Goal: Communication & Community: Answer question/provide support

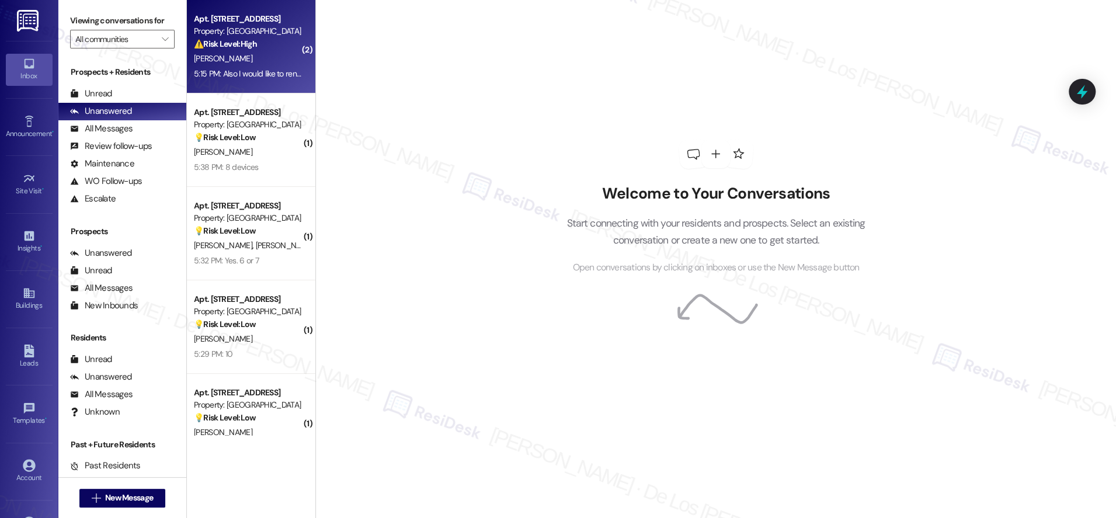
click at [236, 60] on div "[PERSON_NAME]" at bounding box center [248, 58] width 110 height 15
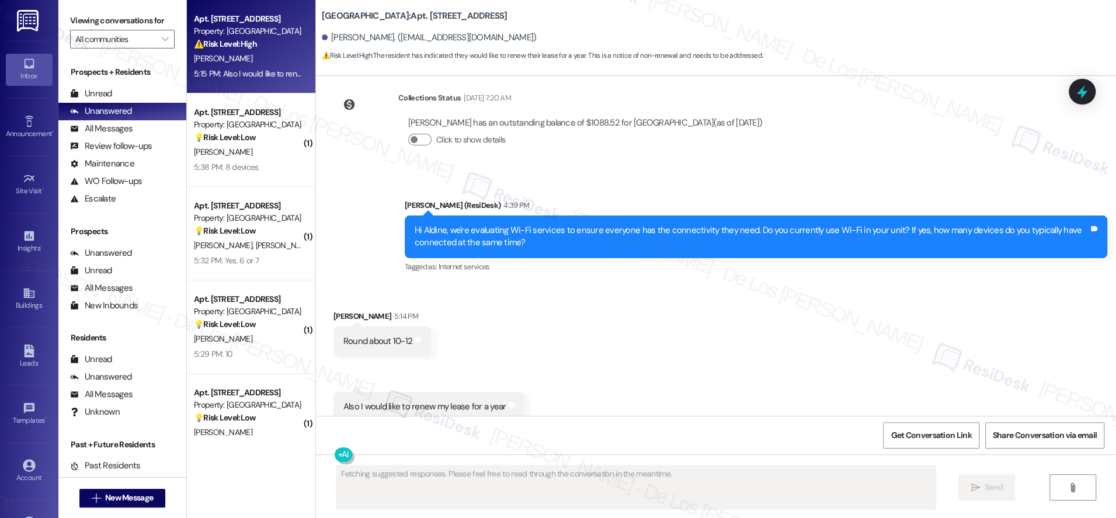
scroll to position [7105, 0]
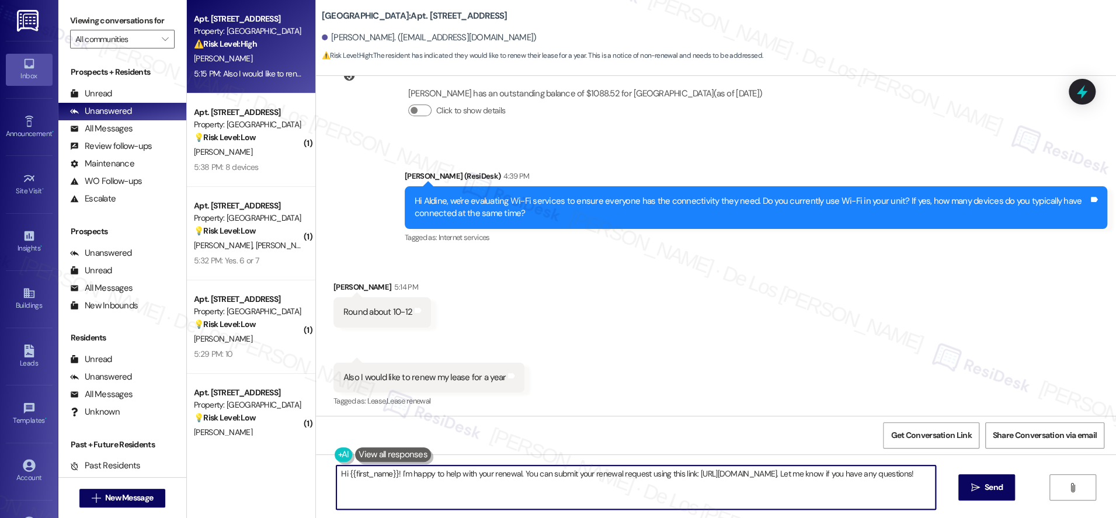
click at [493, 475] on textarea "Hi {{first_name}}! I'm happy to help with your renewal. You can submit your ren…" at bounding box center [635, 487] width 599 height 44
paste textarea "Thanks {{first_name}}! What types of devices do you connect? Phones, computers,…"
click at [411, 473] on textarea "Thanks {{first_name}}! What types of devices do you connect? Phones, computers,…" at bounding box center [635, 487] width 599 height 44
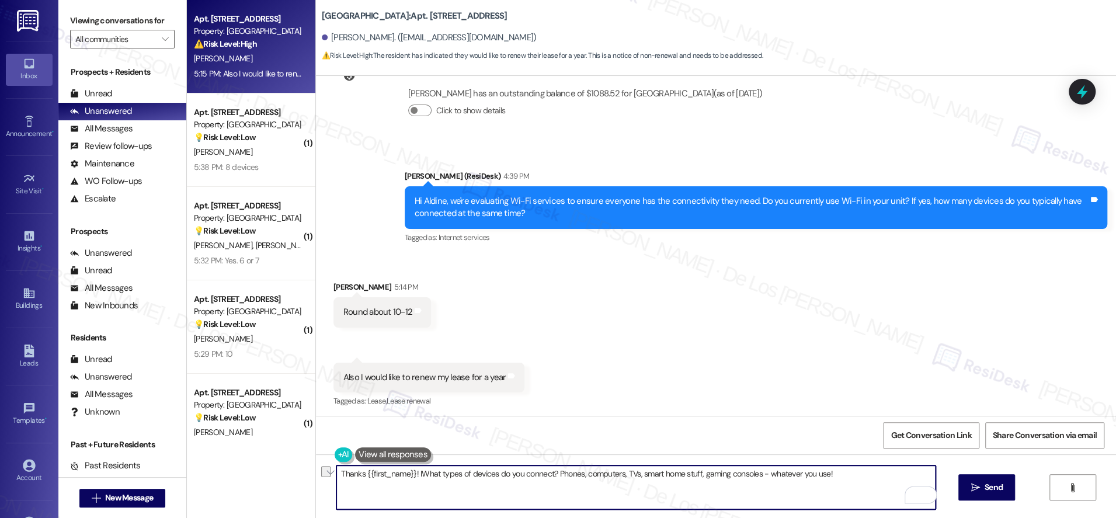
drag, startPoint x: 832, startPoint y: 474, endPoint x: 447, endPoint y: 468, distance: 385.9
click at [407, 475] on textarea "Thanks {{first_name}}! IWhat types of devices do you connect? Phones, computers…" at bounding box center [635, 487] width 599 height 44
paste textarea ", {{first_name}}! I’m so glad to hear you’d like to renew your lease for anothe…"
type textarea "Thanks, {{first_name}}! I’m so glad to hear you’d like to renew your lease for …"
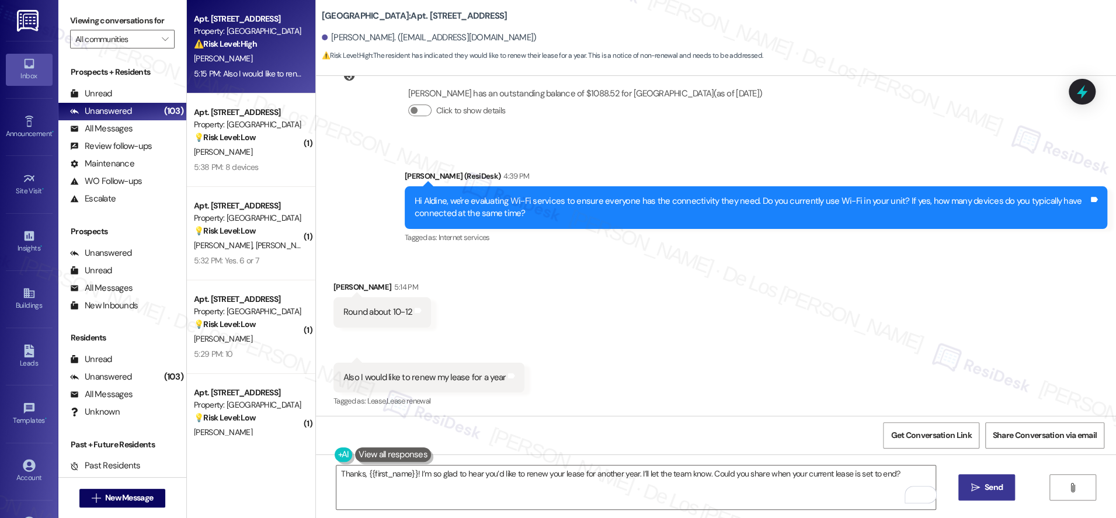
click at [999, 491] on span "Send" at bounding box center [993, 487] width 18 height 12
click at [947, 444] on span "Get Conversation Link" at bounding box center [930, 435] width 85 height 25
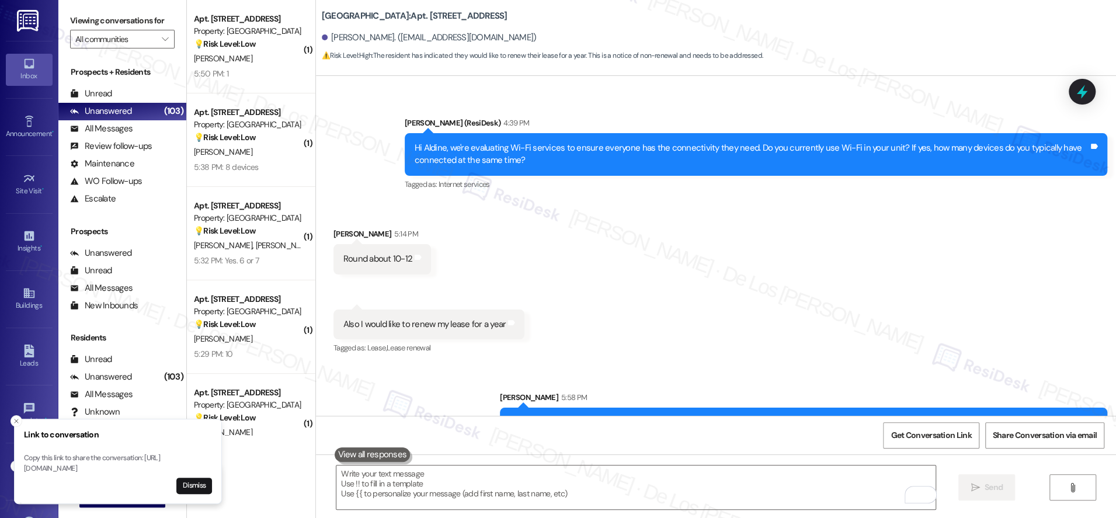
scroll to position [7187, 0]
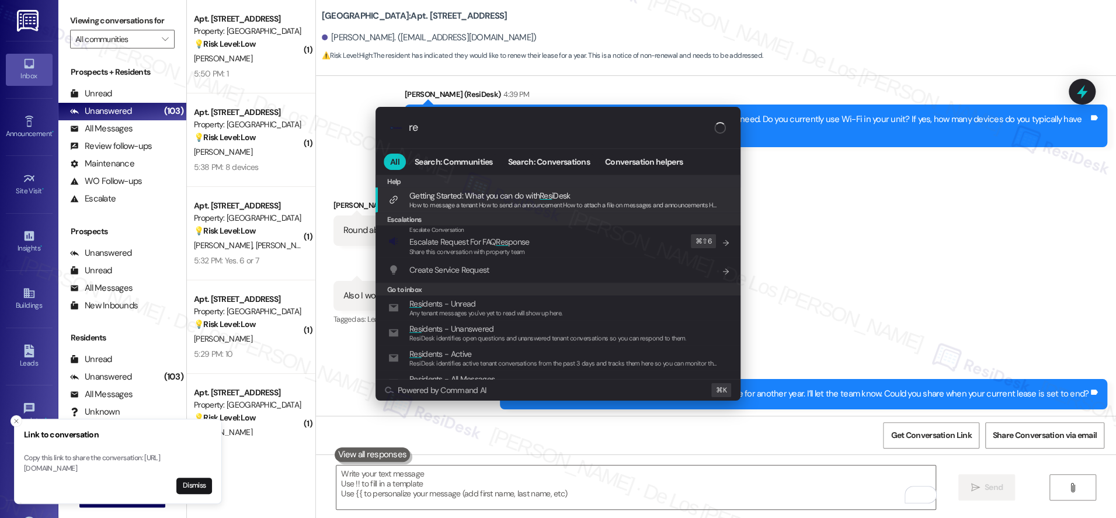
type input "r"
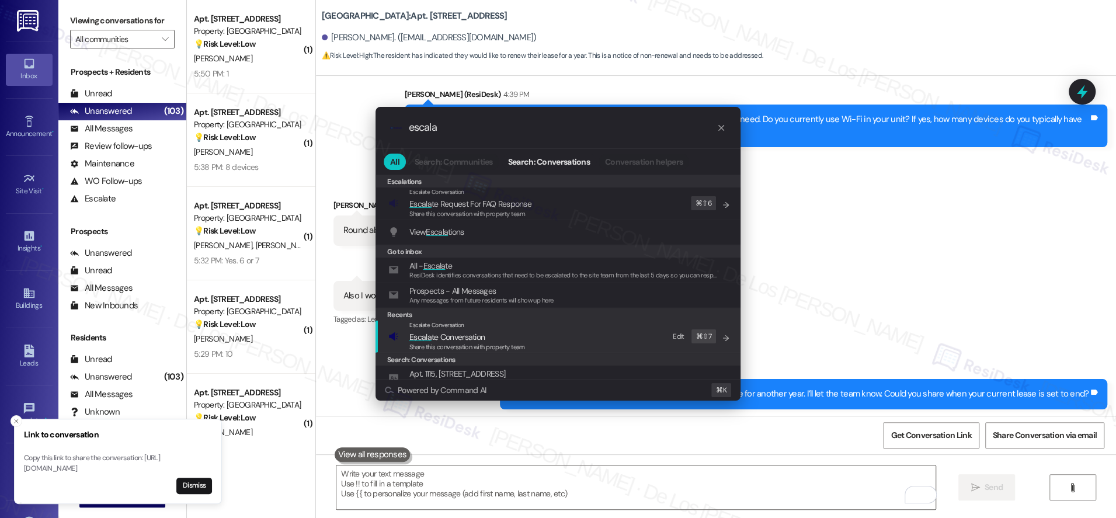
type input "escala"
click at [515, 336] on span "Escala te Conversation" at bounding box center [467, 336] width 116 height 13
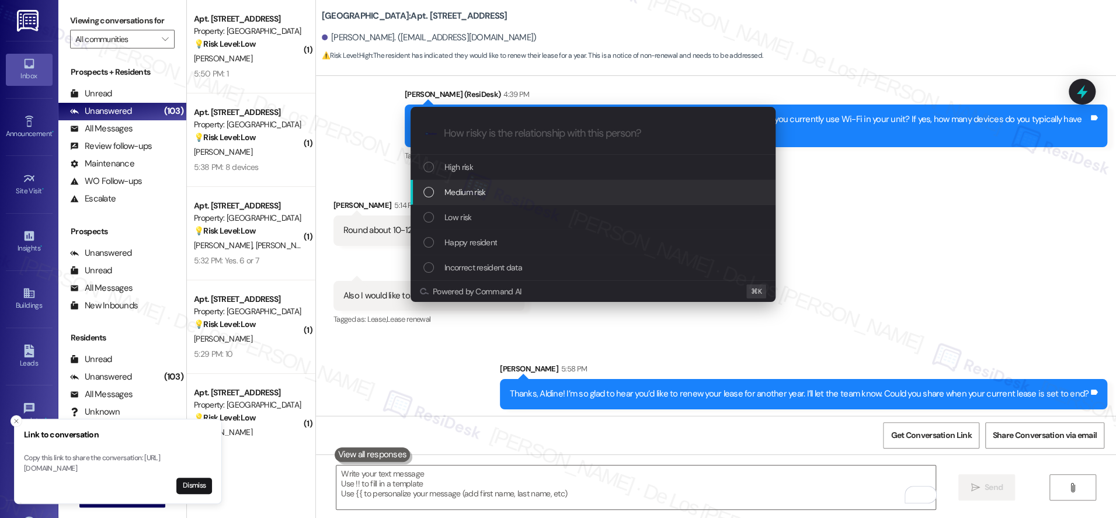
drag, startPoint x: 470, startPoint y: 190, endPoint x: 477, endPoint y: 189, distance: 7.7
click at [470, 190] on span "Medium risk" at bounding box center [464, 192] width 41 height 13
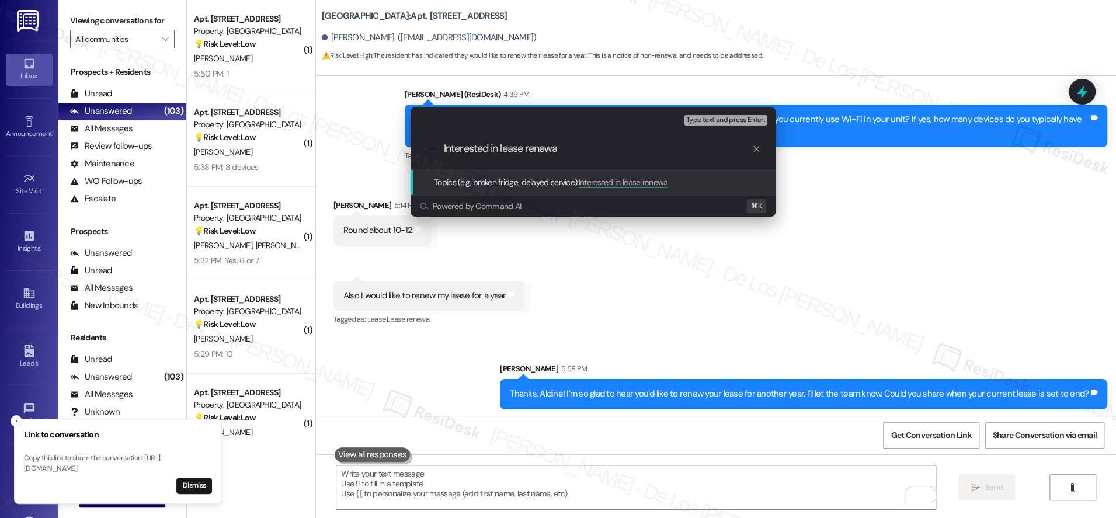
type input "Interested in lease renewal"
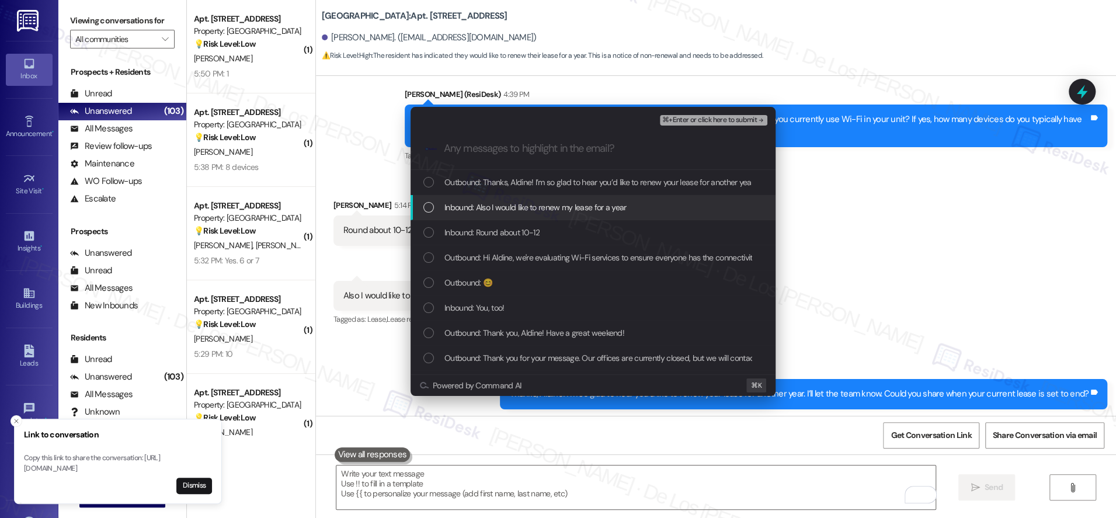
click at [545, 208] on span "Inbound: Also I would like to renew my lease for a year" at bounding box center [535, 207] width 182 height 13
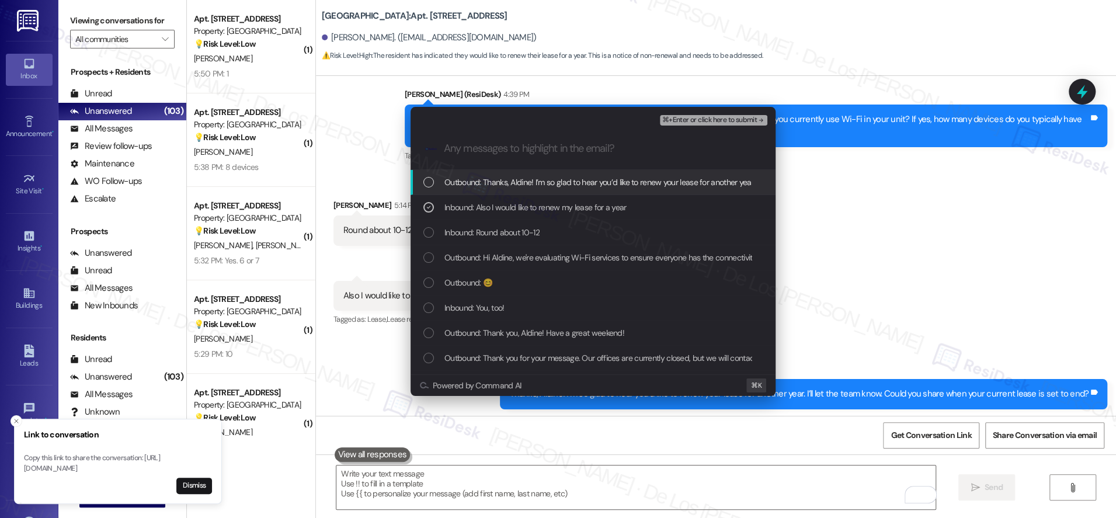
click at [704, 123] on span "⌘+Enter or click here to submit" at bounding box center [709, 120] width 95 height 8
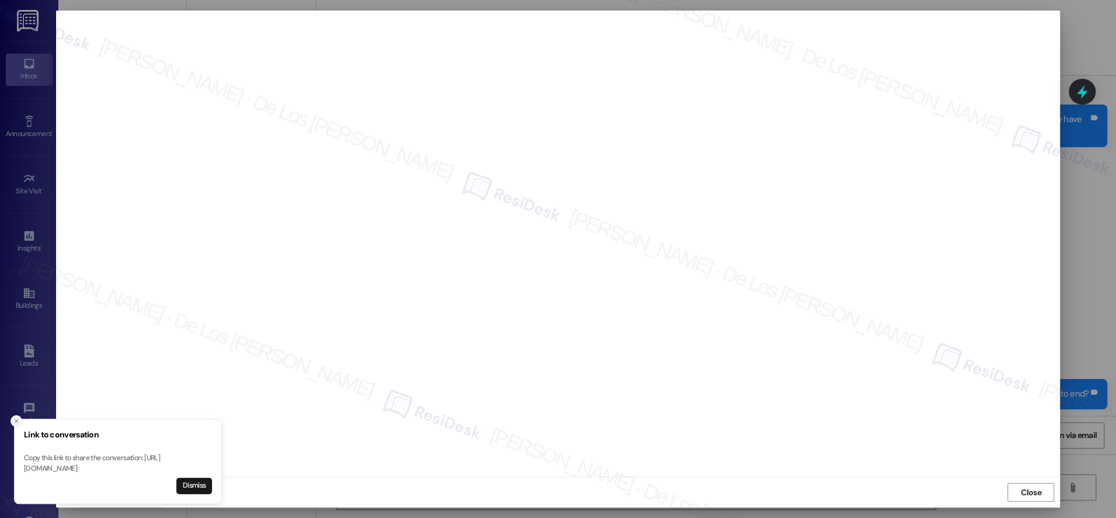
click at [18, 417] on icon "Close toast" at bounding box center [16, 420] width 7 height 7
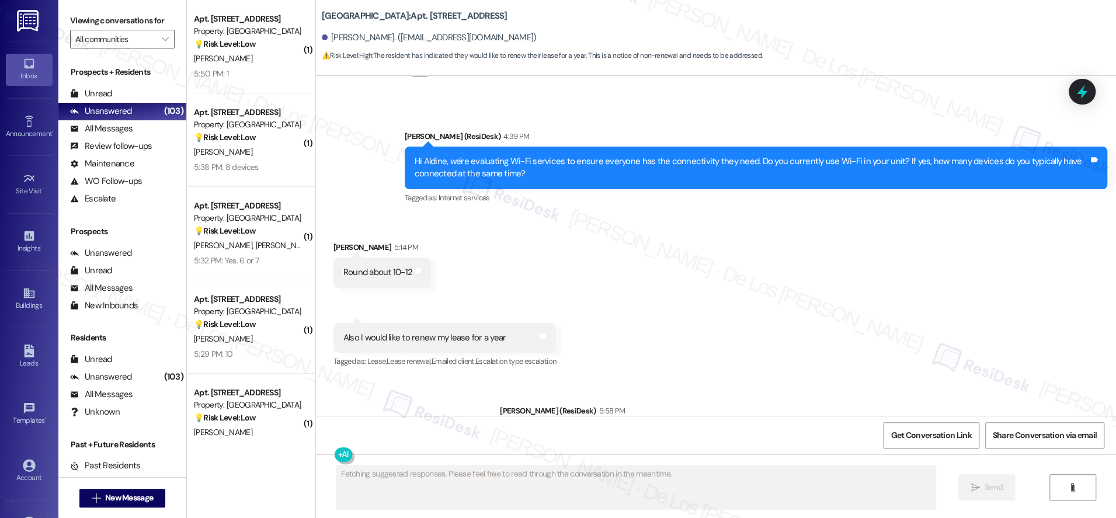
scroll to position [7204, 0]
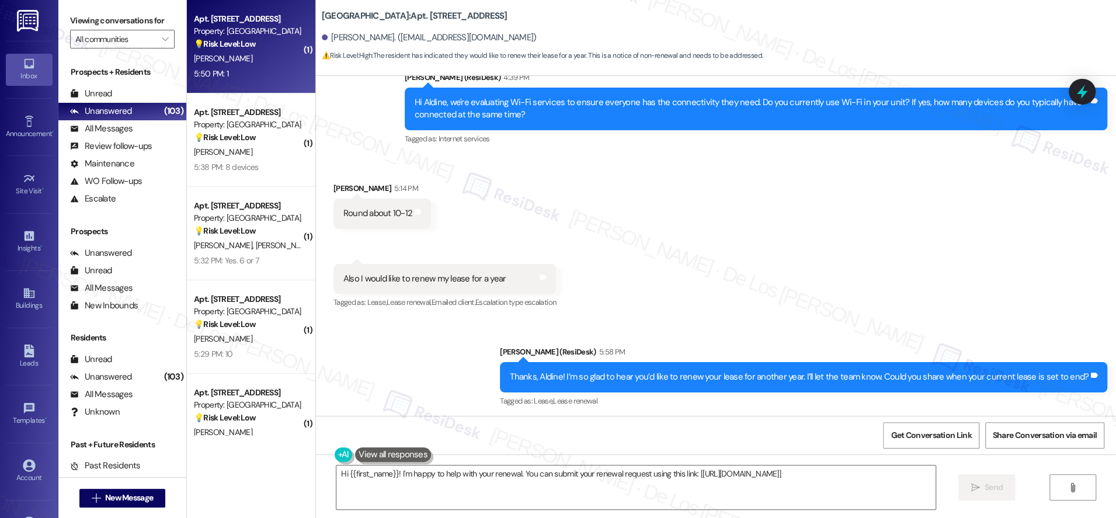
type textarea "Hi {{first_name}}! I'm happy to help with your renewal. You can submit your ren…"
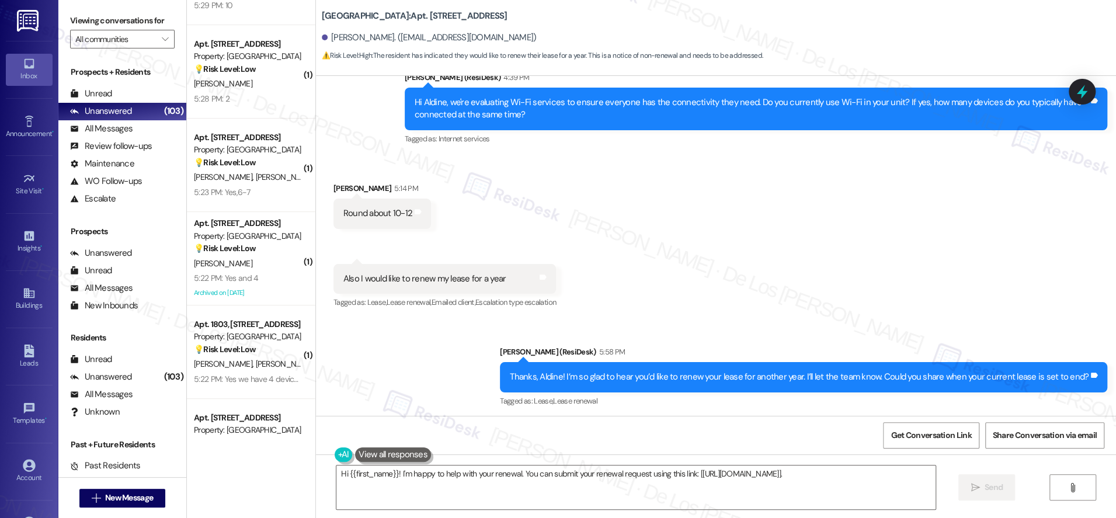
scroll to position [0, 0]
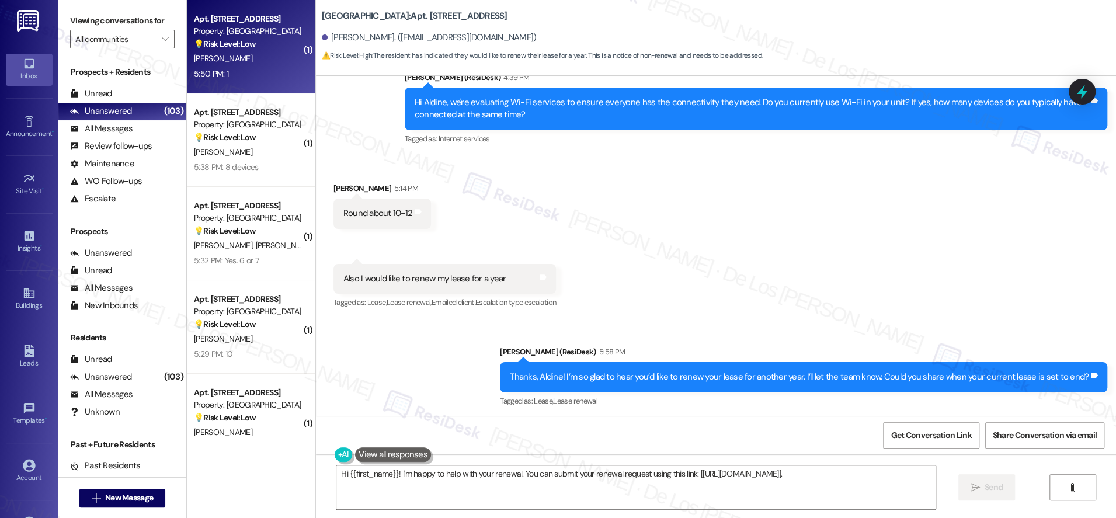
click at [228, 59] on div "[PERSON_NAME]" at bounding box center [248, 58] width 110 height 15
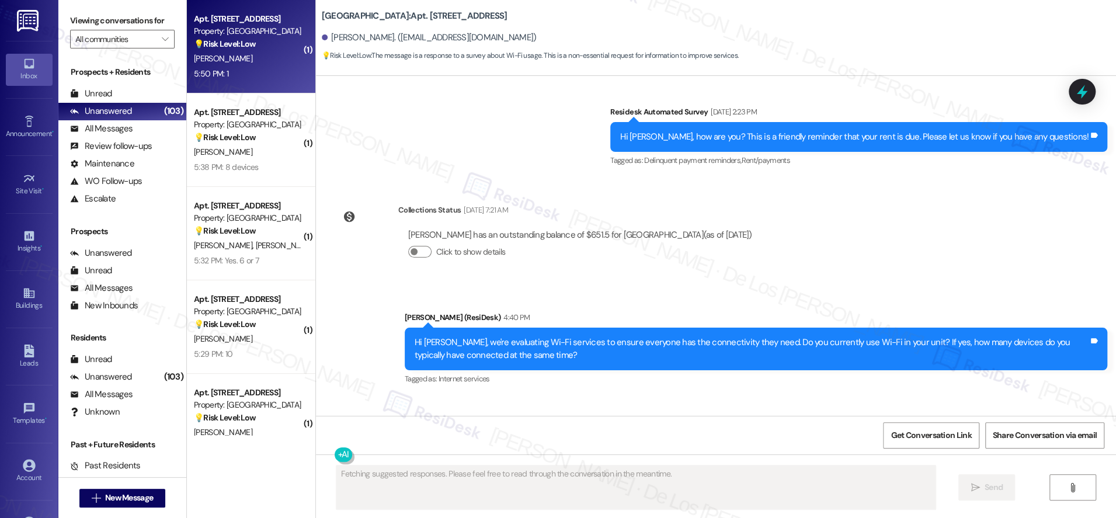
scroll to position [9044, 0]
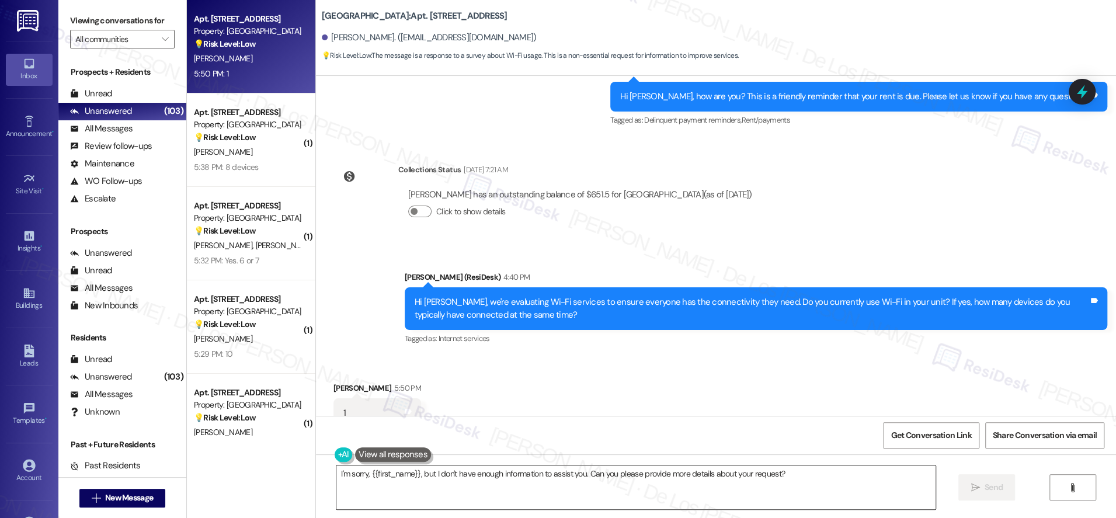
click at [490, 478] on textarea "I'm sorry, {{first_name}}, but I don't have enough information to assist you. C…" at bounding box center [635, 487] width 599 height 44
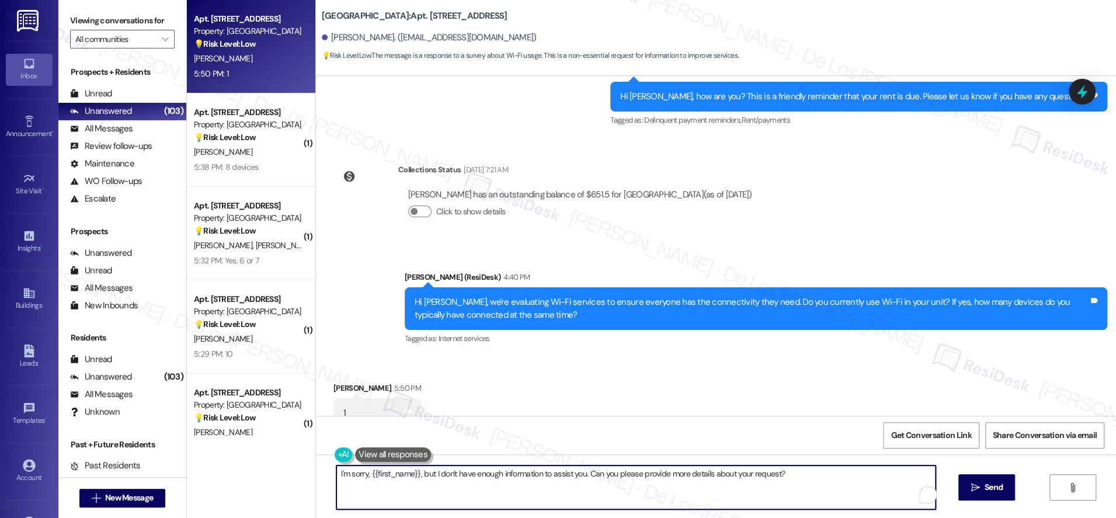
click at [490, 478] on textarea "I'm sorry, {{first_name}}, but I don't have enough information to assist you. C…" at bounding box center [635, 487] width 599 height 44
paste textarea "Thanks {{first_name}}! What types of devices do you connect? Phones, computers,…"
type textarea "Thanks {{first_name}}! What types of devices do you connect? Phones, computers,…"
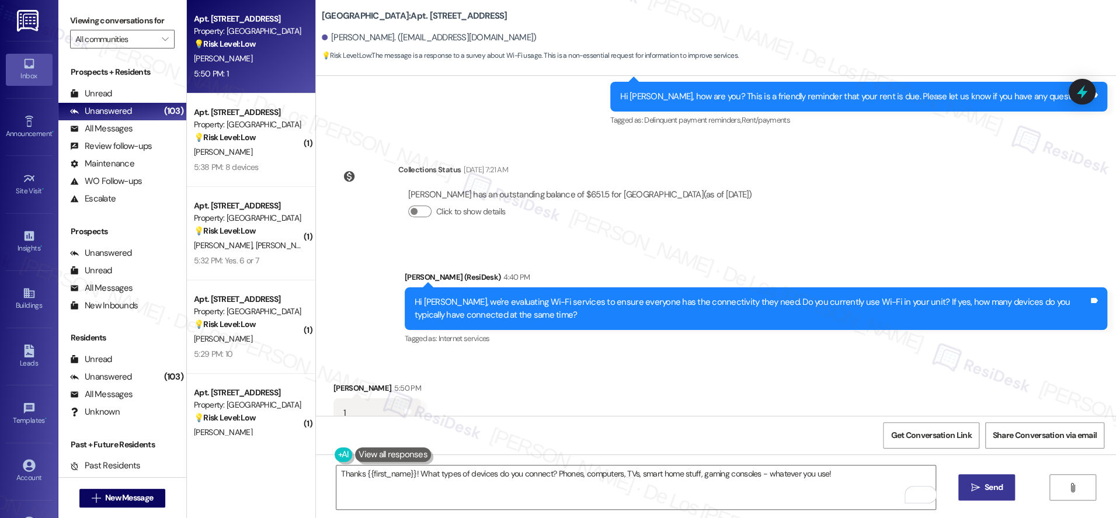
click at [977, 489] on icon "" at bounding box center [974, 487] width 9 height 9
click at [954, 441] on span "Get Conversation Link" at bounding box center [930, 435] width 85 height 25
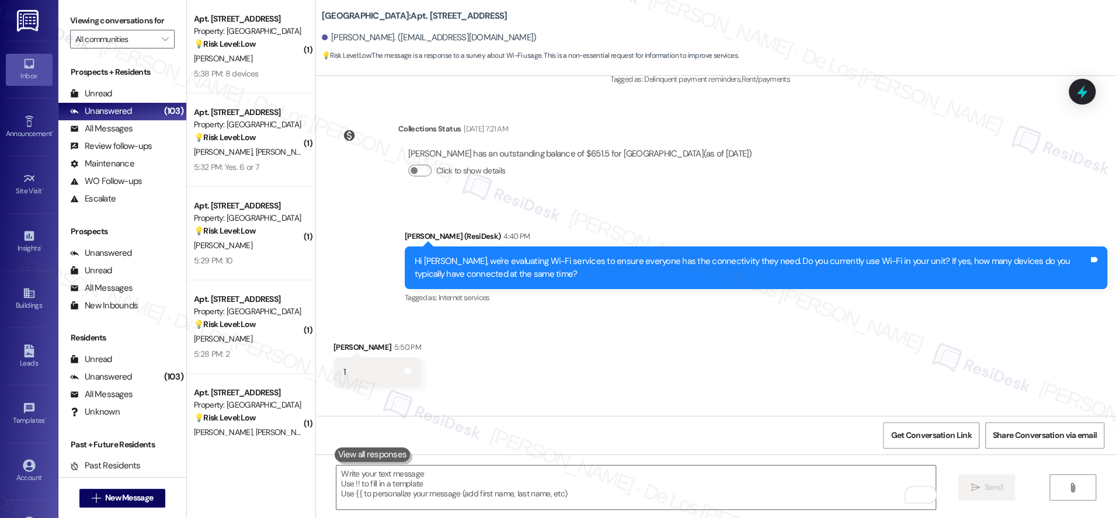
scroll to position [9126, 0]
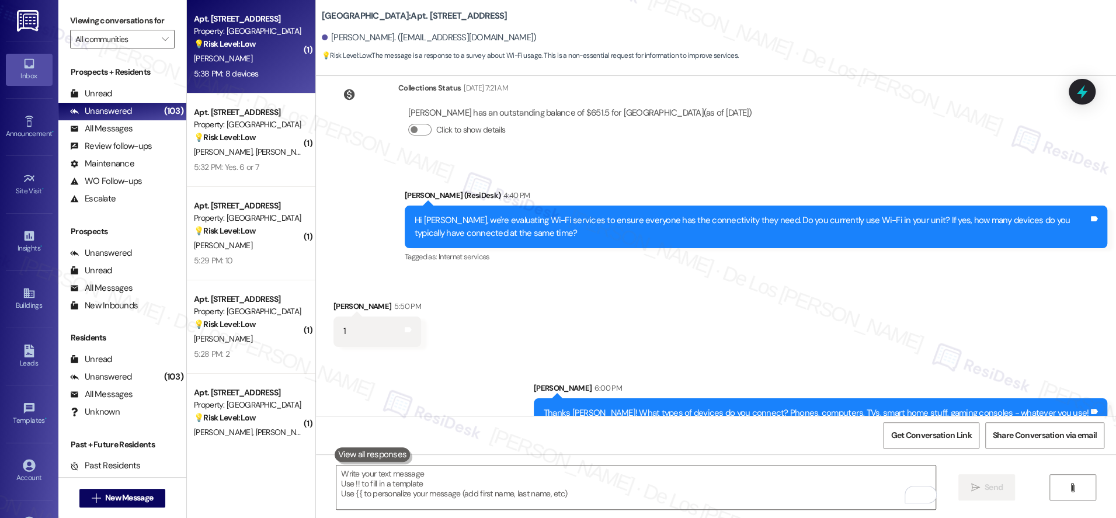
click at [239, 76] on div "5:38 PM: 8 devices 5:38 PM: 8 devices" at bounding box center [226, 73] width 64 height 11
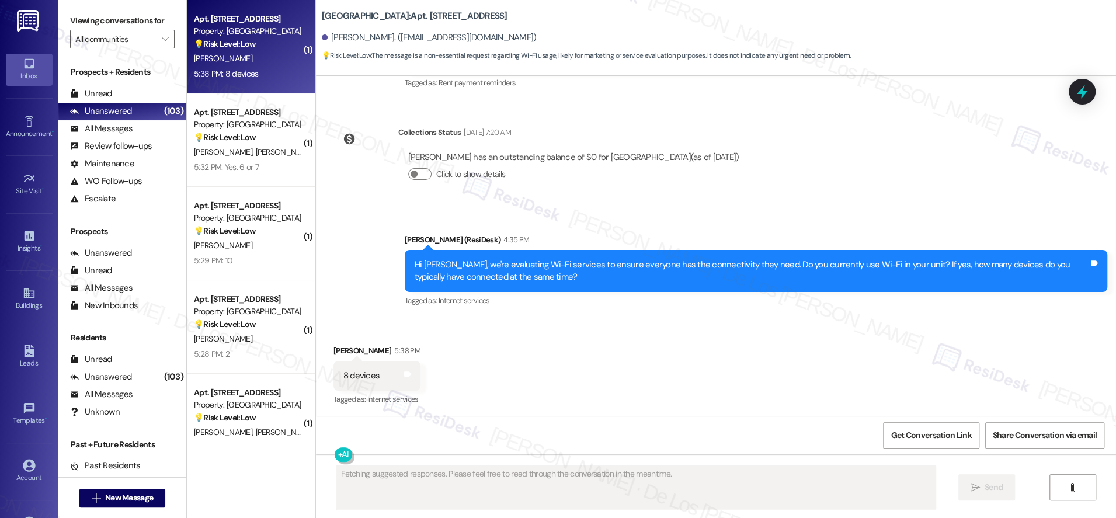
scroll to position [1019, 0]
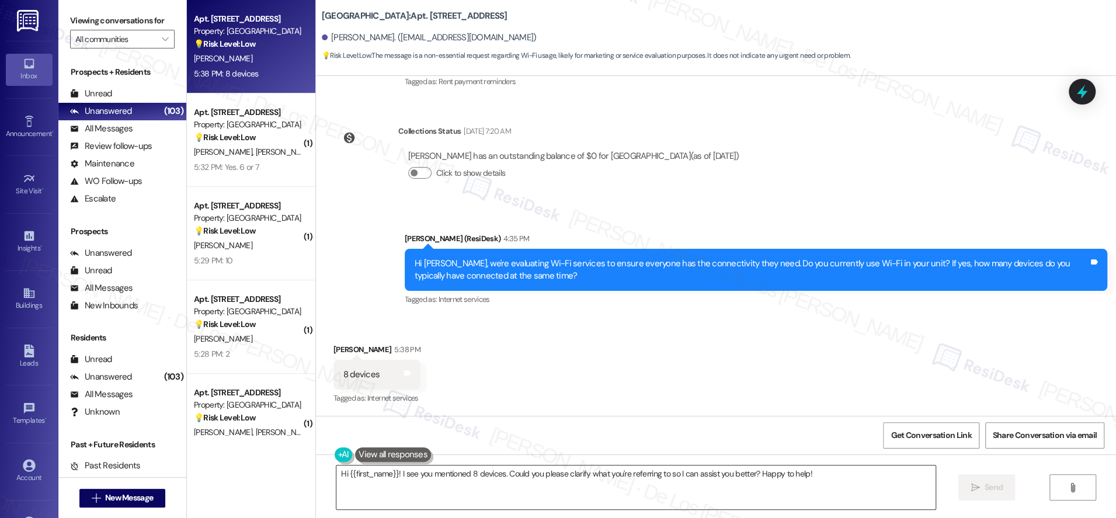
click at [465, 481] on textarea "Hi {{first_name}}! I see you mentioned 8 devices. Could you please clarify what…" at bounding box center [635, 487] width 599 height 44
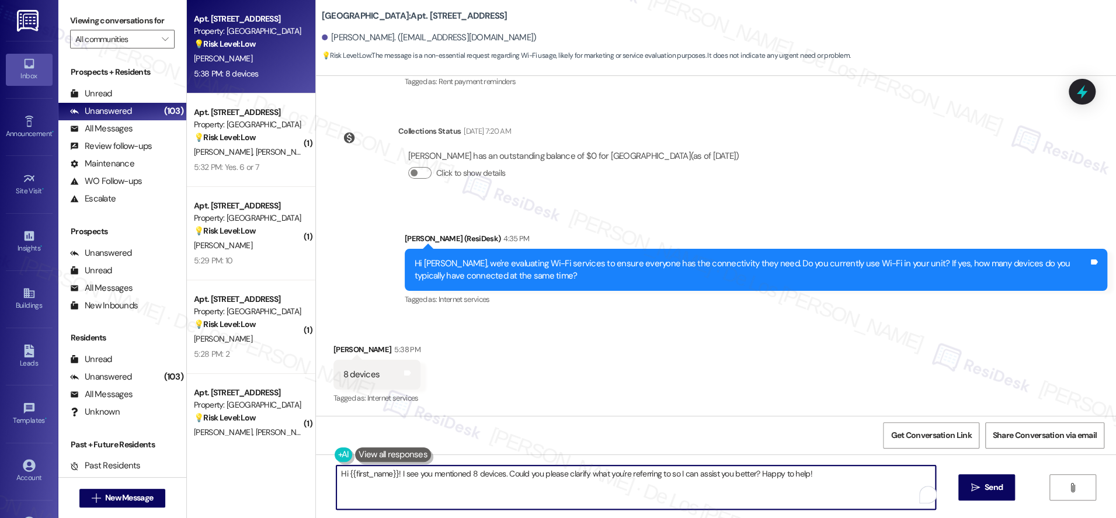
click at [465, 481] on textarea "Hi {{first_name}}! I see you mentioned 8 devices. Could you please clarify what…" at bounding box center [635, 487] width 599 height 44
paste textarea "https://www.theresidesk.com/text/insights-conversations/1330330/share-conversat…"
click at [597, 483] on textarea "https://www.theresidesk.com/text/insights-conversations/1330330/share-conversat…" at bounding box center [635, 487] width 599 height 44
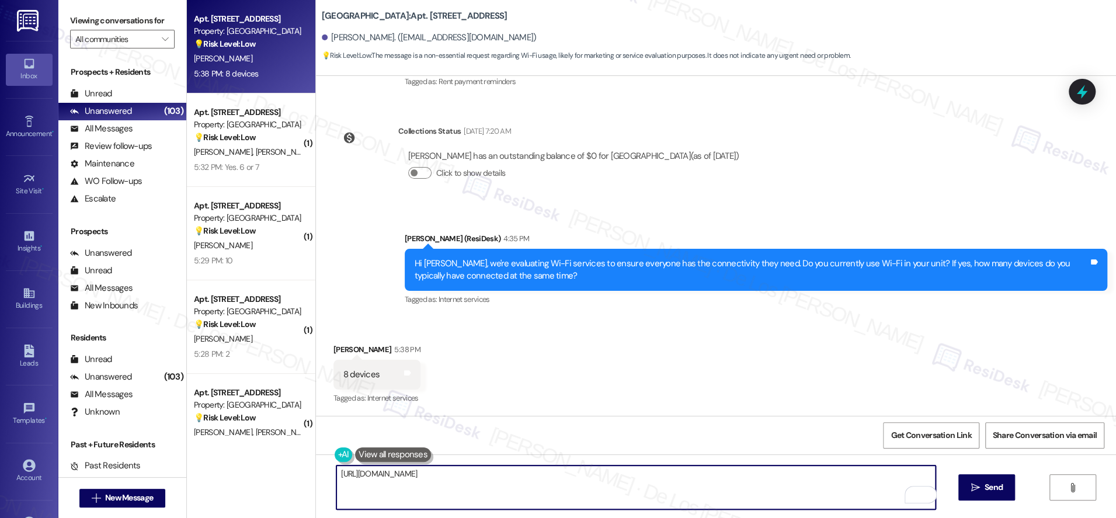
click at [597, 483] on textarea "https://www.theresidesk.com/text/insights-conversations/1330330/share-conversat…" at bounding box center [635, 487] width 599 height 44
paste textarea "Thanks {{first_name}}! What types of devices do you connect? Phones, computers,…"
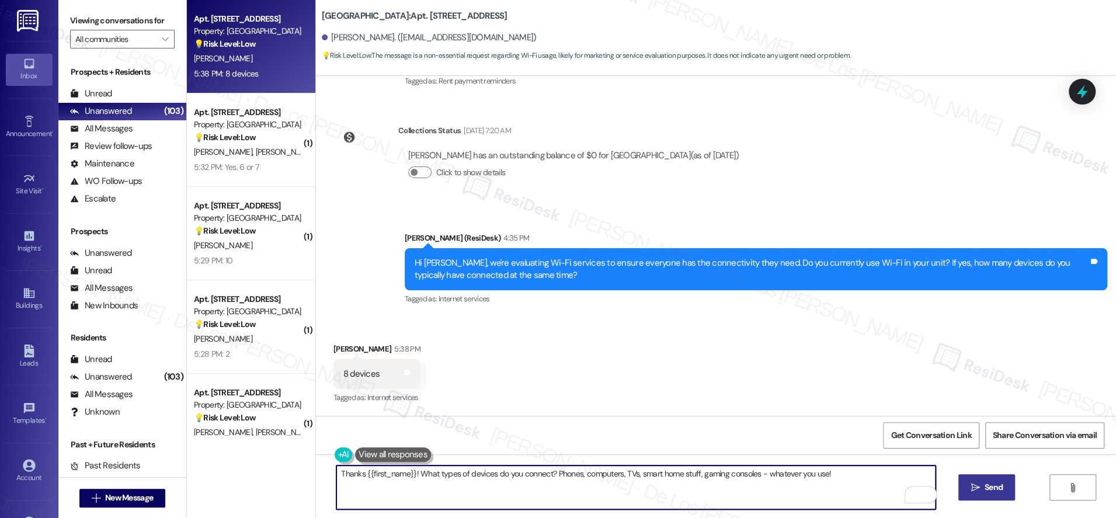
type textarea "Thanks {{first_name}}! What types of devices do you connect? Phones, computers,…"
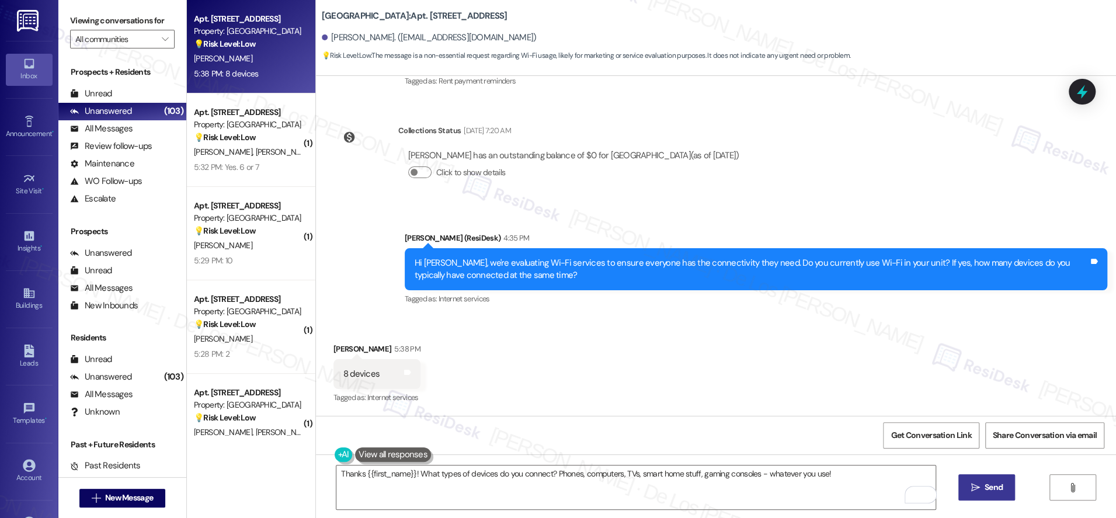
click at [981, 494] on button " Send" at bounding box center [986, 487] width 57 height 26
click at [946, 438] on span "Get Conversation Link" at bounding box center [930, 435] width 81 height 12
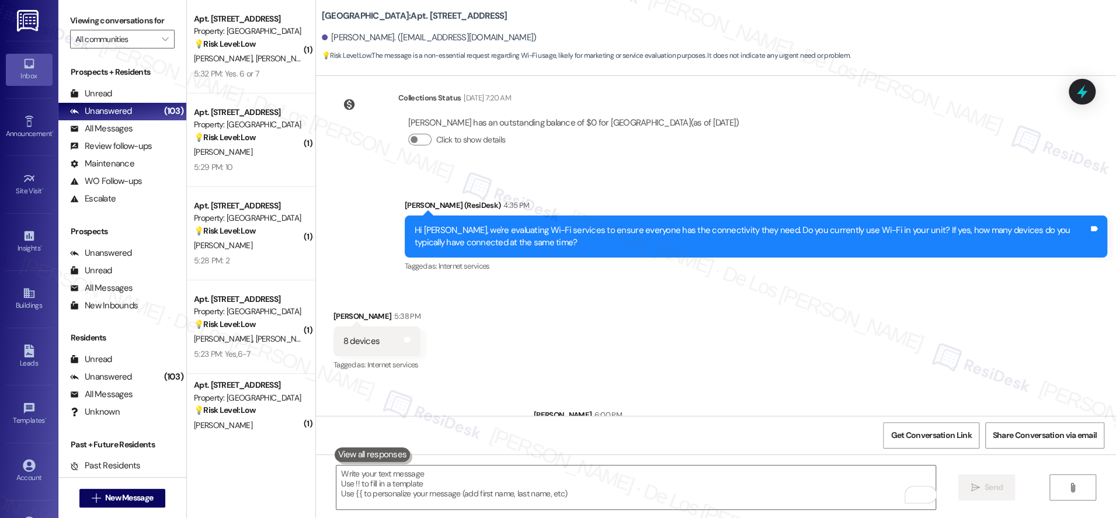
scroll to position [1100, 0]
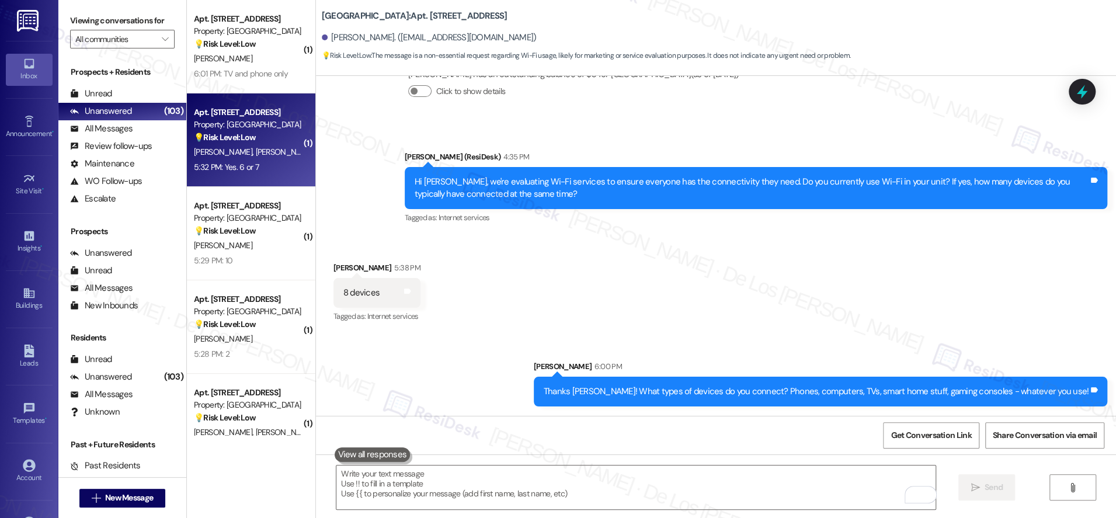
click at [255, 150] on span "[PERSON_NAME]" at bounding box center [284, 152] width 58 height 11
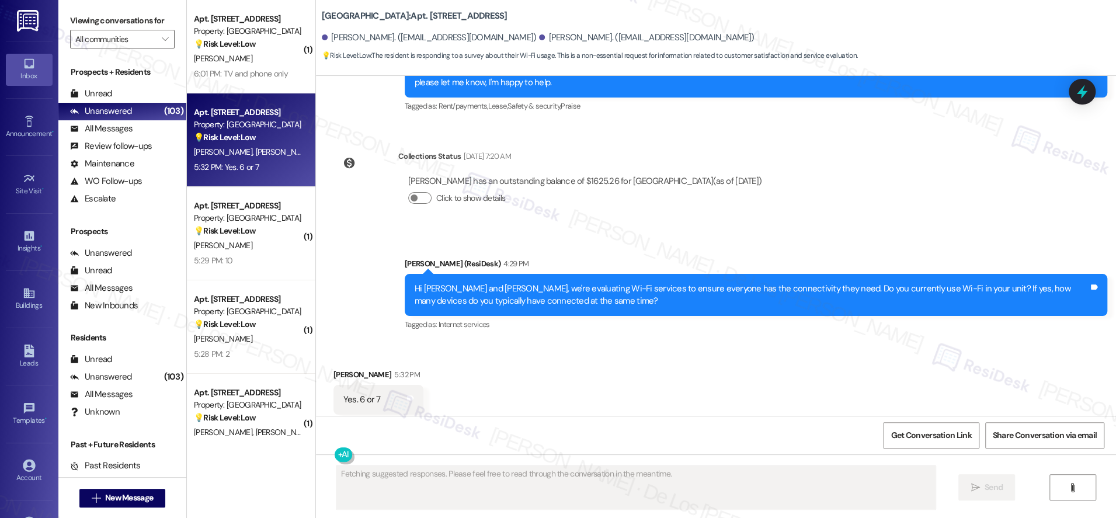
scroll to position [3588, 0]
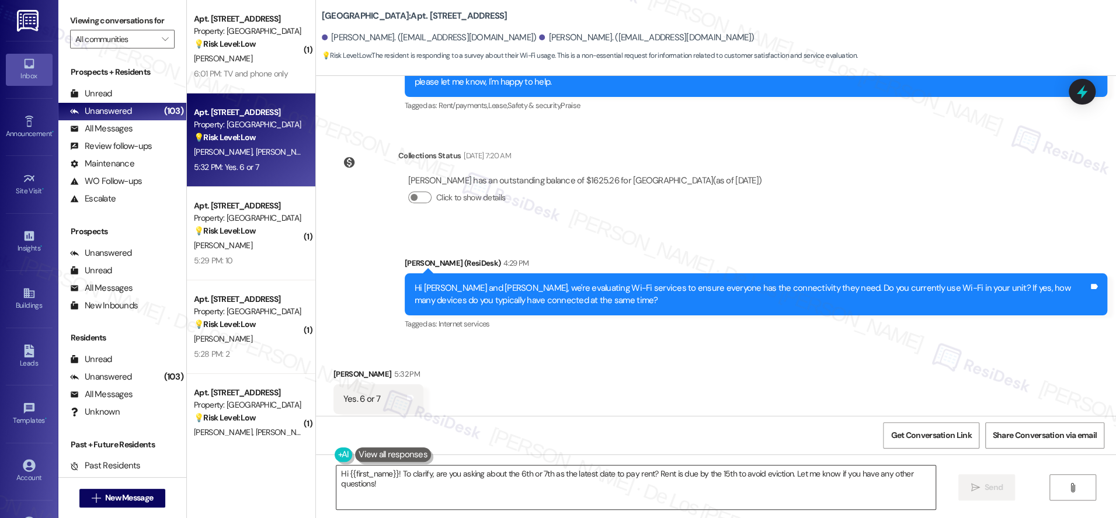
click at [493, 483] on textarea "Hi {{first_name}}! To clarify, are you asking about the 6th or 7th as the lates…" at bounding box center [635, 487] width 599 height 44
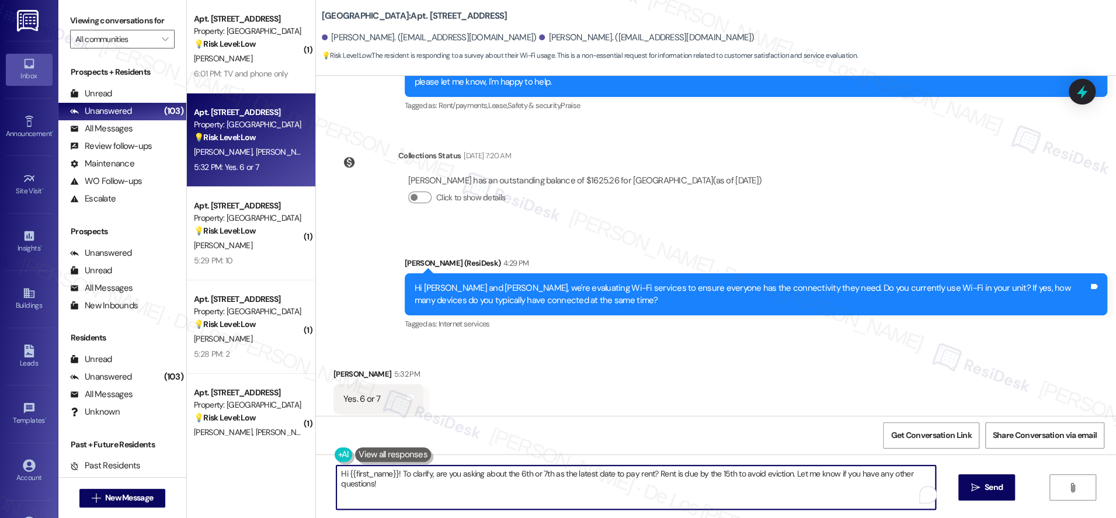
click at [492, 483] on textarea "Hi {{first_name}}! To clarify, are you asking about the 6th or 7th as the lates…" at bounding box center [635, 487] width 599 height 44
paste textarea "Thanks {{first_name}}! What types of devices do you connect? Phones, computers,…"
type textarea "Thanks {{first_name}}! What types of devices do you connect? Phones, computers,…"
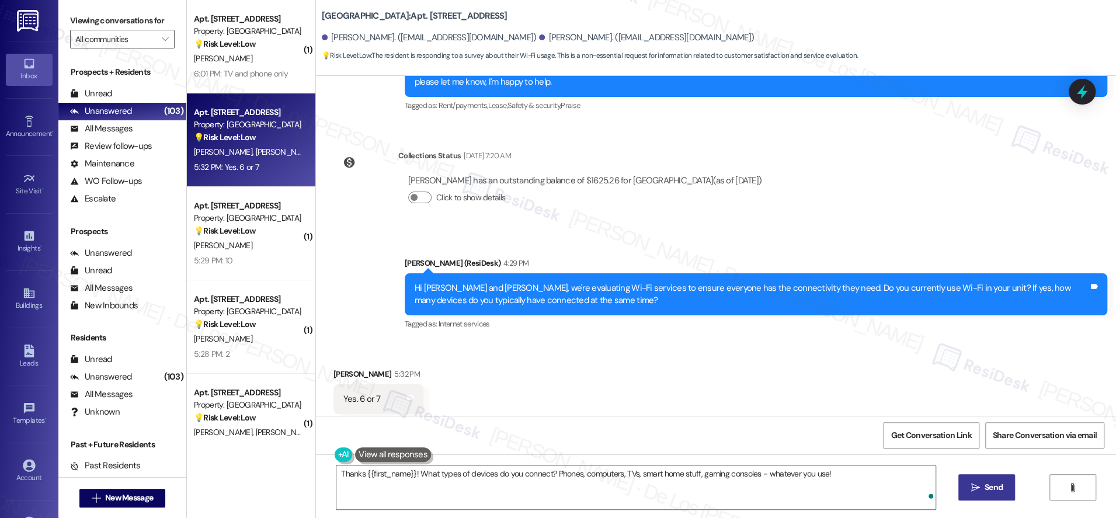
click at [985, 487] on span "Send" at bounding box center [993, 487] width 18 height 12
drag, startPoint x: 965, startPoint y: 436, endPoint x: 869, endPoint y: 391, distance: 105.8
click at [964, 436] on span "Get Conversation Link" at bounding box center [930, 435] width 81 height 12
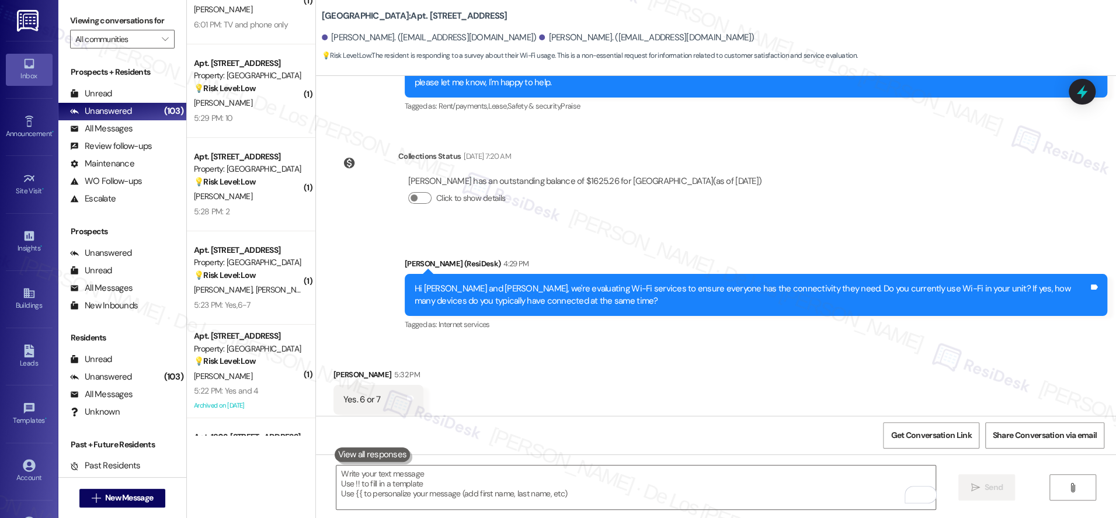
scroll to position [71, 0]
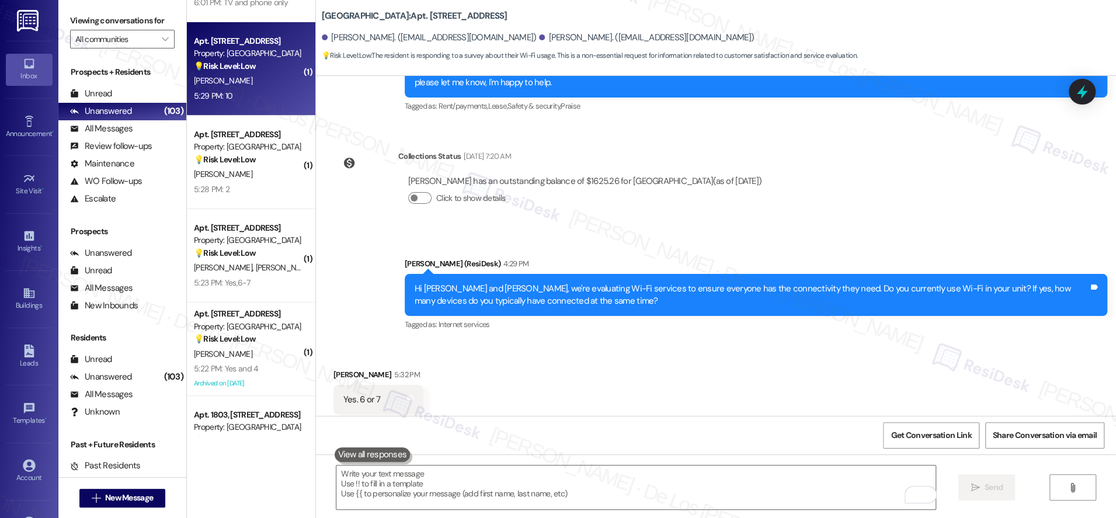
click at [264, 92] on div "5:29 PM: 10 5:29 PM: 10" at bounding box center [248, 96] width 110 height 15
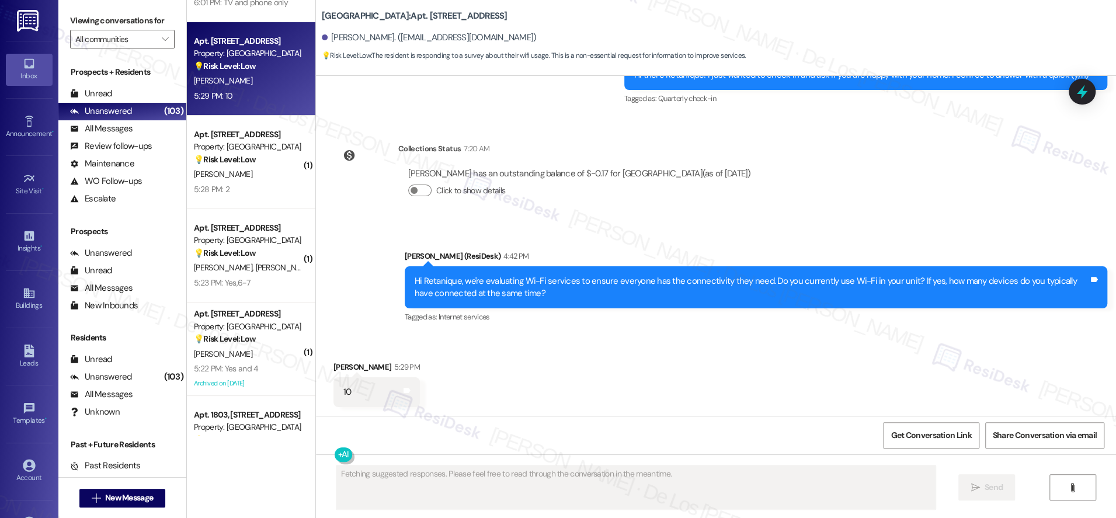
scroll to position [855, 0]
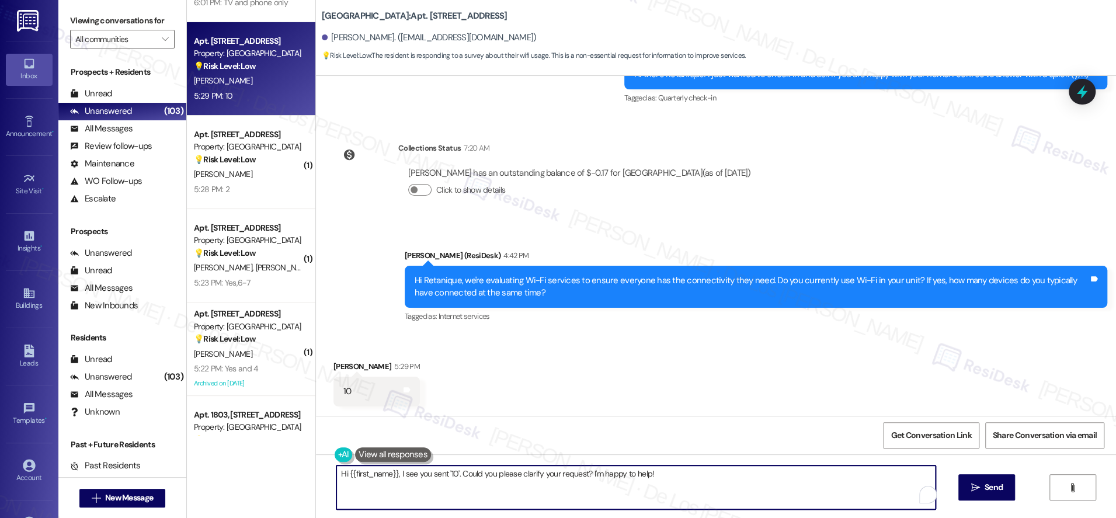
click at [609, 475] on textarea "Hi {{first_name}}, I see you sent '10'. Could you please clarify your request? …" at bounding box center [635, 487] width 599 height 44
paste textarea "https://www.theresidesk.com/text/insights-conversations/1323463/share-conversat…"
click at [466, 479] on textarea "https://www.theresidesk.com/text/insights-conversations/1323463/share-conversat…" at bounding box center [635, 487] width 599 height 44
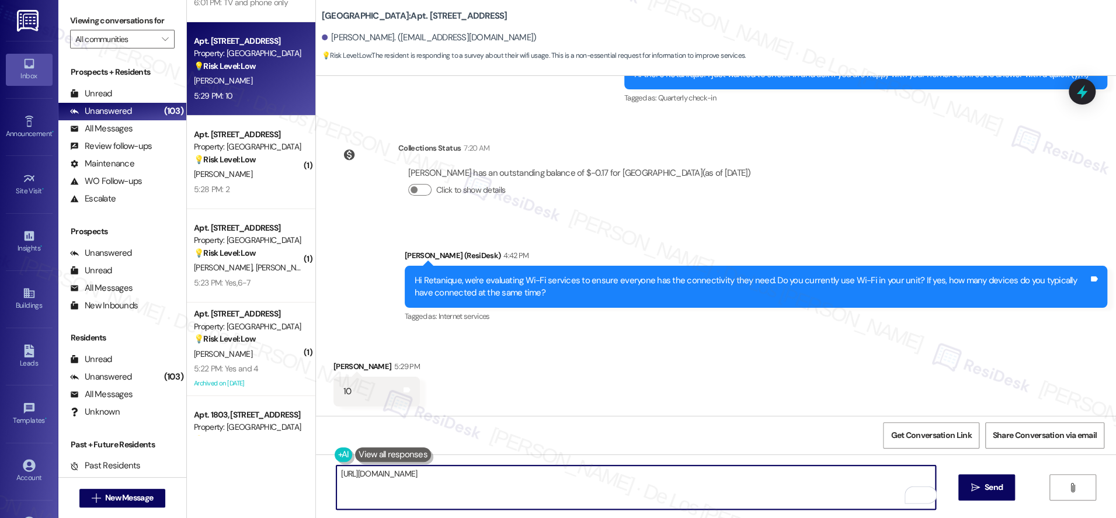
click at [466, 479] on textarea "https://www.theresidesk.com/text/insights-conversations/1323463/share-conversat…" at bounding box center [635, 487] width 599 height 44
paste textarea "Thanks {{first_name}}! What types of devices do you connect? Phones, computers,…"
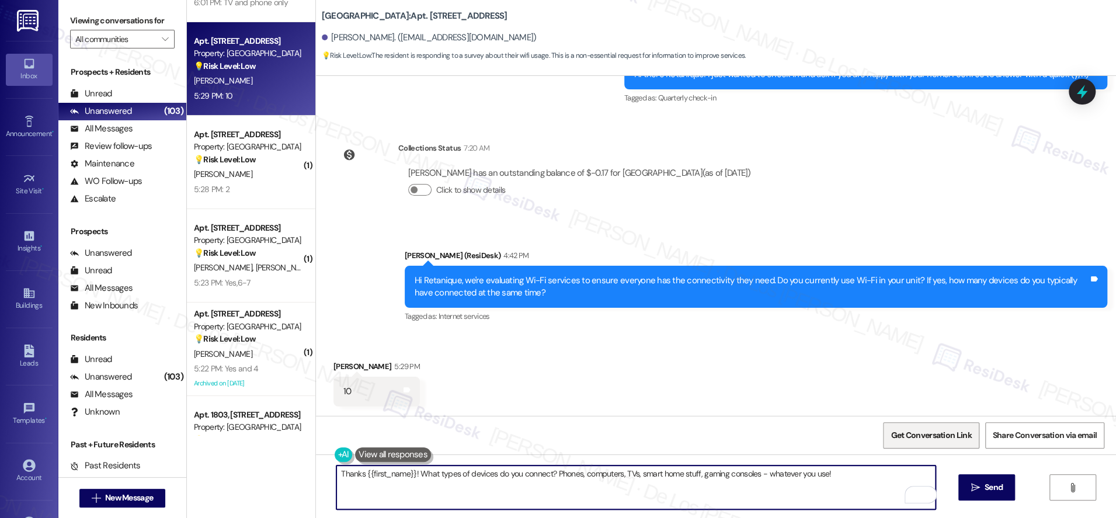
type textarea "Thanks {{first_name}}! What types of devices do you connect? Phones, computers,…"
click at [947, 437] on span "Get Conversation Link" at bounding box center [930, 435] width 81 height 12
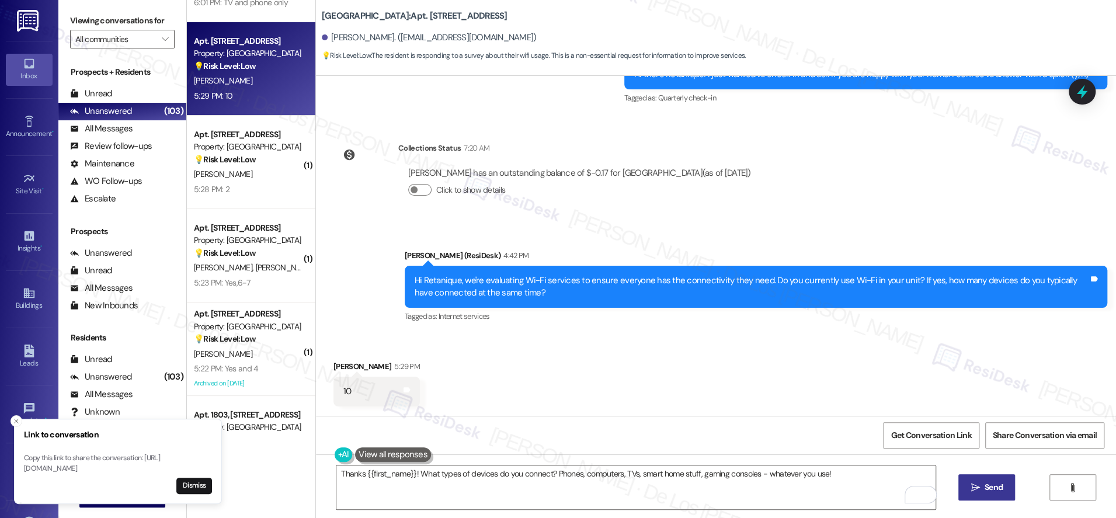
click at [982, 486] on span "Send" at bounding box center [993, 487] width 23 height 12
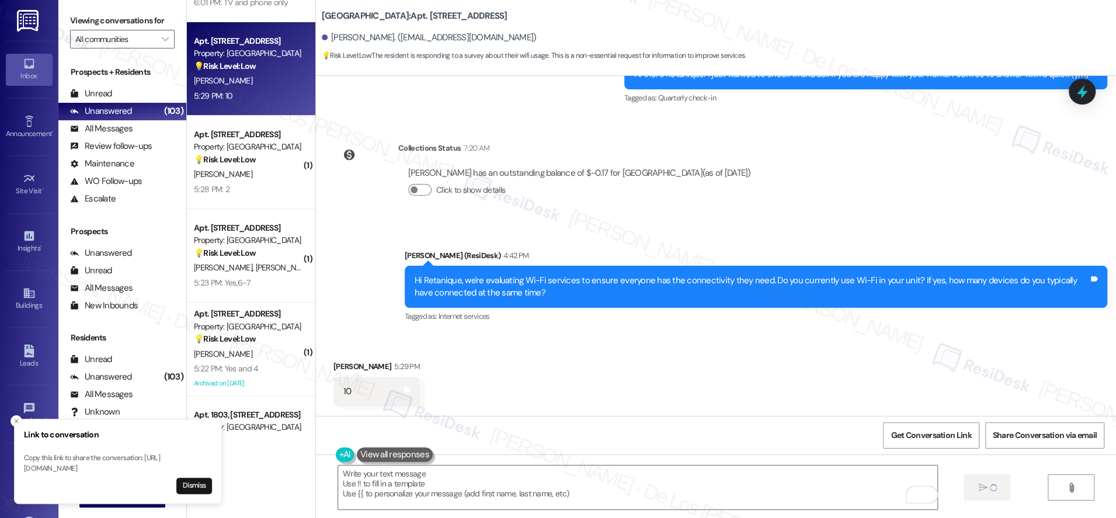
scroll to position [855, 0]
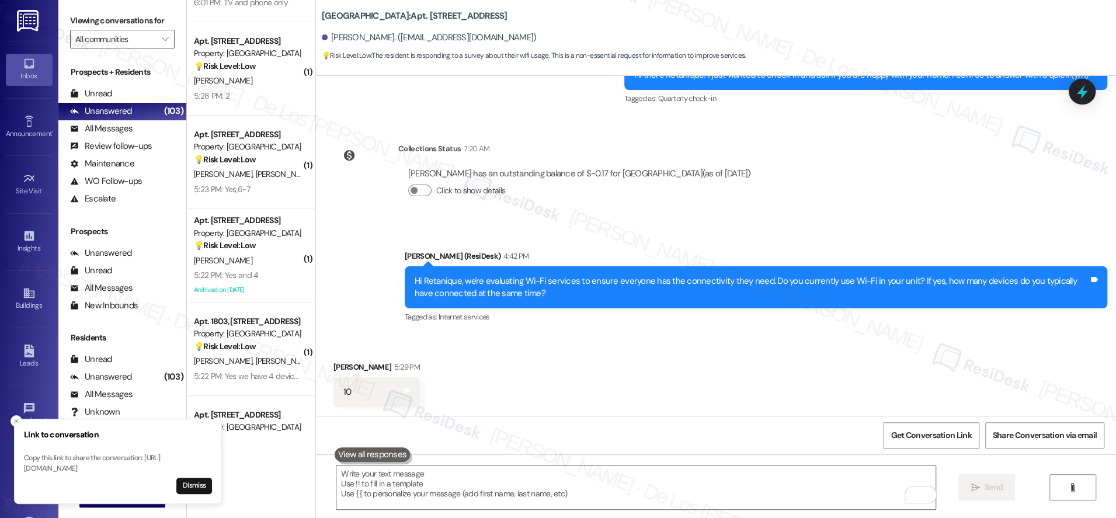
click at [426, 142] on div "Collections Status" at bounding box center [429, 148] width 62 height 12
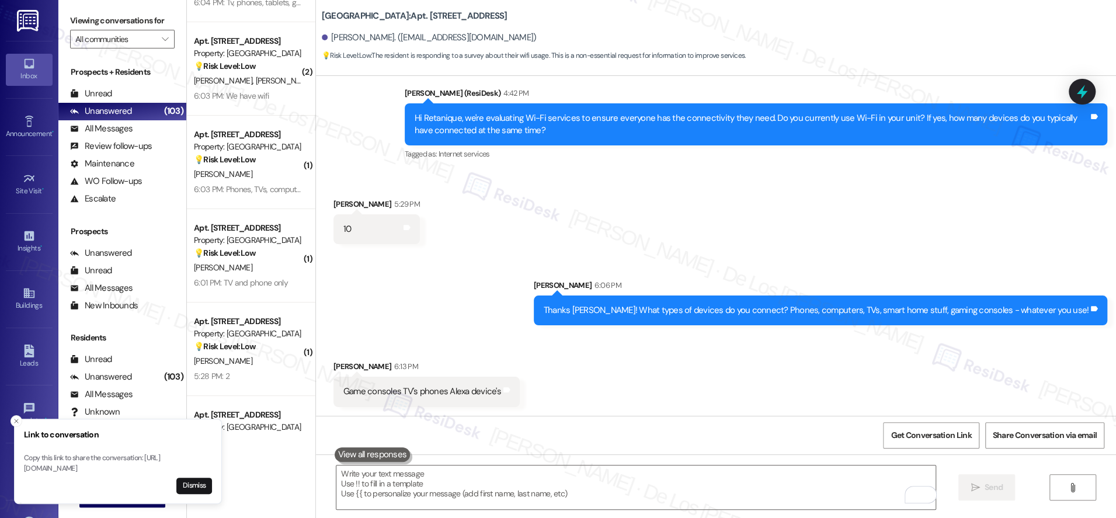
scroll to position [1018, 0]
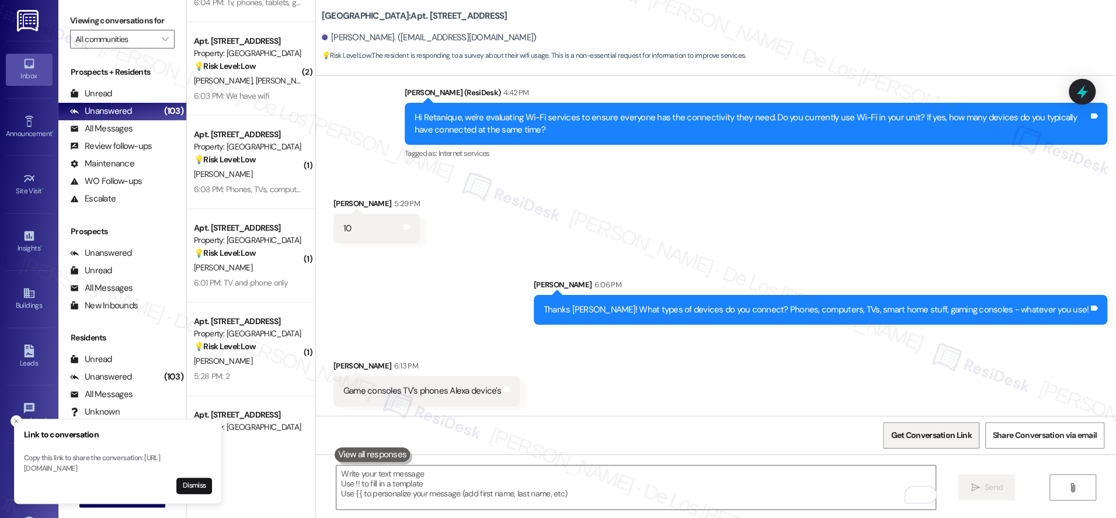
click at [946, 432] on span "Get Conversation Link" at bounding box center [930, 435] width 81 height 12
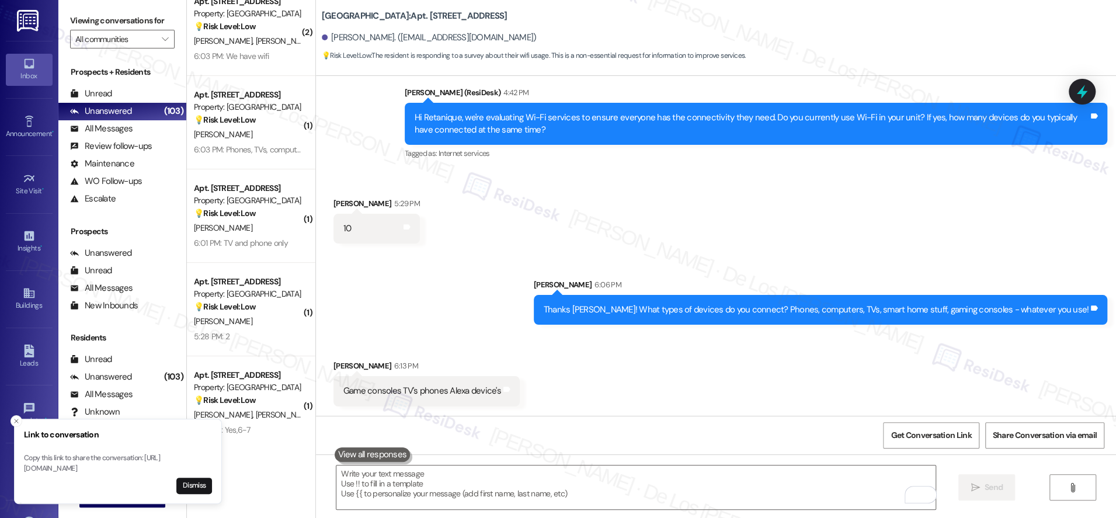
scroll to position [196, 0]
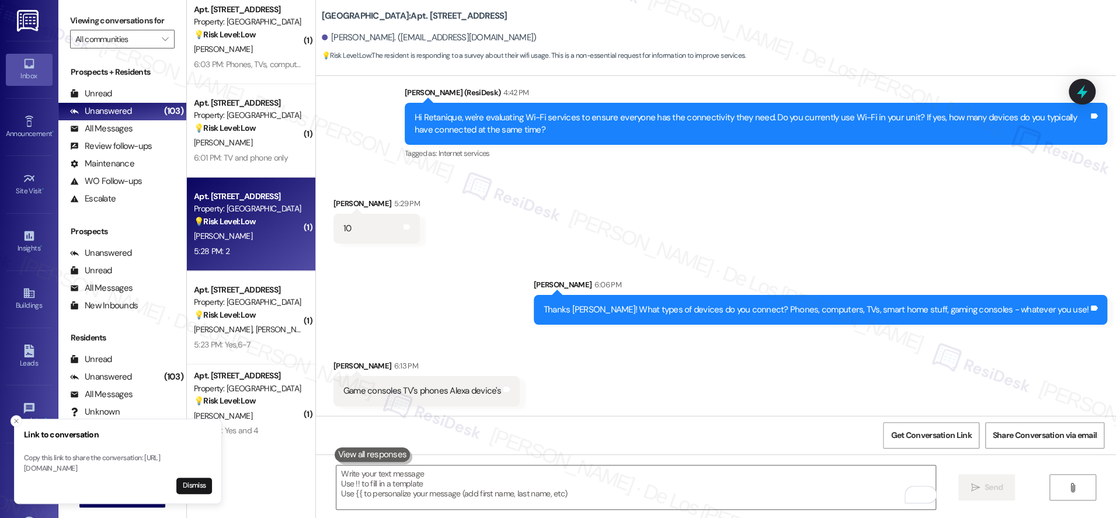
click at [266, 242] on div "C. Gossett" at bounding box center [248, 236] width 110 height 15
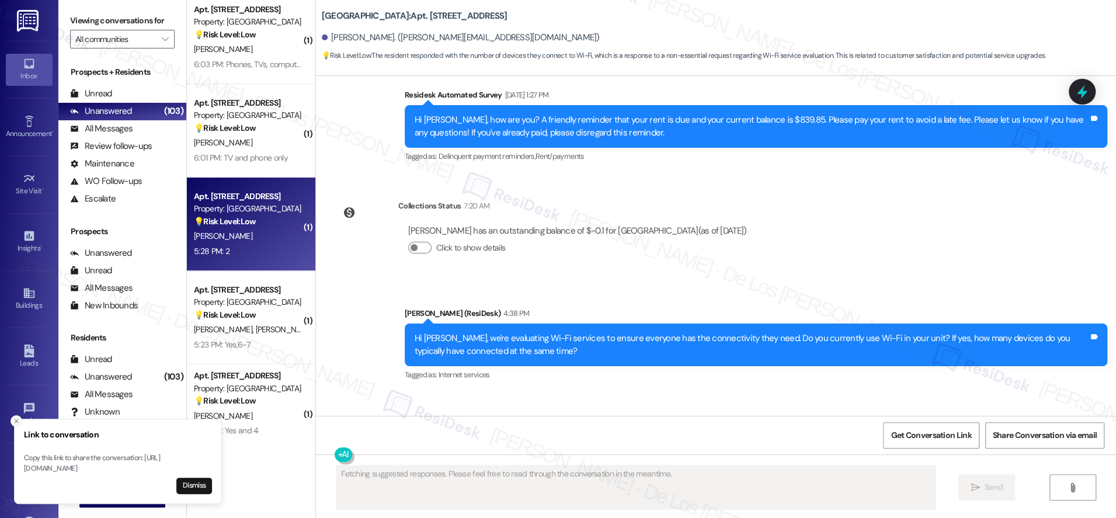
click at [16, 417] on icon "Close toast" at bounding box center [16, 420] width 7 height 7
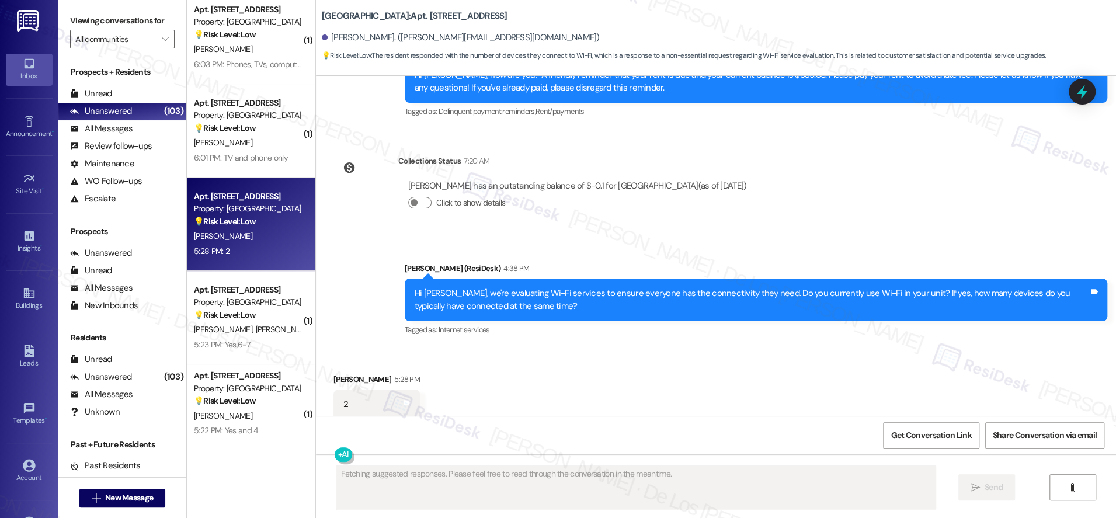
scroll to position [2233, 0]
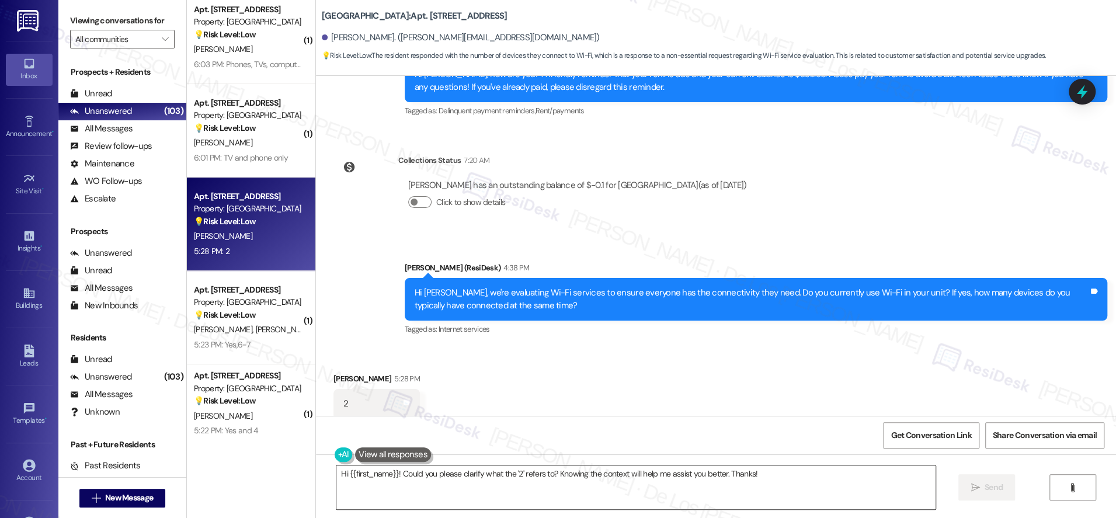
click at [494, 493] on textarea "Hi {{first_name}}! Could you please clarify what the '2' refers to? Knowing the…" at bounding box center [635, 487] width 599 height 44
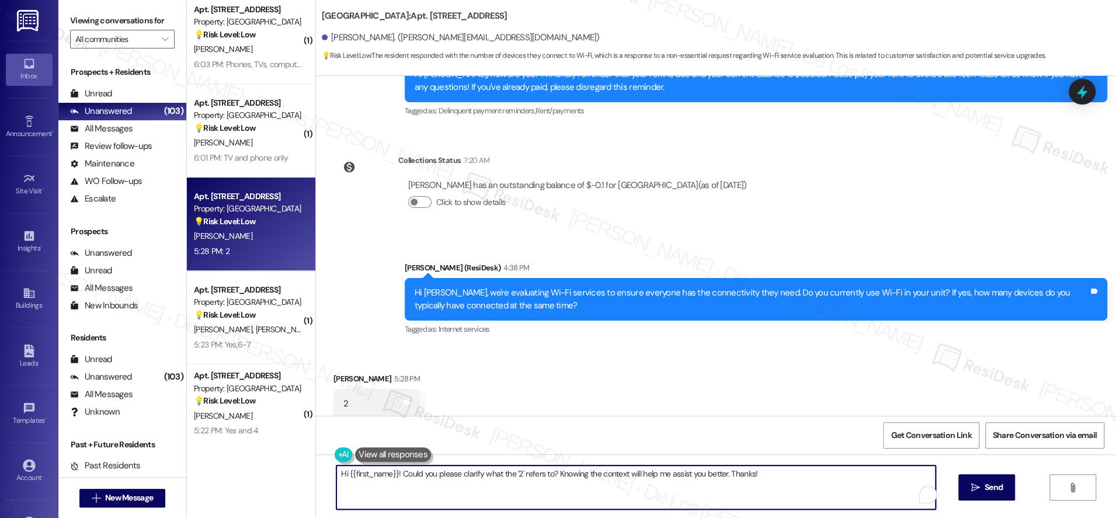
click at [494, 493] on textarea "Hi {{first_name}}! Could you please clarify what the '2' refers to? Knowing the…" at bounding box center [635, 487] width 599 height 44
paste textarea "Thanks {{first_name}}! What types of devices do you connect? Phones, computers,…"
type textarea "Thanks {{first_name}}! What types of devices do you connect? Phones, computers,…"
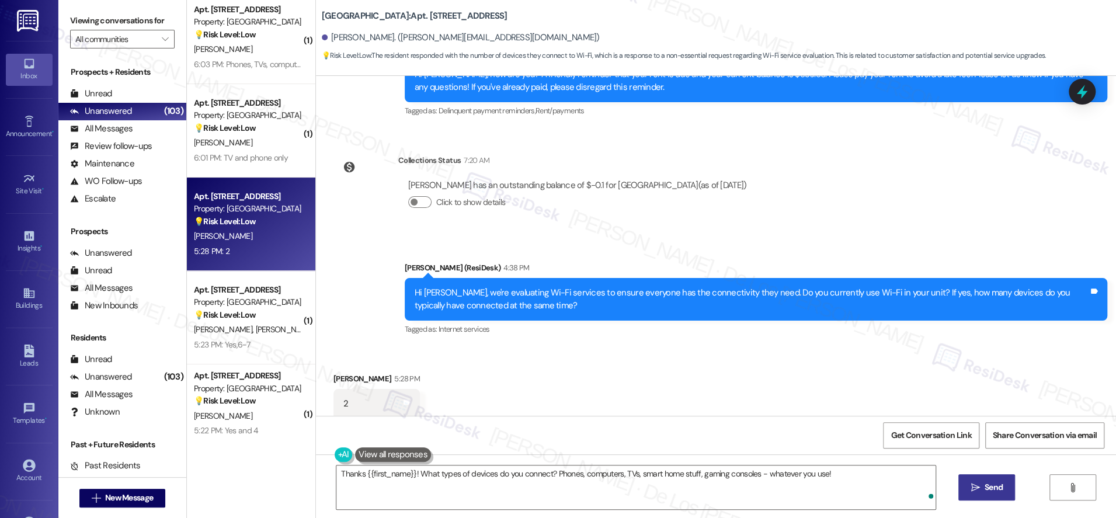
click at [991, 485] on span "Send" at bounding box center [993, 487] width 18 height 12
click at [933, 434] on span "Get Conversation Link" at bounding box center [930, 435] width 81 height 12
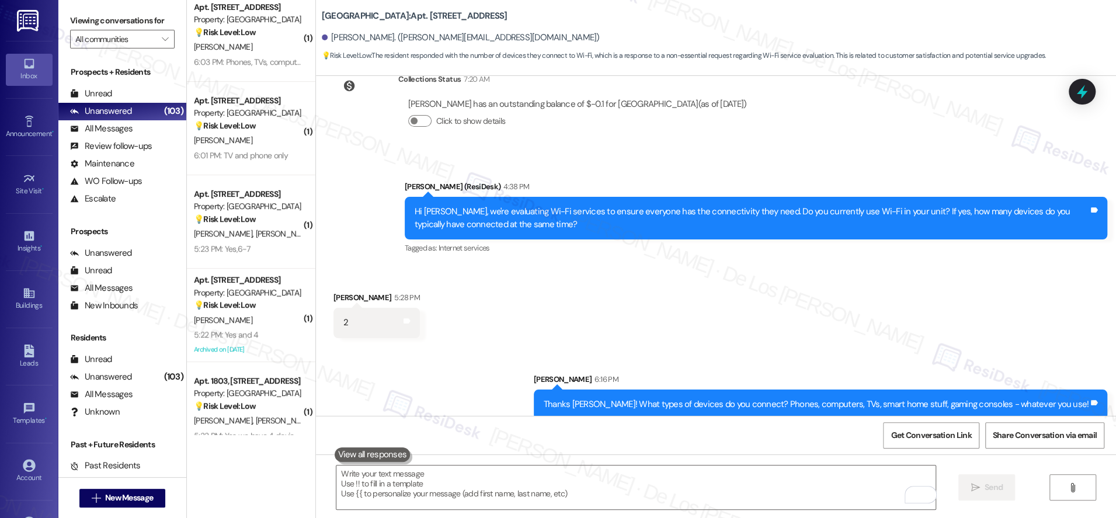
scroll to position [200, 0]
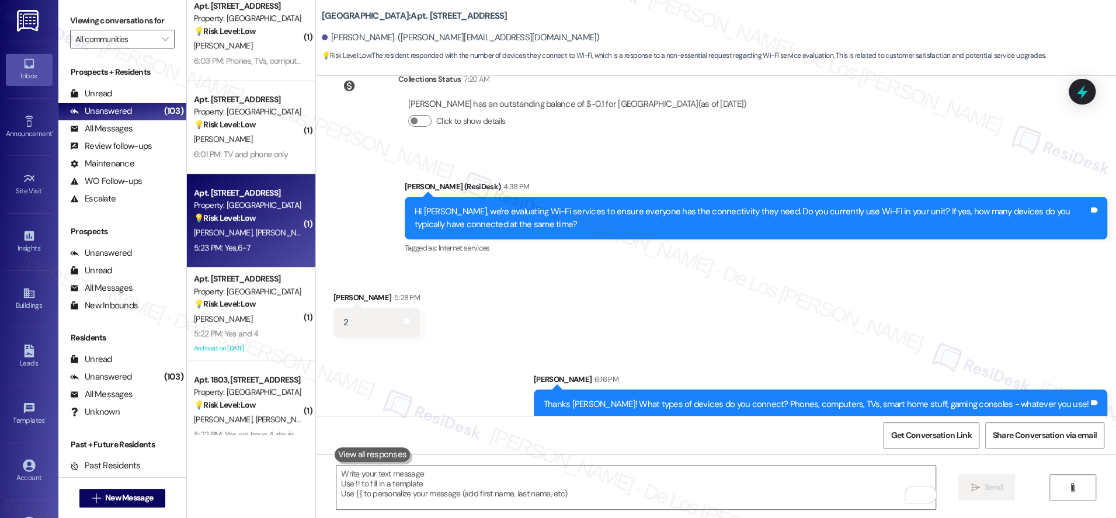
click at [260, 210] on div "Property: [GEOGRAPHIC_DATA]" at bounding box center [248, 205] width 108 height 12
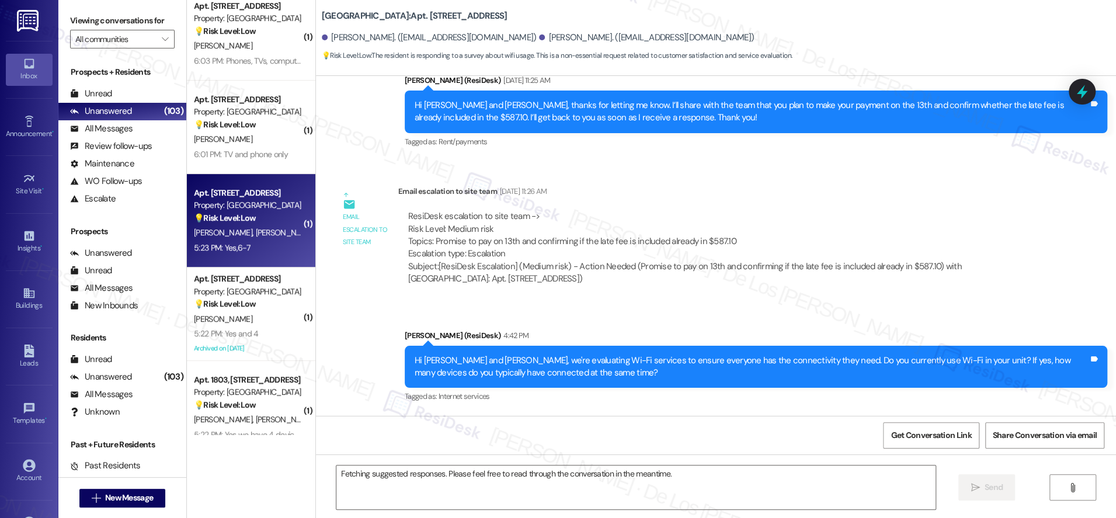
scroll to position [3387, 0]
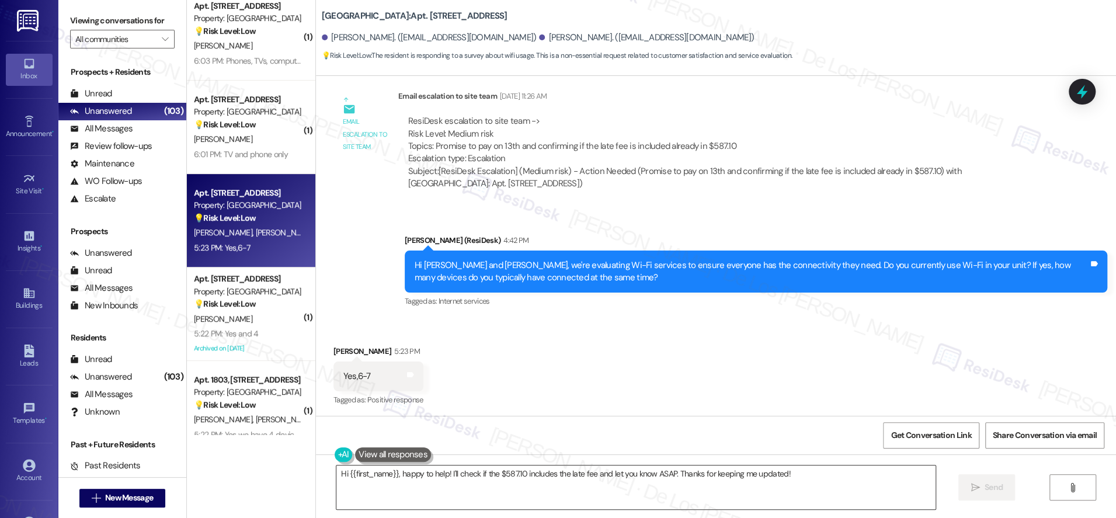
click at [461, 479] on textarea "Hi {{first_name}}, happy to help! I'll check if the $587.10 includes the late f…" at bounding box center [635, 487] width 599 height 44
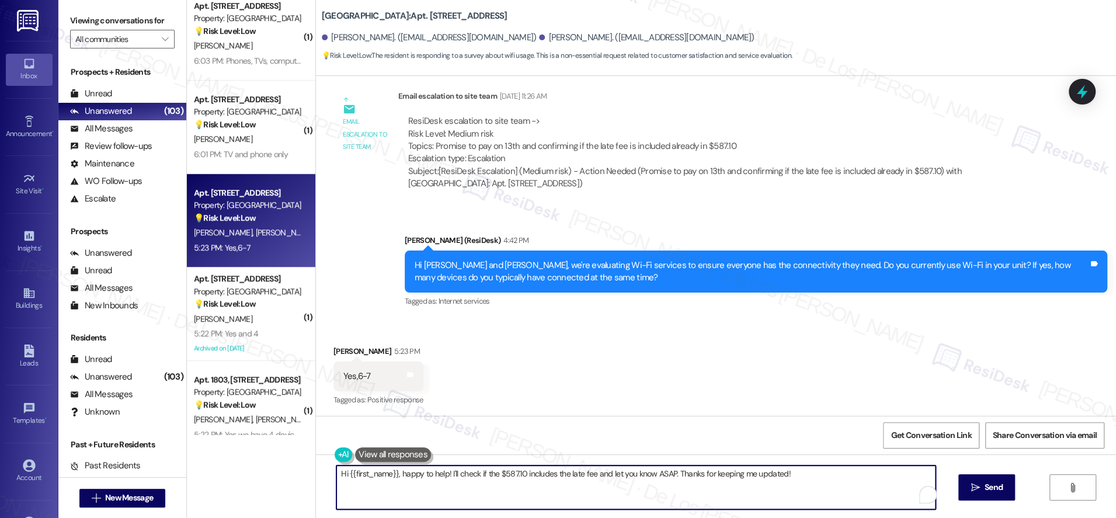
click at [461, 479] on textarea "Hi {{first_name}}, happy to help! I'll check if the $587.10 includes the late f…" at bounding box center [635, 487] width 599 height 44
paste textarea "Thanks {{first_name}}! What types of devices do you connect? Phones, computers,…"
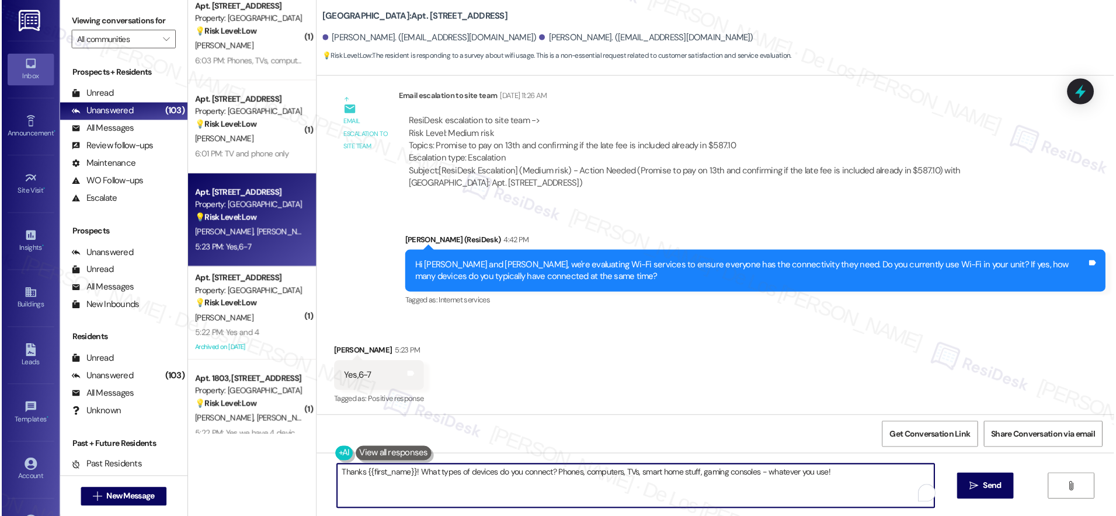
scroll to position [3388, 0]
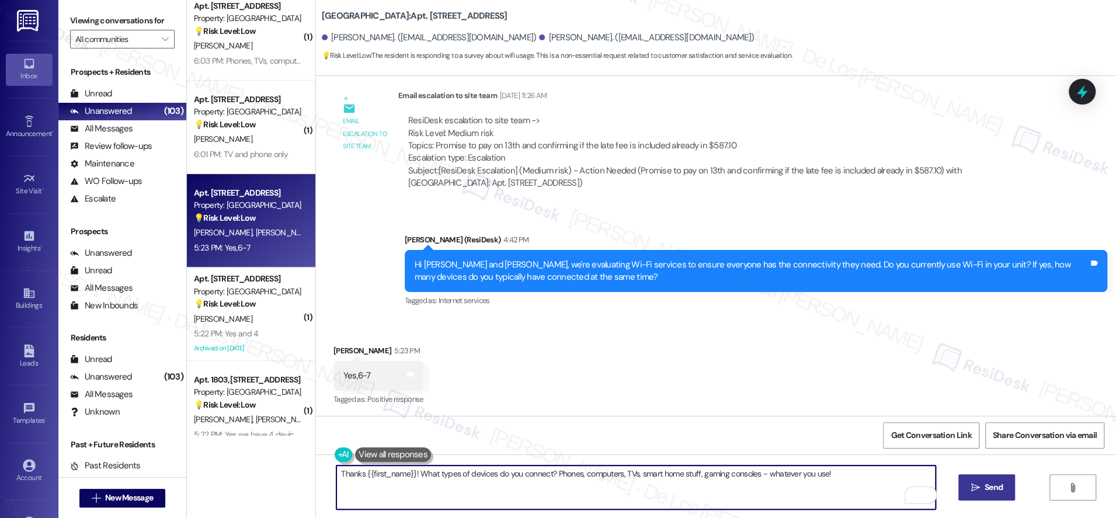
type textarea "Thanks {{first_name}}! What types of devices do you connect? Phones, computers,…"
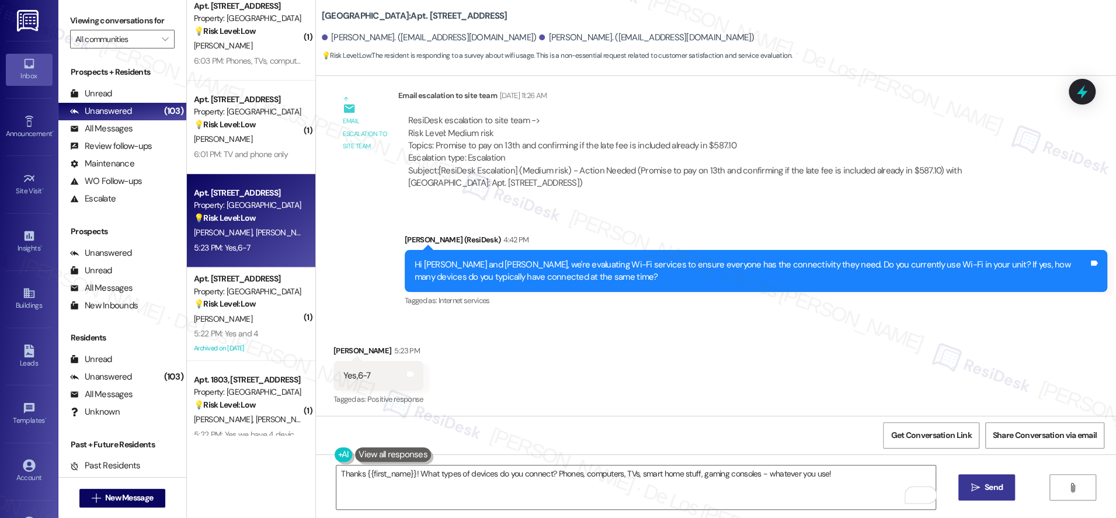
drag, startPoint x: 976, startPoint y: 495, endPoint x: 965, endPoint y: 482, distance: 17.0
click at [975, 494] on button " Send" at bounding box center [986, 487] width 57 height 26
click at [933, 440] on span "Get Conversation Link" at bounding box center [930, 435] width 81 height 12
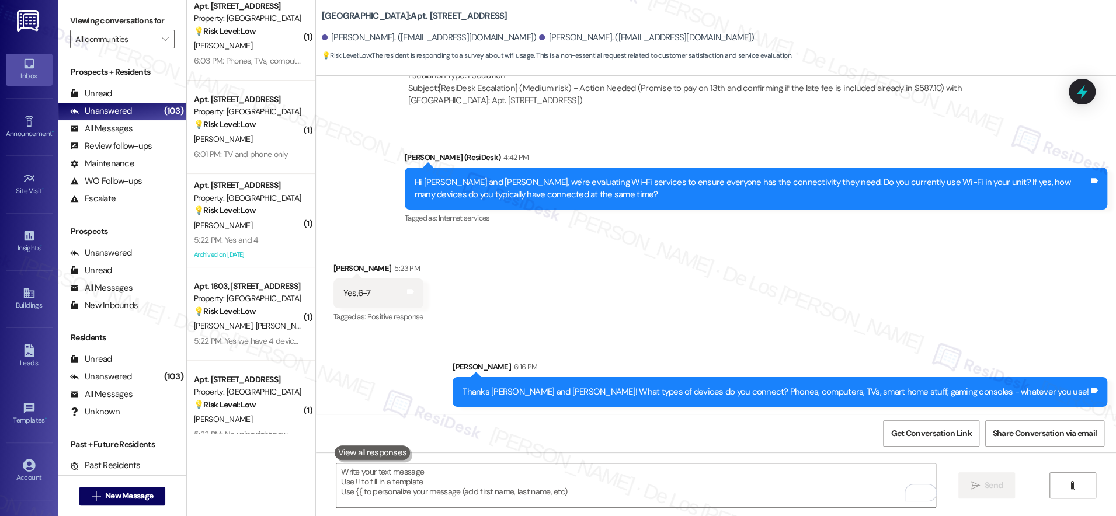
scroll to position [3471, 0]
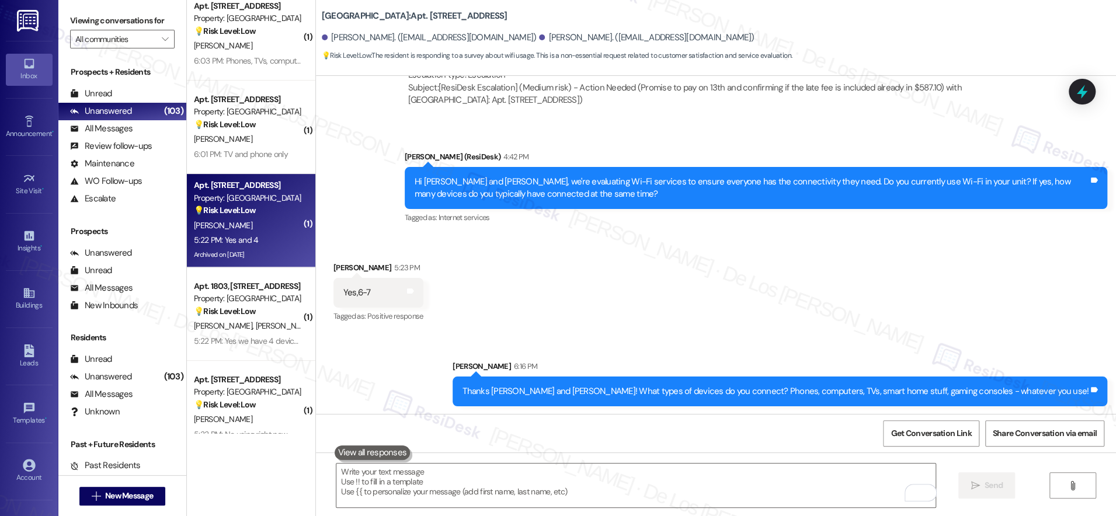
click at [267, 232] on div "[PERSON_NAME]" at bounding box center [248, 225] width 110 height 15
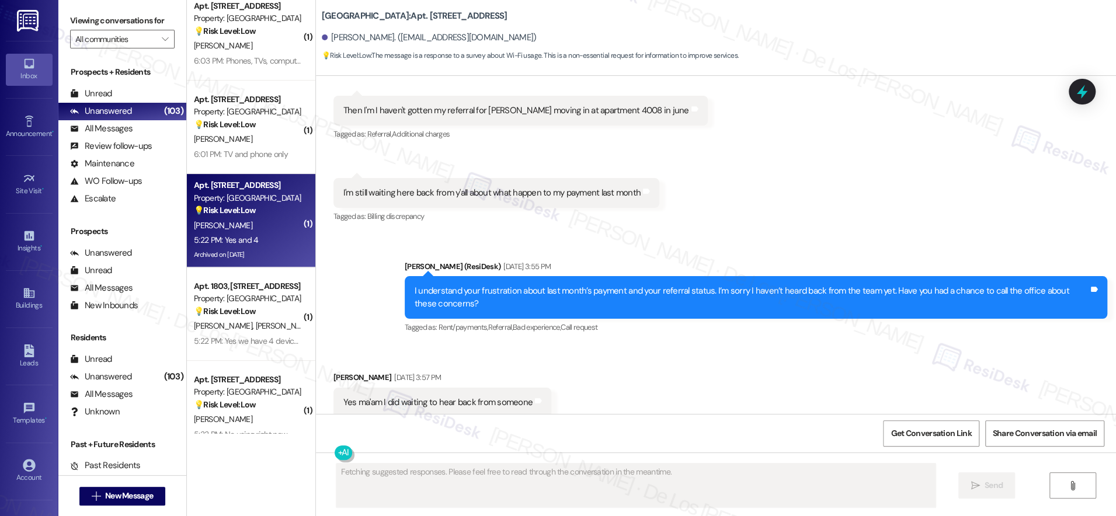
scroll to position [20844, 0]
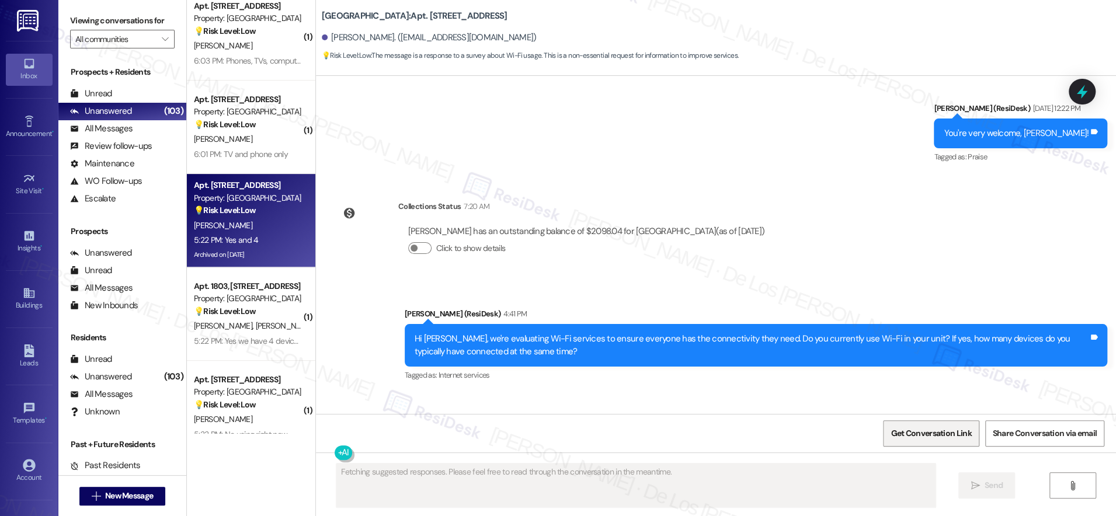
click at [942, 430] on span "Get Conversation Link" at bounding box center [930, 433] width 81 height 12
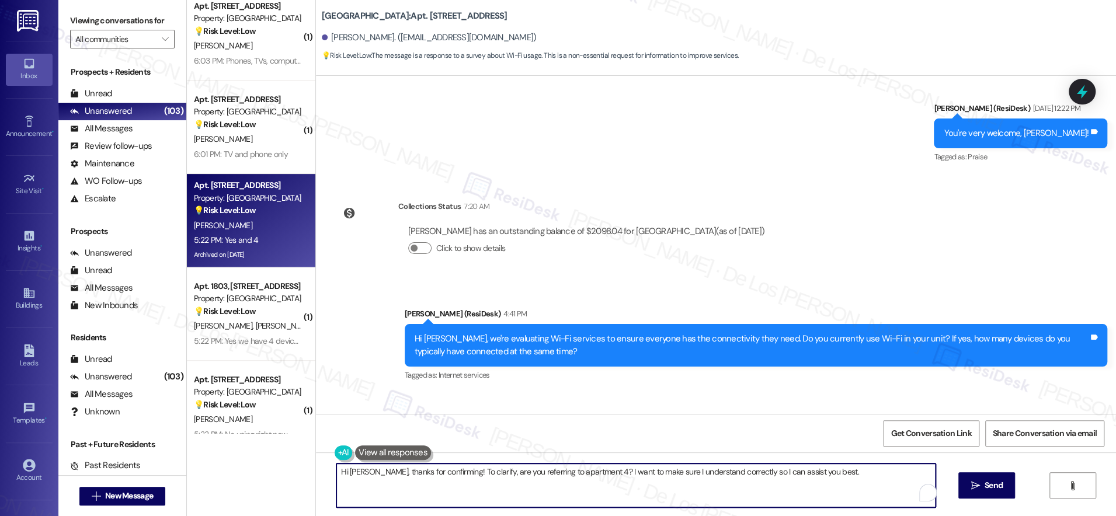
click at [517, 480] on textarea "Hi [PERSON_NAME], thanks for confirming! To clarify, are you referring to apart…" at bounding box center [635, 485] width 599 height 44
click at [517, 480] on textarea "Hi Jonathon, thanks for confirming! To clarify, are you referring to apartment …" at bounding box center [635, 485] width 599 height 44
paste textarea "Thanks {{first_name}}! What types of devices do you connect? Phones, computers,…"
type textarea "Thanks {{first_name}}! What types of devices do you connect? Phones, computers,…"
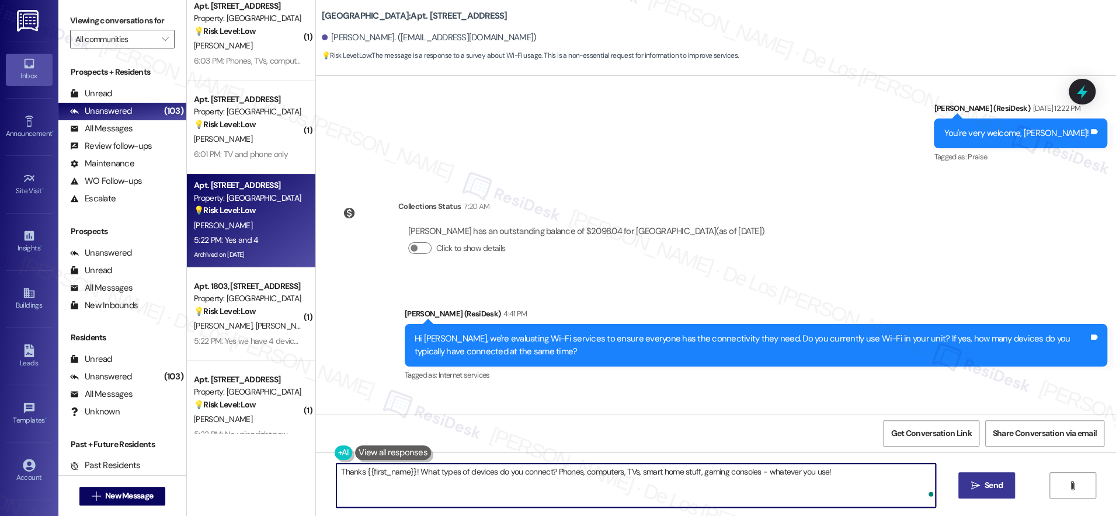
click at [975, 487] on icon "" at bounding box center [974, 485] width 9 height 9
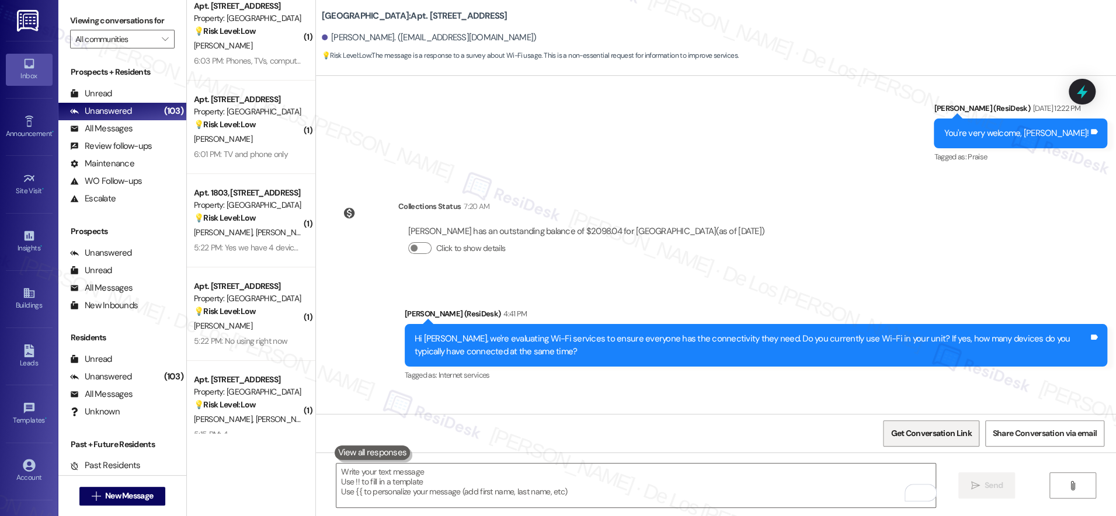
click at [940, 431] on span "Get Conversation Link" at bounding box center [930, 433] width 81 height 12
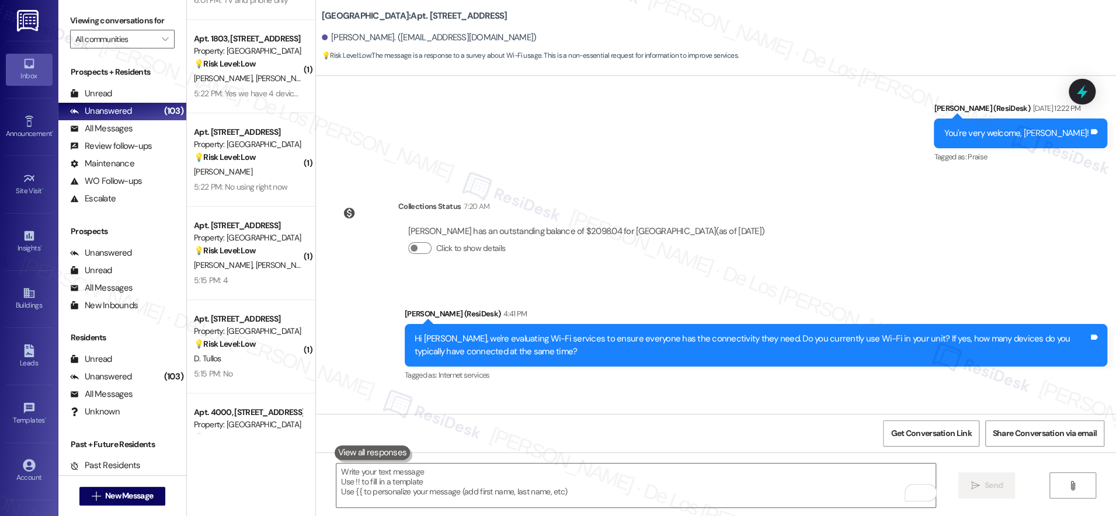
scroll to position [355, 0]
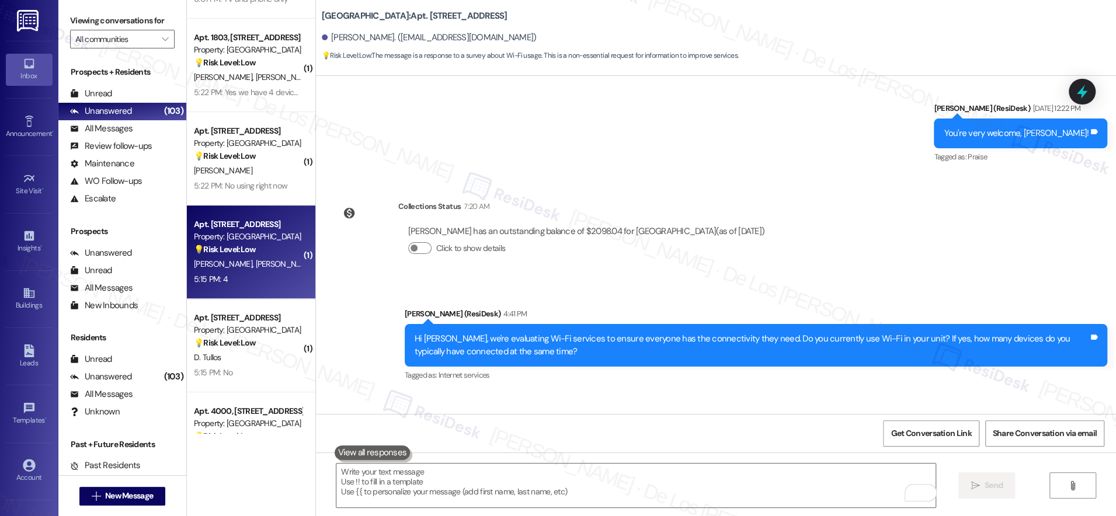
click at [266, 263] on div "D. Grant M. Mells" at bounding box center [248, 264] width 110 height 15
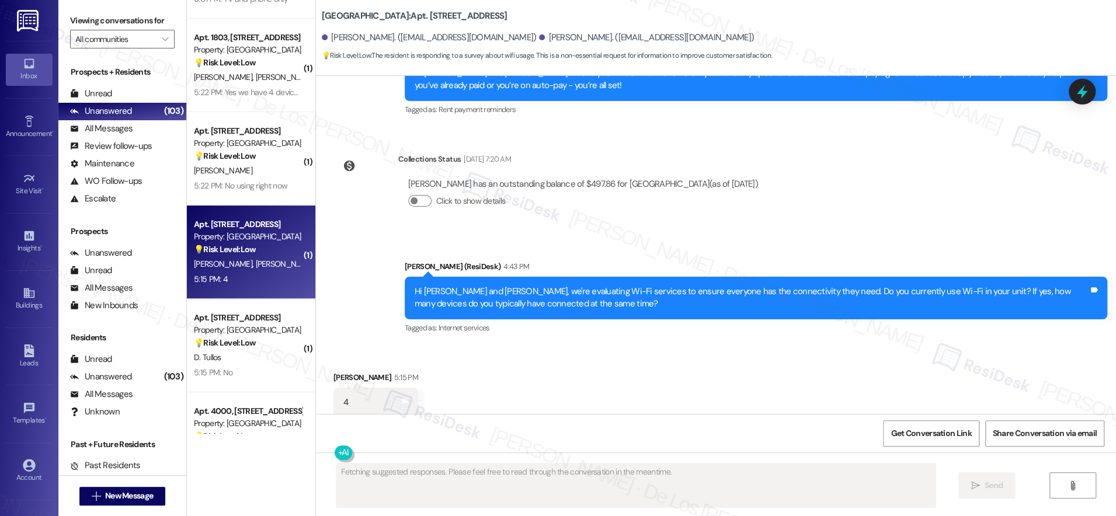
scroll to position [1405, 0]
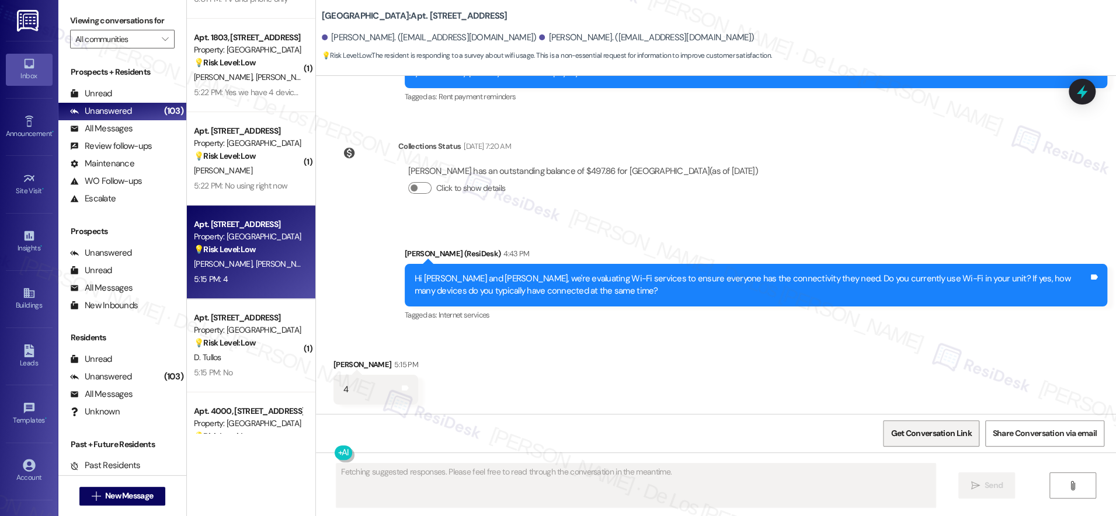
click at [906, 434] on span "Get Conversation Link" at bounding box center [930, 433] width 81 height 12
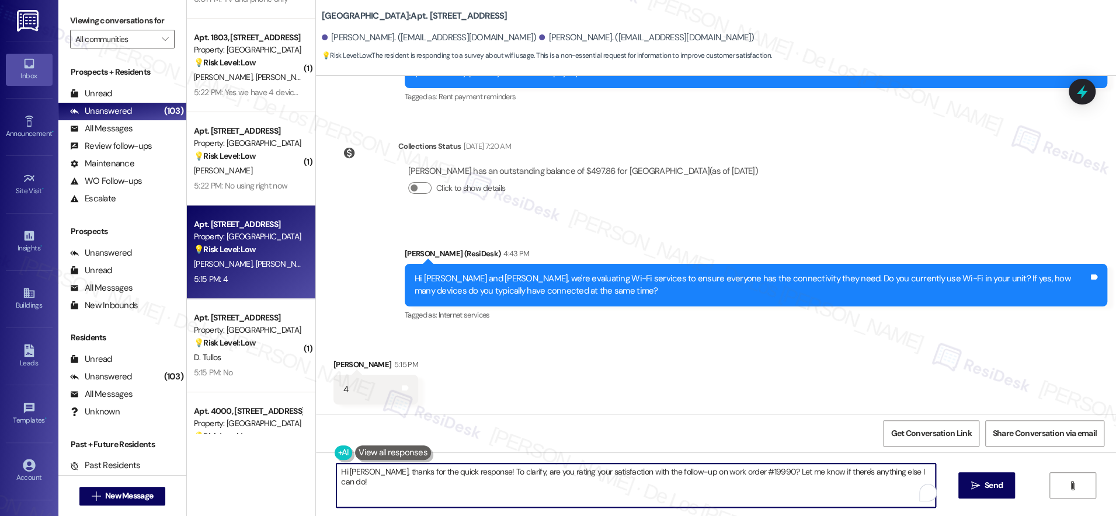
click at [535, 479] on textarea "Hi Michael, thanks for the quick response! To clarify, are you rating your sati…" at bounding box center [635, 485] width 599 height 44
click at [534, 479] on textarea "Hi Michael, thanks for the quick response! To clarify, are you rating your sati…" at bounding box center [635, 485] width 599 height 44
paste textarea "Thanks {{first_name}}! What types of devices do you connect? Phones, computers,…"
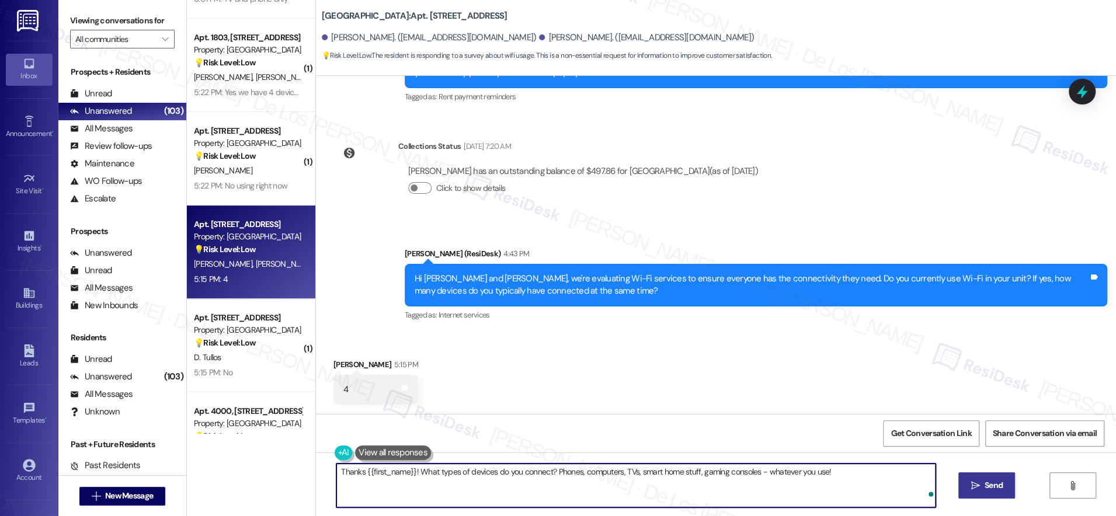
type textarea "Thanks {{first_name}}! What types of devices do you connect? Phones, computers,…"
click at [970, 486] on icon "" at bounding box center [974, 485] width 9 height 9
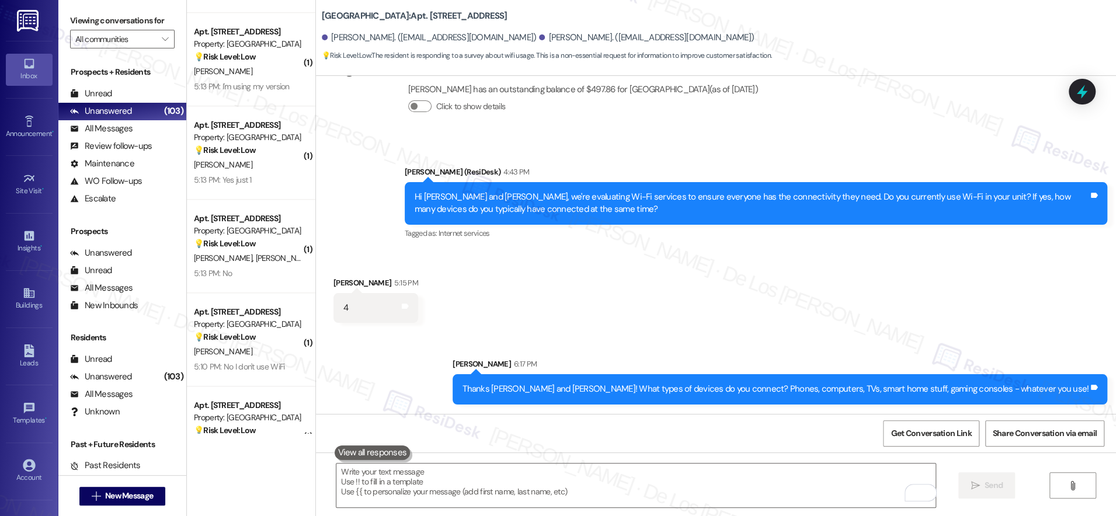
scroll to position [737, 0]
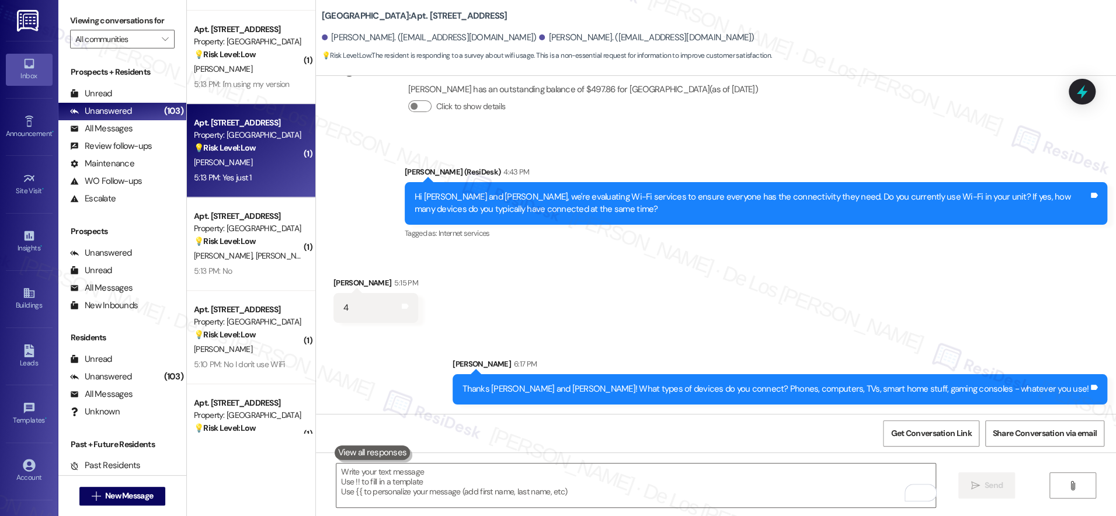
click at [277, 180] on div "5:13 PM: Yes just 1 5:13 PM: Yes just 1" at bounding box center [248, 177] width 110 height 15
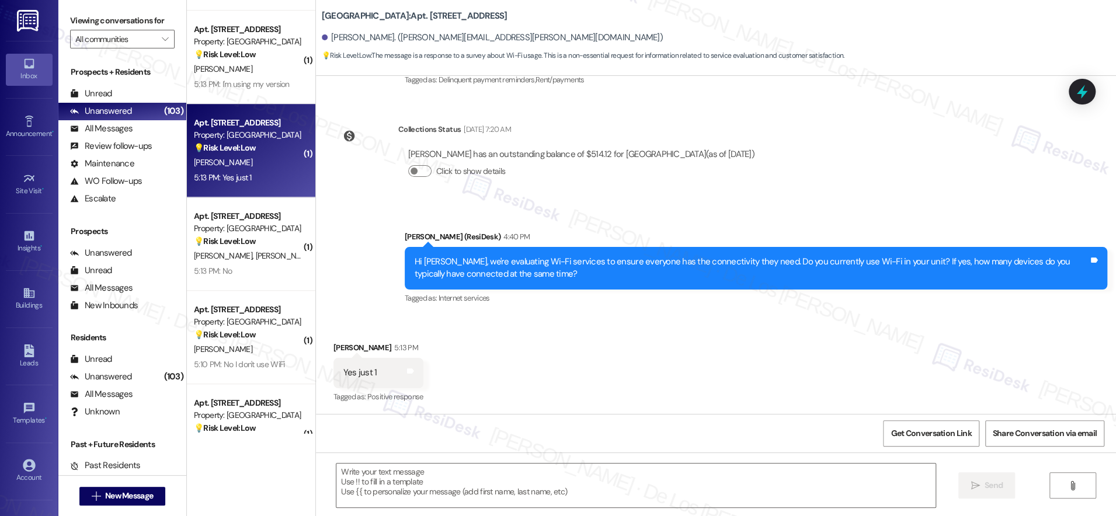
scroll to position [279, 0]
type textarea "Fetching suggested responses. Please feel free to read through the conversation…"
click at [911, 425] on span "Get Conversation Link" at bounding box center [930, 433] width 85 height 25
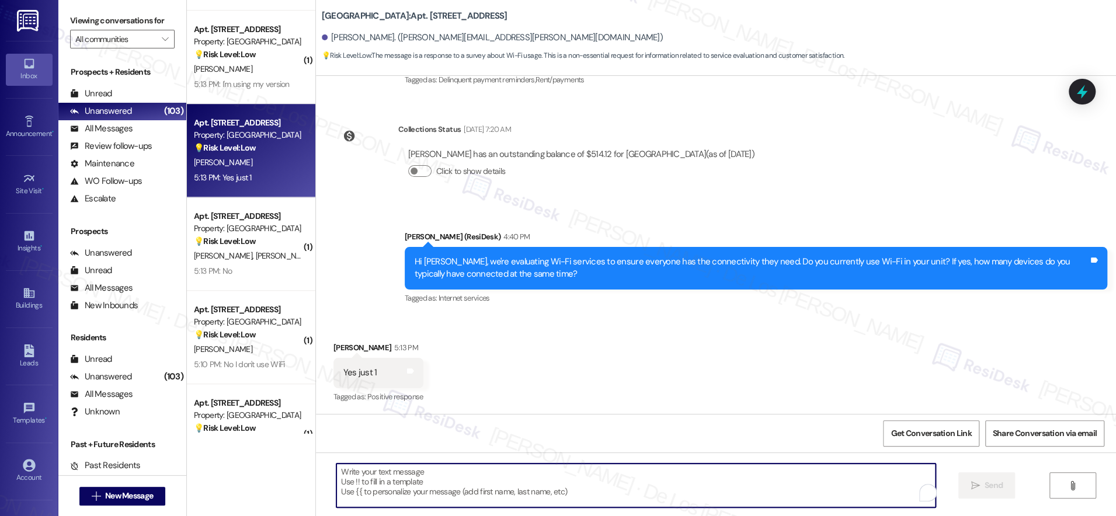
click at [445, 470] on textarea "To enrich screen reader interactions, please activate Accessibility in Grammarl…" at bounding box center [635, 485] width 599 height 44
paste textarea "Thanks {{first_name}}! What types of devices do you connect? Phones, computers,…"
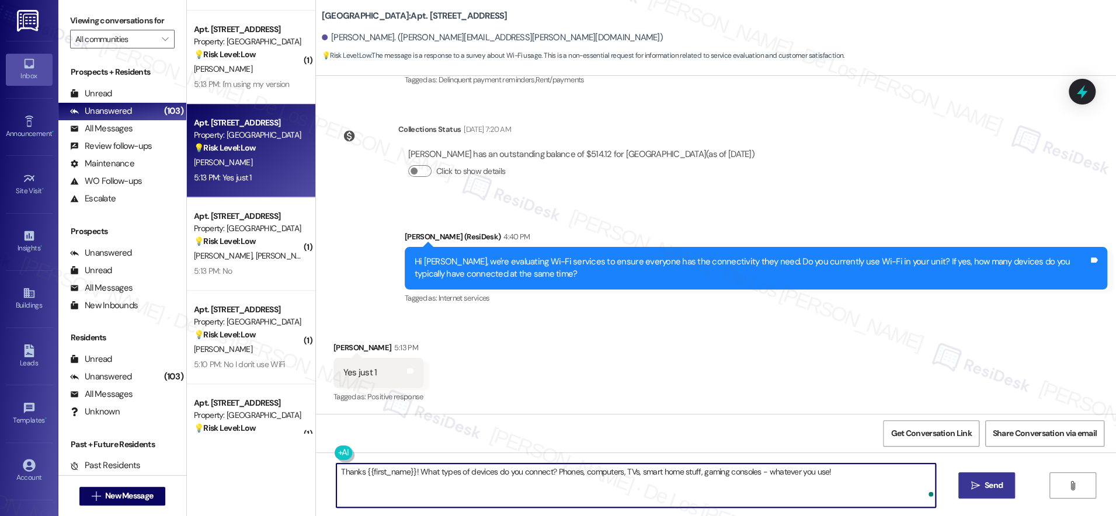
type textarea "Thanks {{first_name}}! What types of devices do you connect? Phones, computers,…"
click at [984, 486] on span "Send" at bounding box center [993, 485] width 18 height 12
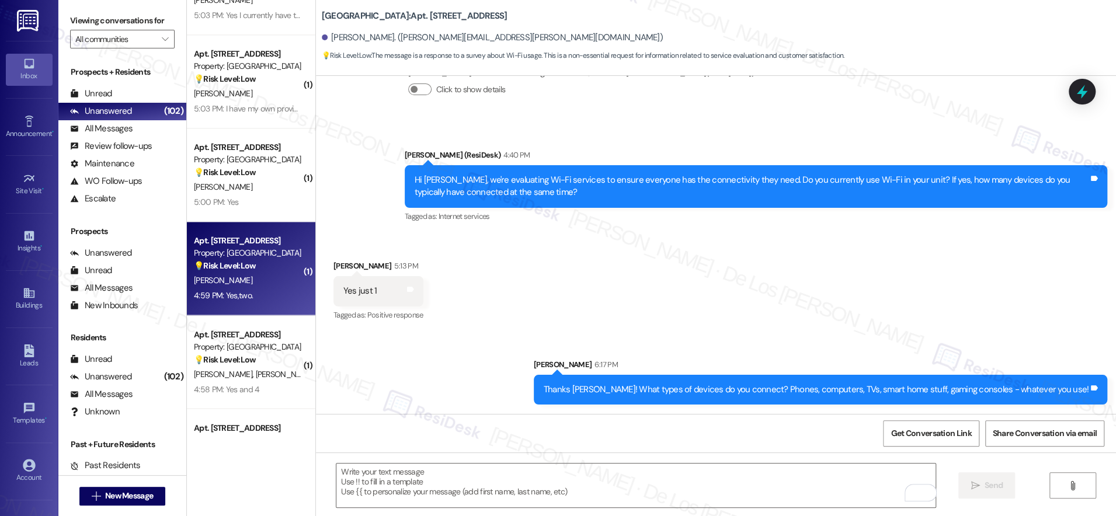
scroll to position [1362, 0]
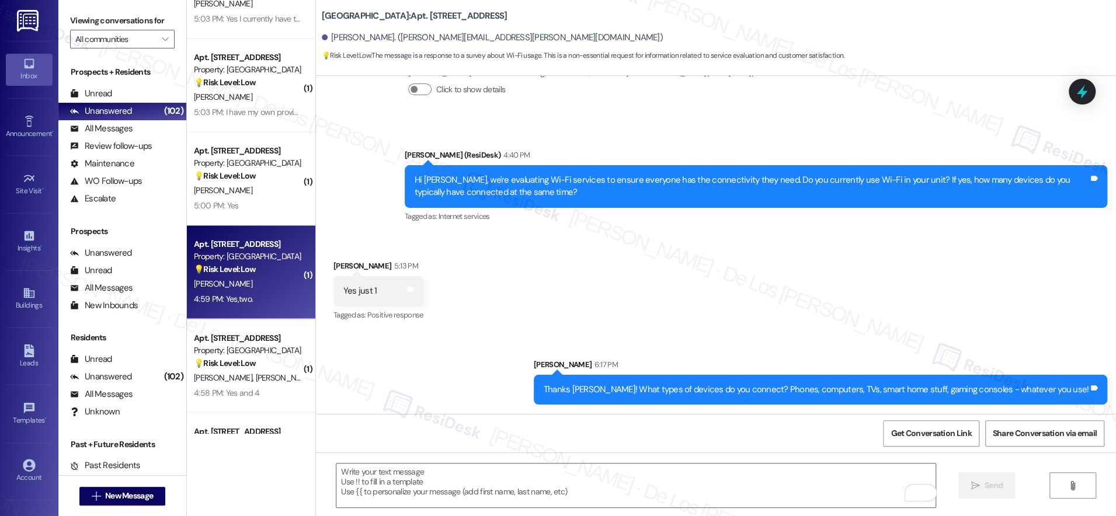
click at [263, 254] on div "Property: [GEOGRAPHIC_DATA]" at bounding box center [248, 256] width 108 height 12
type textarea "Fetching suggested responses. Please feel free to read through the conversation…"
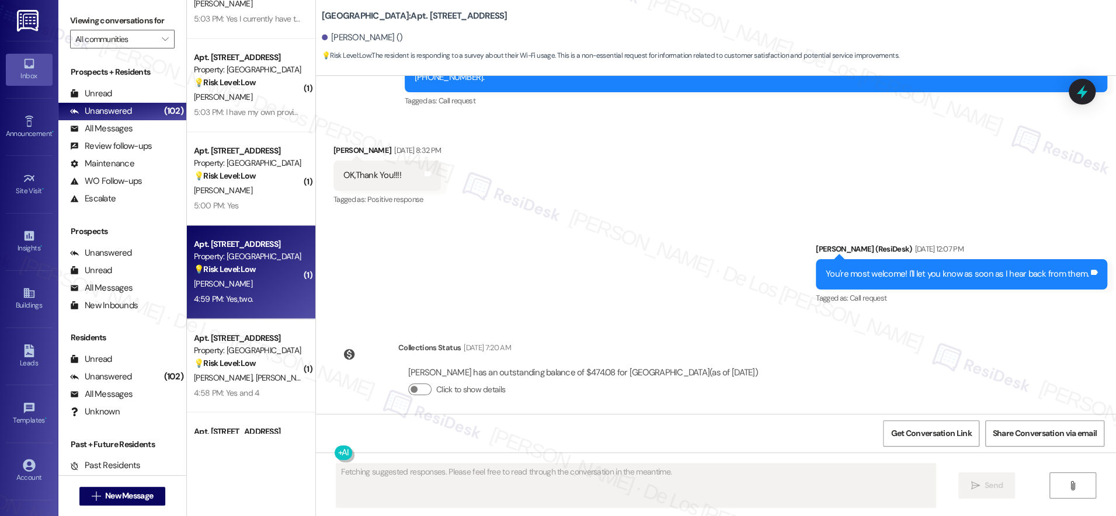
scroll to position [7917, 0]
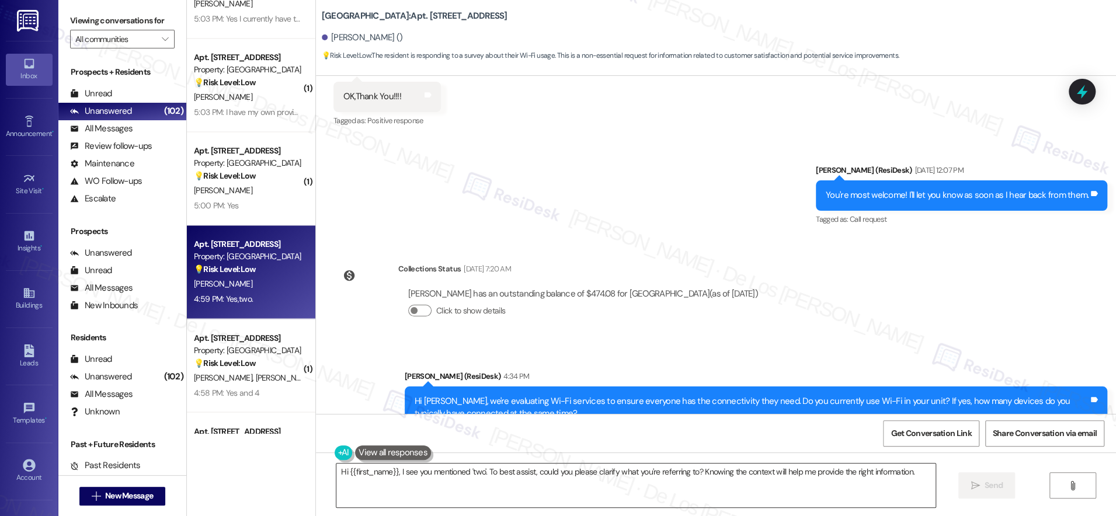
click at [524, 484] on textarea "Hi {{first_name}}, I see you mentioned 'two'. To best assist, could you please …" at bounding box center [635, 485] width 599 height 44
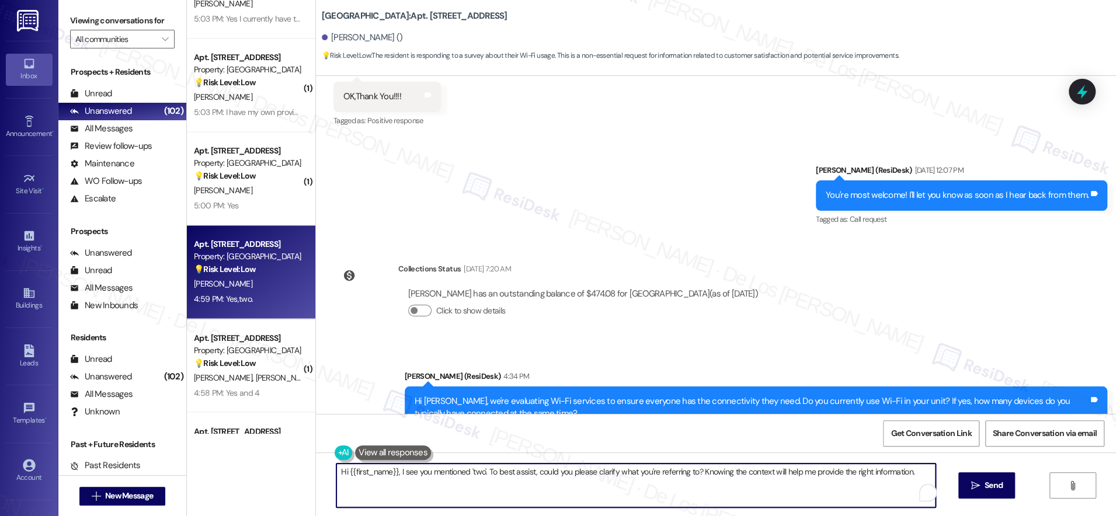
click at [524, 484] on textarea "Hi {{first_name}}, I see you mentioned 'two'. To best assist, could you please …" at bounding box center [635, 485] width 599 height 44
paste textarea "Thanks {{first_name}}! What types of devices do you connect? Phones, computers,…"
type textarea "Thanks {{first_name}}! What types of devices do you connect? Phones, computers,…"
click at [982, 489] on span "Send" at bounding box center [993, 485] width 23 height 12
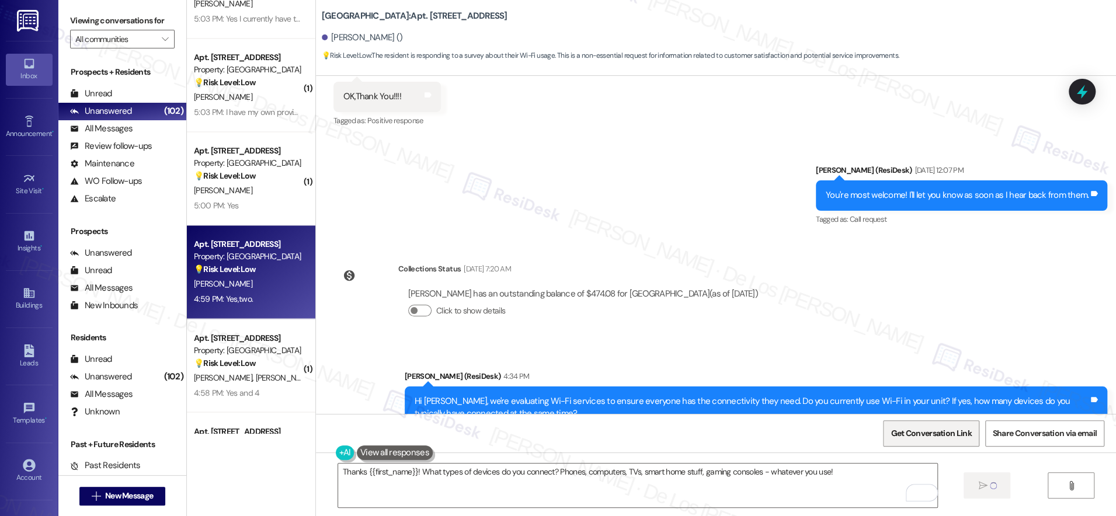
click at [935, 437] on span "Get Conversation Link" at bounding box center [930, 433] width 81 height 12
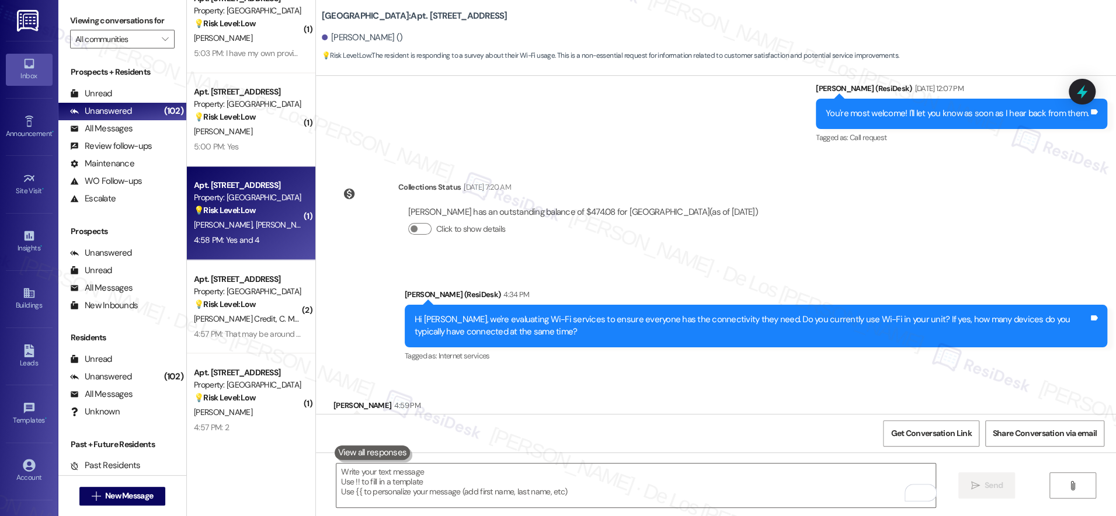
scroll to position [1423, 0]
click at [263, 205] on div "💡 Risk Level: Low The resident is responding to a survey about Wi-Fi usage. Thi…" at bounding box center [248, 209] width 108 height 12
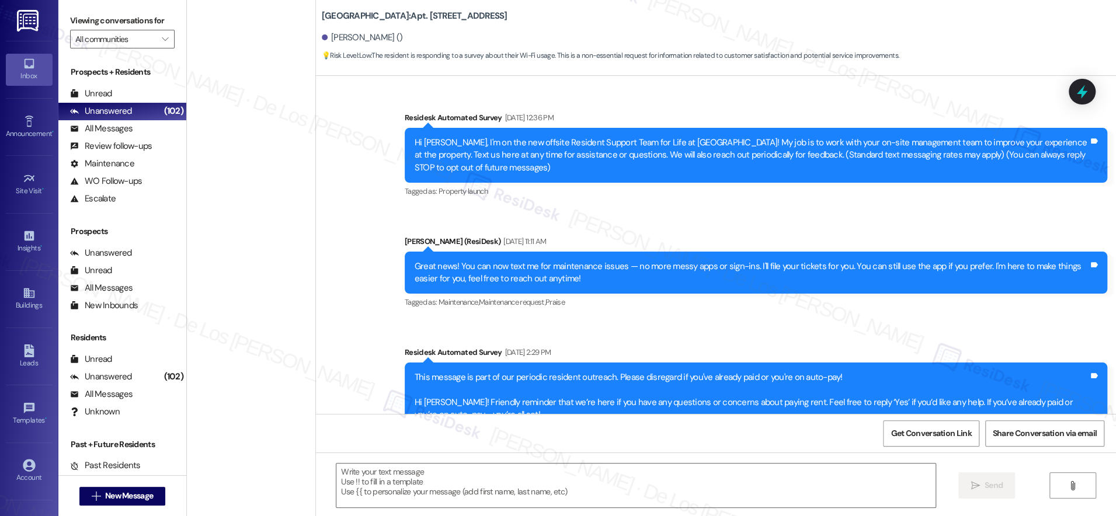
scroll to position [7998, 0]
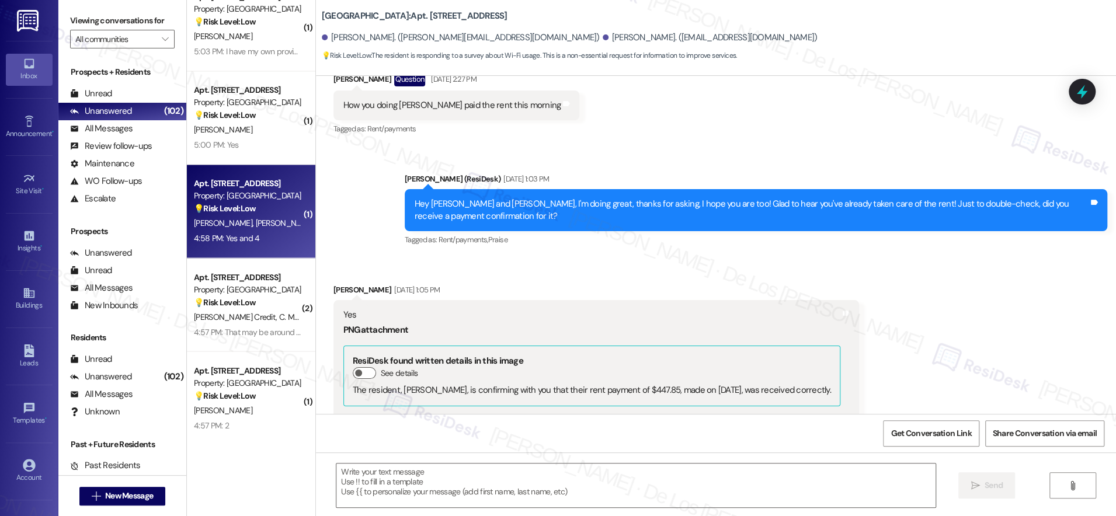
type textarea "Fetching suggested responses. Please feel free to read through the conversation…"
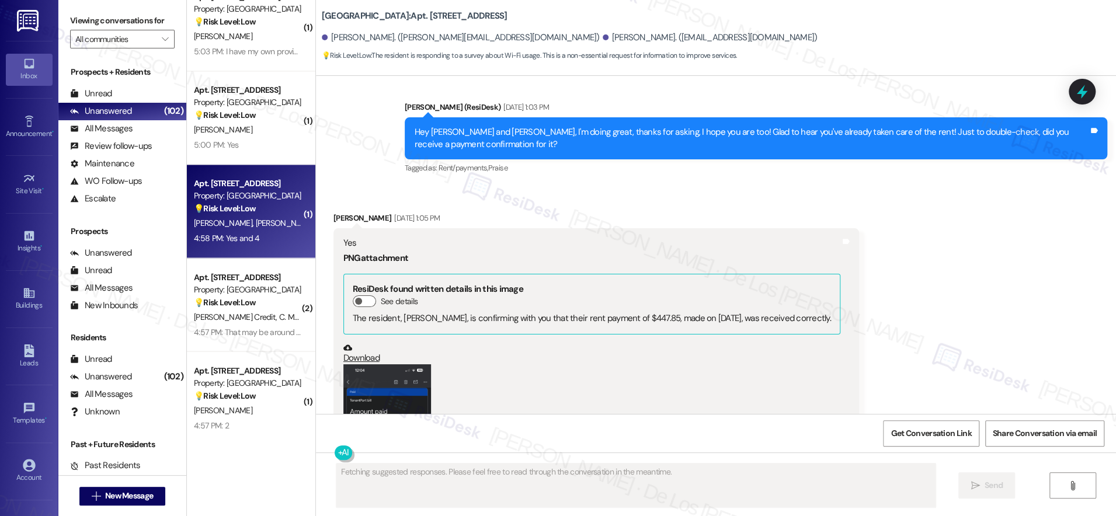
scroll to position [1031, 0]
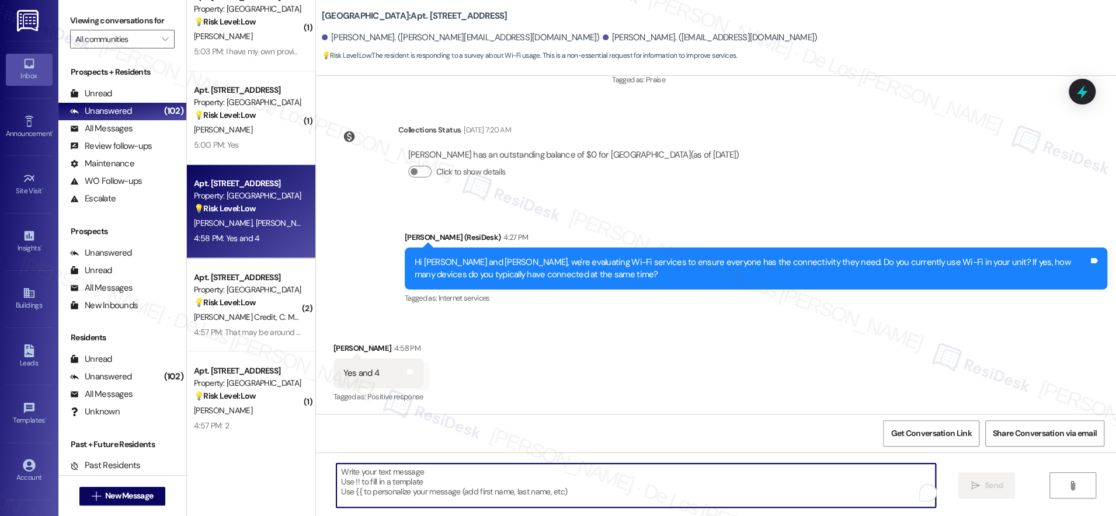
click at [499, 470] on textarea "To enrich screen reader interactions, please activate Accessibility in Grammarl…" at bounding box center [635, 485] width 599 height 44
paste textarea "Thanks {{first_name}}! What types of devices do you connect? Phones, computers,…"
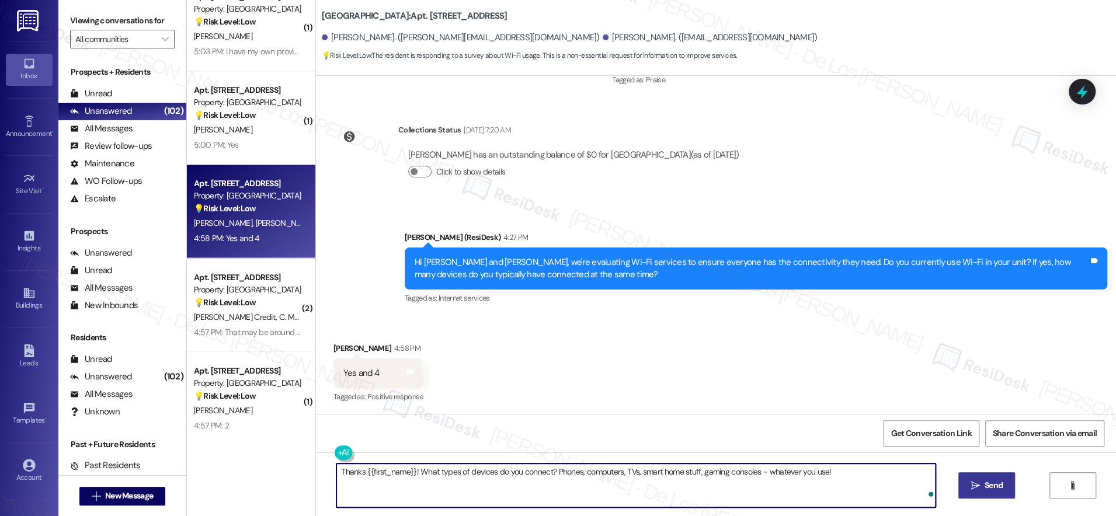
type textarea "Thanks {{first_name}}! What types of devices do you connect? Phones, computers,…"
click at [972, 481] on icon "" at bounding box center [974, 485] width 9 height 9
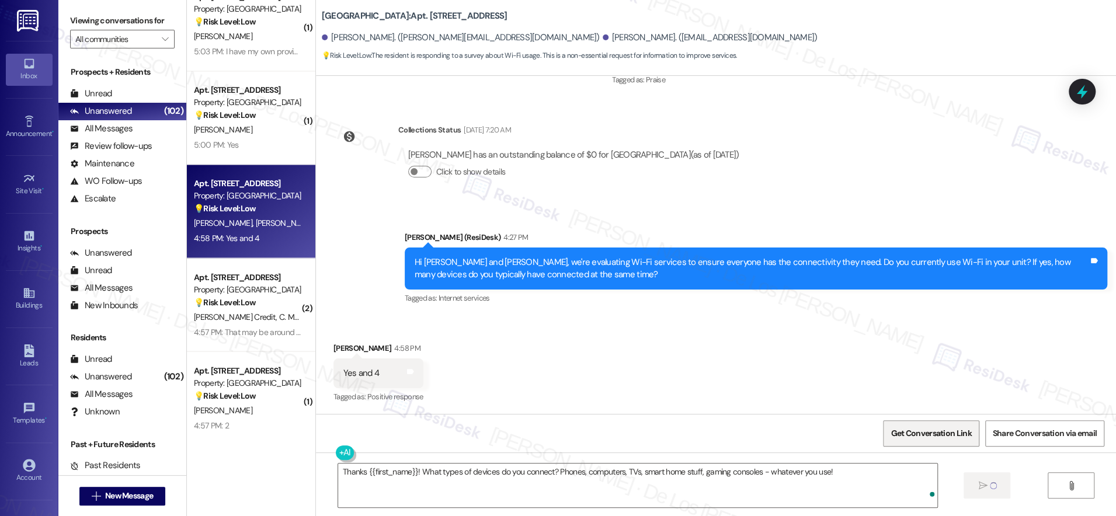
click at [940, 434] on span "Get Conversation Link" at bounding box center [930, 433] width 81 height 12
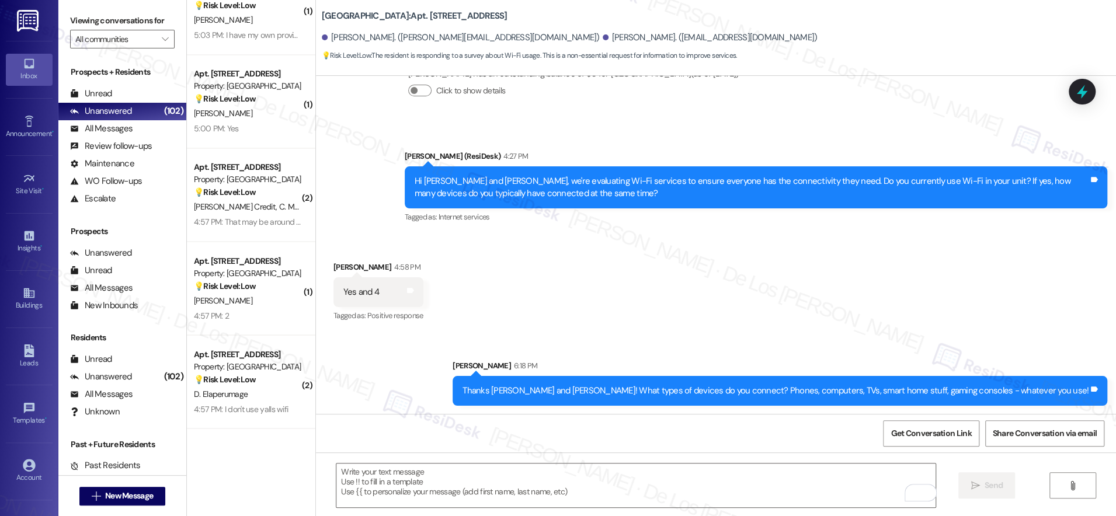
scroll to position [1444, 0]
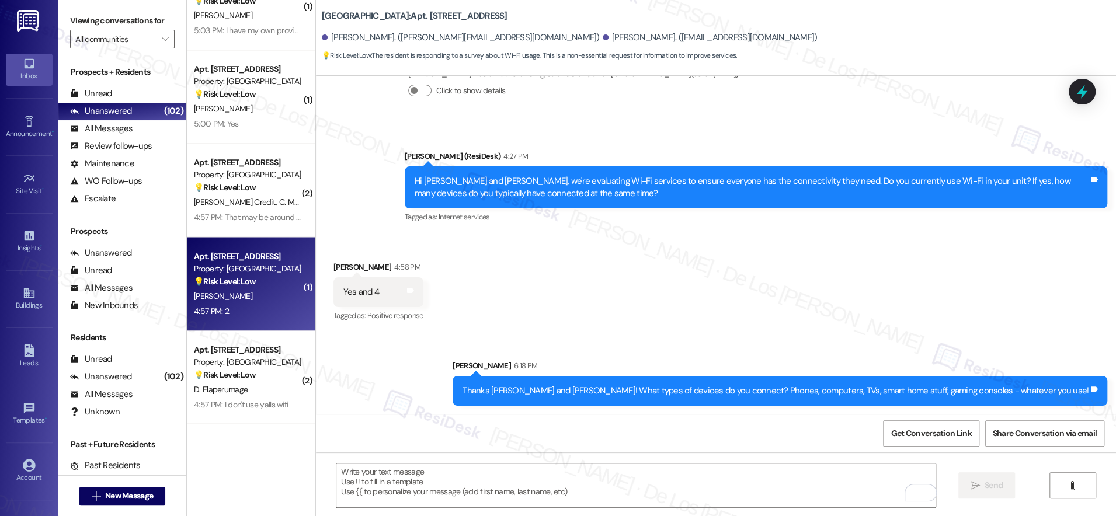
click at [265, 283] on div "💡 Risk Level: Low The resident is responding to a survey about Wi-Fi usage. Thi…" at bounding box center [248, 281] width 108 height 12
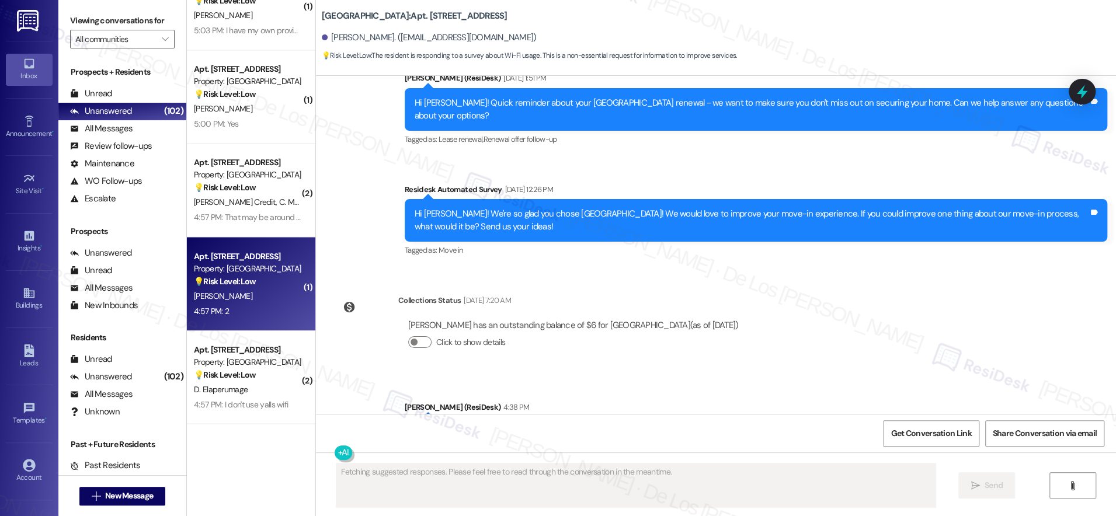
scroll to position [2284, 0]
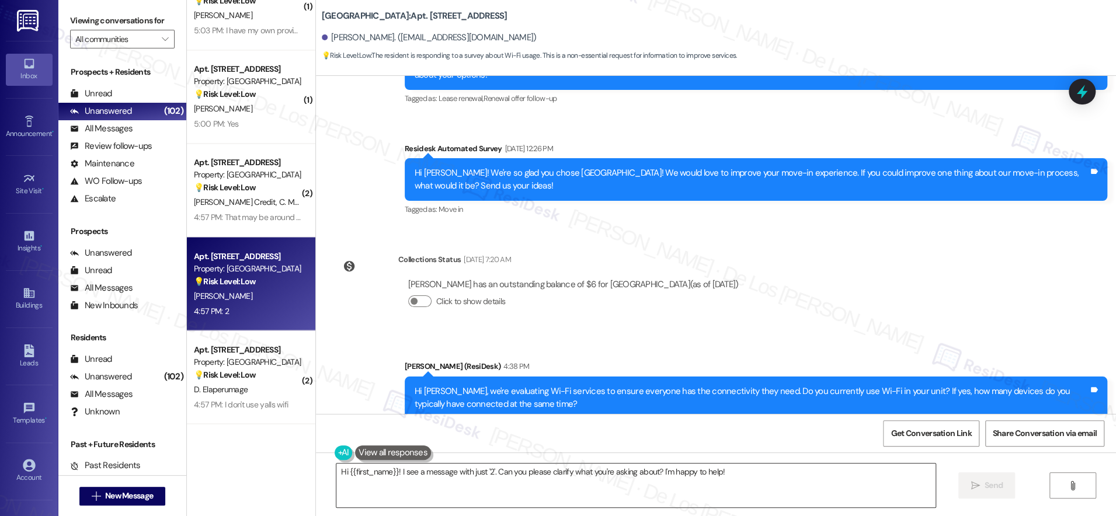
click at [396, 472] on textarea "Hi {{first_name}}! I see a message with just '2'. Can you please clarify what y…" at bounding box center [635, 485] width 599 height 44
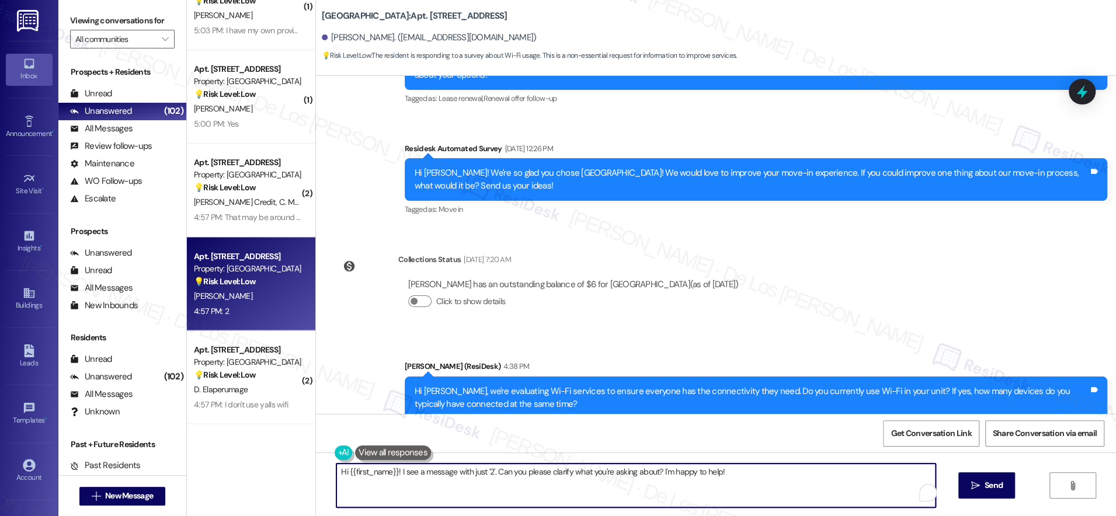
click at [396, 472] on textarea "Hi {{first_name}}! I see a message with just '2'. Can you please clarify what y…" at bounding box center [635, 485] width 599 height 44
paste textarea "https://www.theresidesk.com/text/insights-conversations/1410974/share-conversat…"
click at [460, 478] on textarea "https://www.theresidesk.com/text/insights-conversations/1410974/share-conversat…" at bounding box center [635, 485] width 599 height 44
click at [461, 479] on textarea "https://www.theresidesk.com/text/insights-conversations/1410974/share-conversat…" at bounding box center [635, 485] width 599 height 44
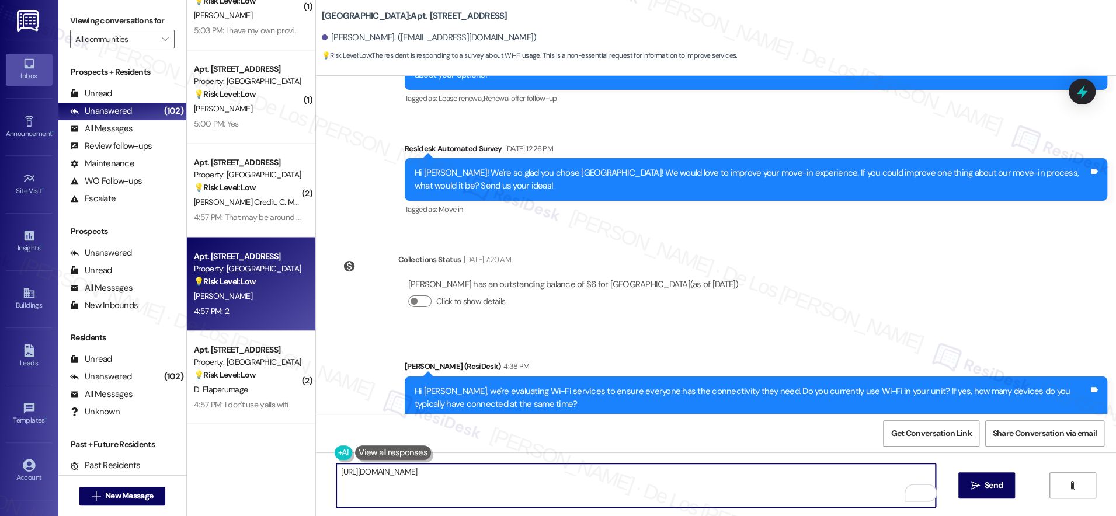
click at [461, 479] on textarea "https://www.theresidesk.com/text/insights-conversations/1410974/share-conversat…" at bounding box center [635, 485] width 599 height 44
paste textarea "Thanks {{first_name}}! What types of devices do you connect? Phones, computers,…"
type textarea "Thanks {{first_name}}! What types of devices do you connect? Phones, computers,…"
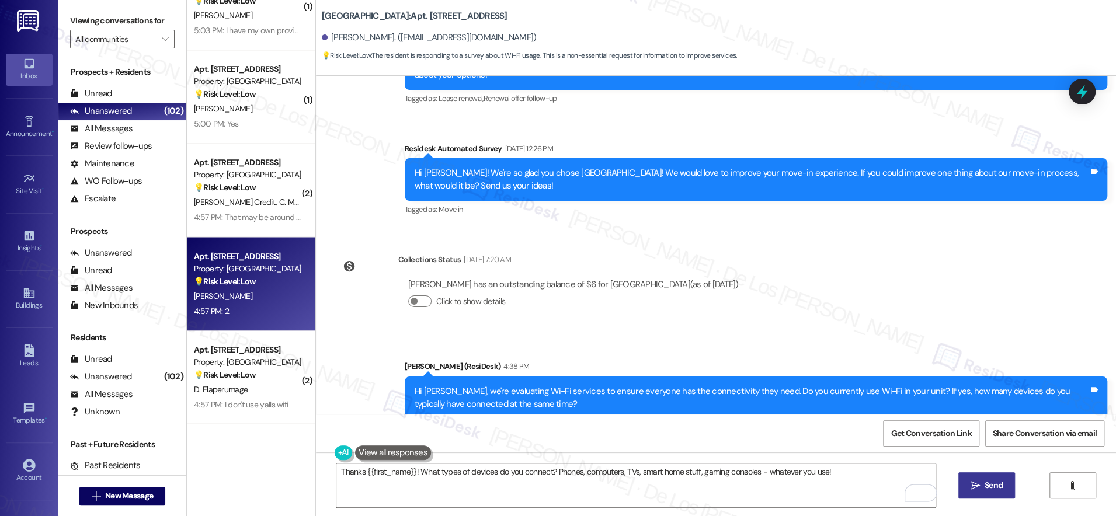
click at [991, 485] on span "Send" at bounding box center [993, 485] width 18 height 12
click at [947, 431] on span "Get Conversation Link" at bounding box center [930, 433] width 81 height 12
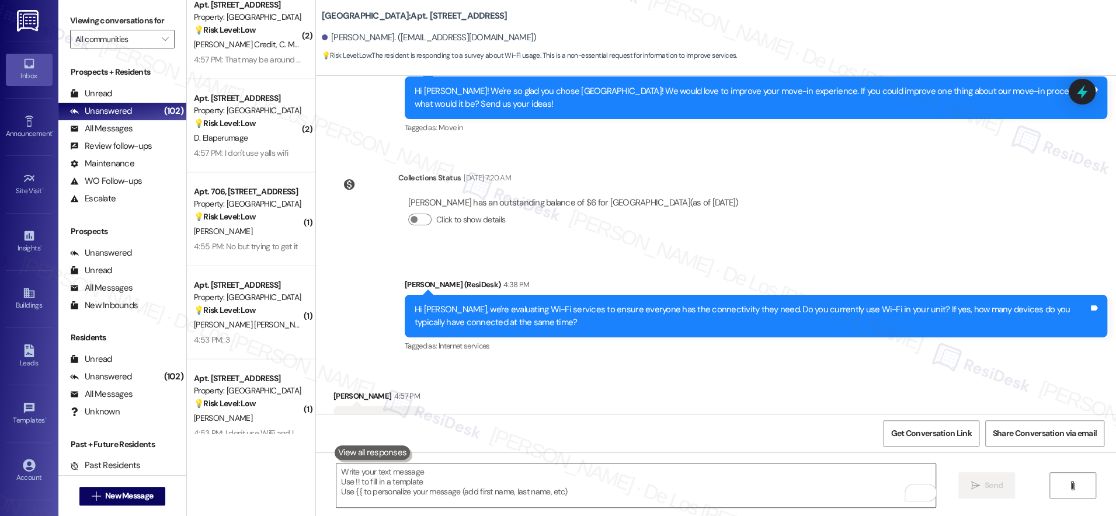
scroll to position [1696, 0]
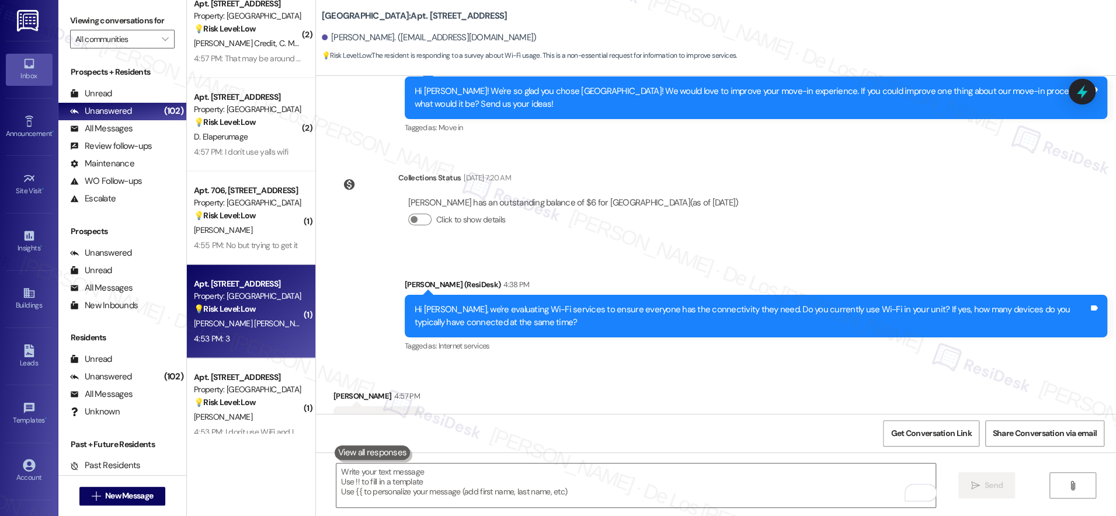
click at [263, 325] on div "R. Juarez Segura" at bounding box center [248, 323] width 110 height 15
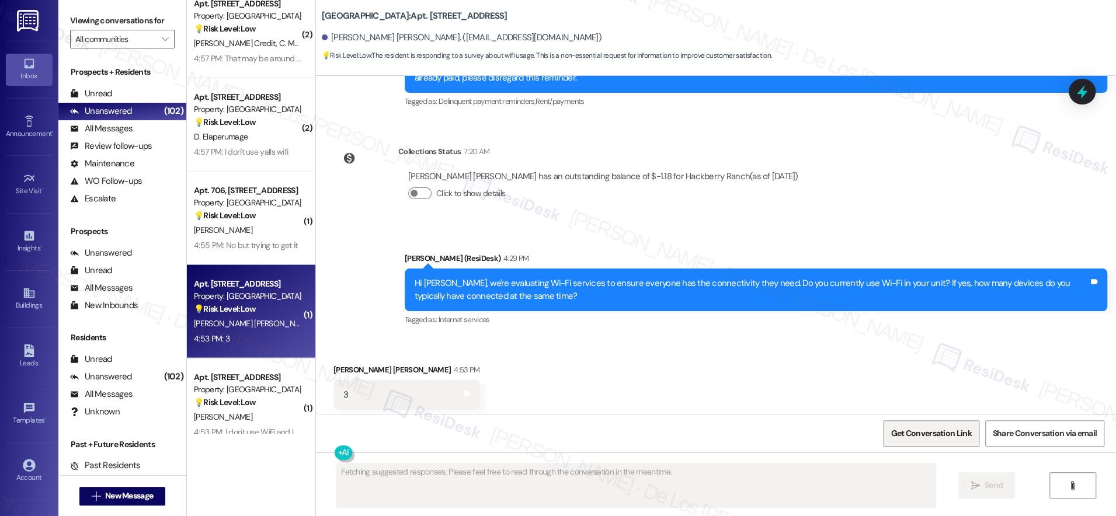
scroll to position [965, 0]
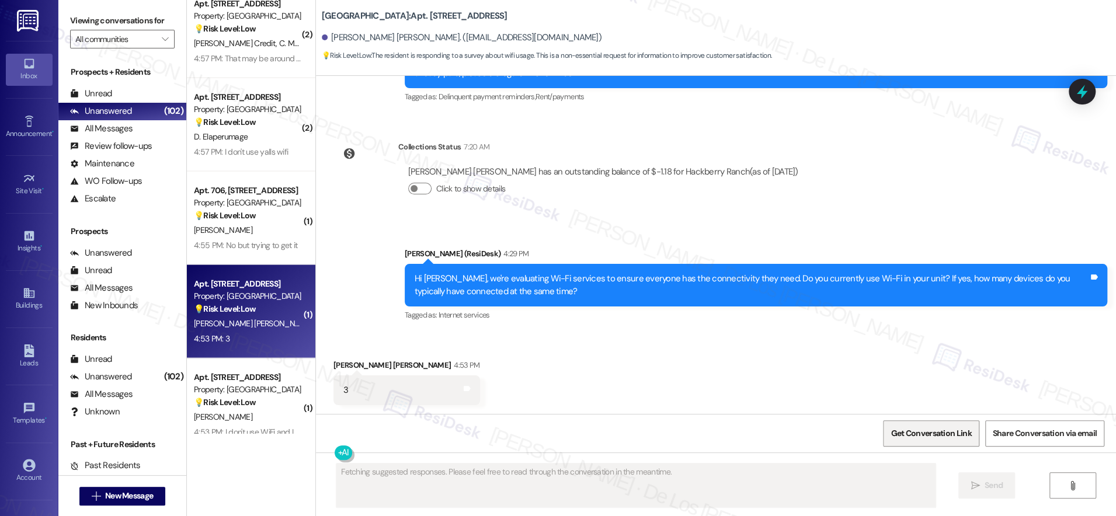
click at [935, 430] on span "Get Conversation Link" at bounding box center [930, 433] width 81 height 12
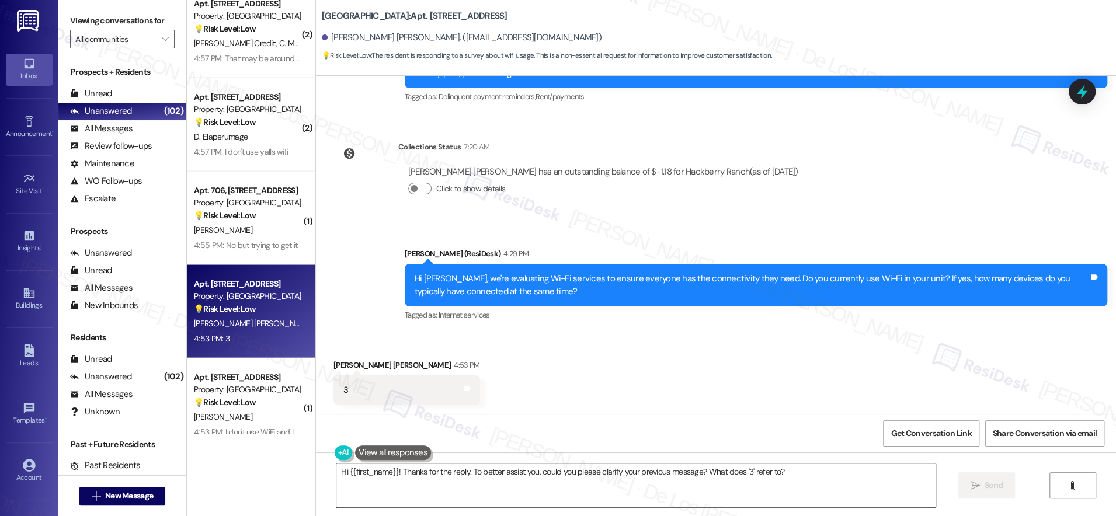
click at [560, 487] on textarea "Hi {{first_name}}! Thanks for the reply. To better assist you, could you please…" at bounding box center [635, 485] width 599 height 44
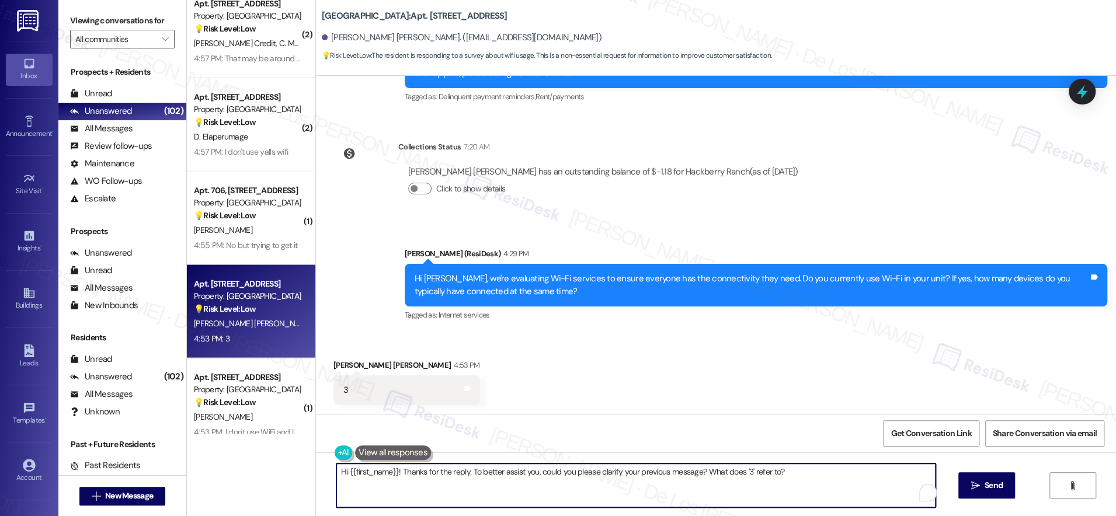
click at [560, 487] on textarea "Hi {{first_name}}! Thanks for the reply. To better assist you, could you please…" at bounding box center [635, 485] width 599 height 44
paste textarea "Thanks {{first_name}}! What types of devices do you connect? Phones, computers,…"
type textarea "Thanks {{first_name}}! What types of devices do you connect? Phones, computers,…"
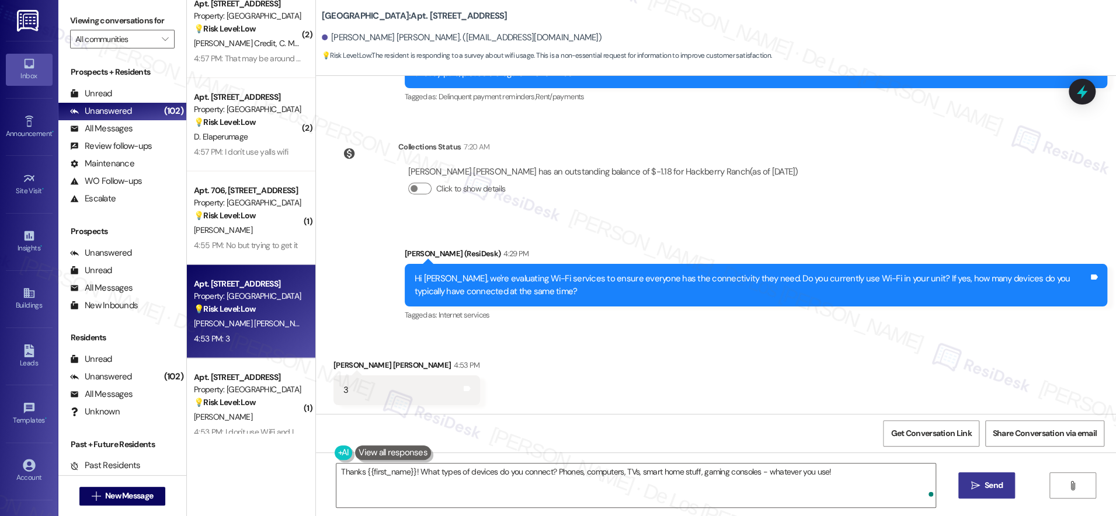
click at [984, 490] on span "Send" at bounding box center [993, 485] width 18 height 12
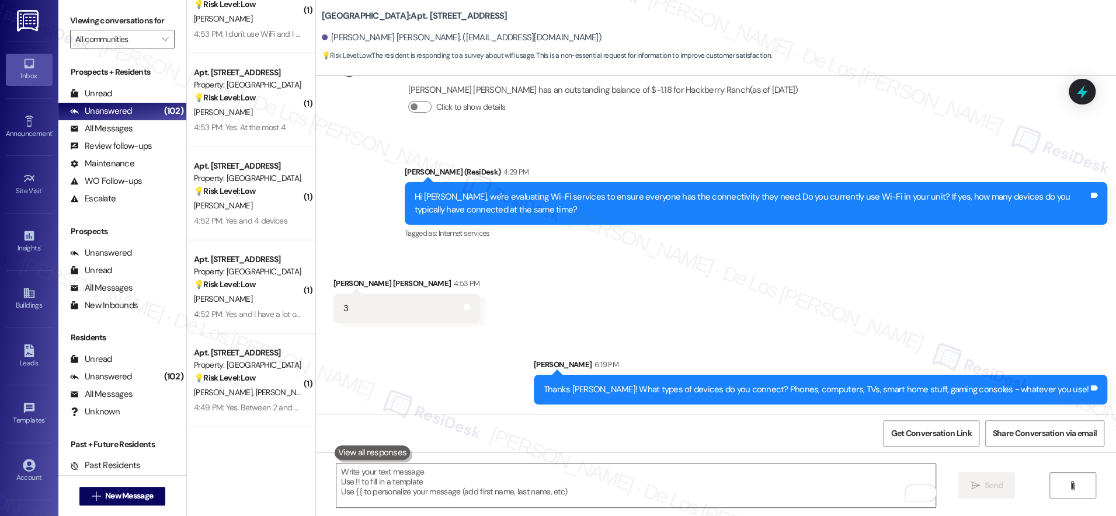
scroll to position [1958, 0]
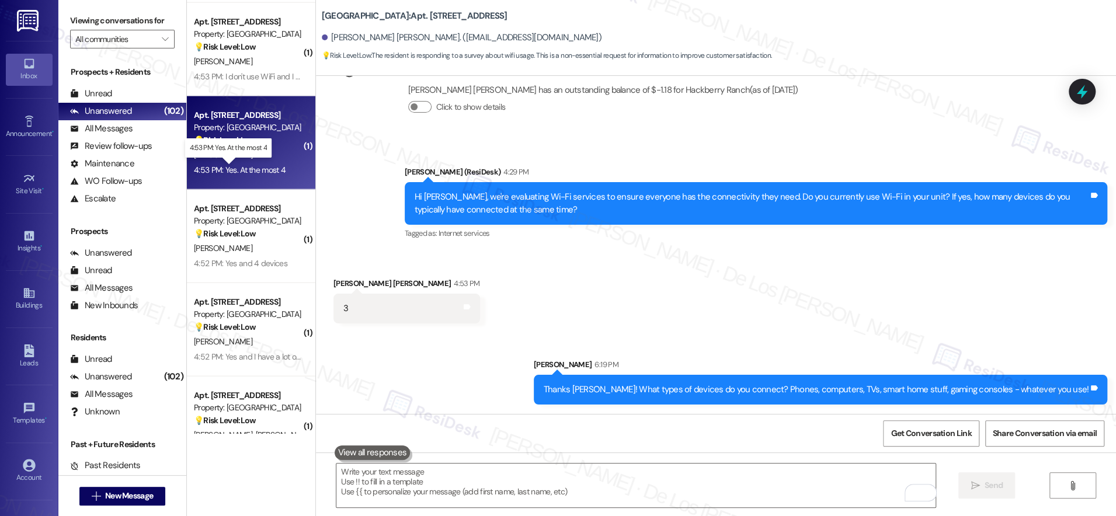
click at [269, 173] on div "4:53 PM: Yes. At the most 4 4:53 PM: Yes. At the most 4" at bounding box center [240, 170] width 92 height 11
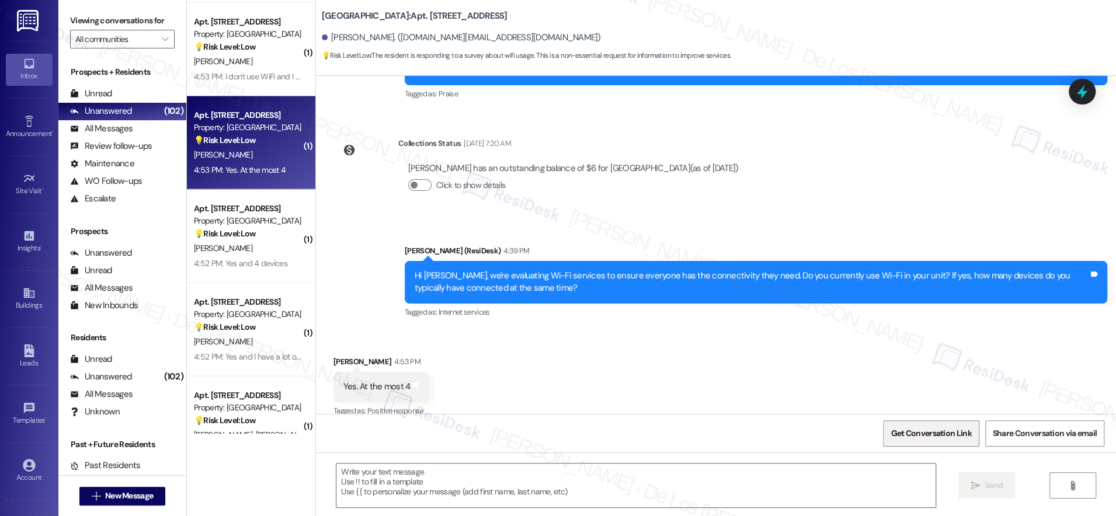
scroll to position [1421, 0]
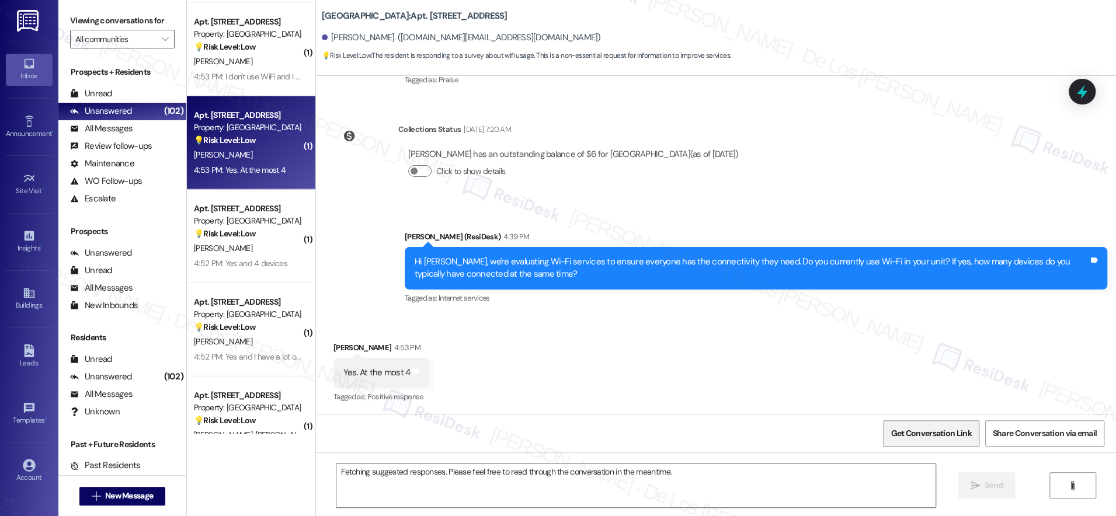
click at [941, 429] on span "Get Conversation Link" at bounding box center [930, 433] width 81 height 12
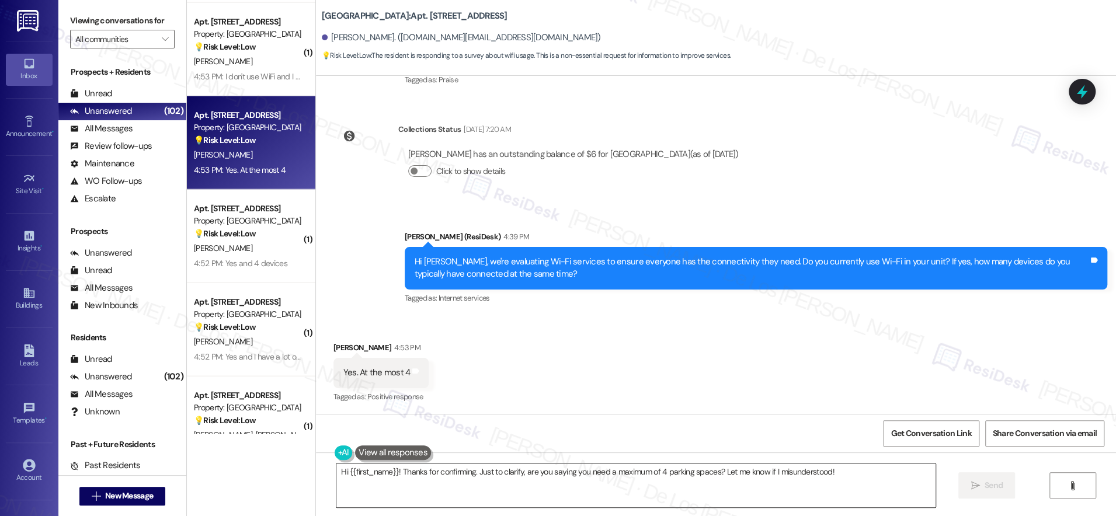
click at [459, 489] on textarea "Hi {{first_name}}! Thanks for confirming. Just to clarify, are you saying you n…" at bounding box center [635, 485] width 599 height 44
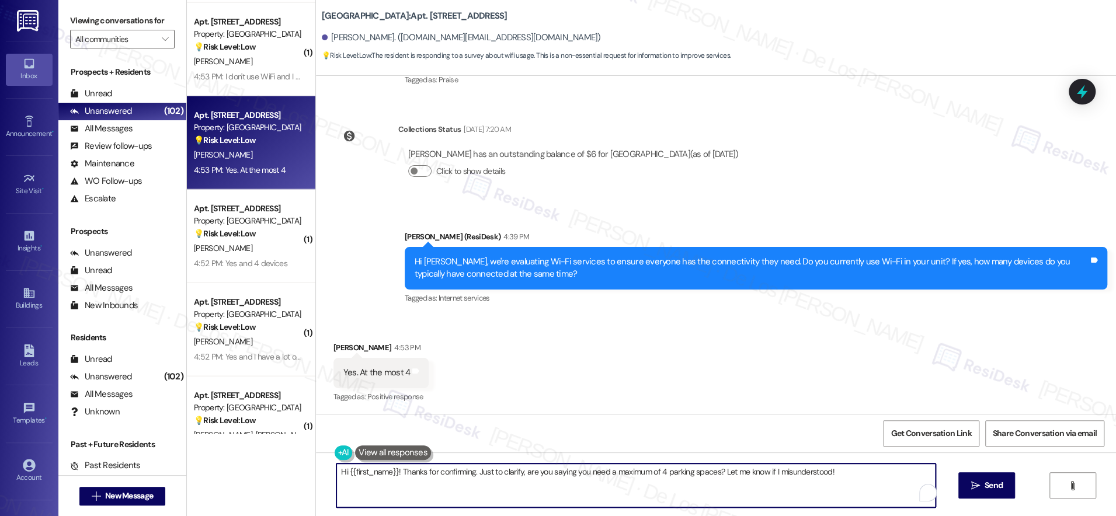
click at [459, 489] on textarea "Hi {{first_name}}! Thanks for confirming. Just to clarify, are you saying you n…" at bounding box center [635, 485] width 599 height 44
paste textarea "Thanks {{first_name}}! What types of devices do you connect? Phones, computers,…"
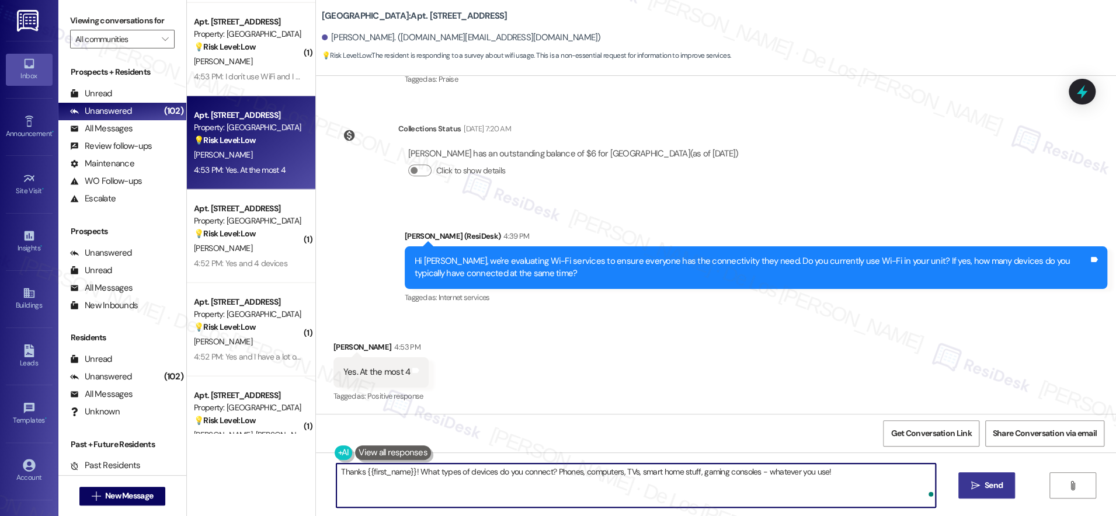
type textarea "Thanks {{first_name}}! What types of devices do you connect? Phones, computers,…"
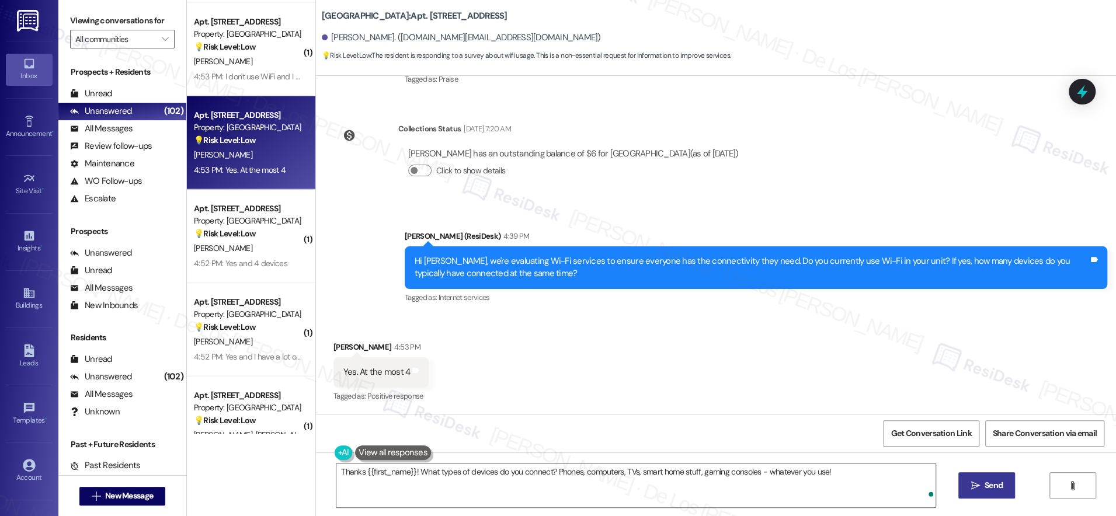
click at [974, 486] on icon "" at bounding box center [974, 485] width 9 height 9
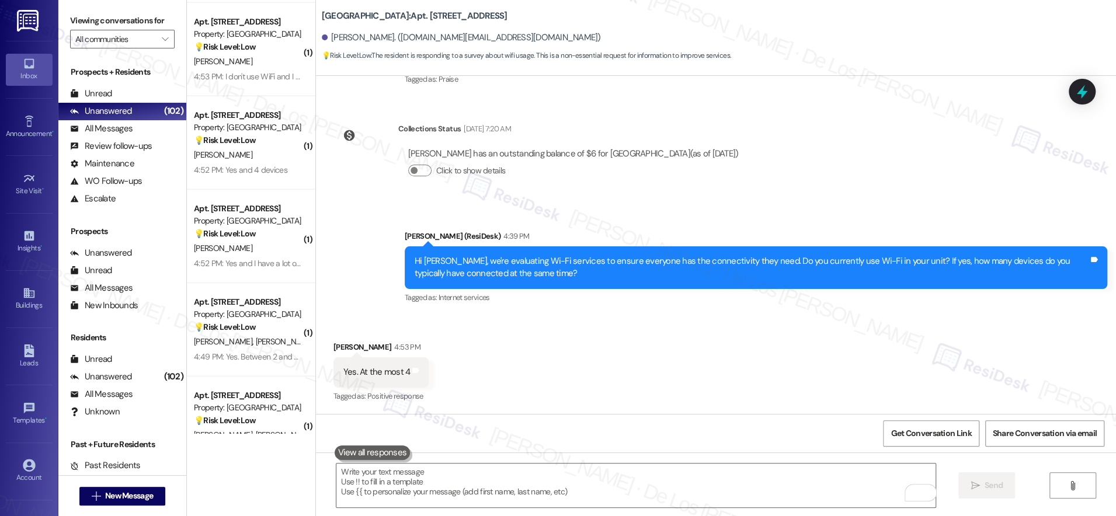
scroll to position [1421, 0]
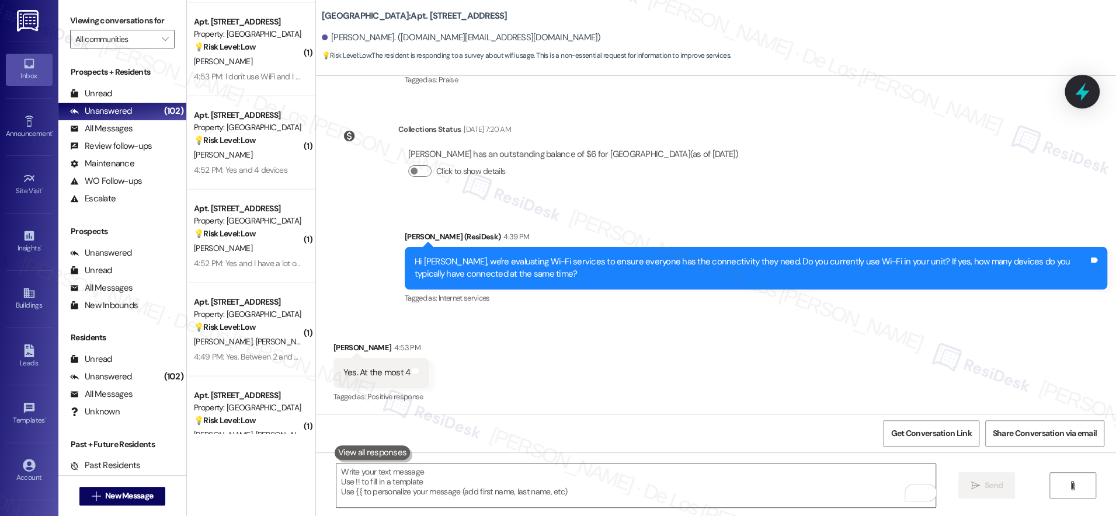
click at [1074, 90] on icon at bounding box center [1082, 92] width 20 height 20
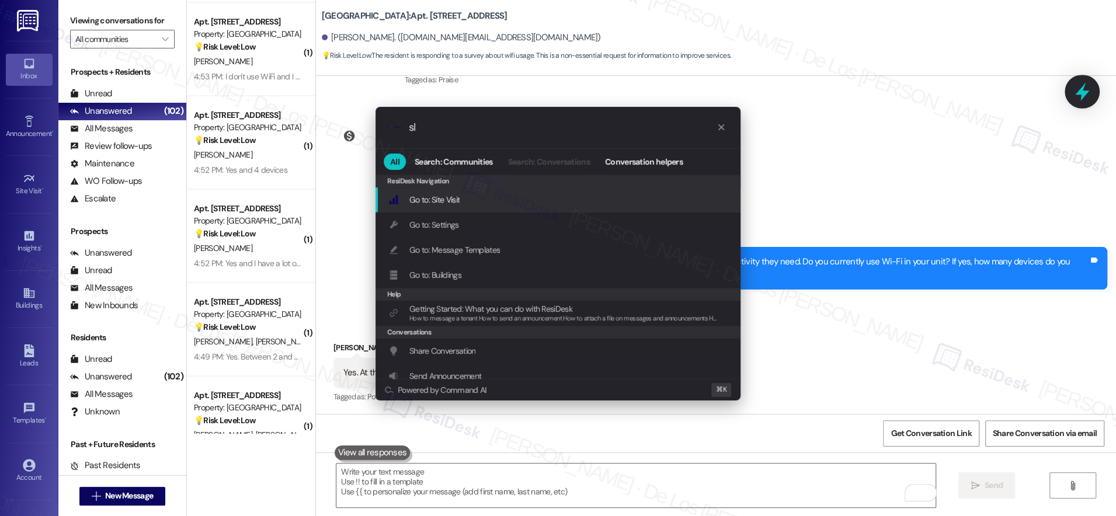
type input "sla"
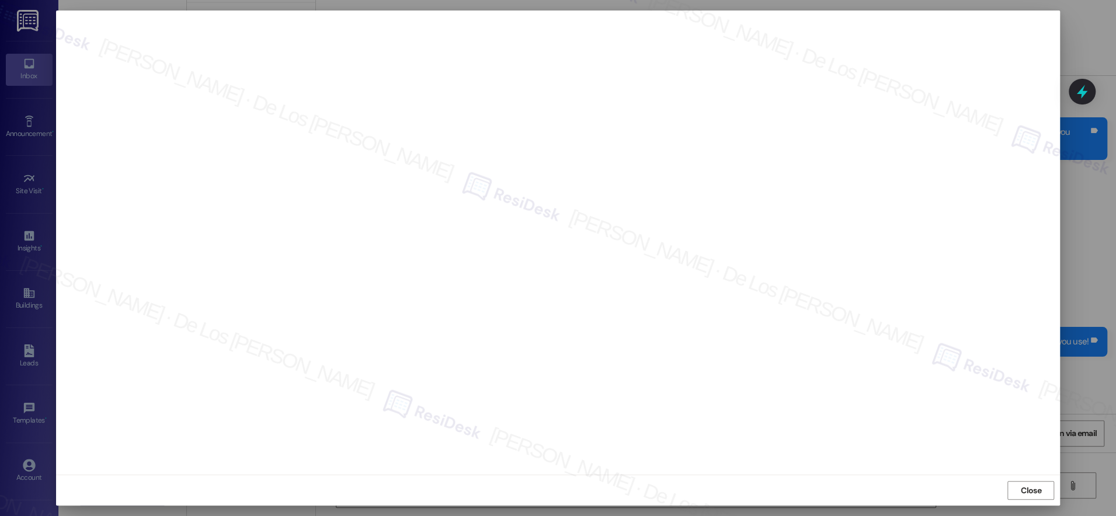
scroll to position [1584, 0]
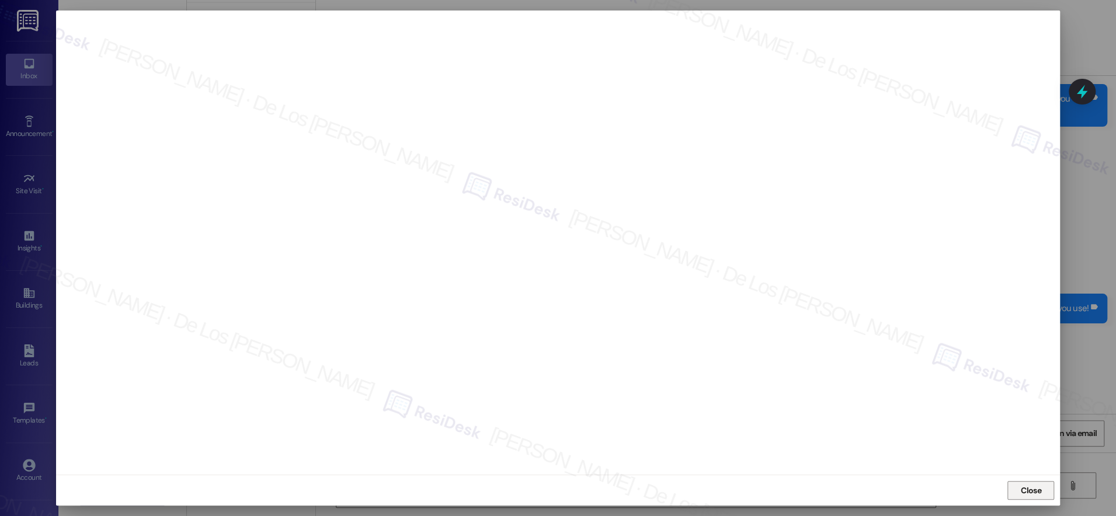
click at [1034, 488] on span "Close" at bounding box center [1030, 490] width 20 height 12
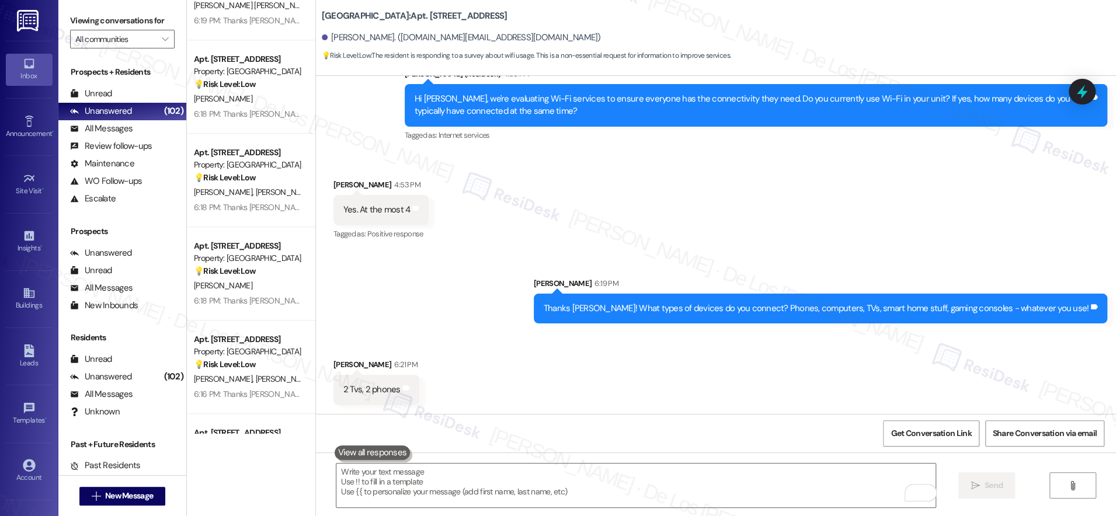
scroll to position [4000, 0]
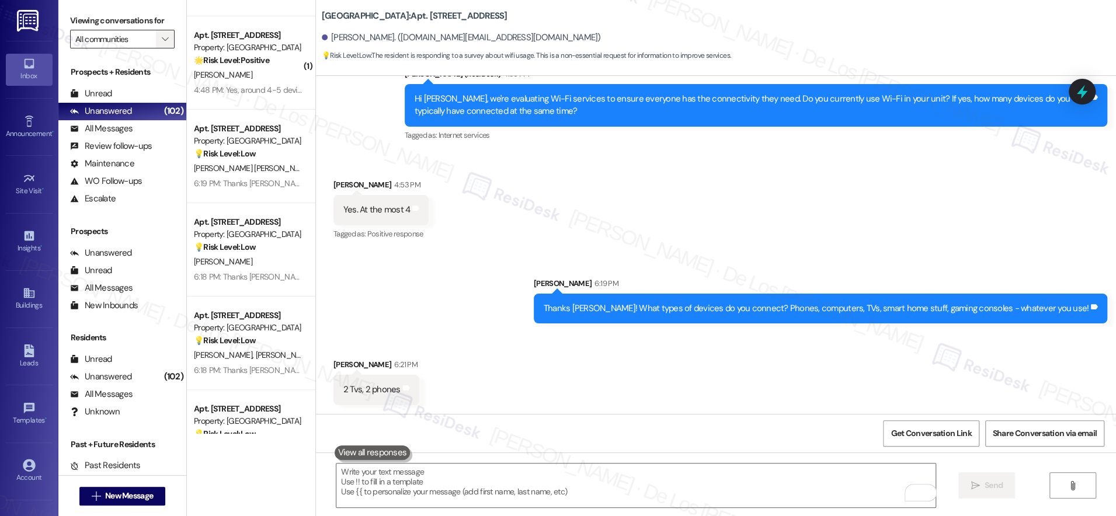
click at [159, 46] on span "" at bounding box center [164, 39] width 11 height 19
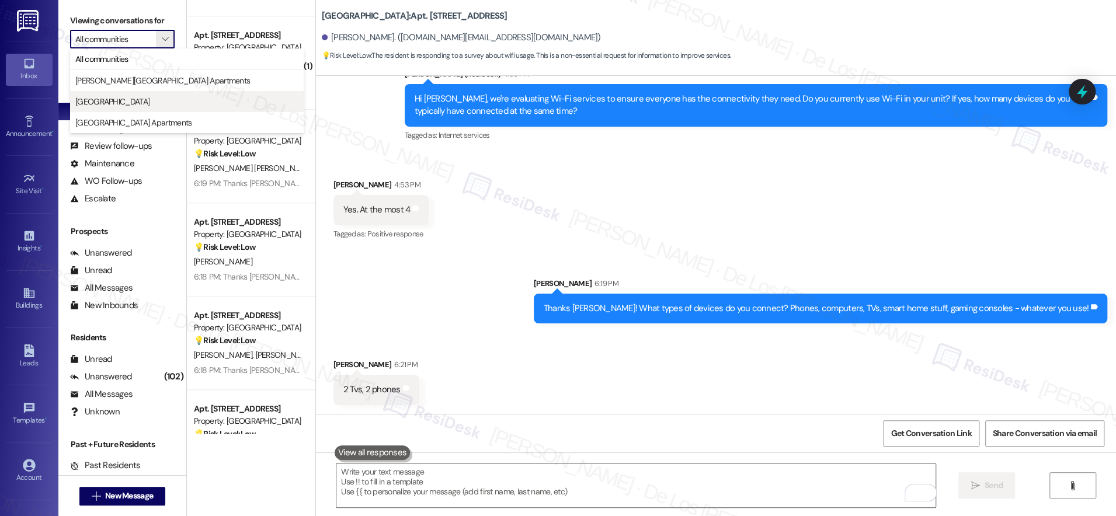
click at [137, 99] on span "Hackberry Ranch" at bounding box center [186, 102] width 223 height 12
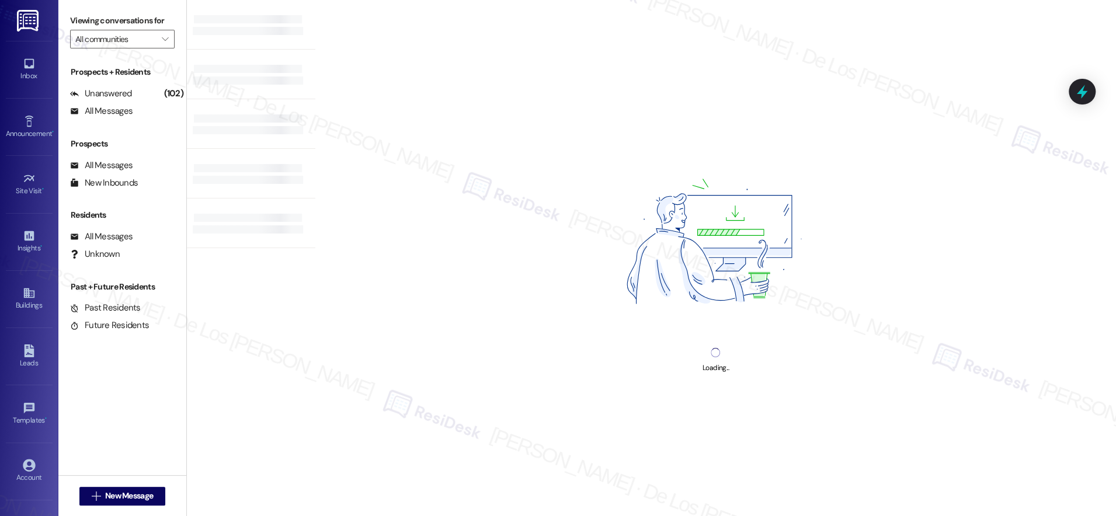
type input "Hackberry Ranch"
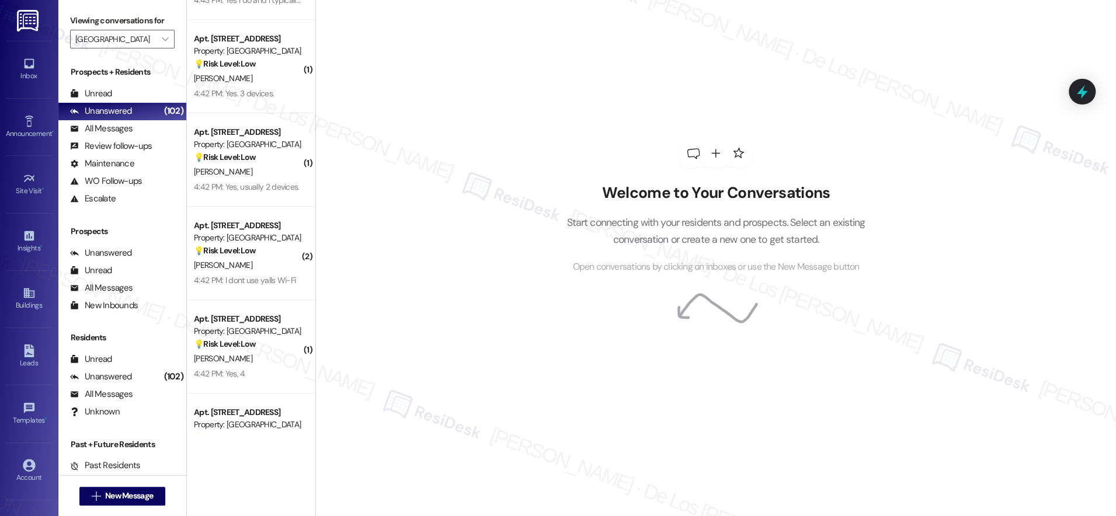
scroll to position [4151, 0]
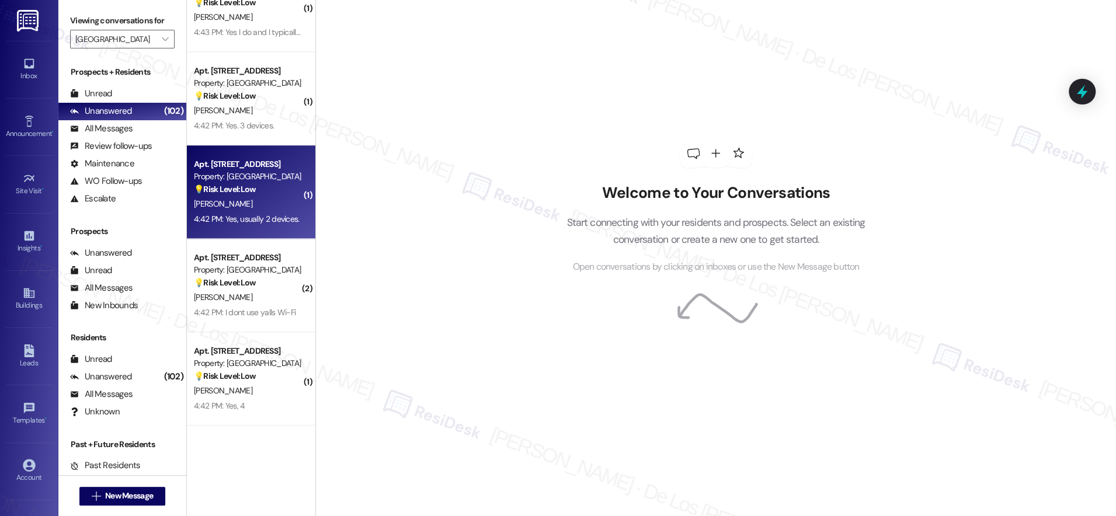
click at [267, 176] on div "Property: [GEOGRAPHIC_DATA]" at bounding box center [248, 176] width 108 height 12
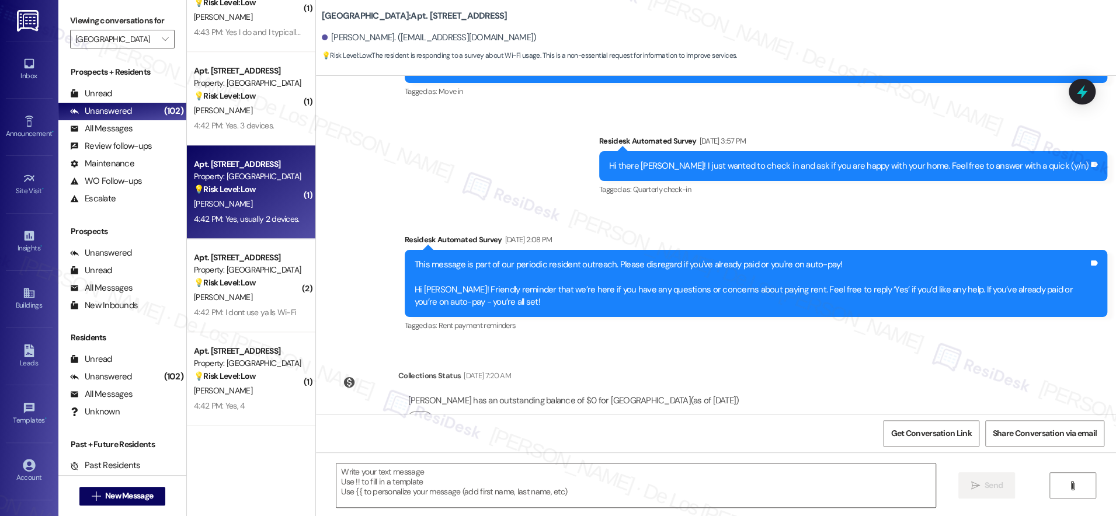
type textarea "Fetching suggested responses. Please feel free to read through the conversation…"
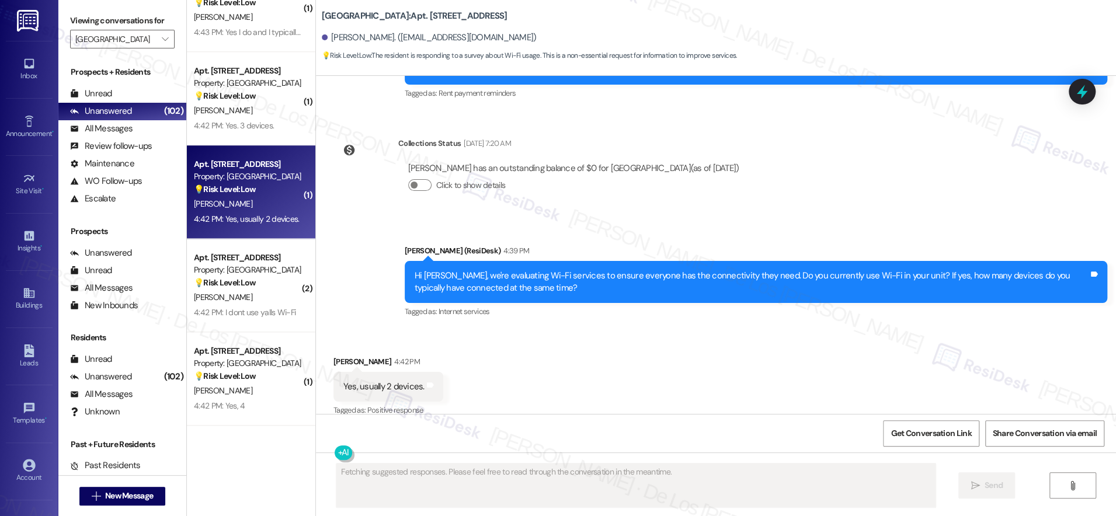
scroll to position [403, 0]
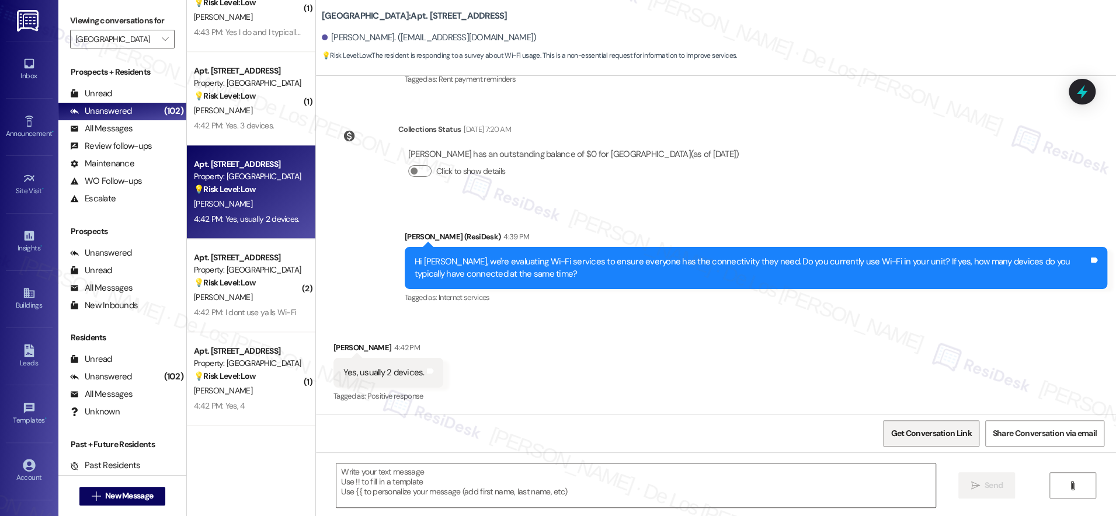
click at [944, 427] on span "Get Conversation Link" at bounding box center [930, 433] width 81 height 12
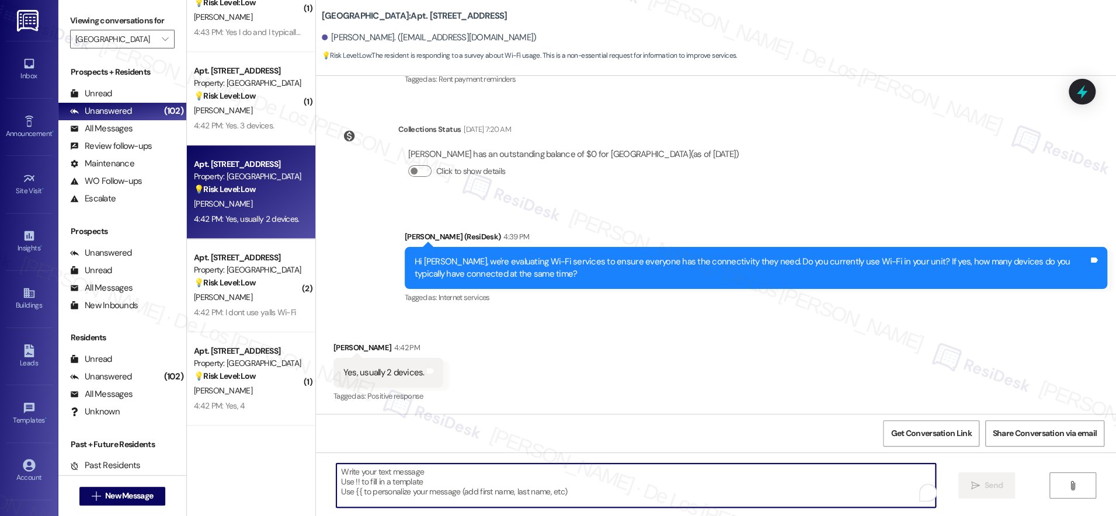
click at [444, 475] on textarea "To enrich screen reader interactions, please activate Accessibility in Grammarl…" at bounding box center [635, 485] width 599 height 44
paste textarea "Thanks {{first_name}}! What types of devices do you connect? Phones, computers,…"
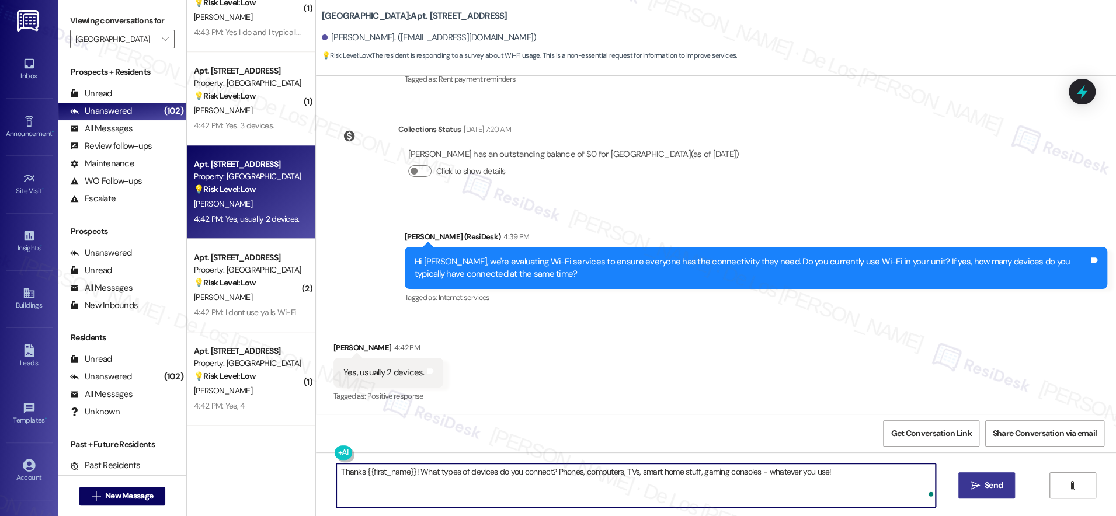
type textarea "Thanks {{first_name}}! What types of devices do you connect? Phones, computers,…"
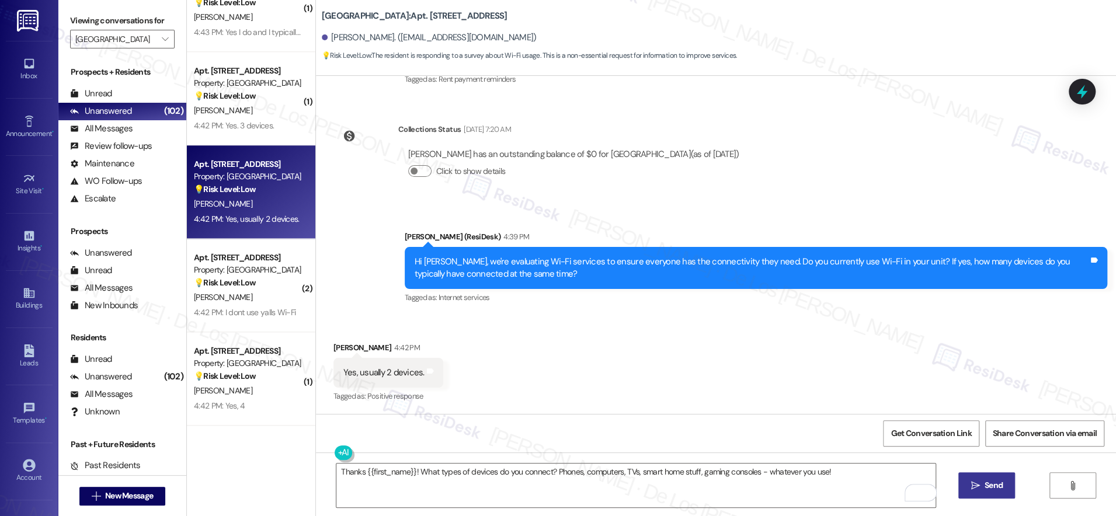
click at [990, 479] on span "Send" at bounding box center [993, 485] width 18 height 12
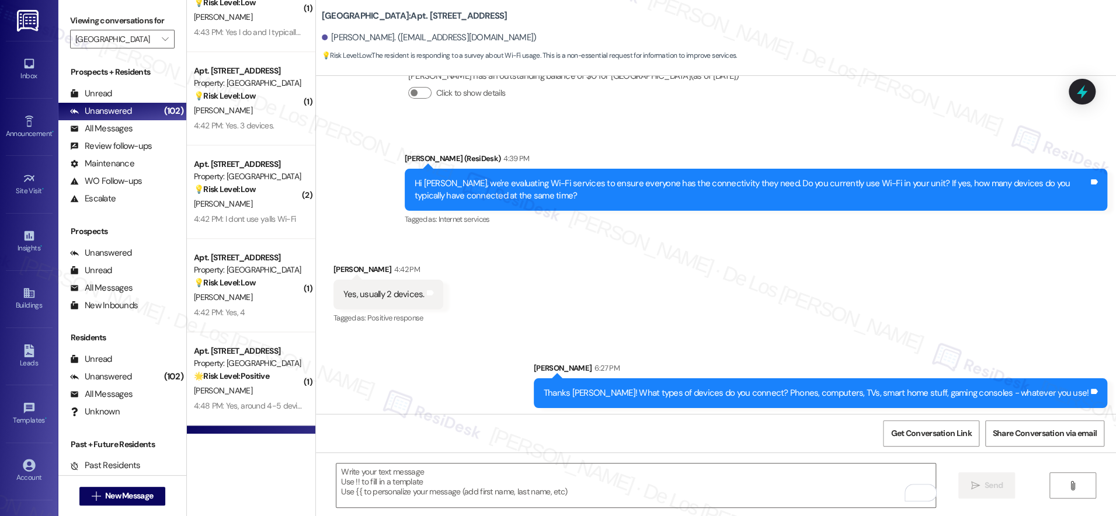
scroll to position [484, 0]
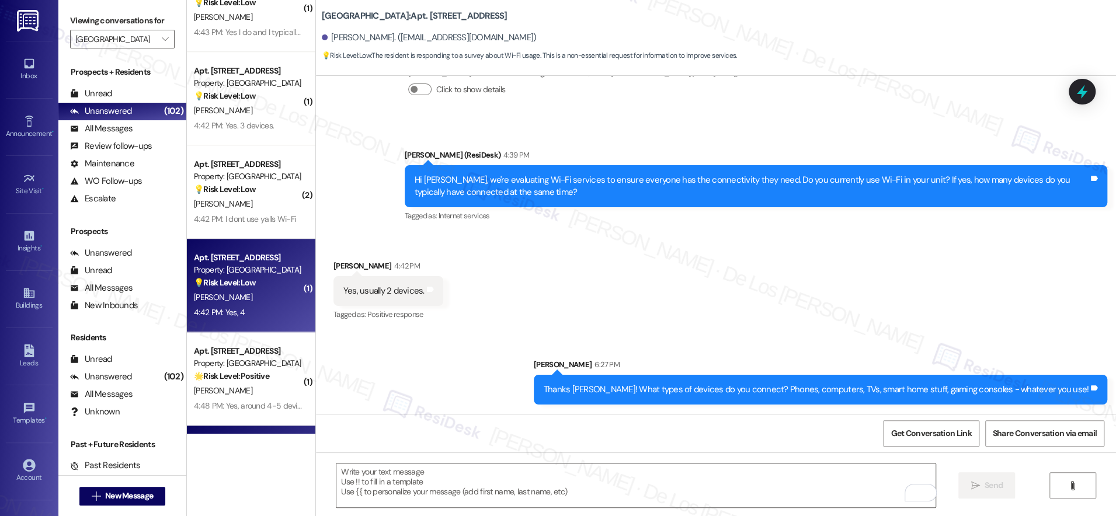
click at [266, 277] on div "💡 Risk Level: Low The message is a response to a survey about Wi-Fi usage. This…" at bounding box center [248, 283] width 108 height 12
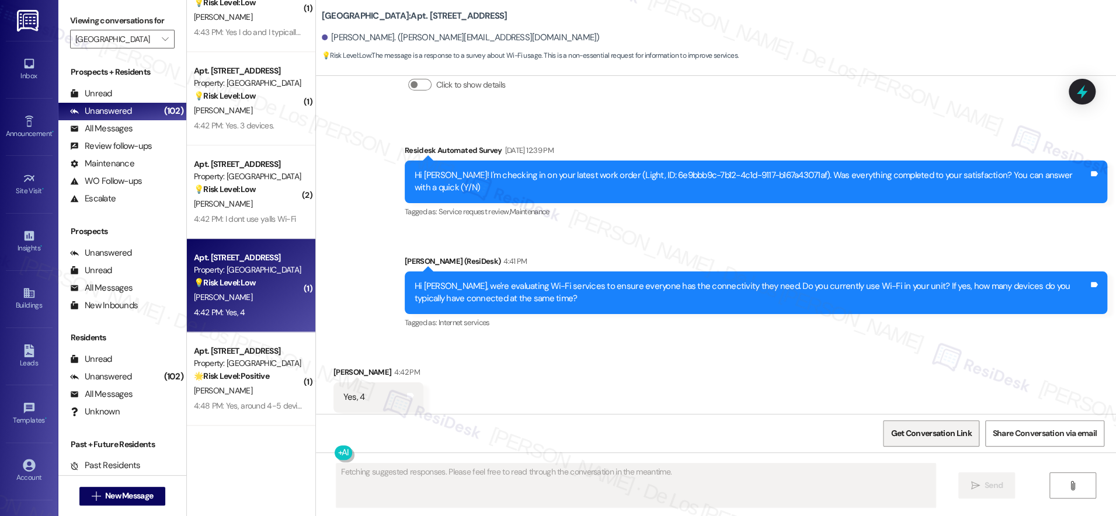
scroll to position [476, 0]
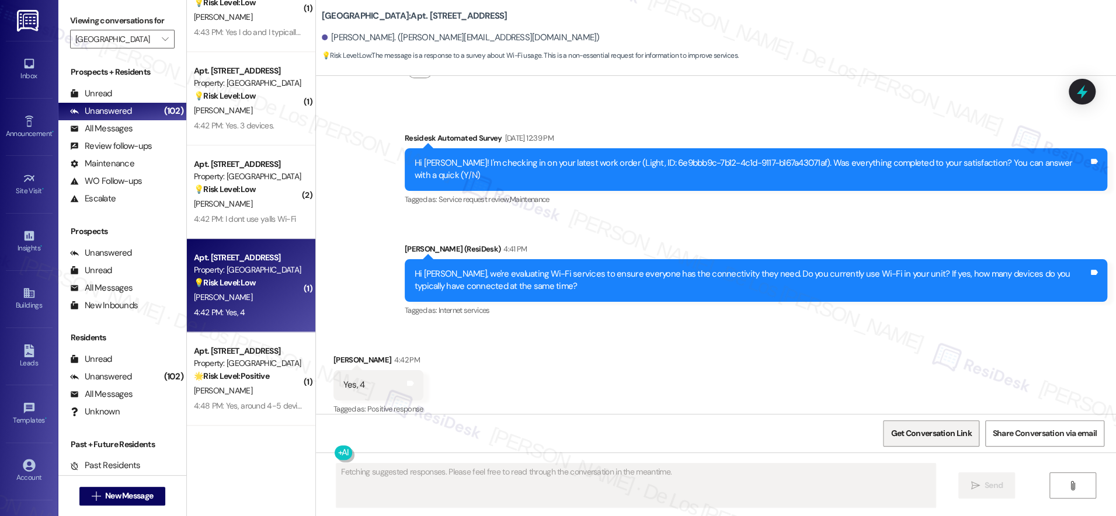
click at [937, 435] on span "Get Conversation Link" at bounding box center [930, 433] width 81 height 12
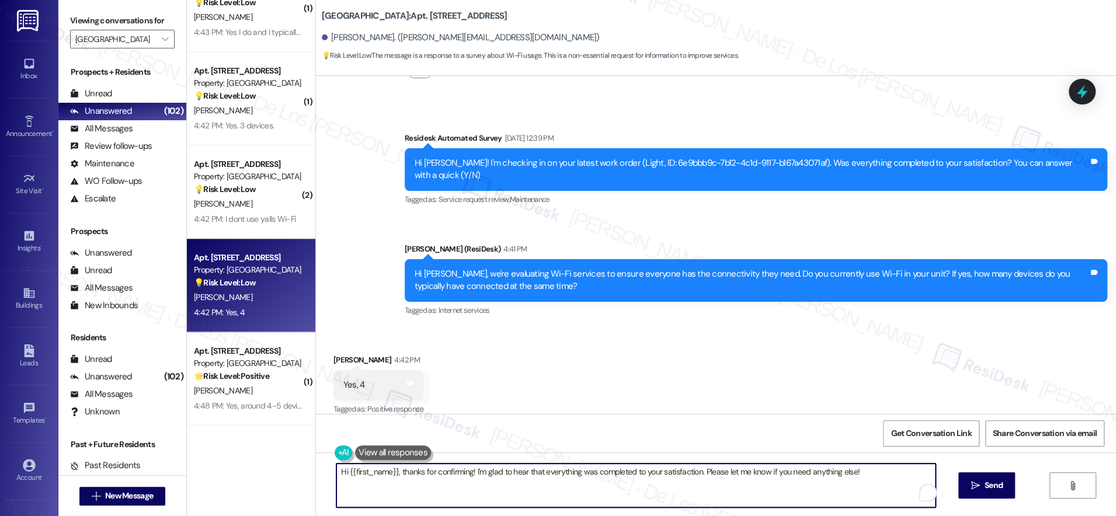
click at [435, 483] on textarea "Hi {{first_name}}, thanks for confirming! I'm glad to hear that everything was …" at bounding box center [635, 485] width 599 height 44
paste textarea "Thanks {{first_name}}! What types of devices do you connect? Phones, computers,…"
type textarea "Thanks {{first_name}}! What types of devices do you connect? Phones, computers,…"
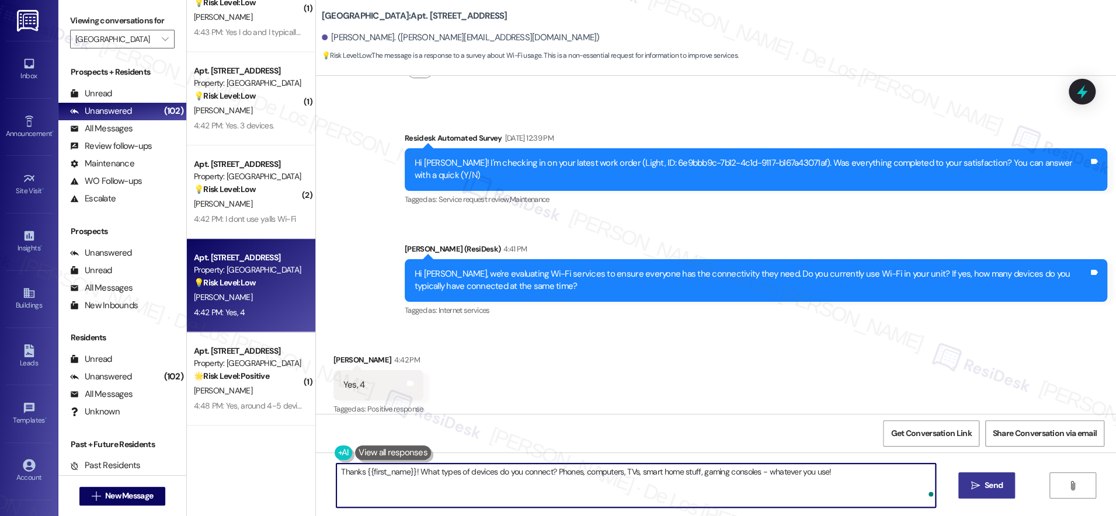
click at [1006, 484] on button " Send" at bounding box center [986, 485] width 57 height 26
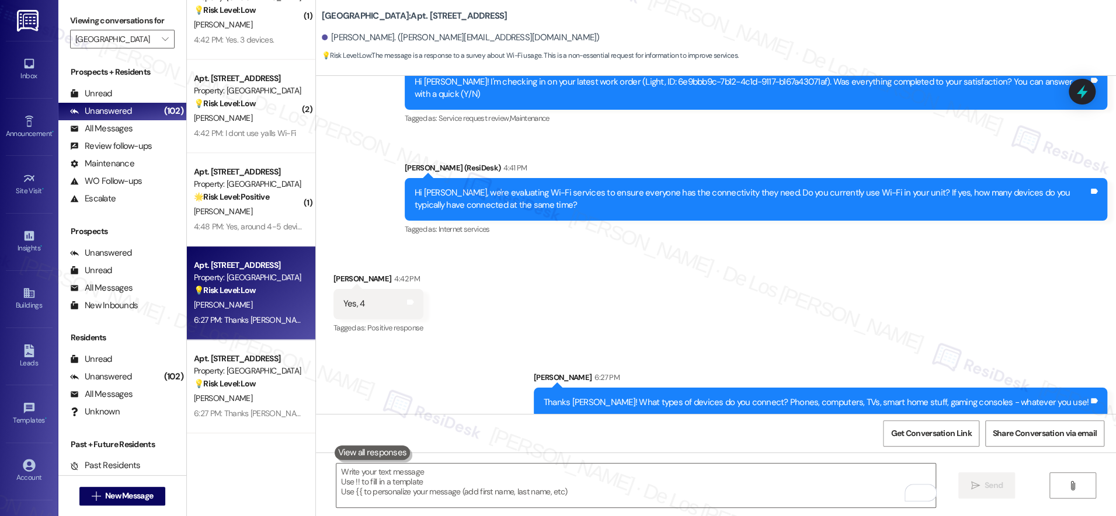
scroll to position [558, 0]
click at [245, 246] on div "Apt. 1504, 201 Hackberry St Property: Hackberry Ranch 💡 Risk Level: Low The mes…" at bounding box center [251, 292] width 128 height 93
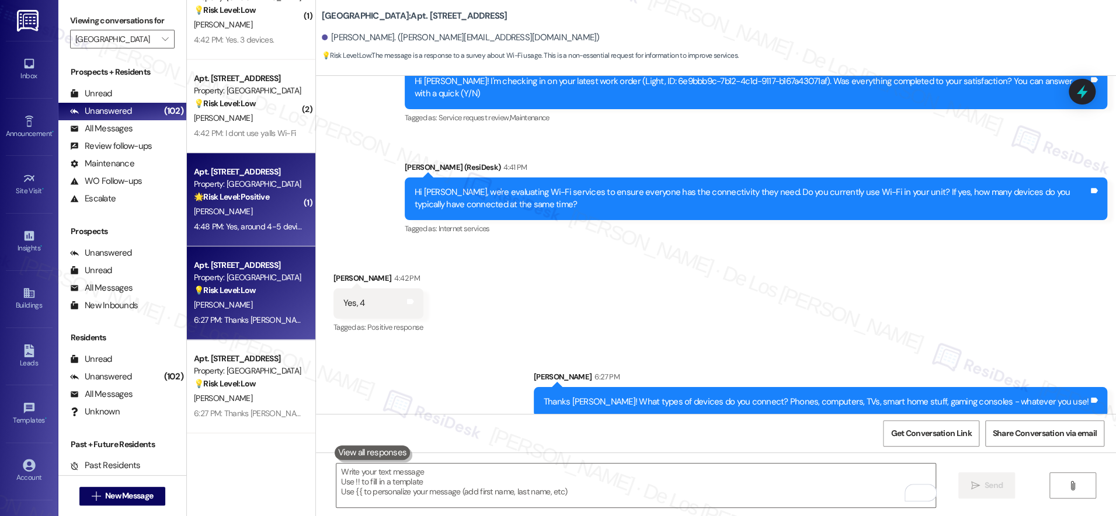
click at [245, 228] on div "4:48 PM: Yes, around 4-5 devices. 4:48 PM: Yes, around 4-5 devices." at bounding box center [252, 226] width 117 height 11
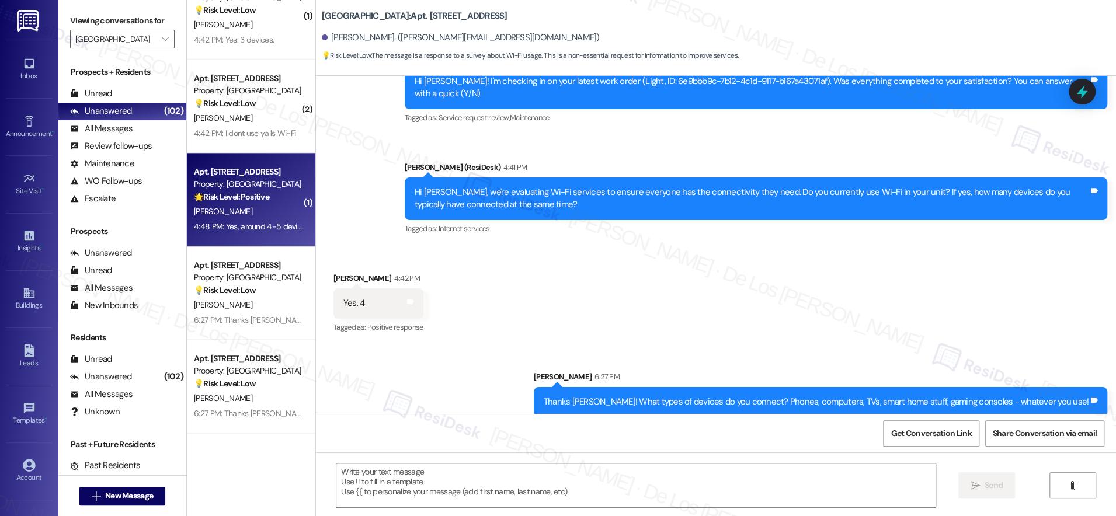
type textarea "Fetching suggested responses. Please feel free to read through the conversation…"
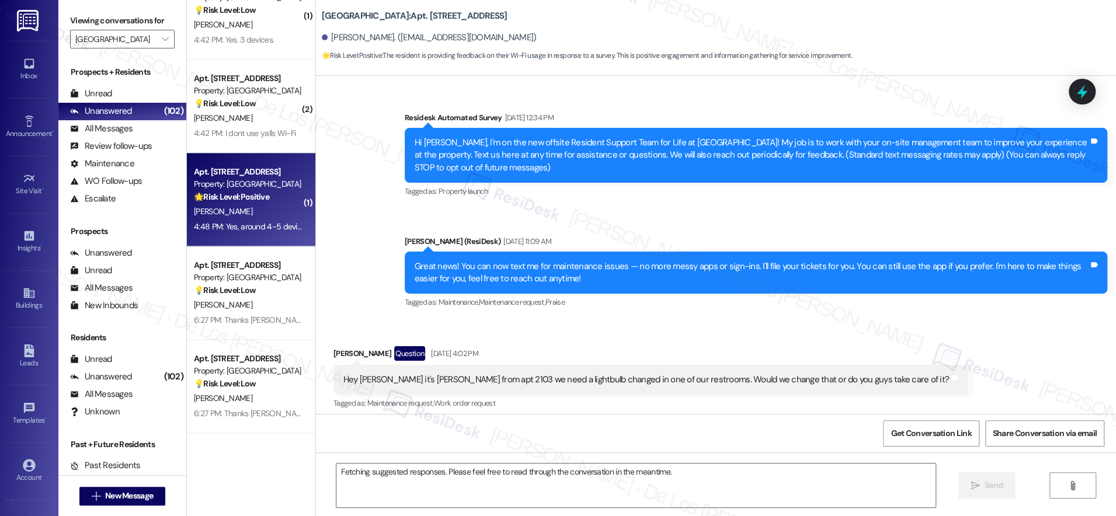
scroll to position [14913, 0]
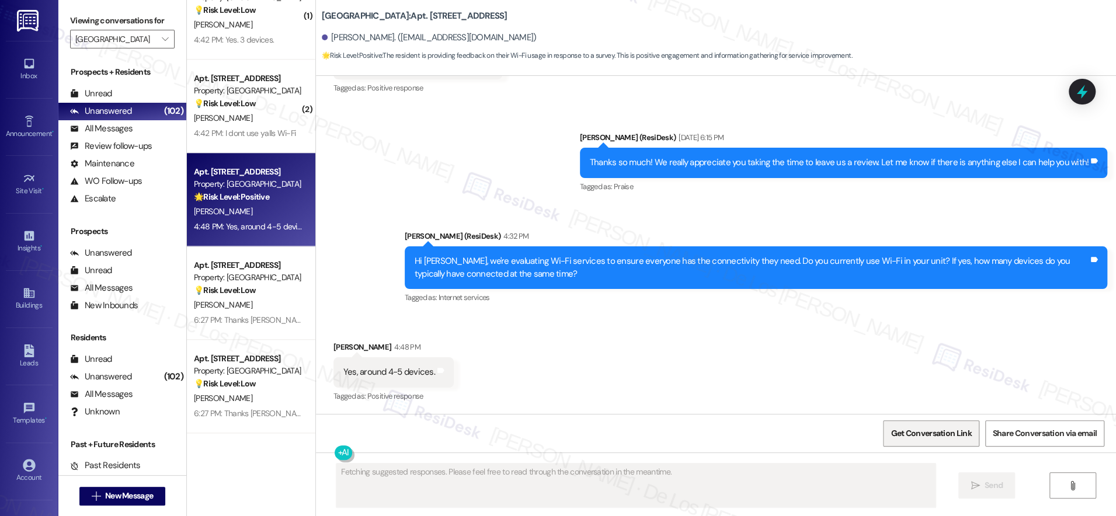
click at [939, 441] on span "Get Conversation Link" at bounding box center [930, 433] width 85 height 25
click at [928, 435] on span "Get Conversation Link" at bounding box center [930, 433] width 81 height 12
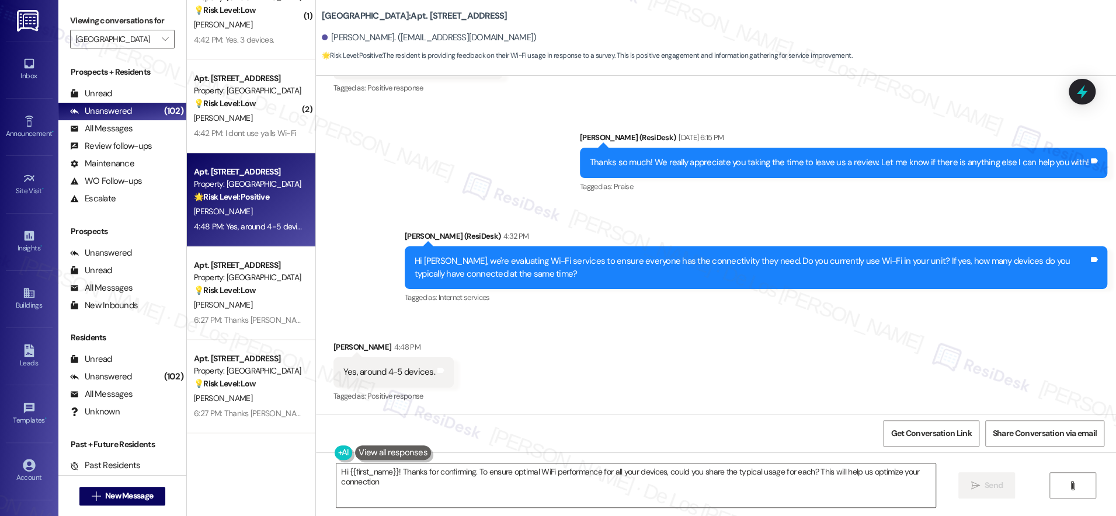
type textarea "Hi {{first_name}}! Thanks for confirming. To ensure optimal WiFi performance fo…"
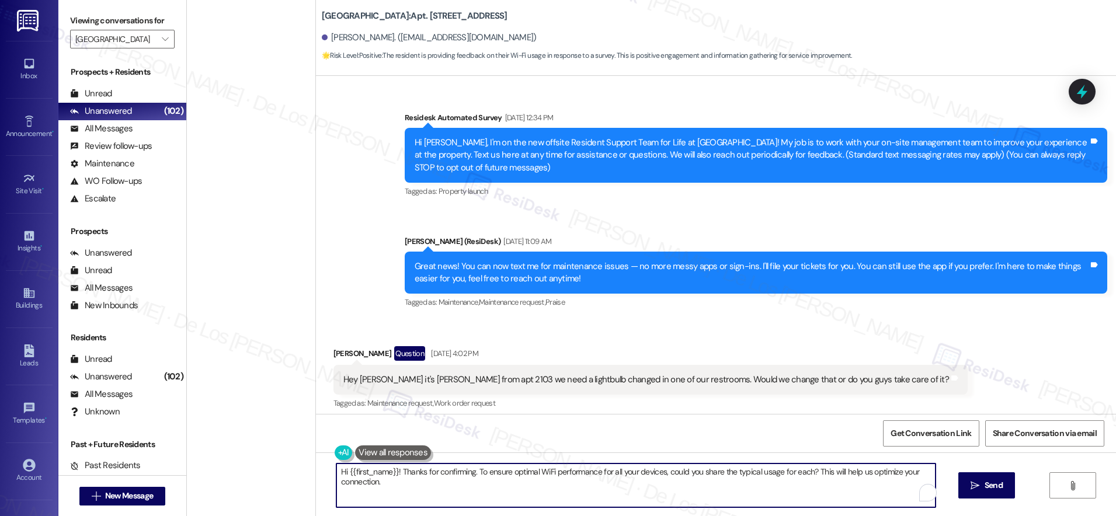
click at [398, 469] on textarea "Hi {{first_name}}! Thanks for confirming. To ensure optimal WiFi performance fo…" at bounding box center [635, 485] width 599 height 44
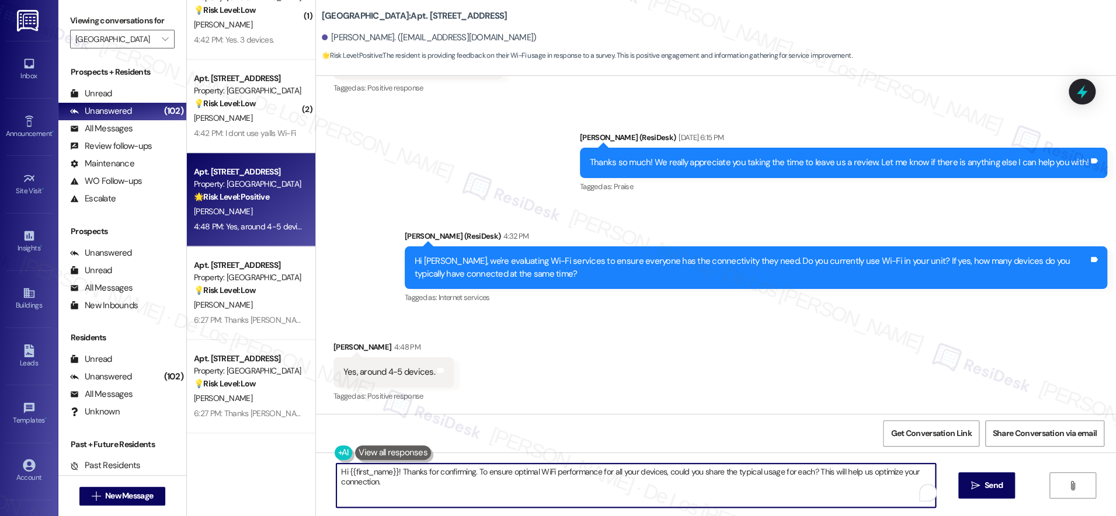
click at [398, 469] on textarea "Hi {{first_name}}! Thanks for confirming. To ensure optimal WiFi performance fo…" at bounding box center [635, 485] width 599 height 44
type textarea "Thanks {{first_name}}! What types of devices do you connect? Phones, computers,…"
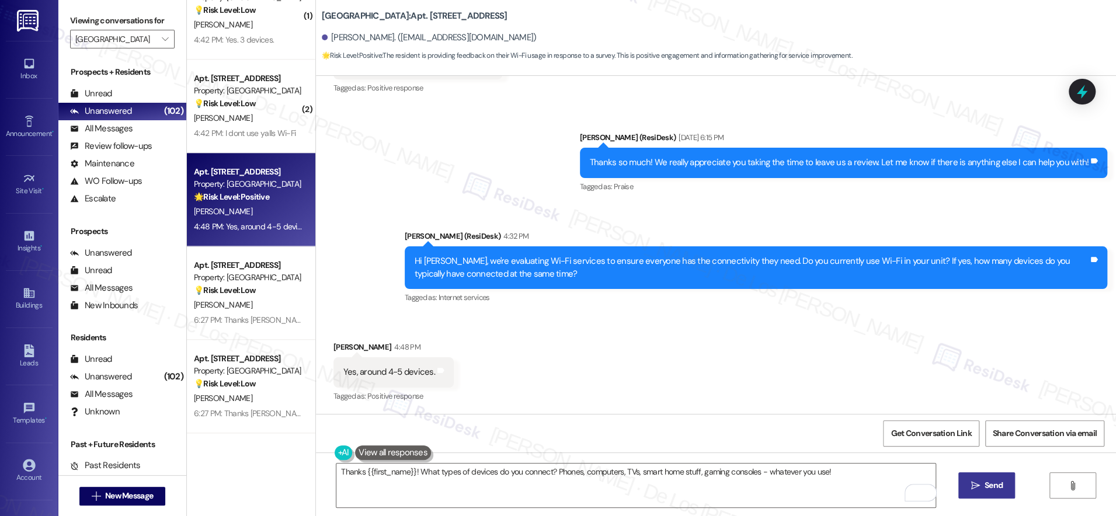
click at [982, 486] on span "Send" at bounding box center [993, 485] width 23 height 12
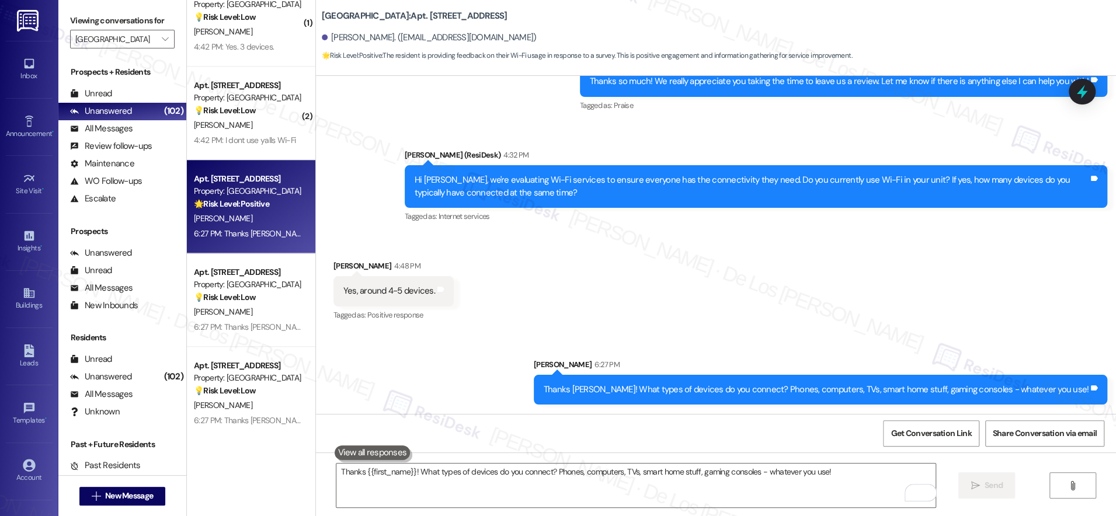
scroll to position [4182, 0]
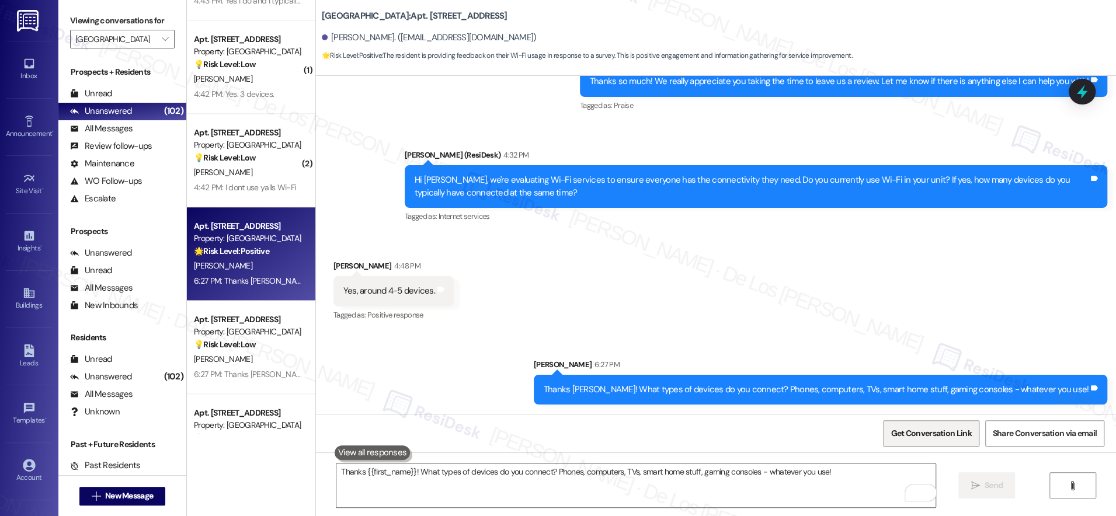
click at [910, 429] on span "Get Conversation Link" at bounding box center [930, 433] width 81 height 12
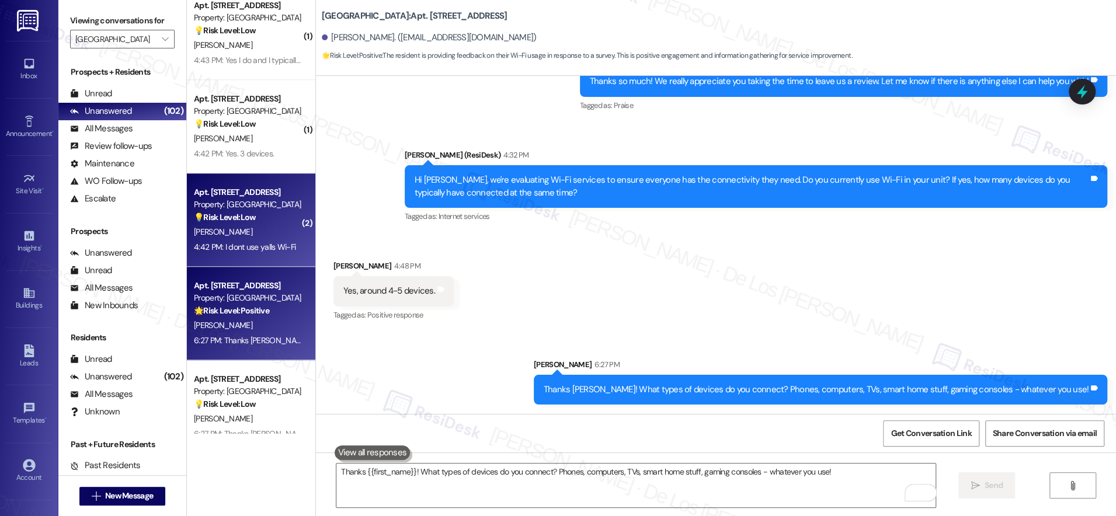
scroll to position [4237, 0]
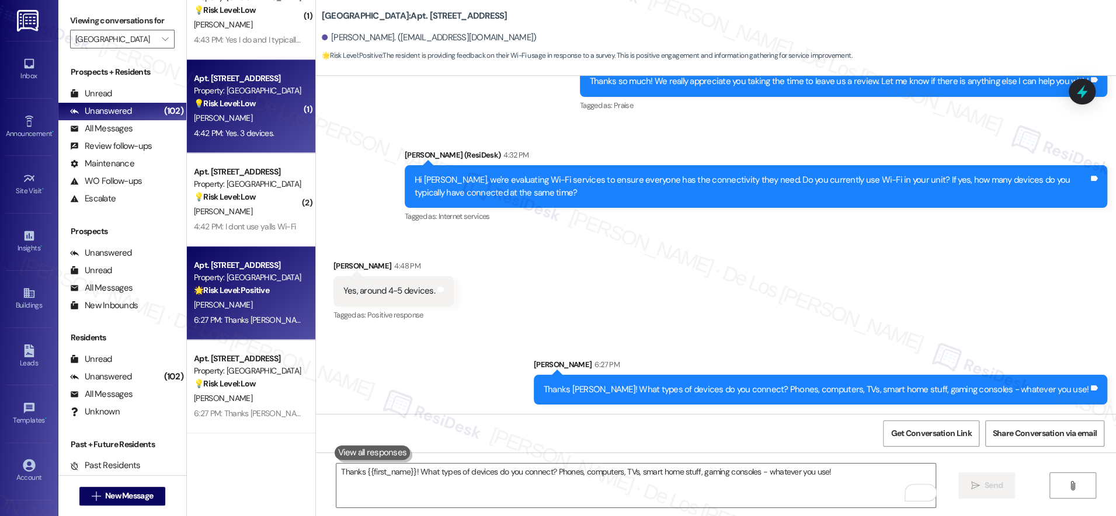
click at [231, 127] on div "4:42 PM: Yes. 3 devices. 4:42 PM: Yes. 3 devices." at bounding box center [248, 133] width 110 height 15
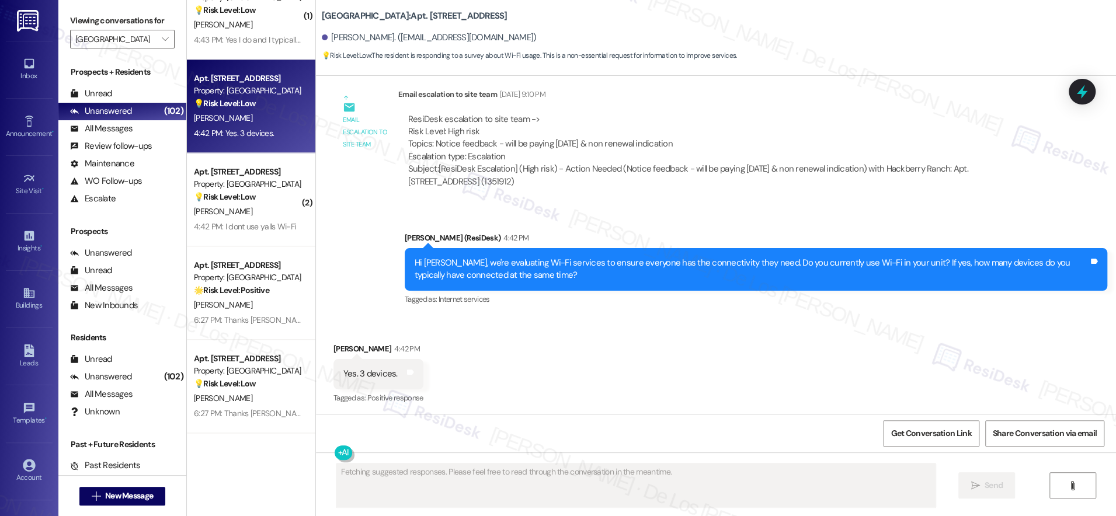
scroll to position [3235, 0]
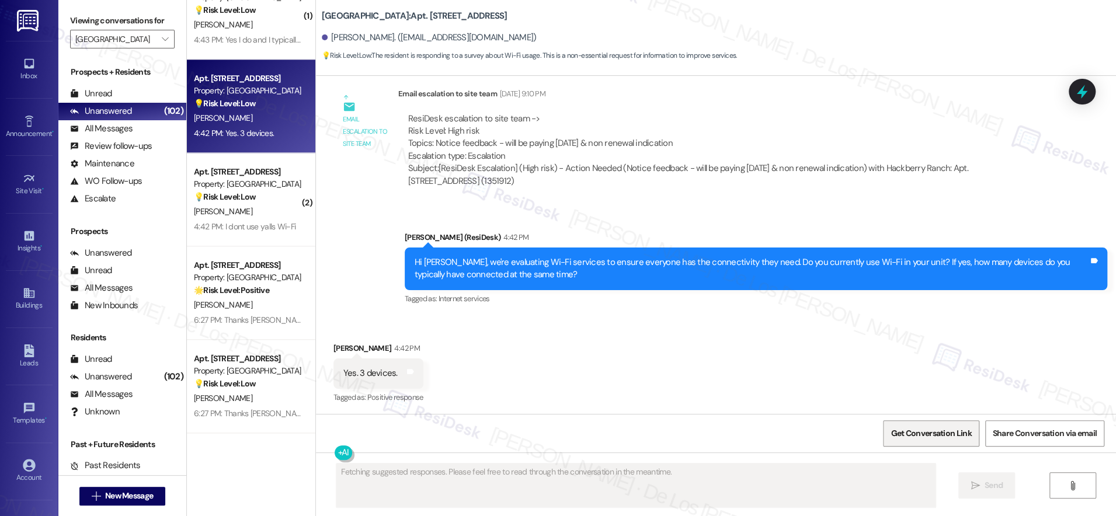
click at [911, 430] on span "Get Conversation Link" at bounding box center [930, 433] width 81 height 12
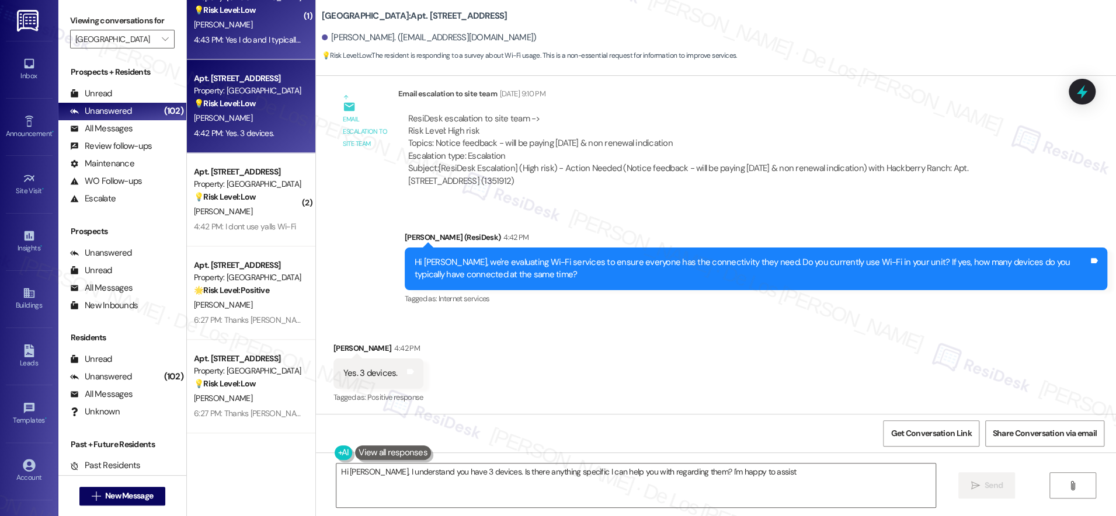
type textarea "Hi Melanie, I understand you have 3 devices. Is there anything specific I can h…"
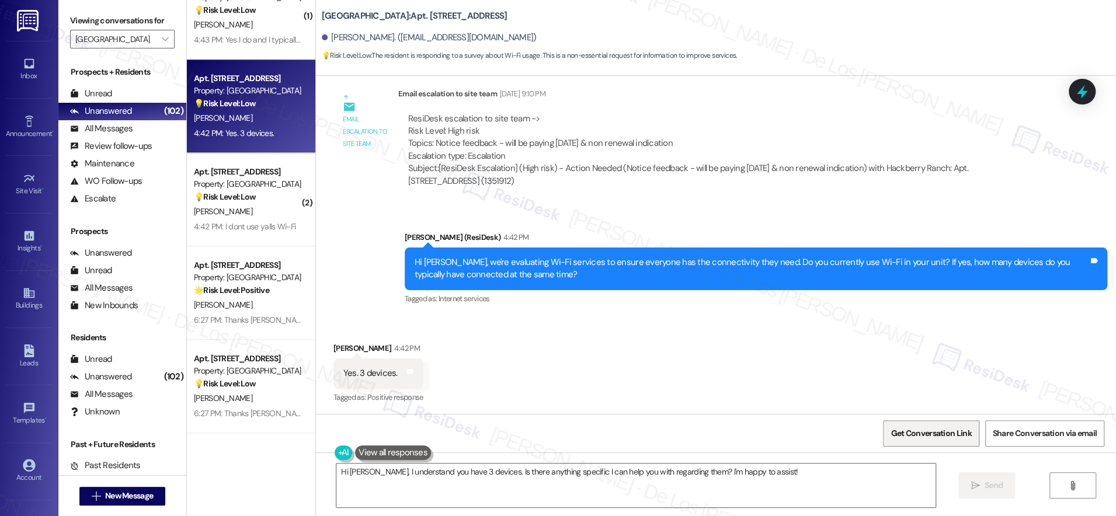
click at [945, 430] on span "Get Conversation Link" at bounding box center [930, 433] width 81 height 12
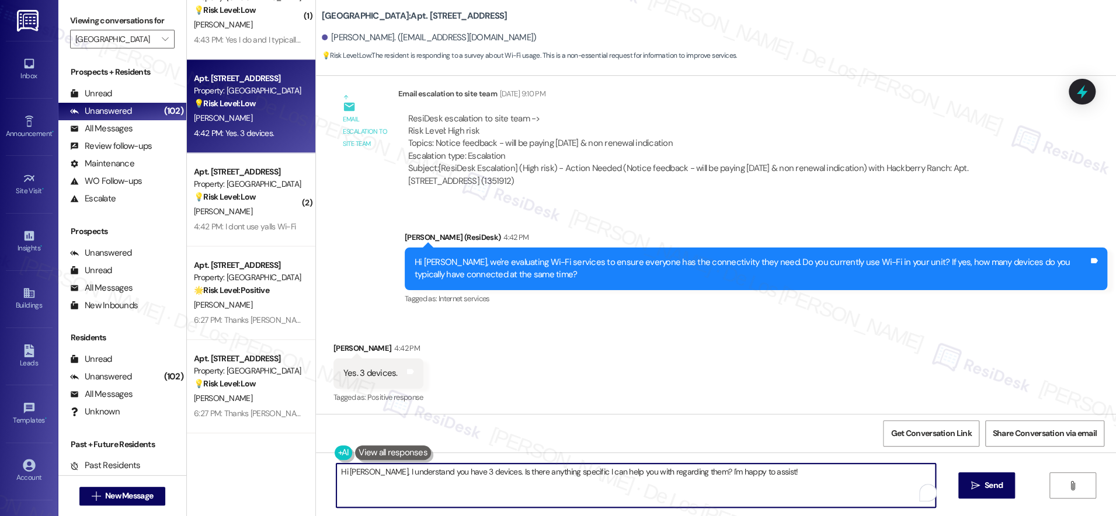
click at [423, 494] on textarea "Hi Melanie, I understand you have 3 devices. Is there anything specific I can h…" at bounding box center [635, 485] width 599 height 44
click at [424, 494] on textarea "Hi Melanie, I understand you have 3 devices. Is there anything specific I can h…" at bounding box center [635, 485] width 599 height 44
paste textarea "Thanks {{first_name}}! What types of devices do you connect? Phones, computers,…"
type textarea "Thanks {{first_name}}! What types of devices do you connect? Phones, computers,…"
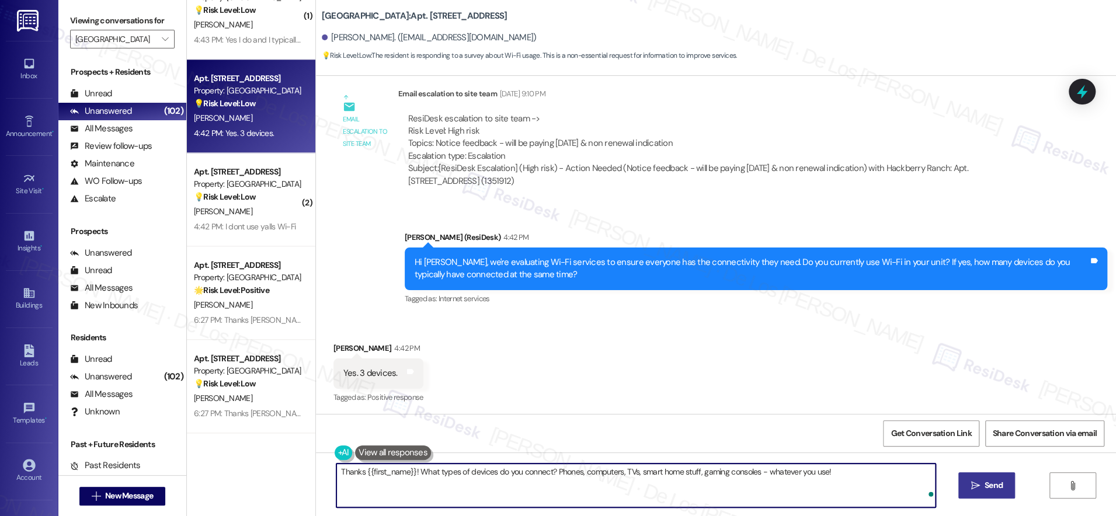
click at [985, 489] on span "Send" at bounding box center [993, 485] width 18 height 12
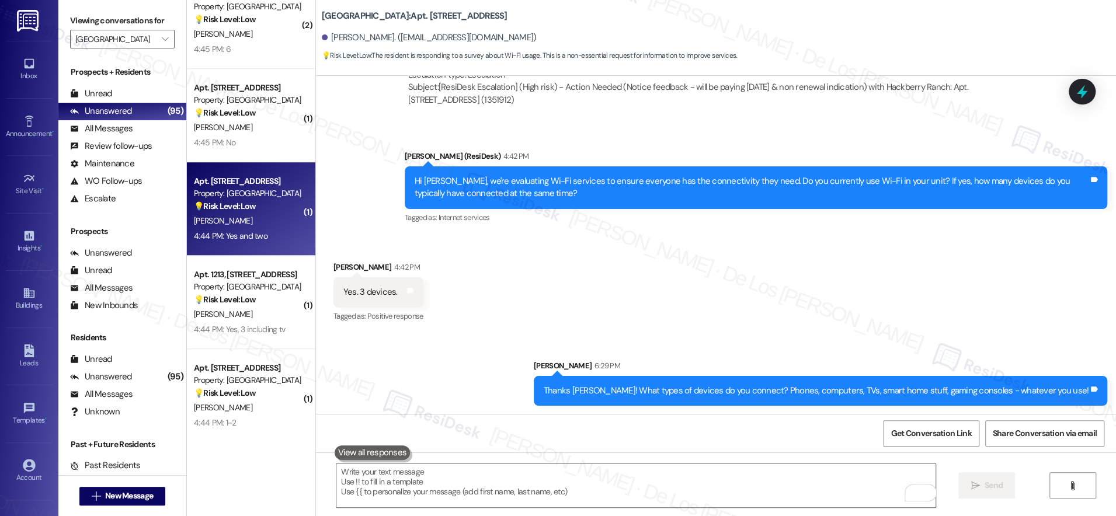
scroll to position [3633, 0]
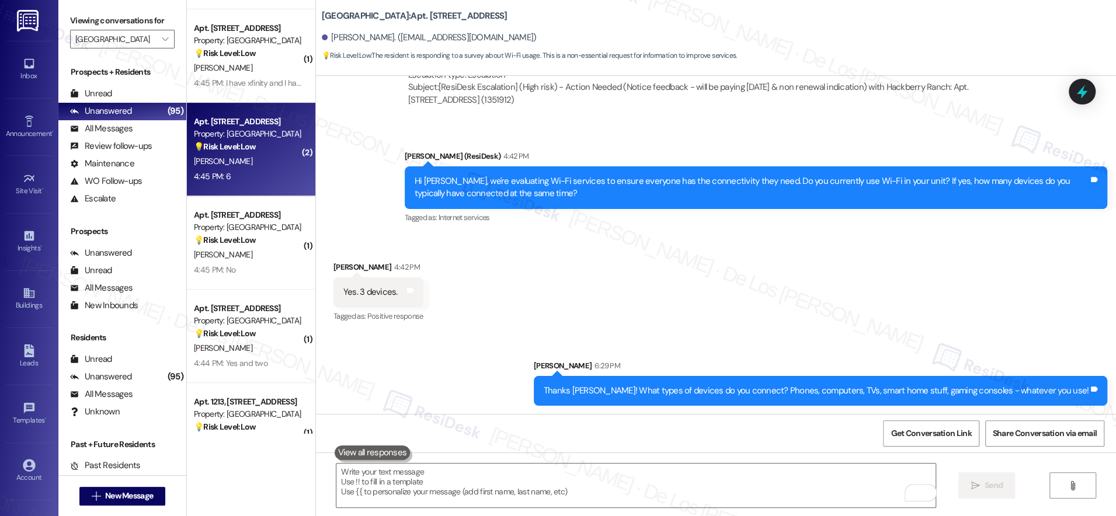
click at [262, 166] on div "R. Garcia" at bounding box center [248, 161] width 110 height 15
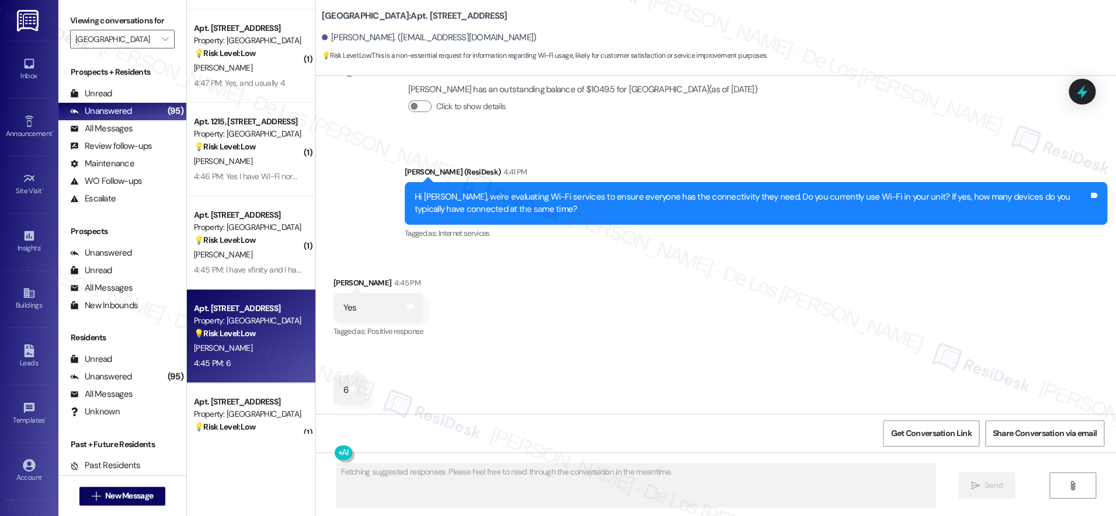
scroll to position [1926, 0]
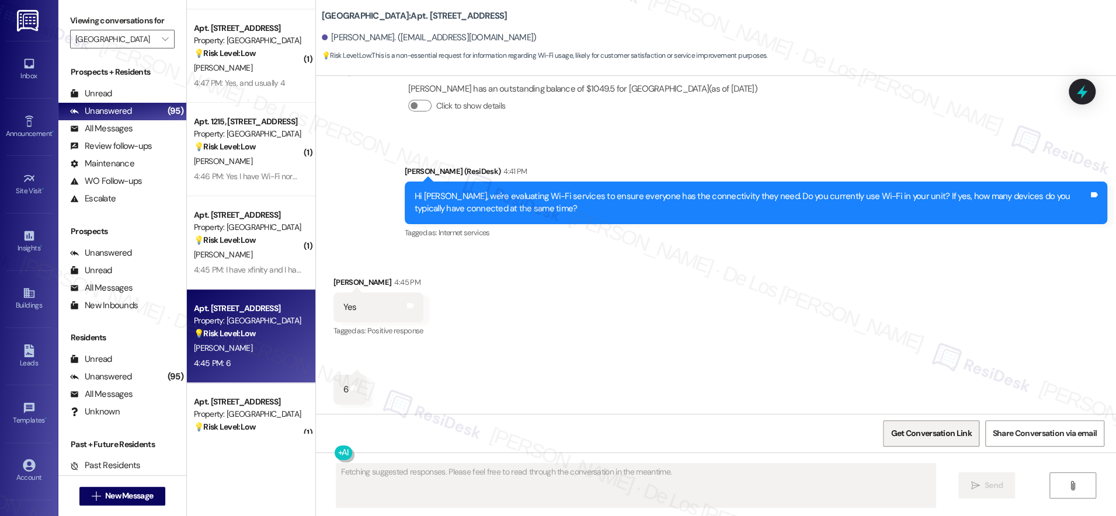
click at [930, 435] on span "Get Conversation Link" at bounding box center [930, 433] width 81 height 12
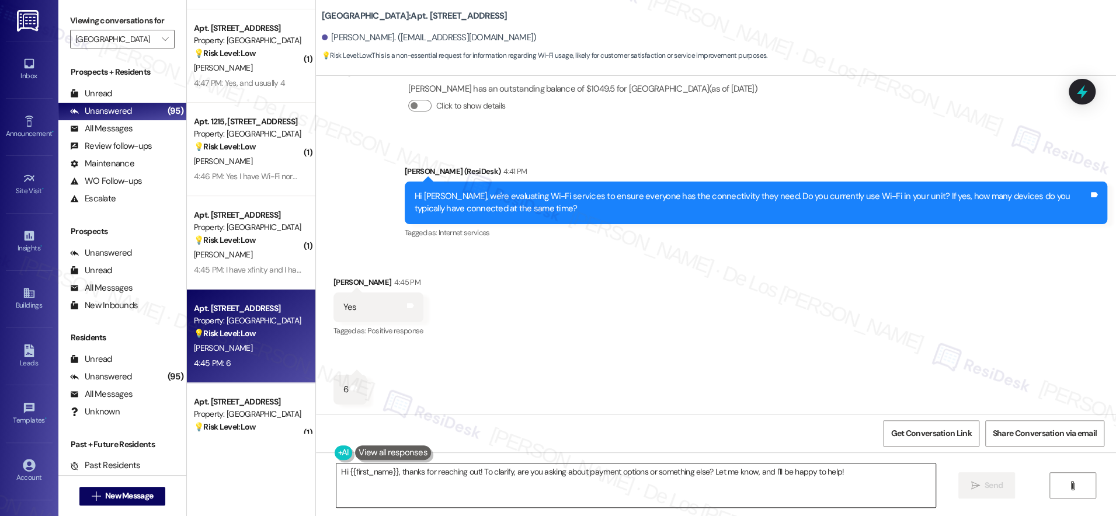
click at [475, 490] on textarea "Hi {{first_name}}, thanks for reaching out! To clarify, are you asking about pa…" at bounding box center [635, 485] width 599 height 44
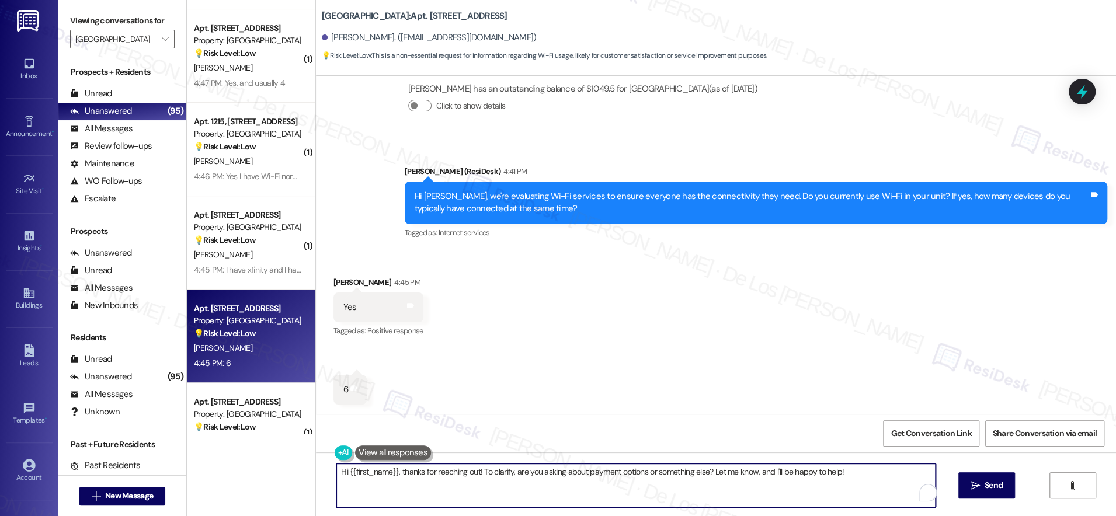
click at [475, 490] on textarea "Hi {{first_name}}, thanks for reaching out! To clarify, are you asking about pa…" at bounding box center [635, 485] width 599 height 44
paste textarea "Thanks {{first_name}}! What types of devices do you connect? Phones, computers,…"
type textarea "Thanks {{first_name}}! What types of devices do you connect? Phones, computers,…"
click at [1003, 484] on span "Send" at bounding box center [993, 485] width 23 height 12
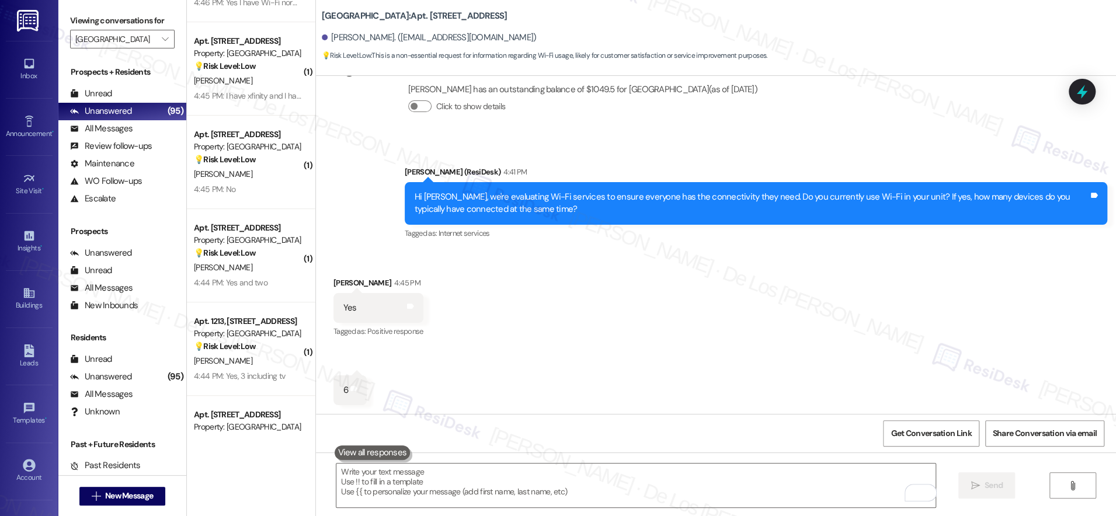
scroll to position [3844, 0]
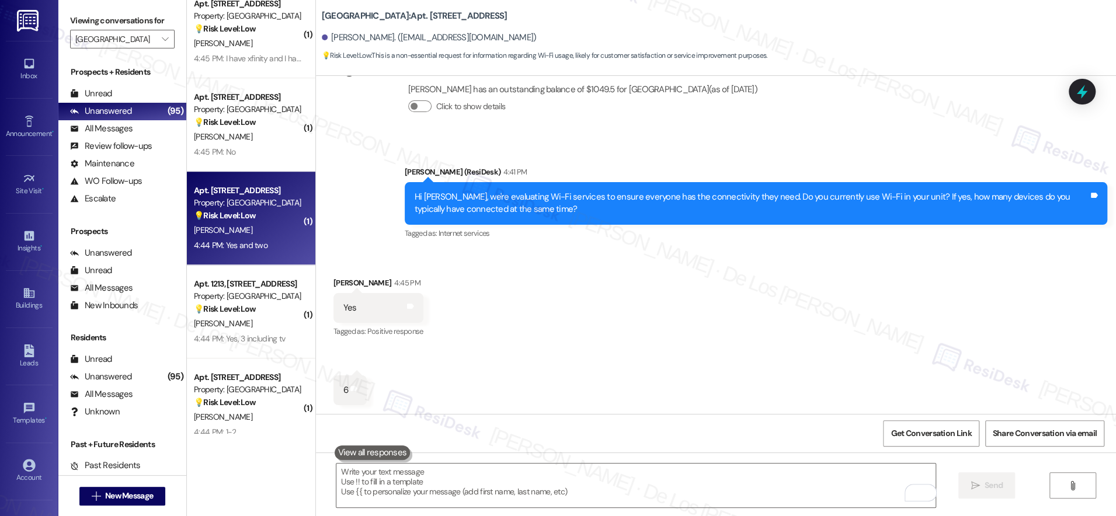
click at [253, 245] on div "4:44 PM: Yes and two 4:44 PM: Yes and two" at bounding box center [231, 245] width 74 height 11
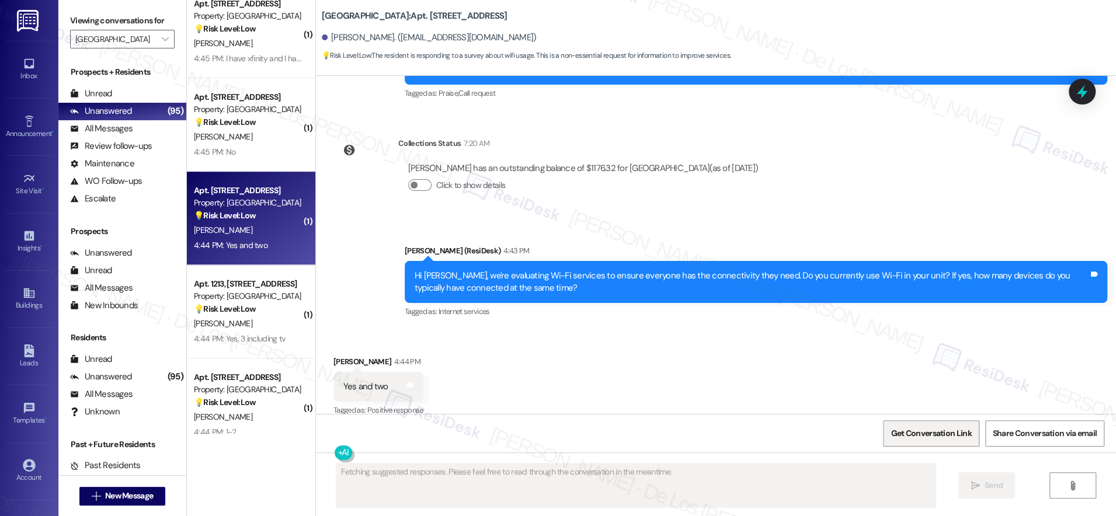
scroll to position [998, 0]
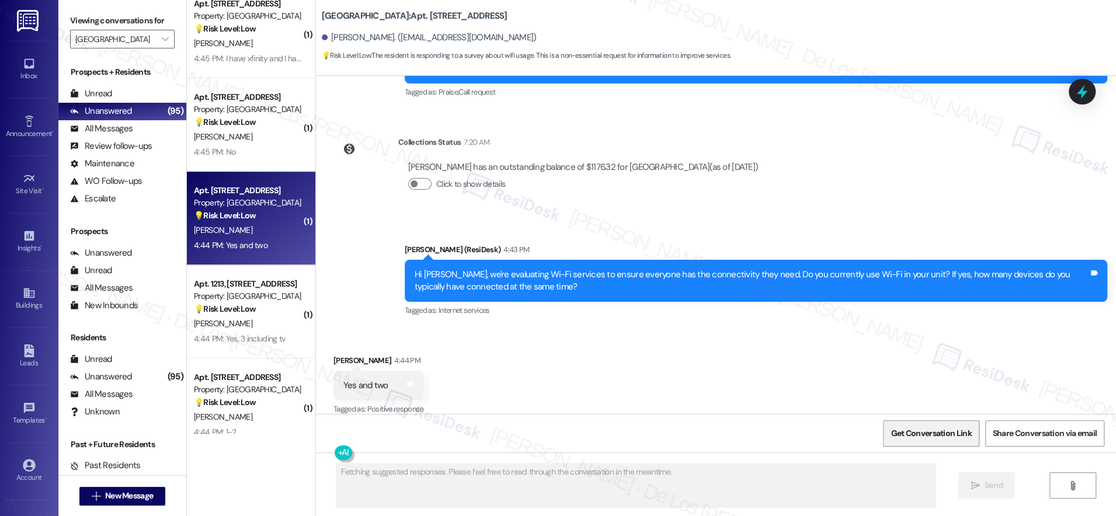
click at [897, 427] on span "Get Conversation Link" at bounding box center [930, 433] width 81 height 12
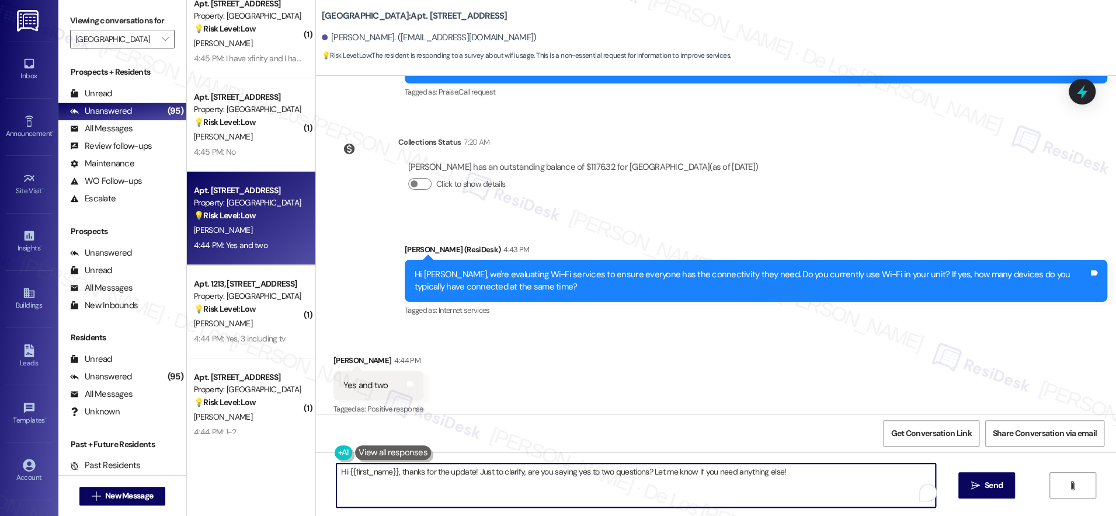
click at [584, 468] on textarea "Hi {{first_name}}, thanks for the update! Just to clarify, are you saying yes t…" at bounding box center [635, 485] width 599 height 44
paste textarea "Thanks {{first_name}}! What types of devices do you connect? Phones, computers,…"
type textarea "Thanks {{first_name}}! What types of devices do you connect? Phones, computers,…"
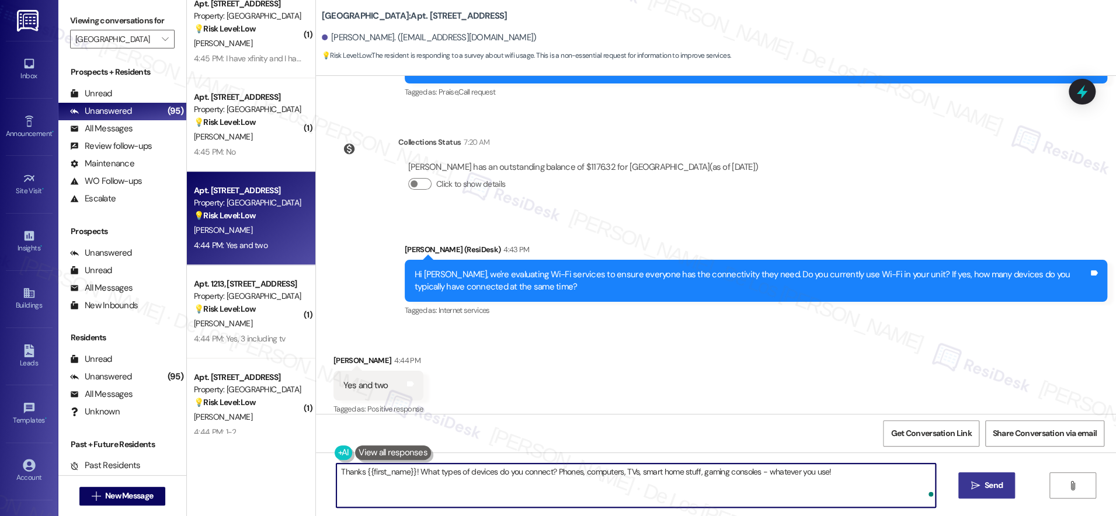
click at [975, 484] on icon "" at bounding box center [974, 485] width 9 height 9
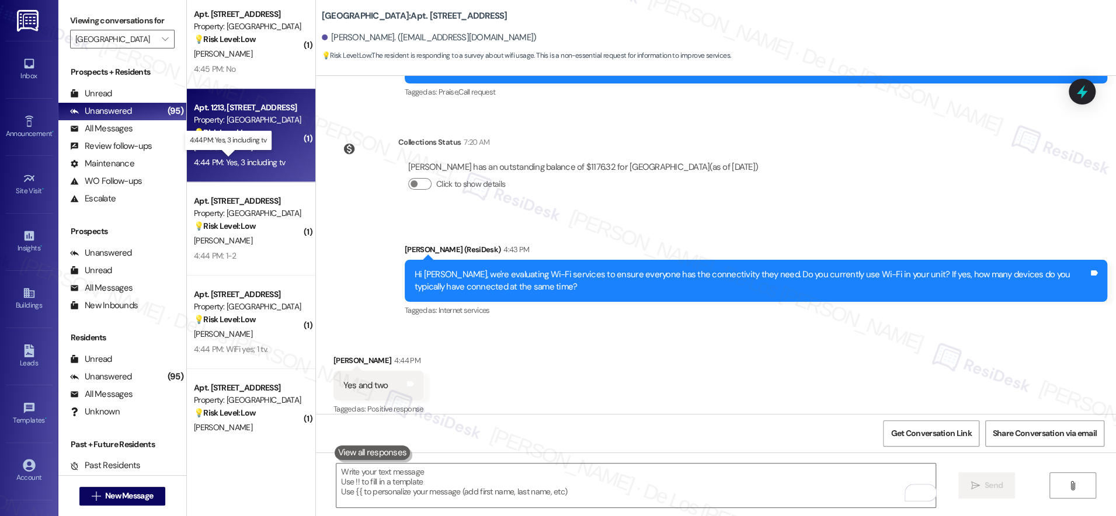
click at [262, 157] on div "4:44 PM: Yes, 3 including tv 4:44 PM: Yes, 3 including tv" at bounding box center [239, 162] width 91 height 11
type textarea "Fetching suggested responses. Please feel free to read through the conversation…"
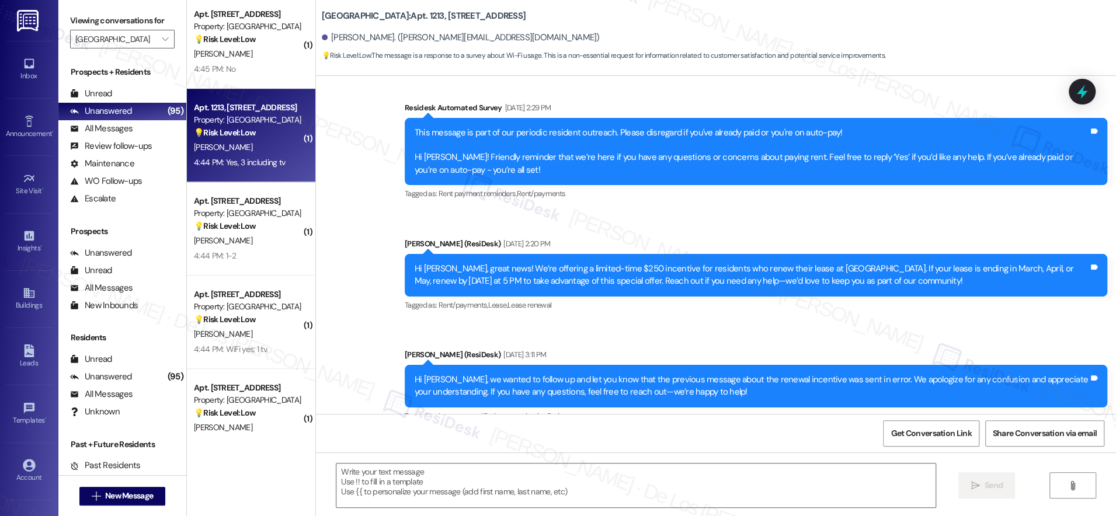
type textarea "Fetching suggested responses. Please feel free to read through the conversation…"
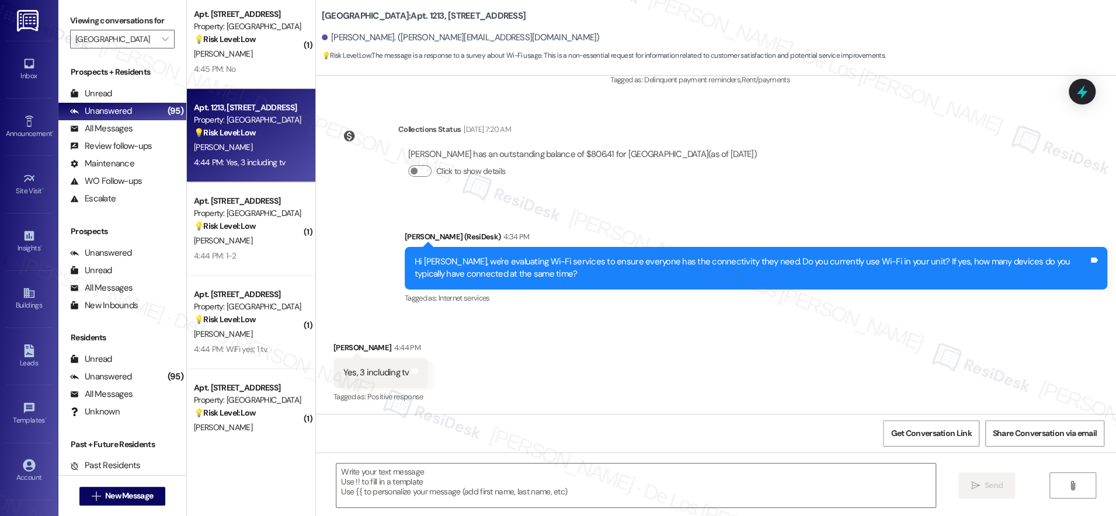
scroll to position [1180, 0]
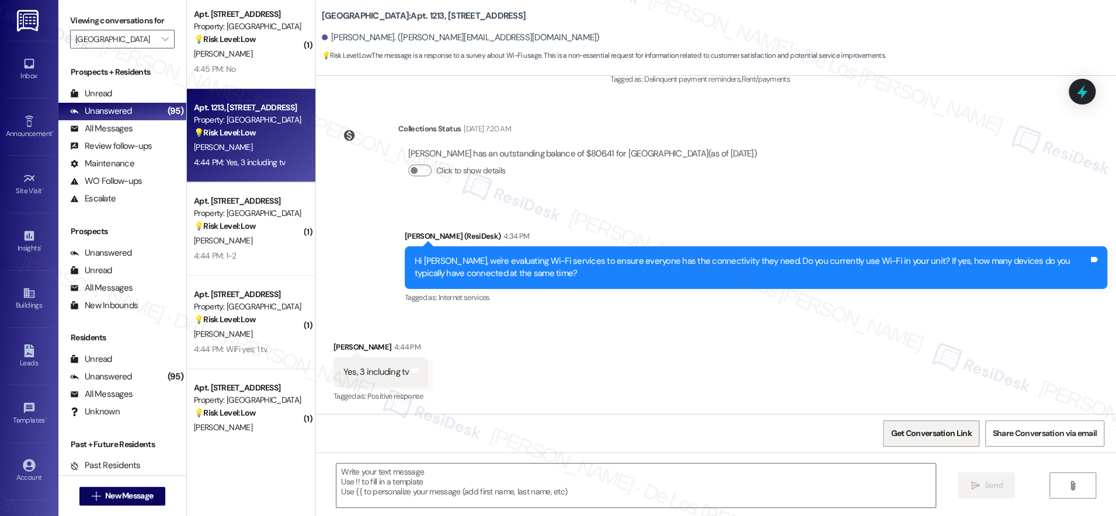
click at [950, 440] on span "Get Conversation Link" at bounding box center [930, 433] width 85 height 25
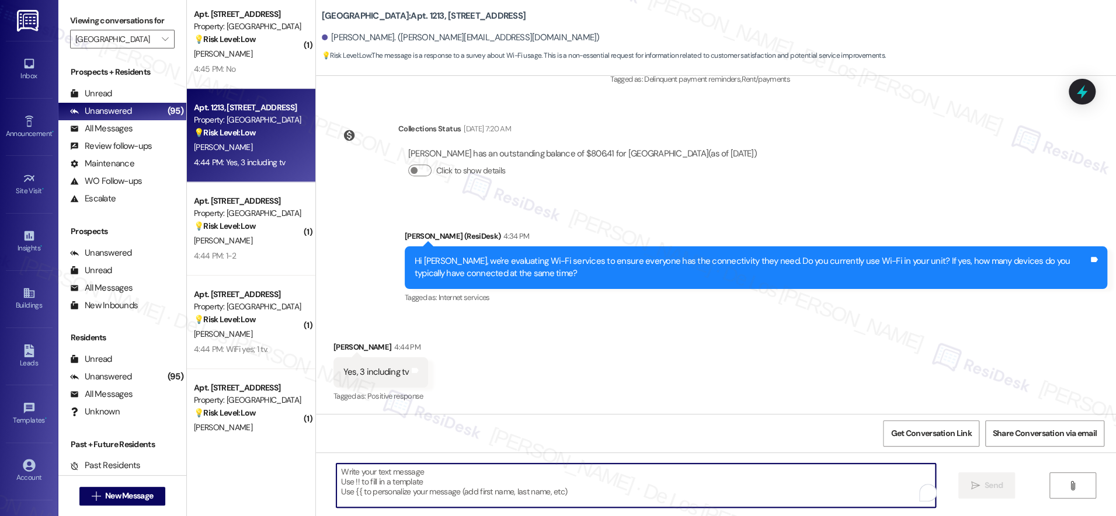
click at [532, 489] on textarea "To enrich screen reader interactions, please activate Accessibility in Grammarl…" at bounding box center [635, 485] width 599 height 44
paste textarea "Thanks {{first_name}}! What types of devices do you connect? Phones, computers,…"
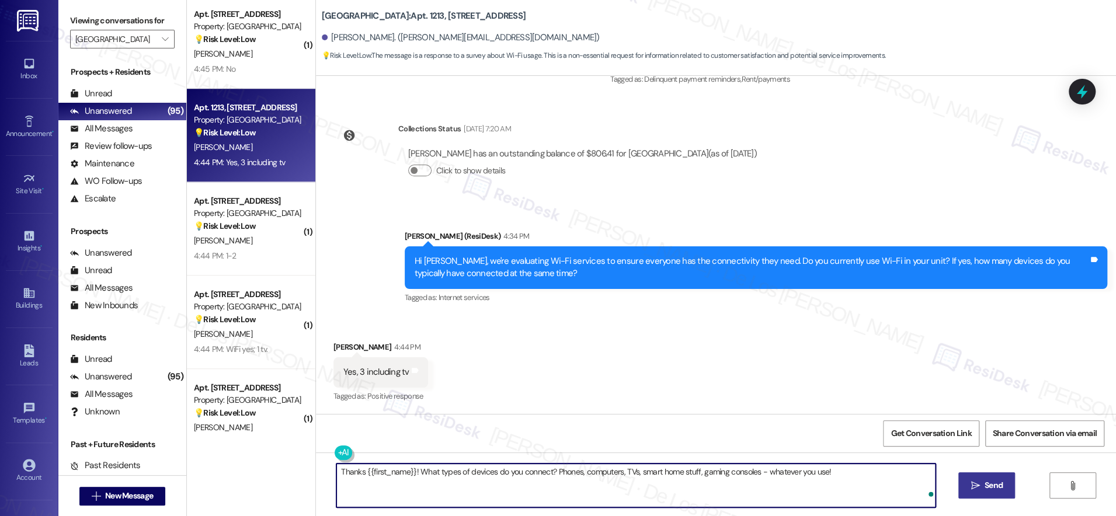
type textarea "Thanks {{first_name}}! What types of devices do you connect? Phones, computers,…"
click at [984, 488] on span "Send" at bounding box center [993, 485] width 18 height 12
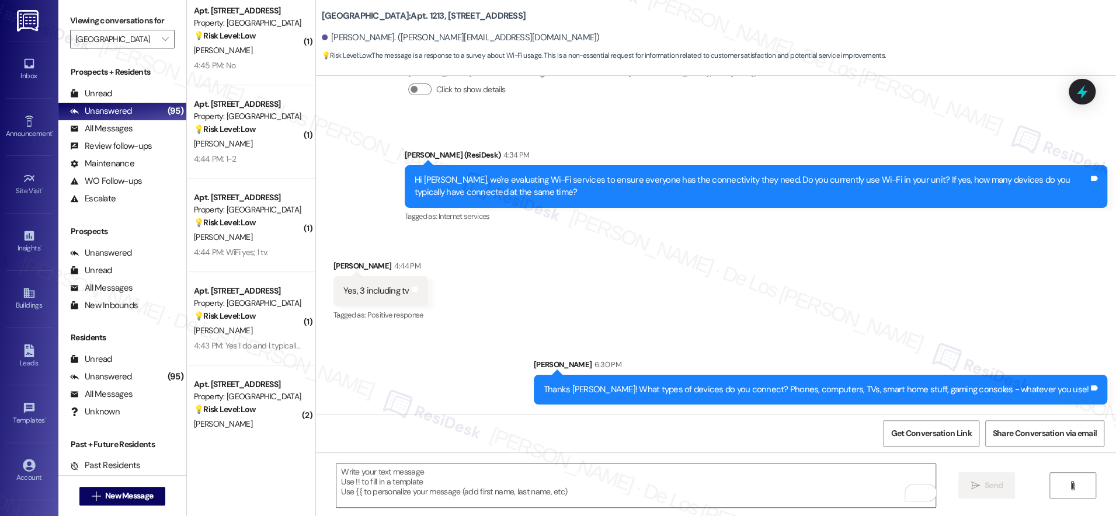
scroll to position [3940, 0]
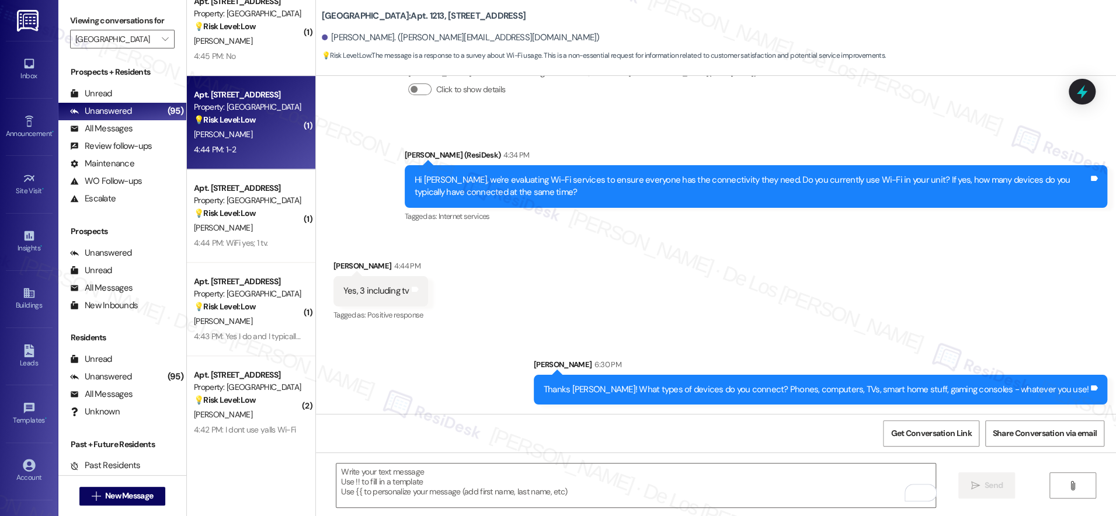
click at [243, 157] on div "4:44 PM: 1-2 4:44 PM: 1-2" at bounding box center [248, 149] width 110 height 15
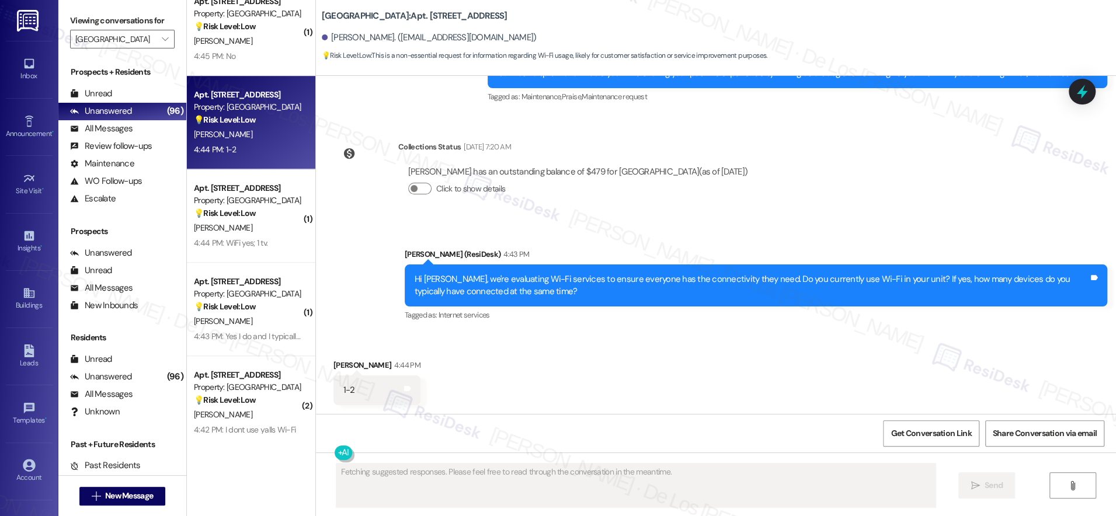
scroll to position [731, 0]
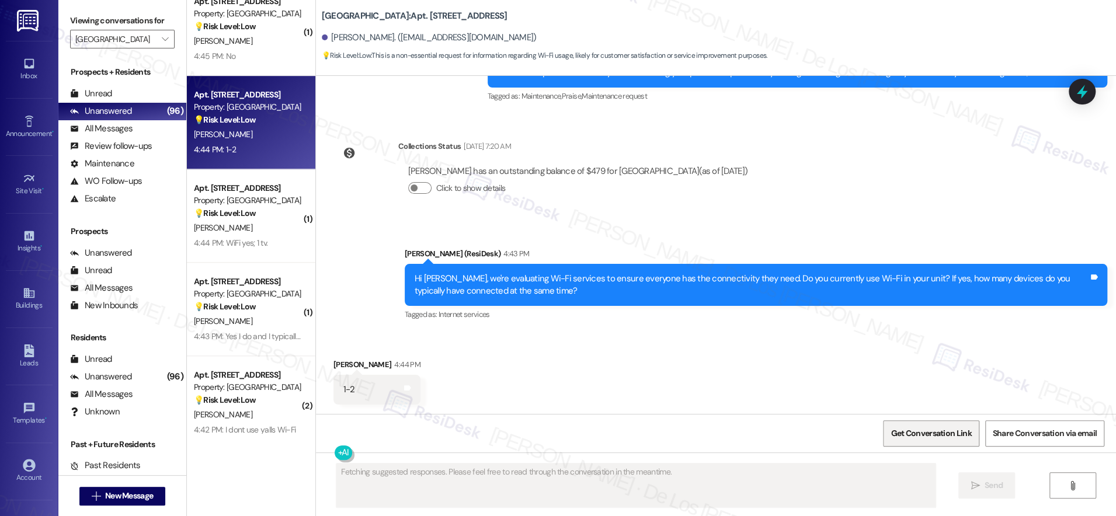
click at [920, 433] on span "Get Conversation Link" at bounding box center [930, 433] width 81 height 12
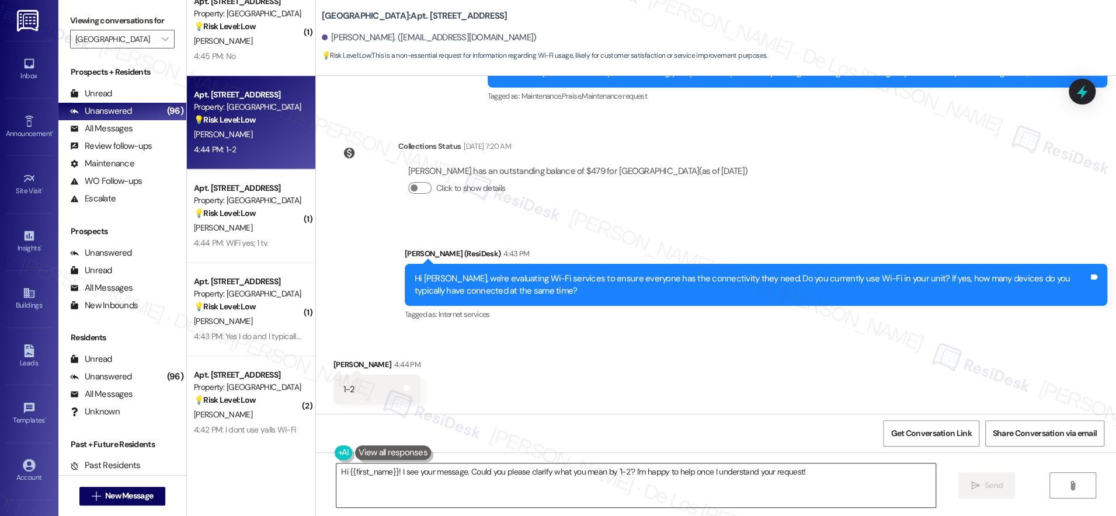
click at [398, 465] on textarea "Hi {{first_name}}! I see your message. Could you please clarify what you mean b…" at bounding box center [635, 485] width 599 height 44
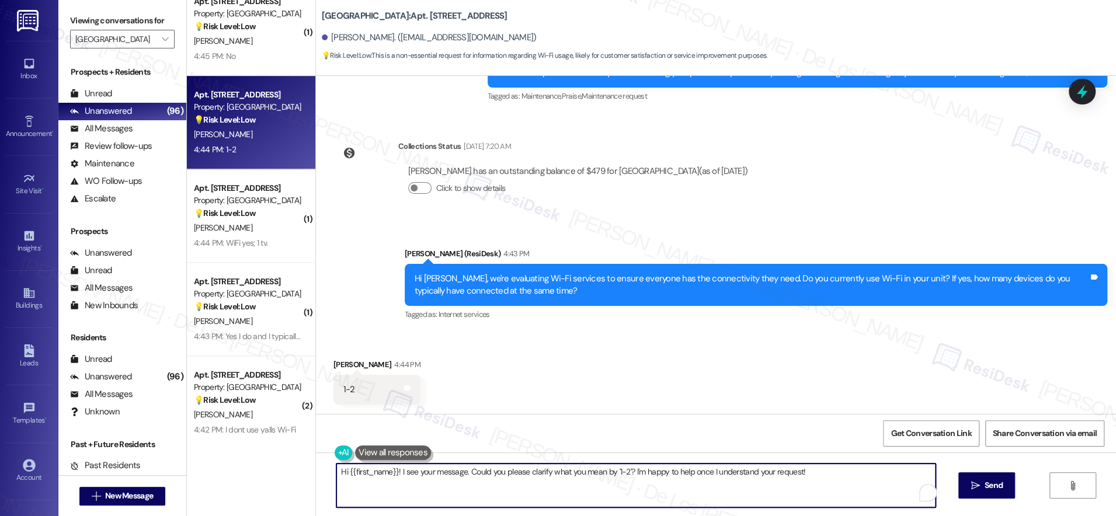
click at [398, 465] on textarea "Hi {{first_name}}! I see your message. Could you please clarify what you mean b…" at bounding box center [635, 485] width 599 height 44
paste textarea "Thanks {{first_name}}! What types of devices do you connect? Phones, computers,…"
type textarea "Thanks {{first_name}}! What types of devices do you connect? Phones, computers,…"
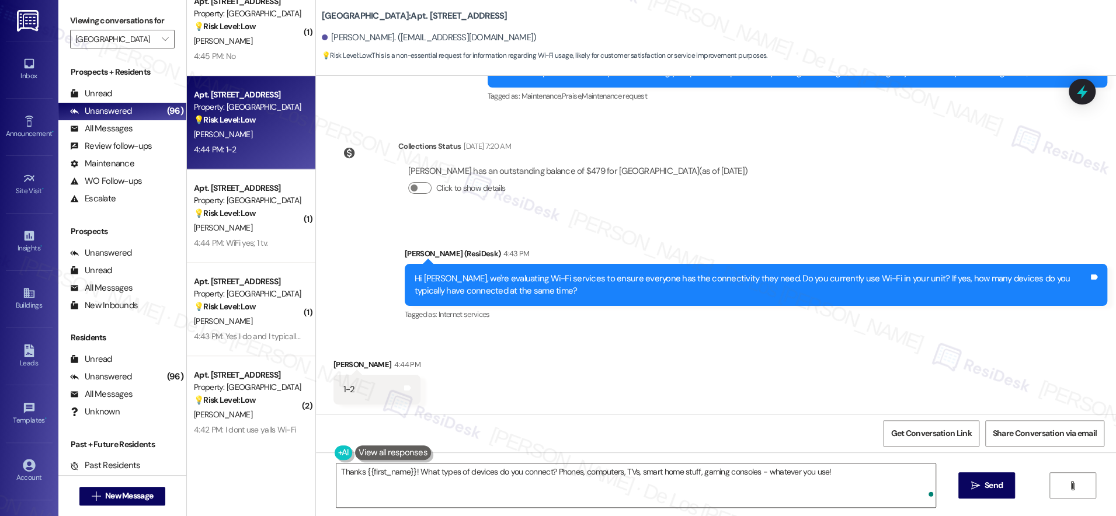
drag, startPoint x: 968, startPoint y: 487, endPoint x: 939, endPoint y: 479, distance: 30.5
click at [968, 487] on span " Send" at bounding box center [986, 485] width 37 height 12
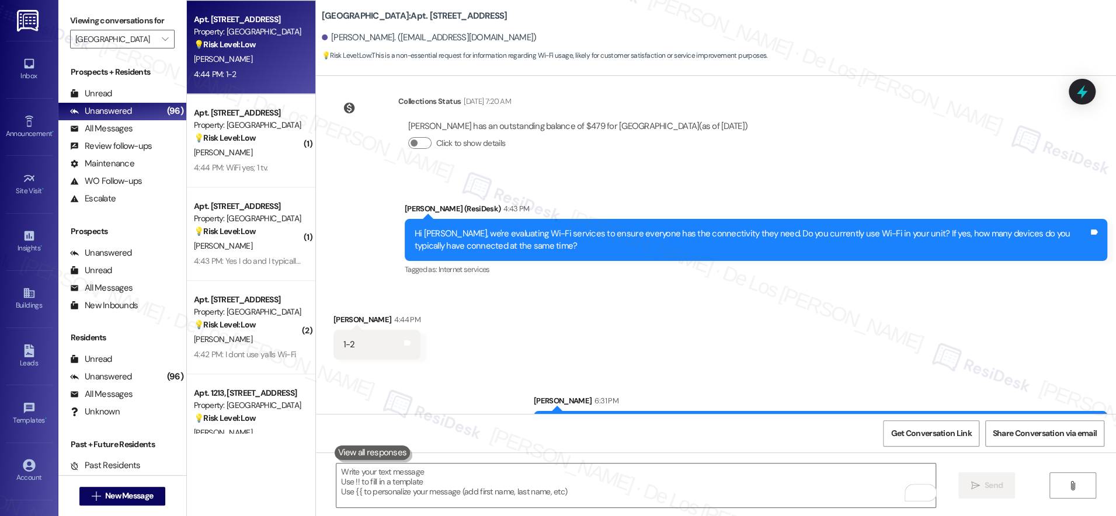
scroll to position [813, 0]
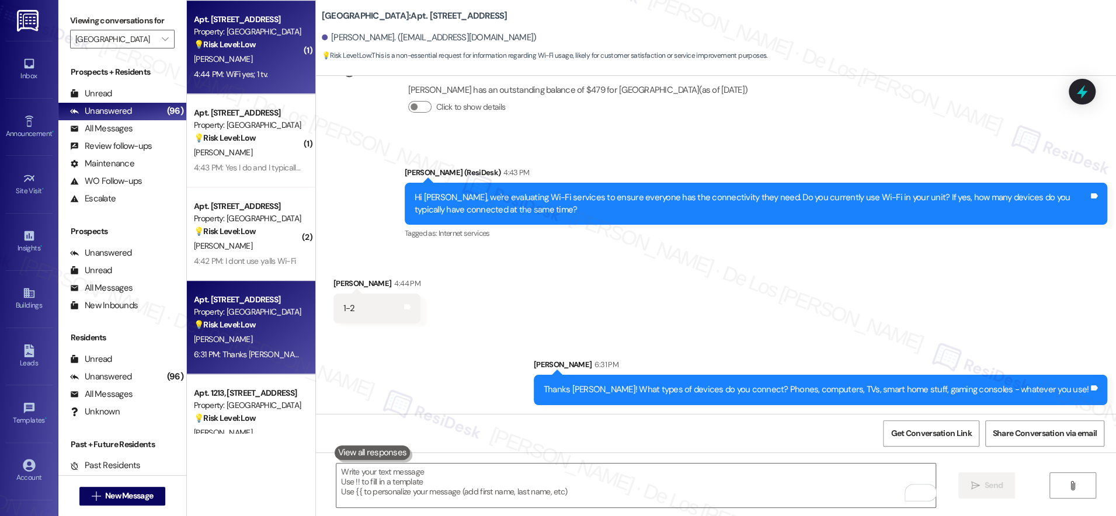
click at [244, 82] on div "Apt. 318, 201 Hackberry St Property: Hackberry Ranch 💡 Risk Level: Low The resi…" at bounding box center [251, 47] width 128 height 93
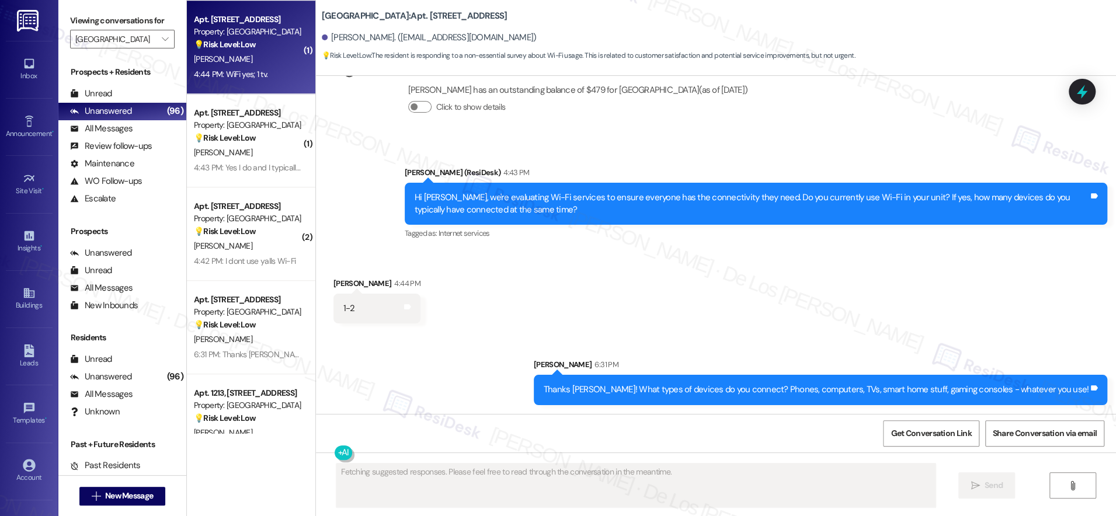
scroll to position [884, 0]
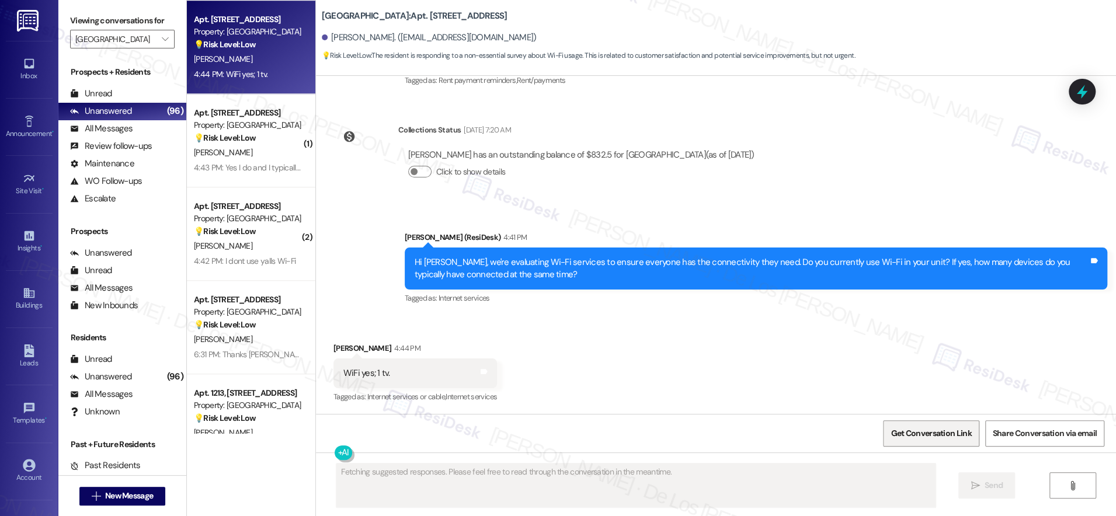
click at [914, 436] on span "Get Conversation Link" at bounding box center [930, 433] width 81 height 12
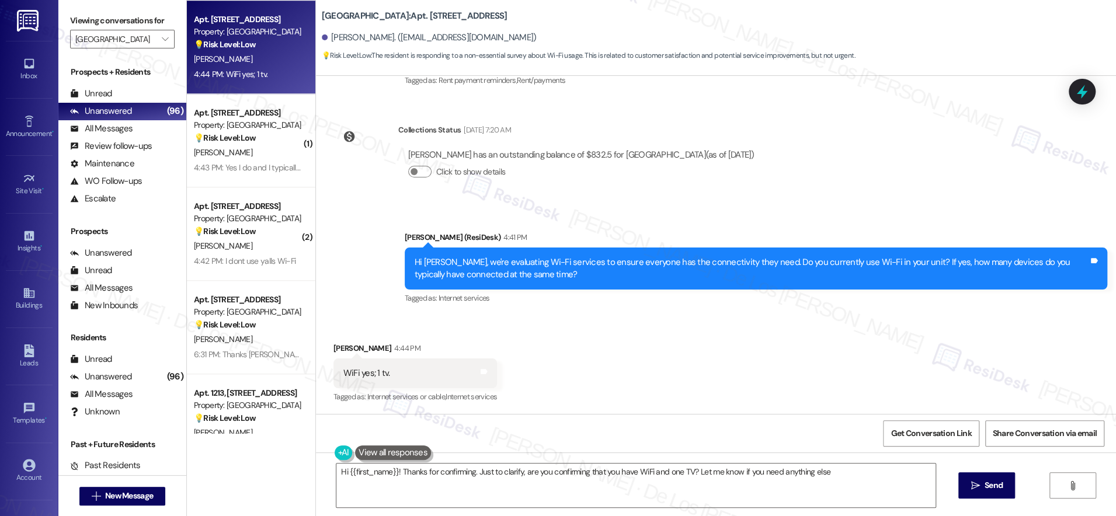
type textarea "Hi {{first_name}}! Thanks for confirming. Just to clarify, are you confirming t…"
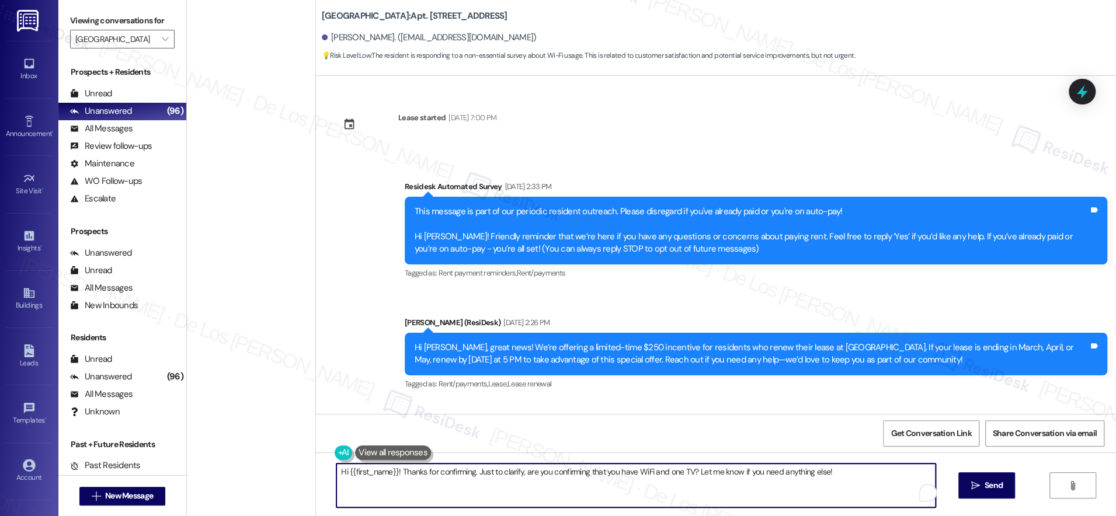
click at [412, 485] on textarea "Hi {{first_name}}! Thanks for confirming. Just to clarify, are you confirming t…" at bounding box center [635, 485] width 599 height 44
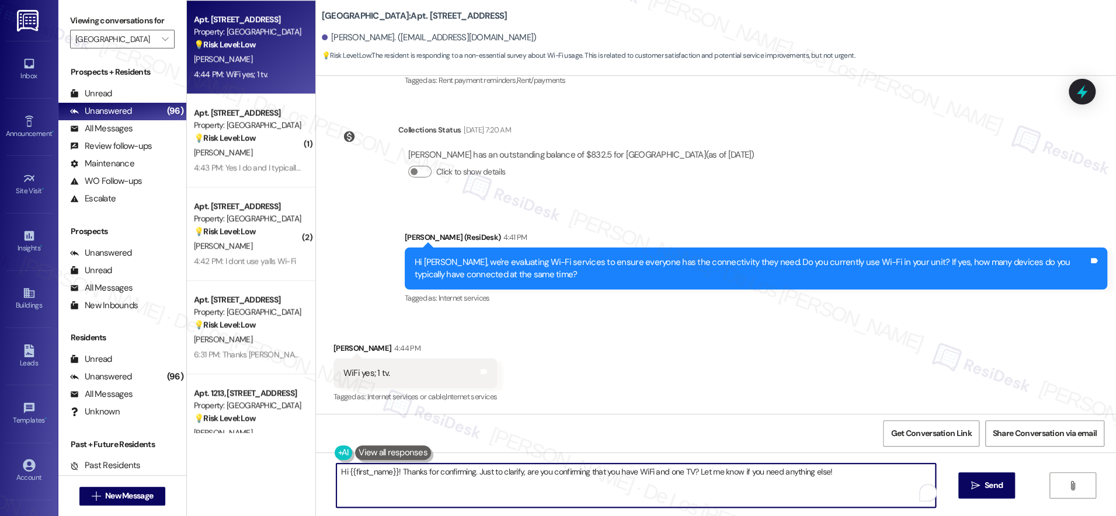
click at [412, 485] on textarea "Hi {{first_name}}! Thanks for confirming. Just to clarify, are you confirming t…" at bounding box center [635, 485] width 599 height 44
type textarea "Thanks {{first_name}}! What types of devices do you connect? Phones, computers,…"
click at [993, 478] on button " Send" at bounding box center [986, 485] width 57 height 26
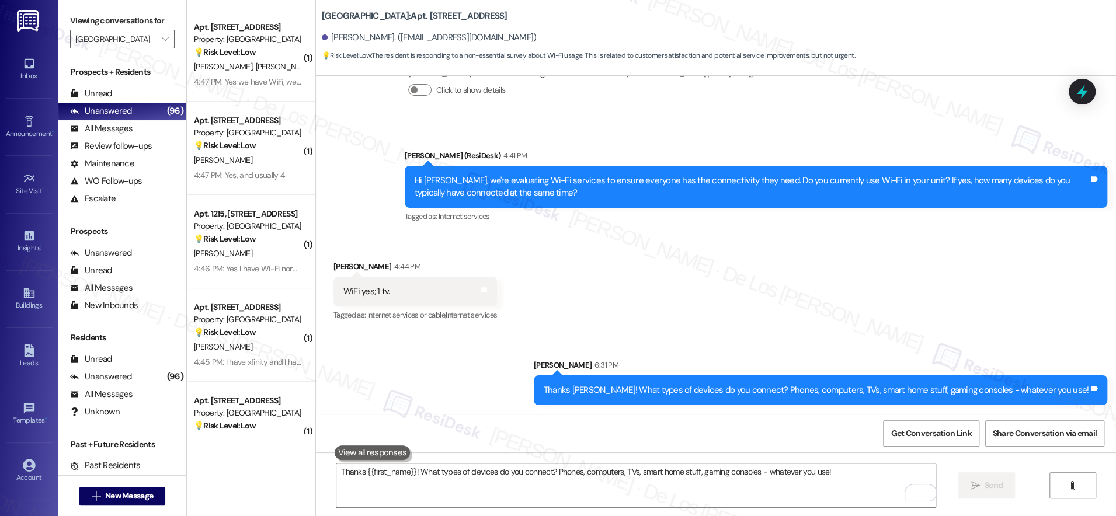
scroll to position [3486, 0]
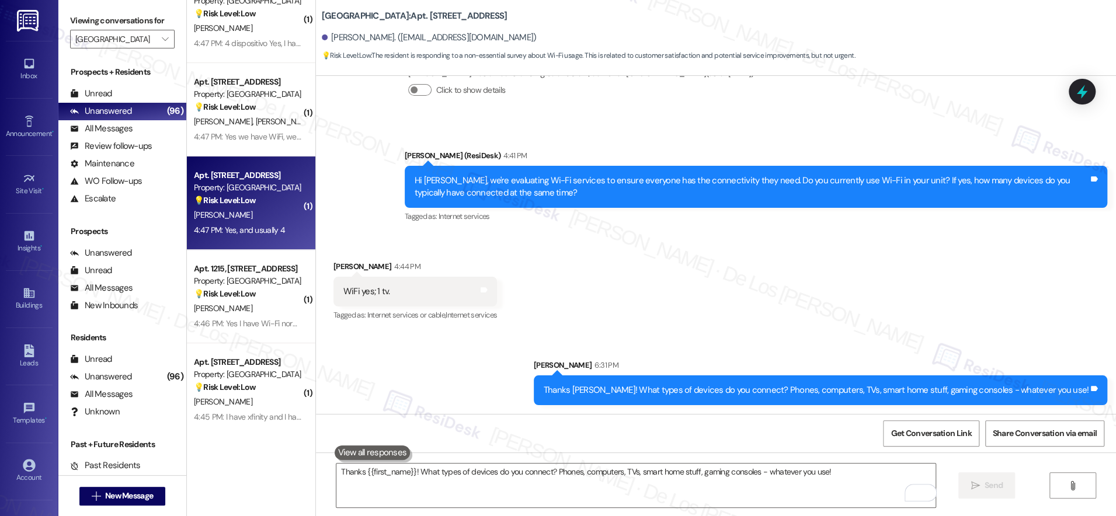
click at [272, 228] on div "4:47 PM: Yes, and usually 4 4:47 PM: Yes, and usually 4" at bounding box center [248, 230] width 110 height 15
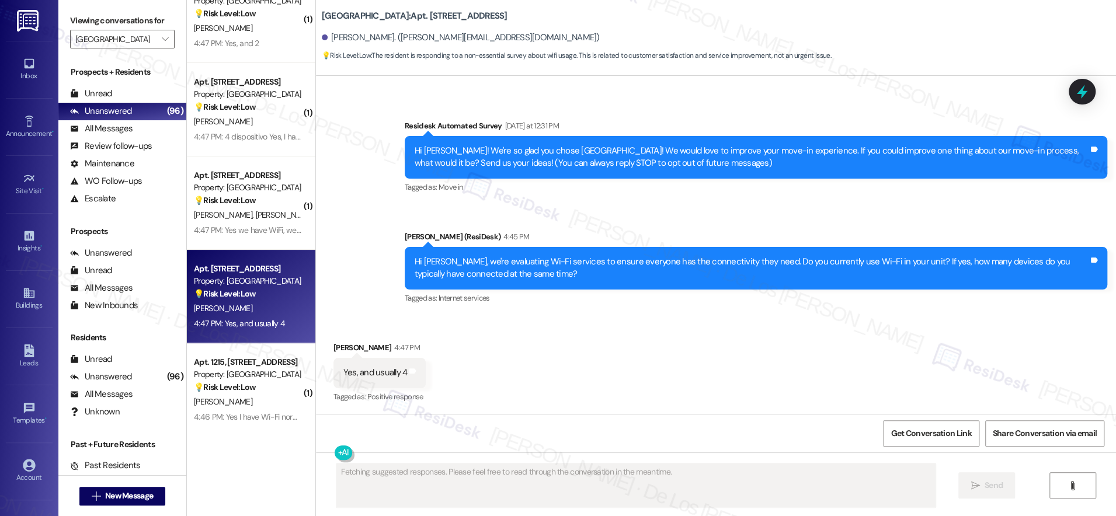
scroll to position [61, 0]
click at [960, 432] on span "Get Conversation Link" at bounding box center [930, 433] width 81 height 12
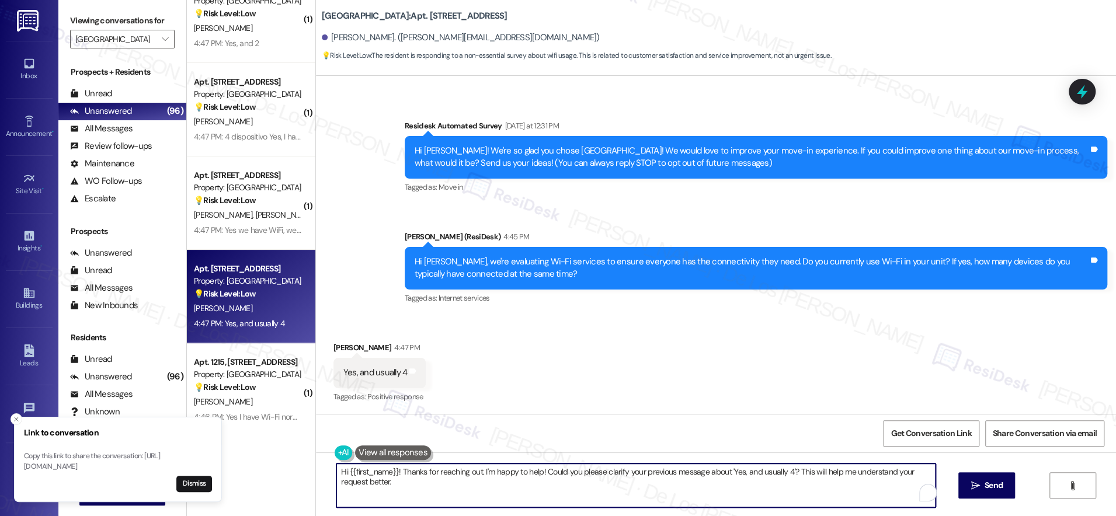
click at [480, 479] on textarea "Hi {{first_name}}! Thanks for reaching out. I'm happy to help! Could you please…" at bounding box center [635, 485] width 599 height 44
paste textarea "Thanks {{first_name}}! What types of devices do you connect? Phones, computers,…"
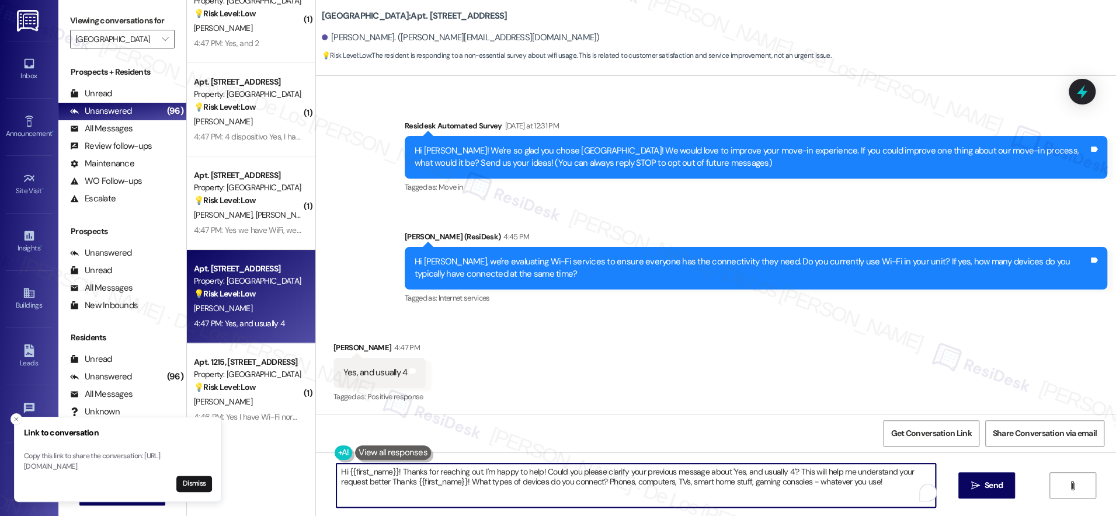
click at [583, 462] on div "Hi {{first_name}}! Thanks for reaching out. I'm happy to help! Could you please…" at bounding box center [716, 496] width 800 height 88
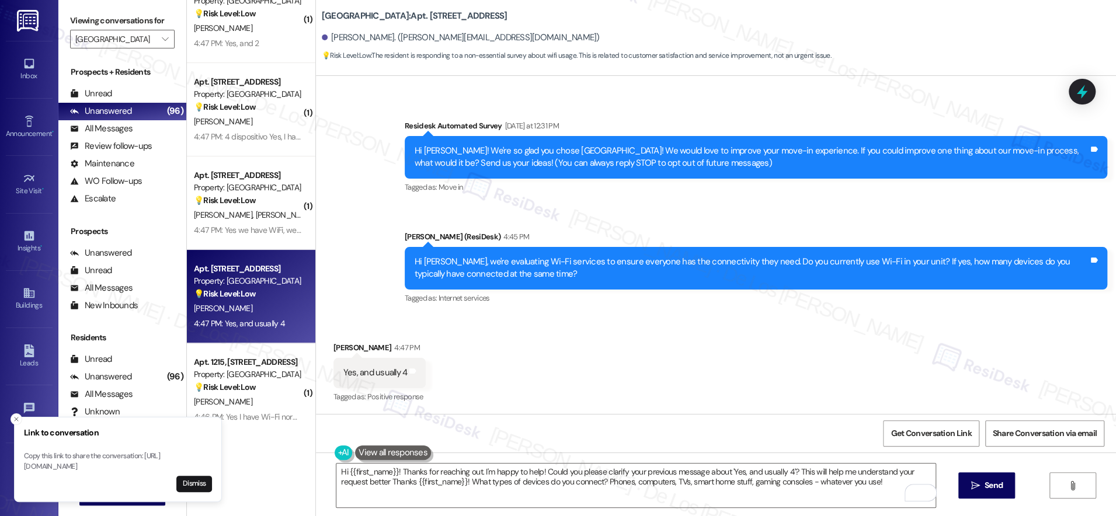
click at [583, 462] on div "Hi {{first_name}}! Thanks for reaching out. I'm happy to help! Could you please…" at bounding box center [716, 496] width 800 height 88
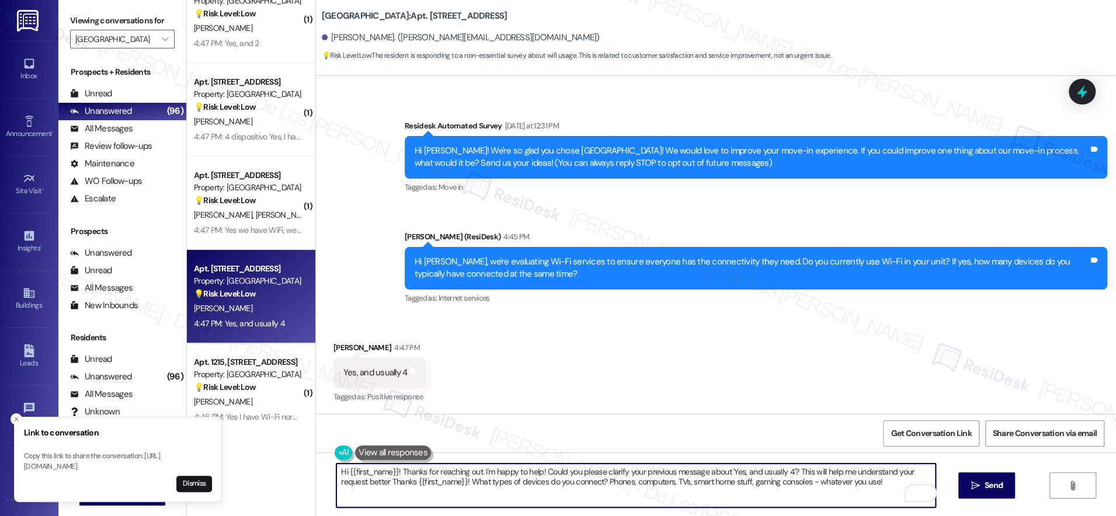
click at [582, 472] on textarea "Hi {{first_name}}! Thanks for reaching out. I'm happy to help! Could you please…" at bounding box center [635, 485] width 599 height 44
paste textarea "To enrich screen reader interactions, please activate Accessibility in Grammarl…"
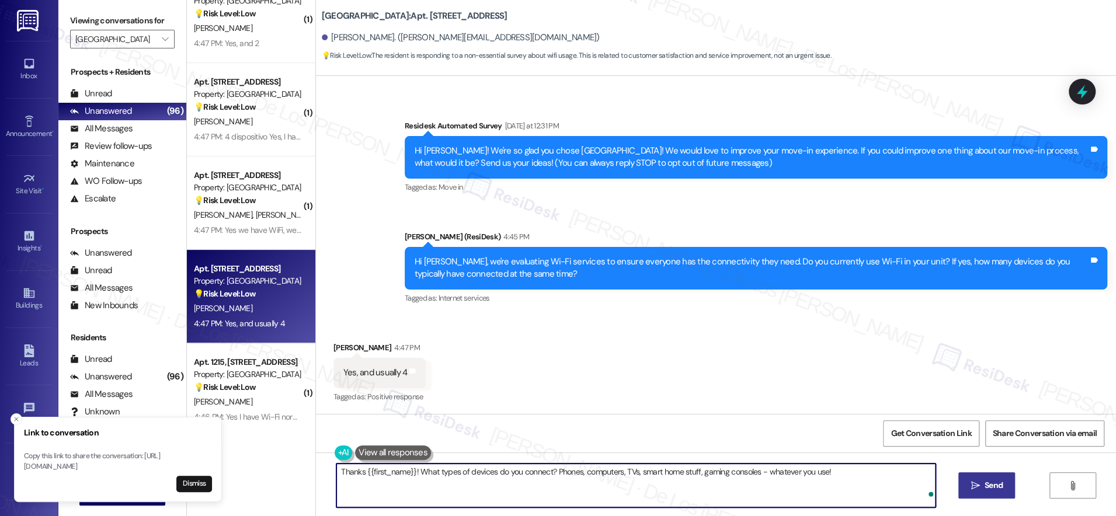
type textarea "Thanks {{first_name}}! What types of devices do you connect? Phones, computers,…"
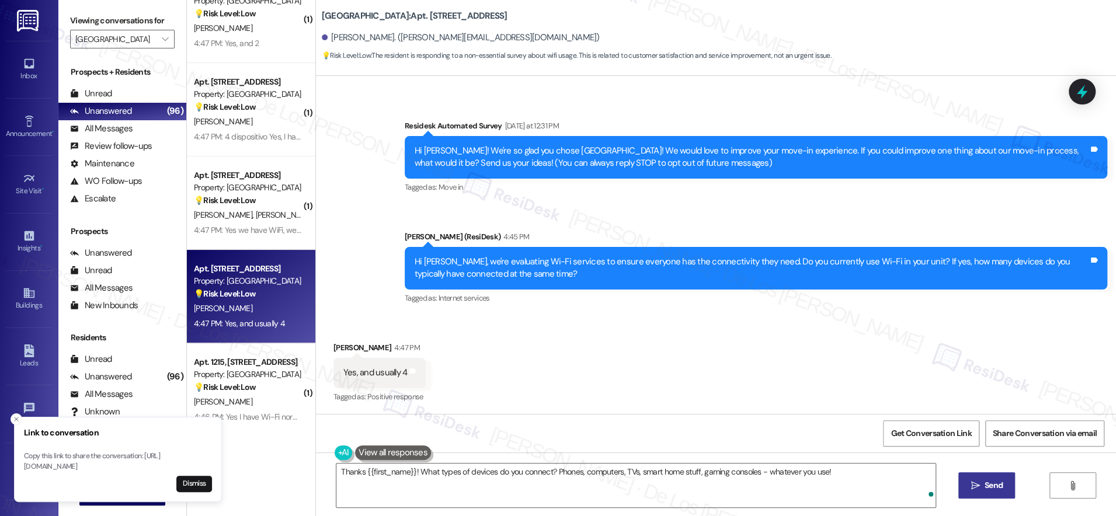
click at [977, 482] on icon "" at bounding box center [974, 485] width 9 height 9
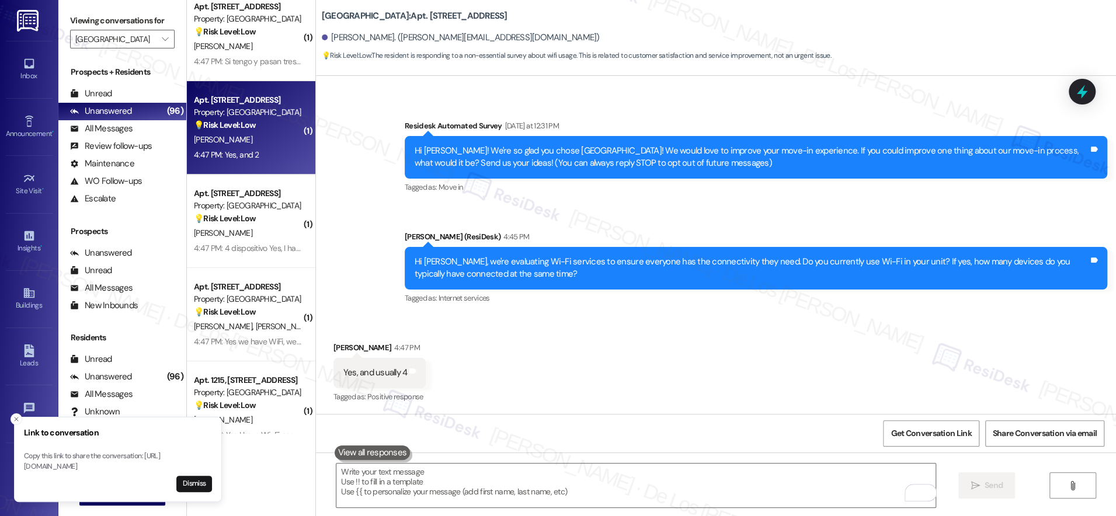
click at [233, 167] on div "Apt. 4611, 201 Hackberry St Property: Hackberry Ranch 💡 Risk Level: Low The mes…" at bounding box center [251, 127] width 128 height 93
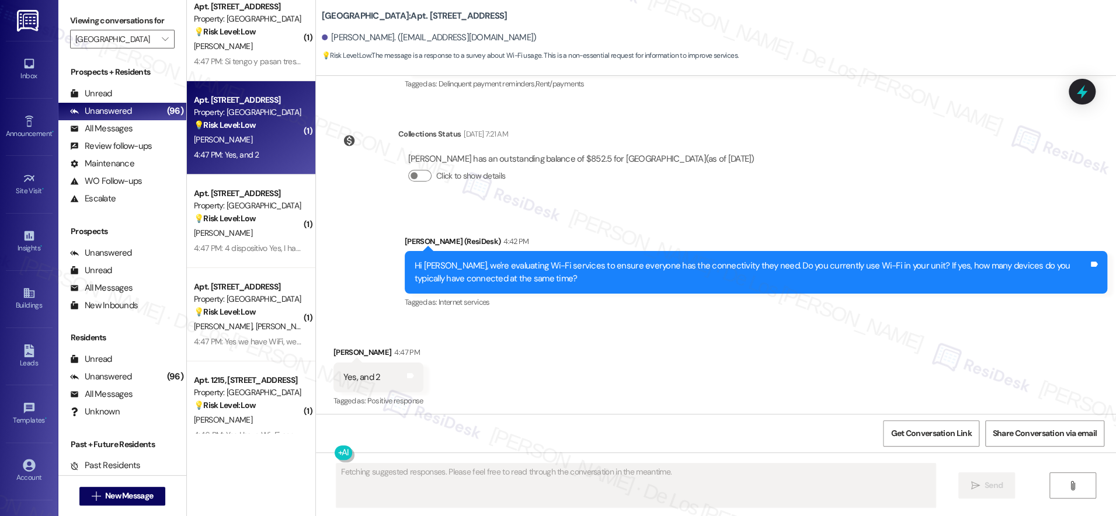
scroll to position [1167, 0]
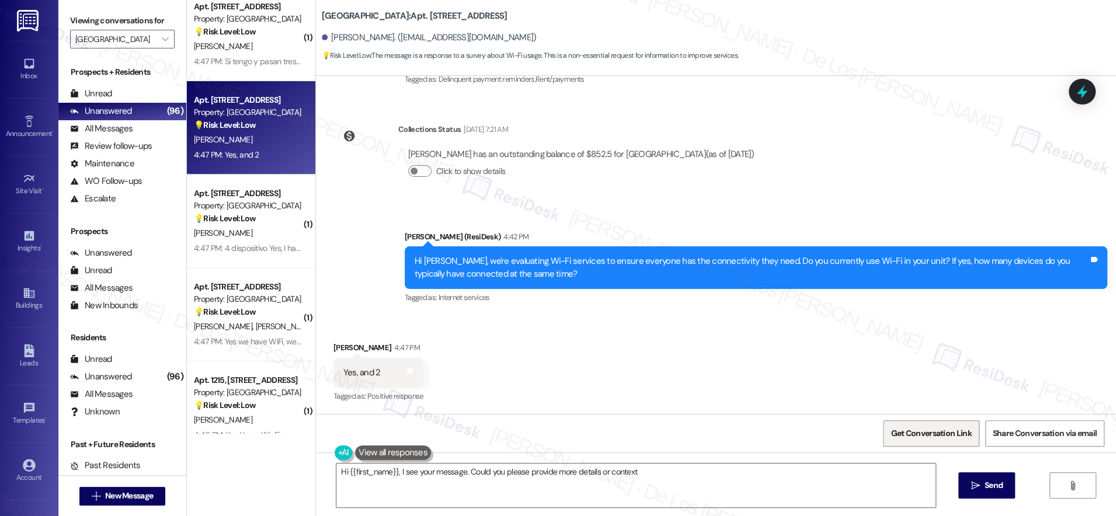
click at [948, 431] on span "Get Conversation Link" at bounding box center [930, 433] width 81 height 12
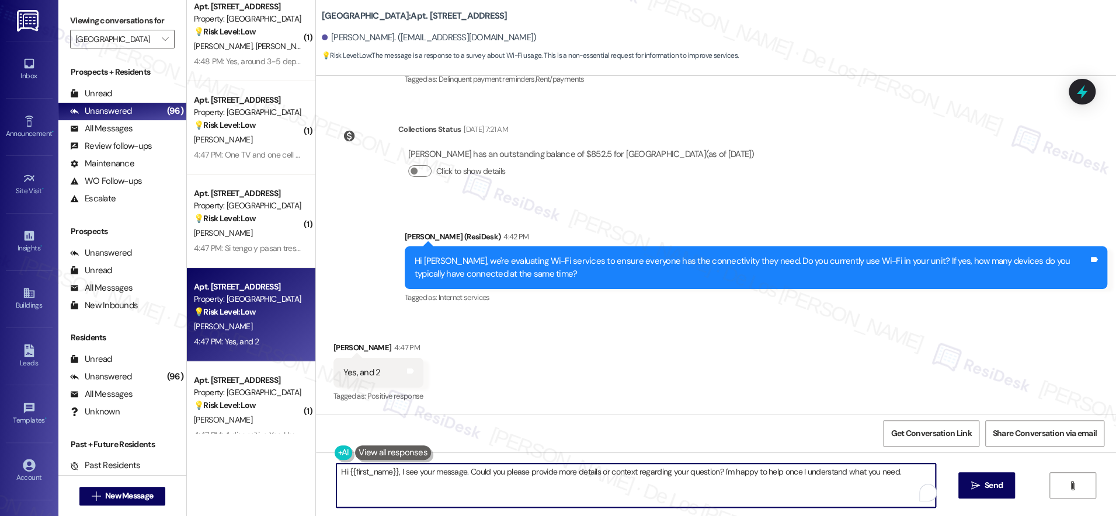
click at [468, 483] on textarea "Hi {{first_name}}, I see your message. Could you please provide more details or…" at bounding box center [635, 485] width 599 height 44
paste textarea "Thanks {{first_name}}! What types of devices do you connect? Phones, computers,…"
type textarea "Thanks {{first_name}}! What types of devices do you connect? Phones, computers,…"
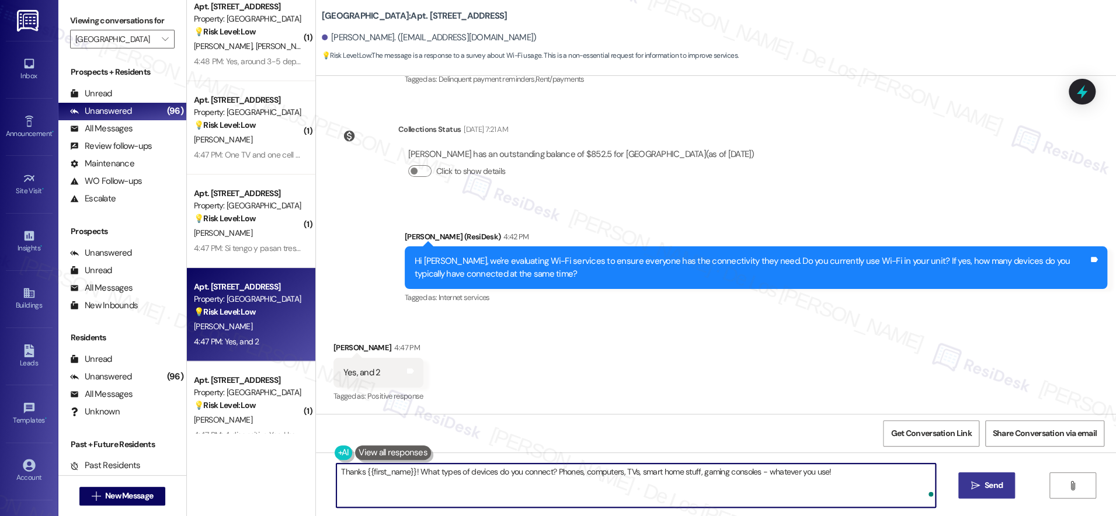
click at [995, 482] on span "Send" at bounding box center [993, 485] width 18 height 12
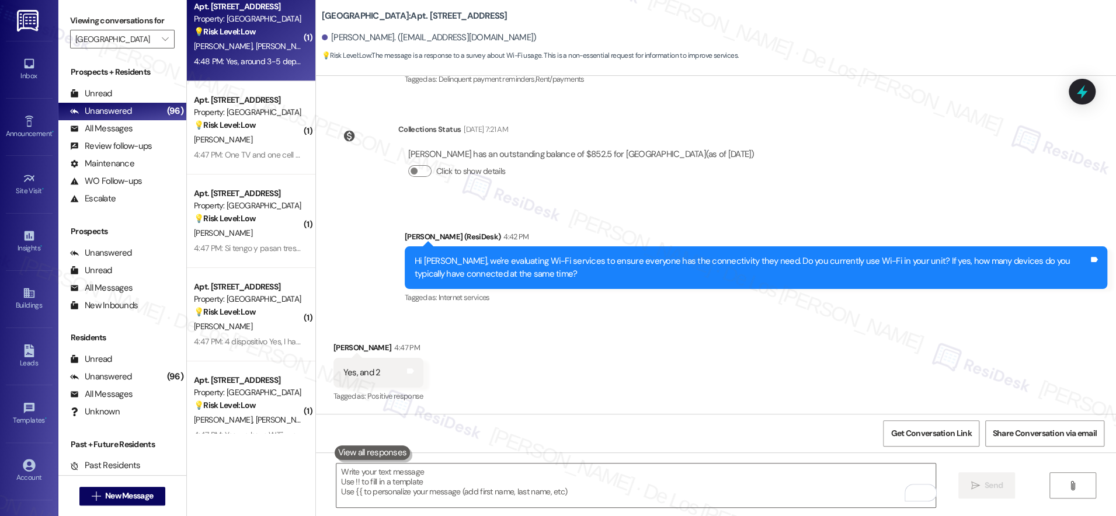
click at [263, 71] on div "Apt. 1315, 201 Hackberry St Property: Hackberry Ranch 💡 Risk Level: Low The mes…" at bounding box center [251, 34] width 128 height 93
type textarea "Fetching suggested responses. Please feel free to read through the conversation…"
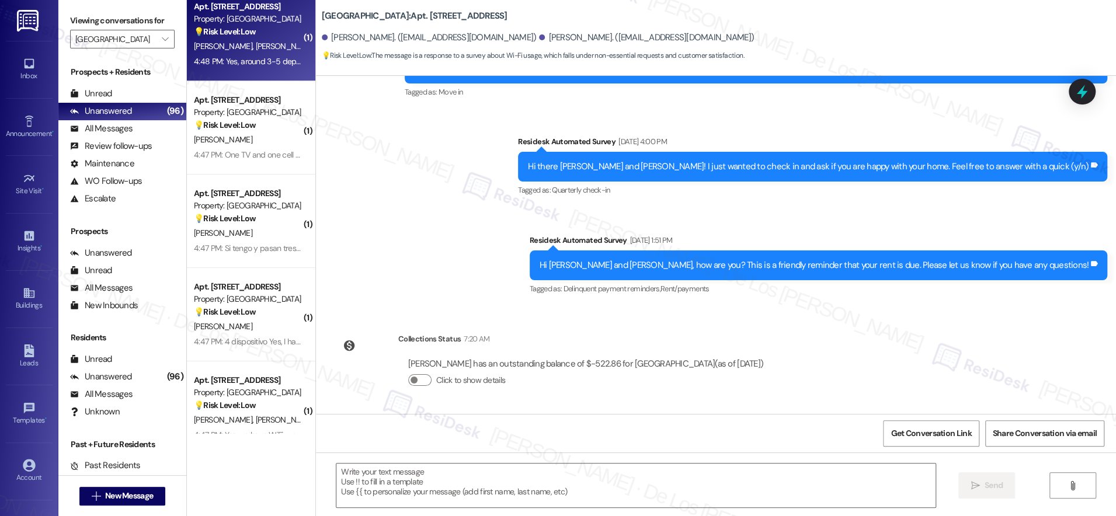
type textarea "Fetching suggested responses. Please feel free to read through the conversation…"
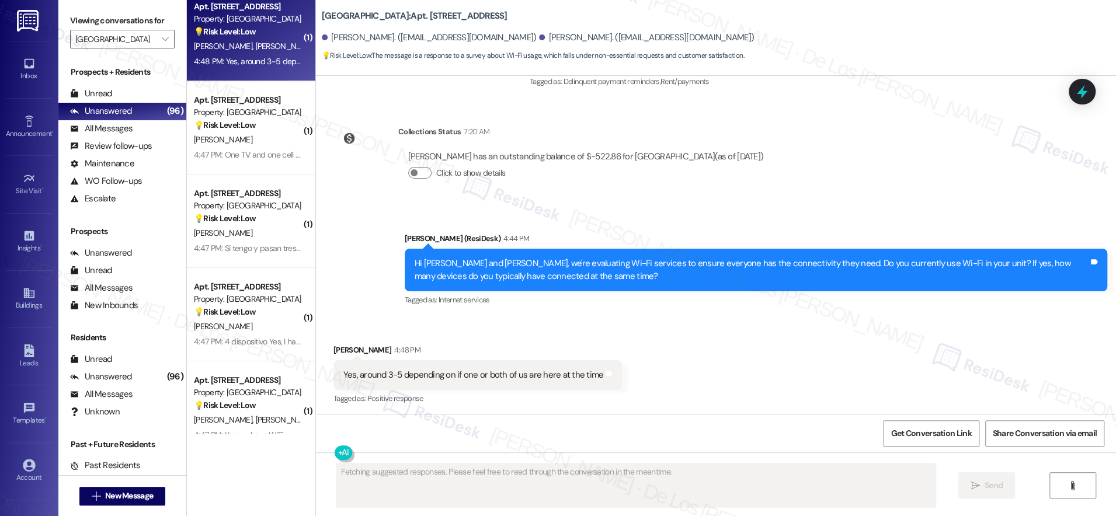
scroll to position [365, 0]
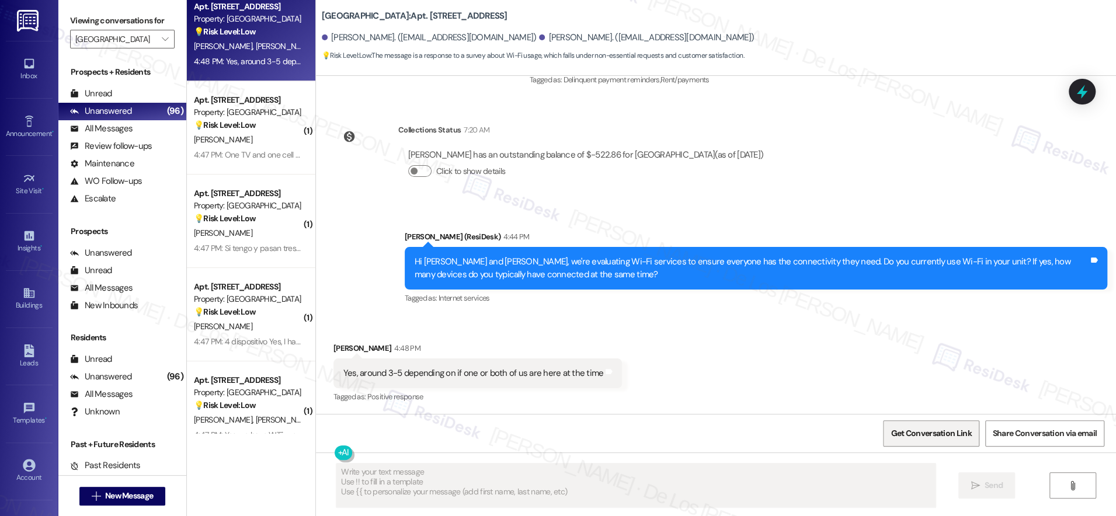
click at [908, 428] on span "Get Conversation Link" at bounding box center [930, 433] width 81 height 12
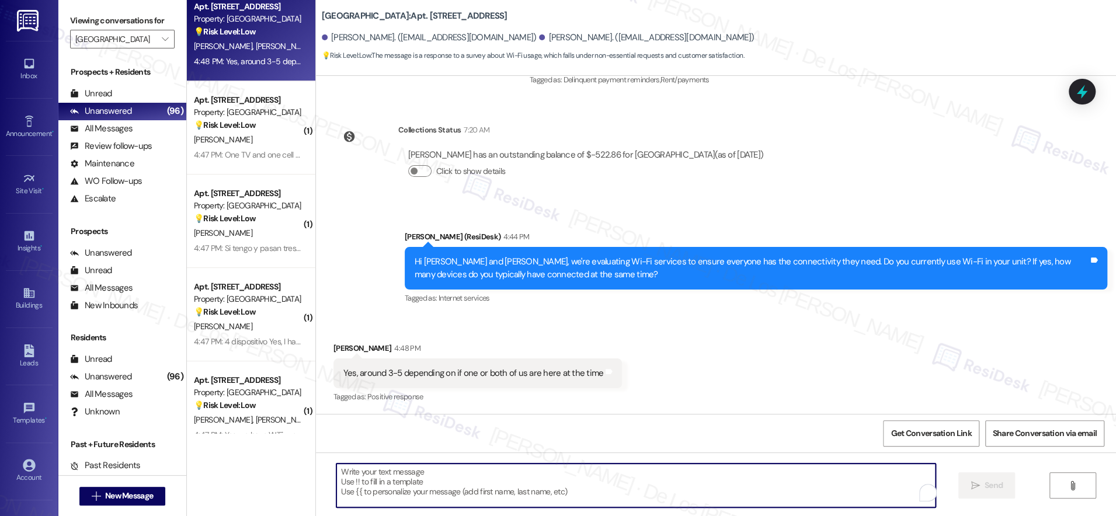
click at [447, 489] on textarea "To enrich screen reader interactions, please activate Accessibility in Grammarl…" at bounding box center [635, 485] width 599 height 44
paste textarea "Thanks {{first_name}}! What types of devices do you connect? Phones, computers,…"
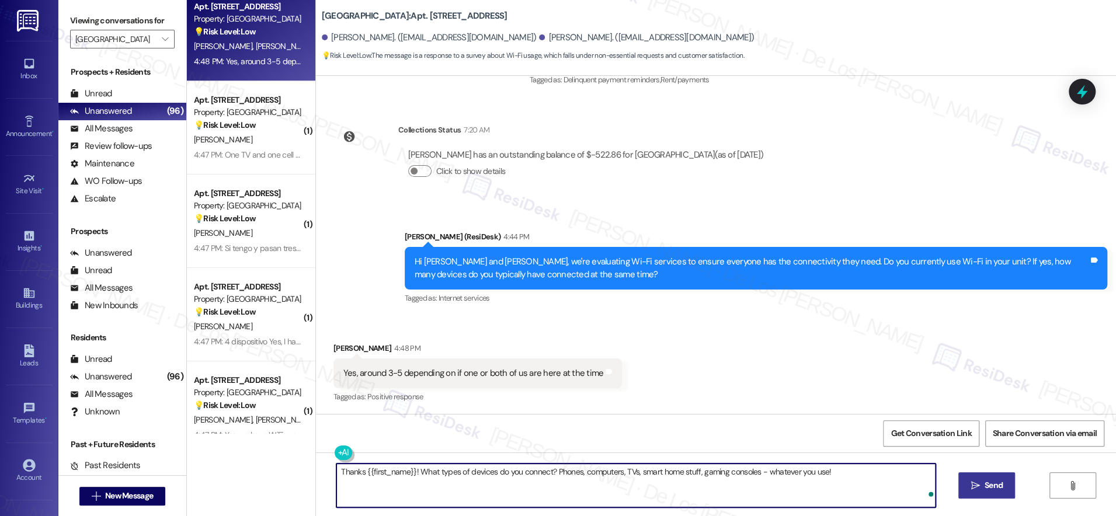
type textarea "Thanks {{first_name}}! What types of devices do you connect? Phones, computers,…"
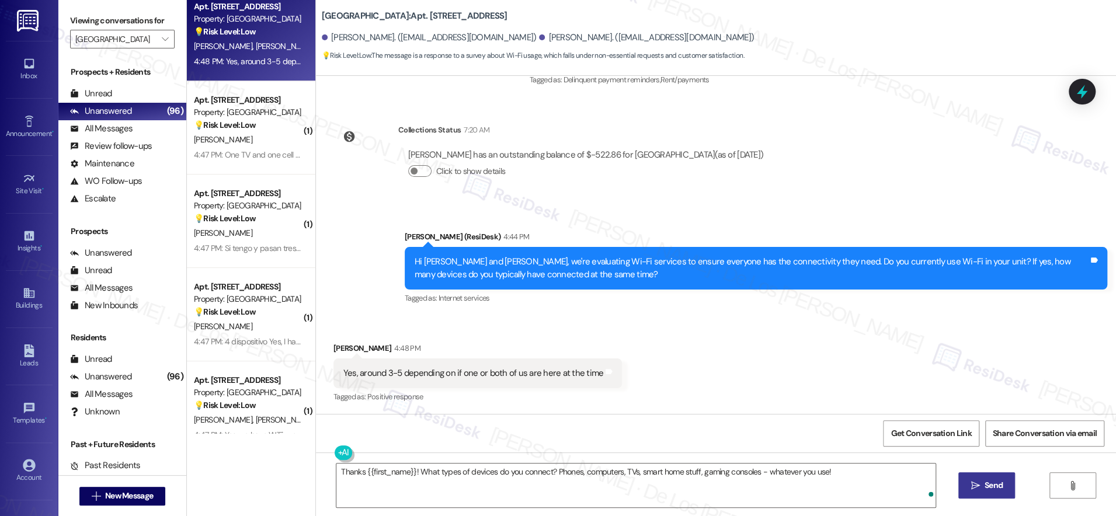
click at [972, 483] on icon "" at bounding box center [974, 485] width 9 height 9
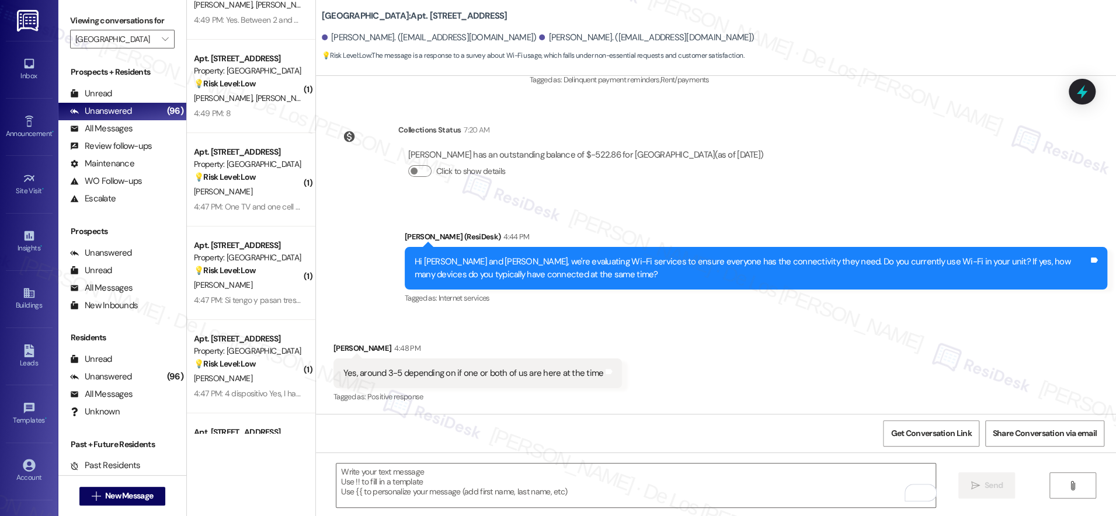
scroll to position [3321, 0]
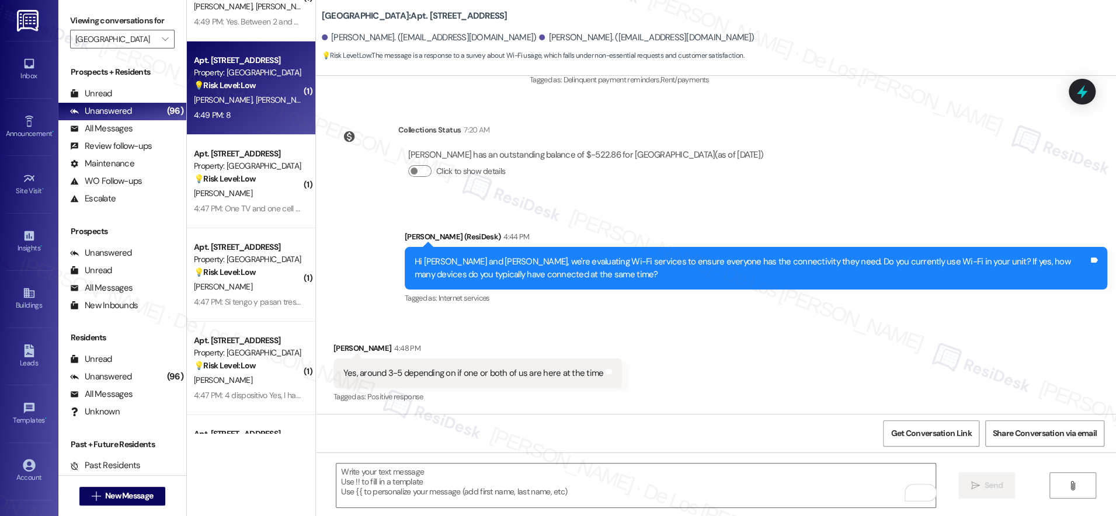
click at [239, 111] on div "4:49 PM: 8 4:49 PM: 8" at bounding box center [248, 115] width 110 height 15
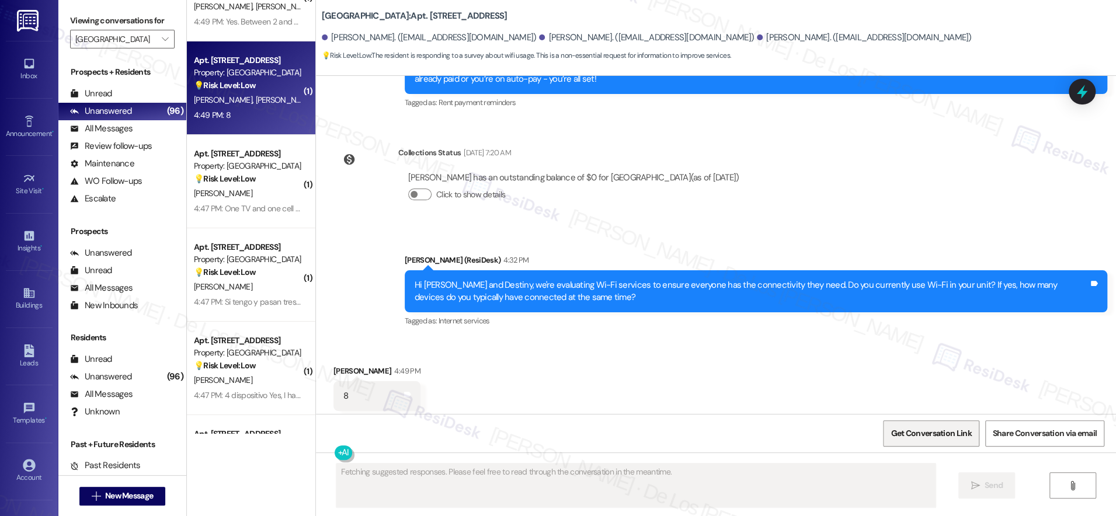
scroll to position [1343, 0]
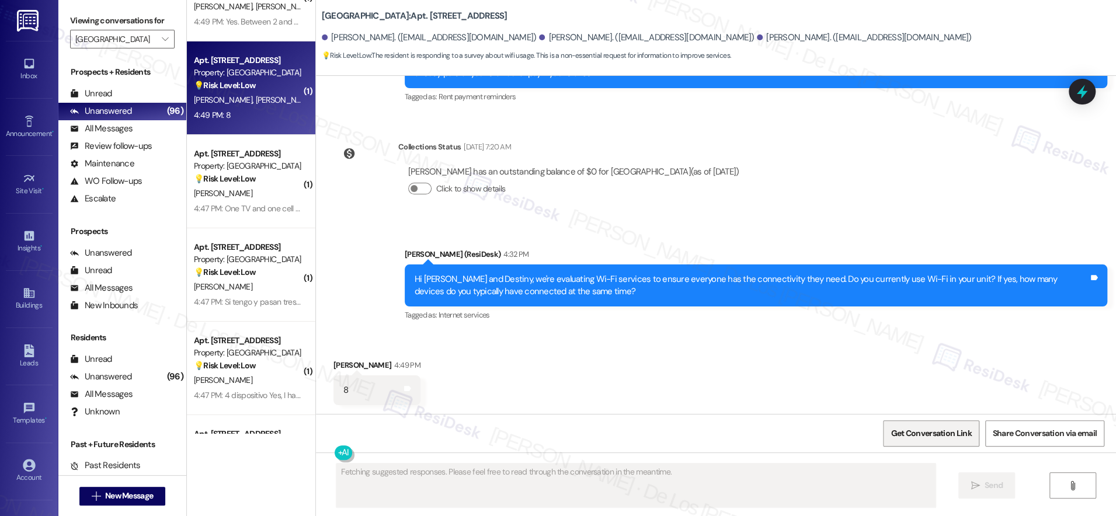
click at [933, 438] on span "Get Conversation Link" at bounding box center [930, 433] width 81 height 12
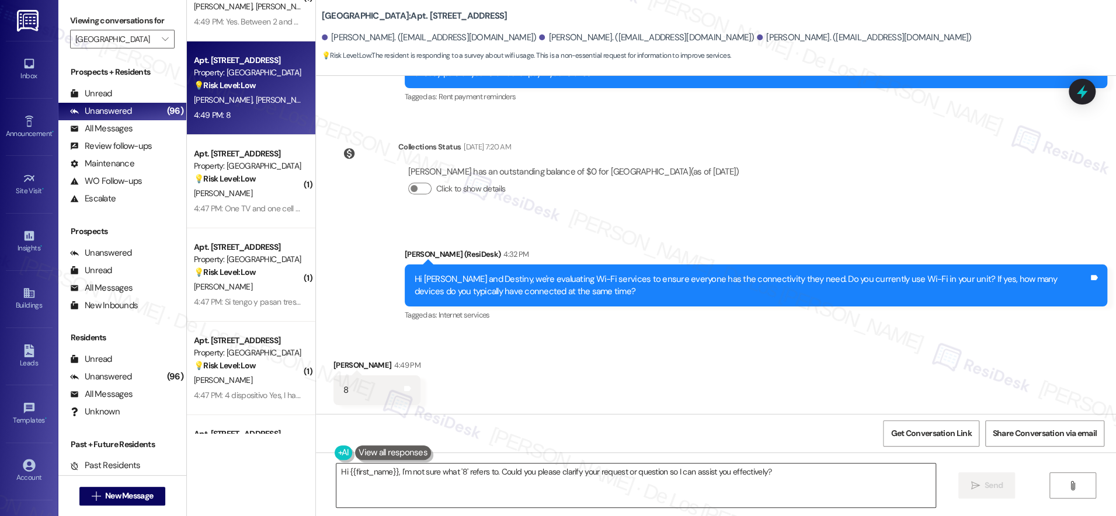
click at [491, 493] on textarea "Hi {{first_name}}, I'm not sure what '8' refers to. Could you please clarify yo…" at bounding box center [635, 485] width 599 height 44
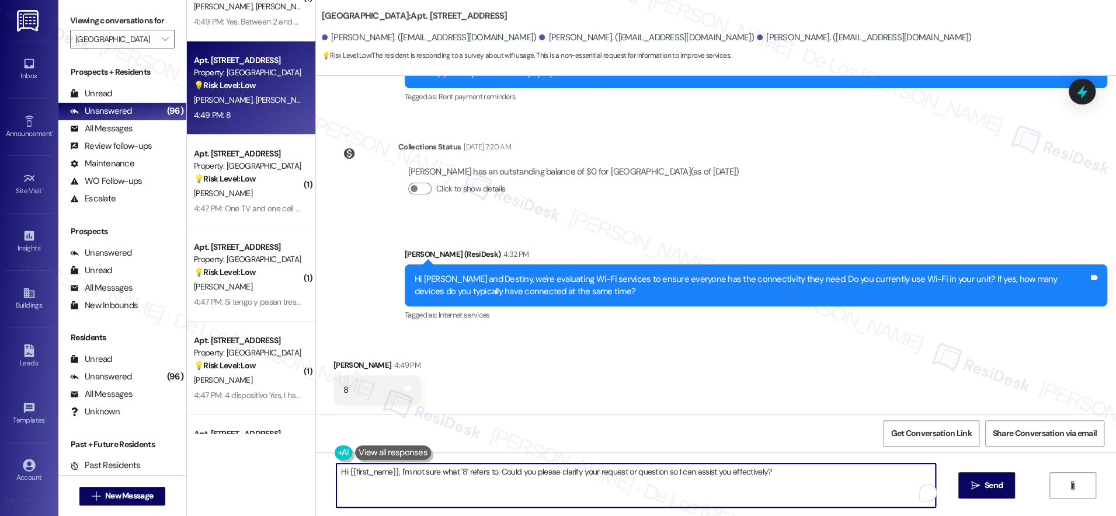
click at [491, 493] on textarea "Hi {{first_name}}, I'm not sure what '8' refers to. Could you please clarify yo…" at bounding box center [635, 485] width 599 height 44
paste textarea "Thanks {{first_name}}! What types of devices do you connect? Phones, computers,…"
type textarea "Thanks {{first_name}}! What types of devices do you connect? Phones, computers,…"
click at [1010, 486] on button " Send" at bounding box center [986, 485] width 57 height 26
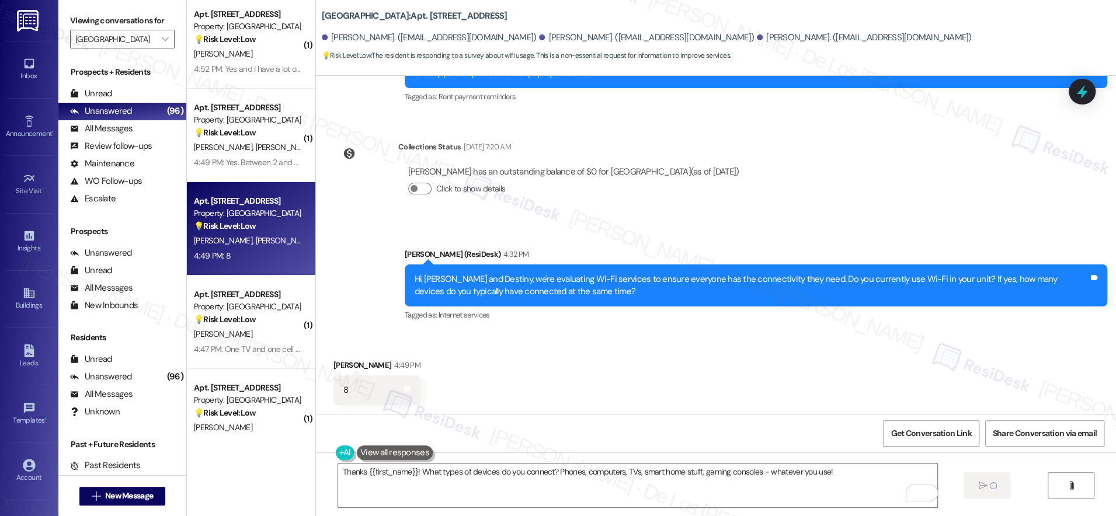
scroll to position [3173, 0]
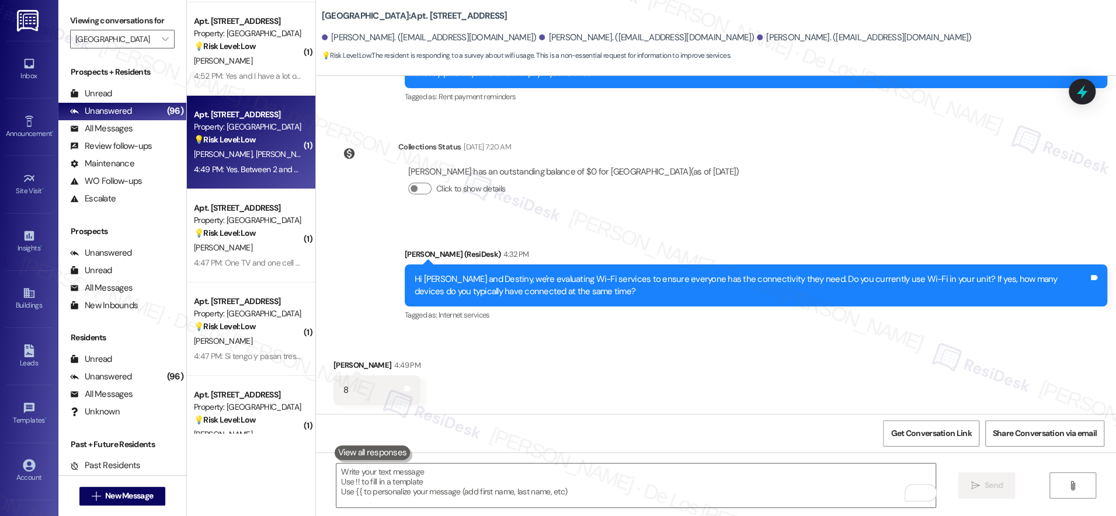
click at [252, 158] on div "J. Vick K. Chancey" at bounding box center [248, 154] width 110 height 15
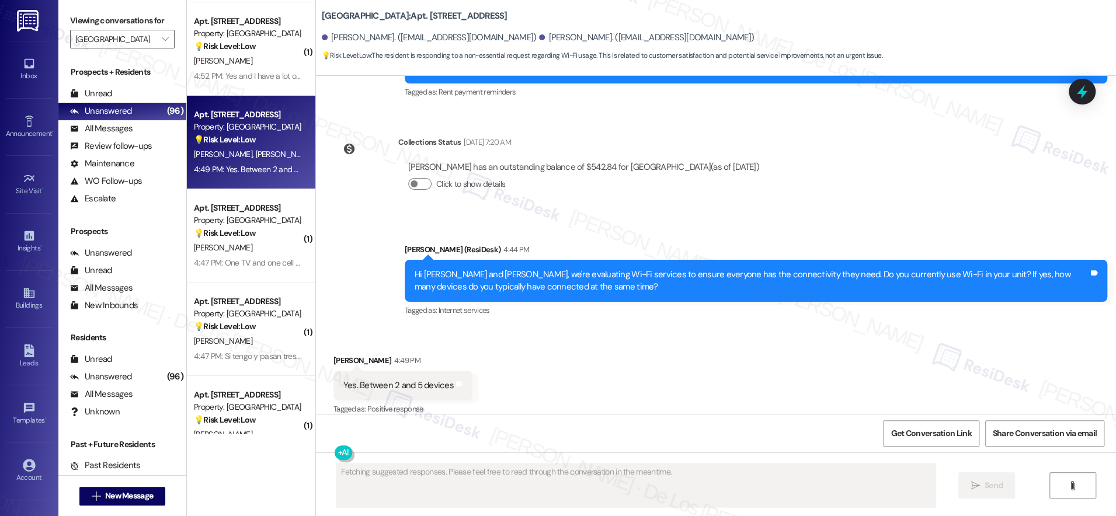
scroll to position [736, 0]
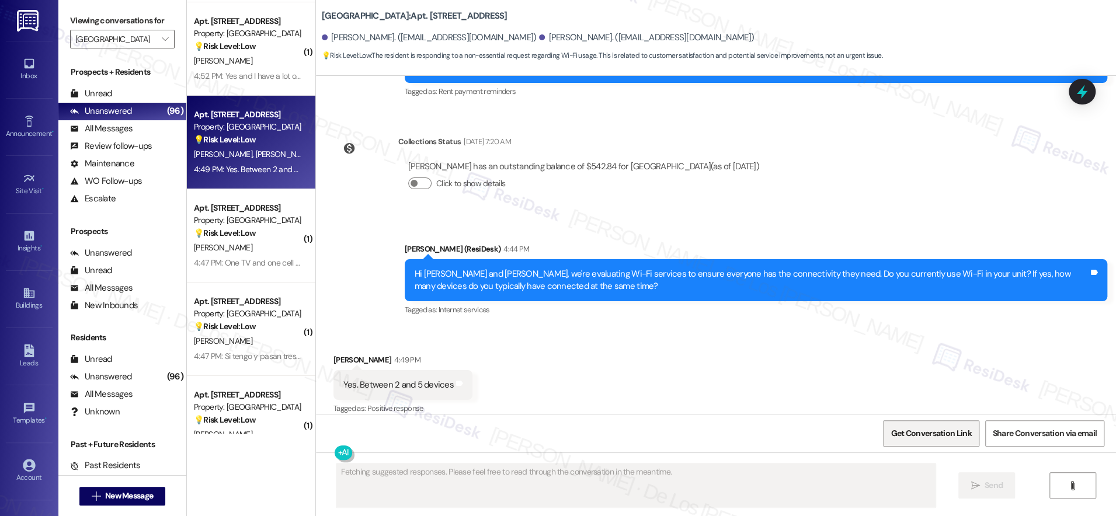
click at [949, 435] on span "Get Conversation Link" at bounding box center [930, 433] width 81 height 12
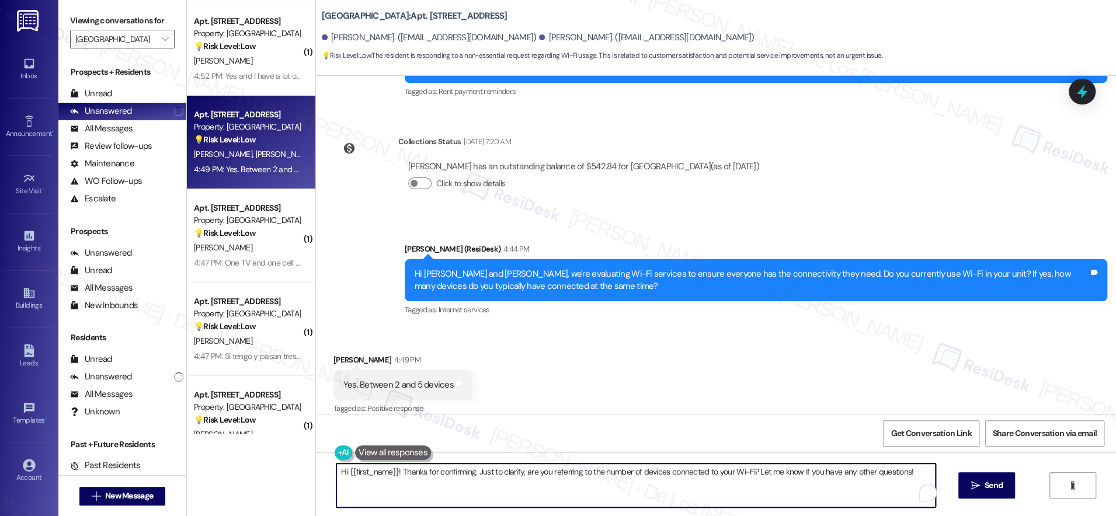
click at [434, 477] on textarea "Hi {{first_name}}! Thanks for confirming. Just to clarify, are you referring to…" at bounding box center [635, 485] width 599 height 44
paste textarea "Thanks {{first_name}}! What types of devices do you connect? Phones, computers,…"
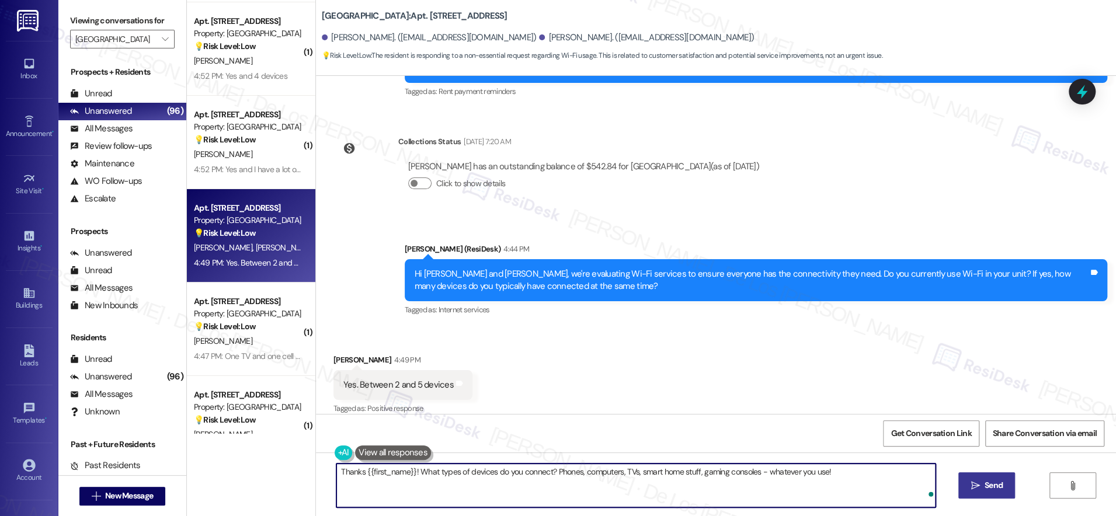
type textarea "Thanks {{first_name}}! What types of devices do you connect? Phones, computers,…"
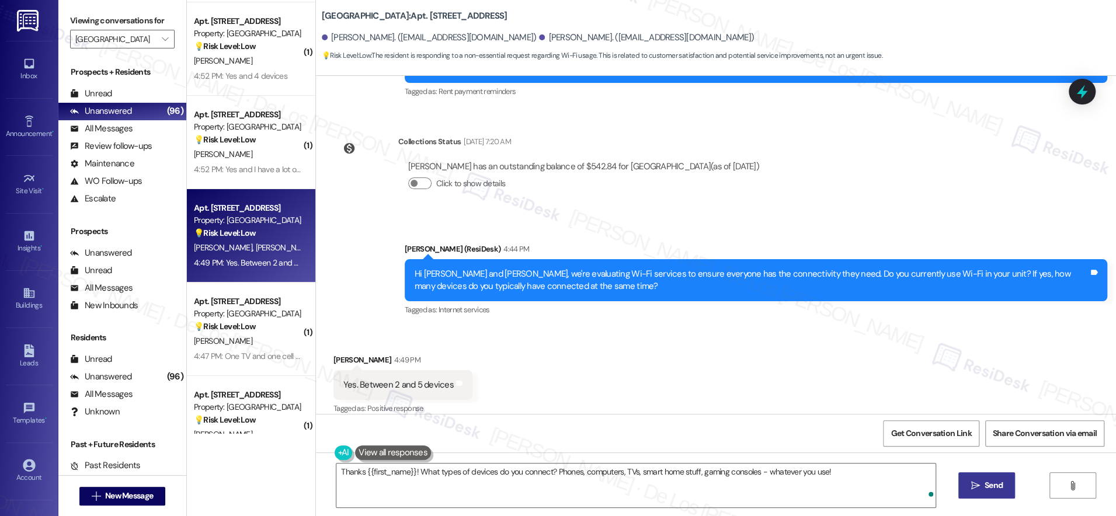
click at [971, 483] on icon "" at bounding box center [974, 485] width 9 height 9
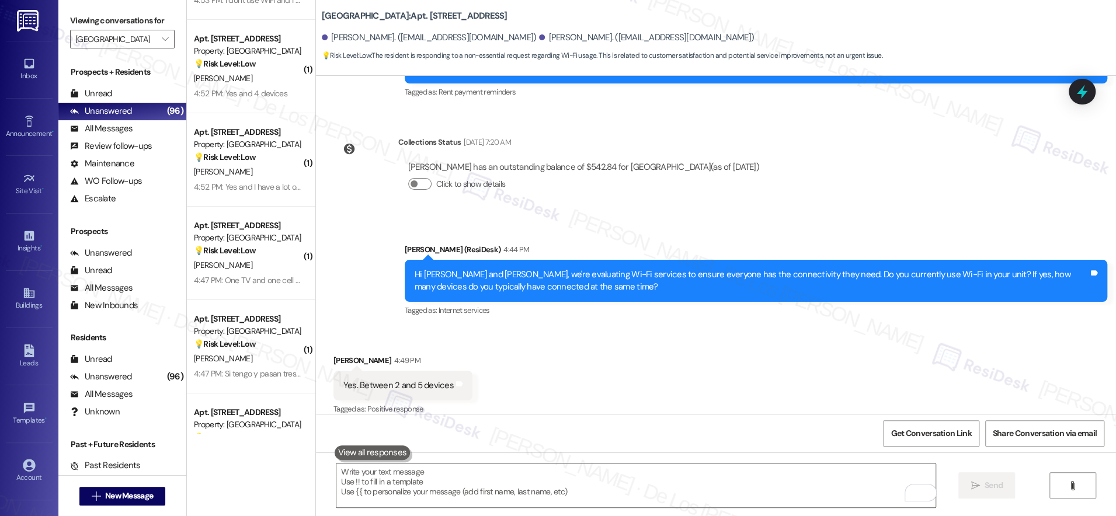
scroll to position [3135, 0]
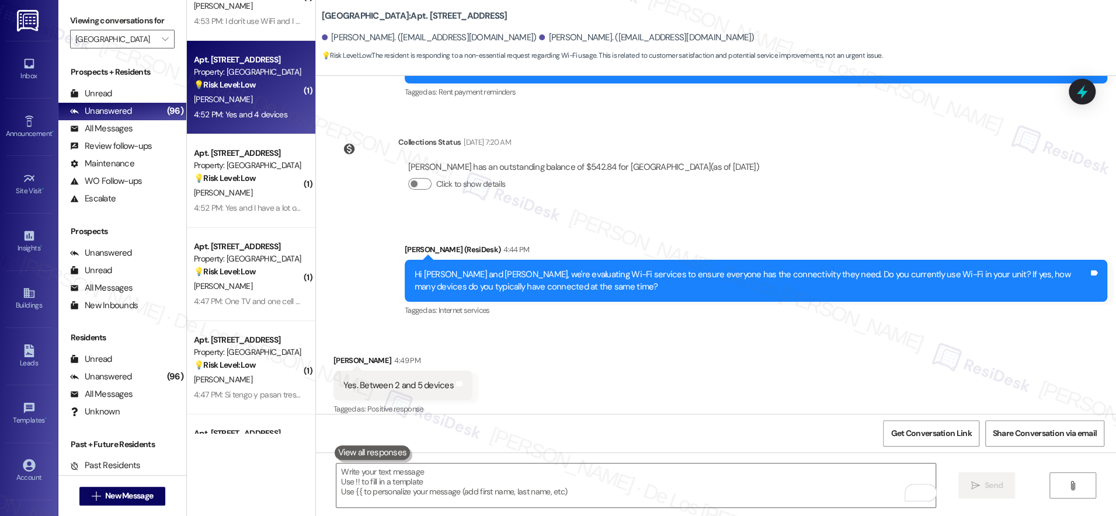
click at [225, 90] on strong "💡 Risk Level: Low" at bounding box center [225, 84] width 62 height 11
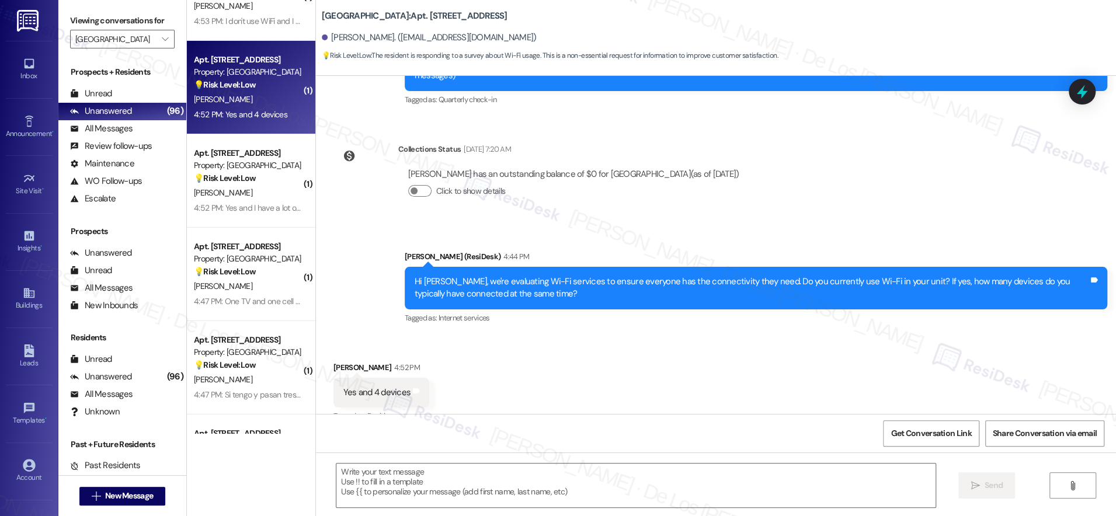
type textarea "Fetching suggested responses. Please feel free to read through the conversation…"
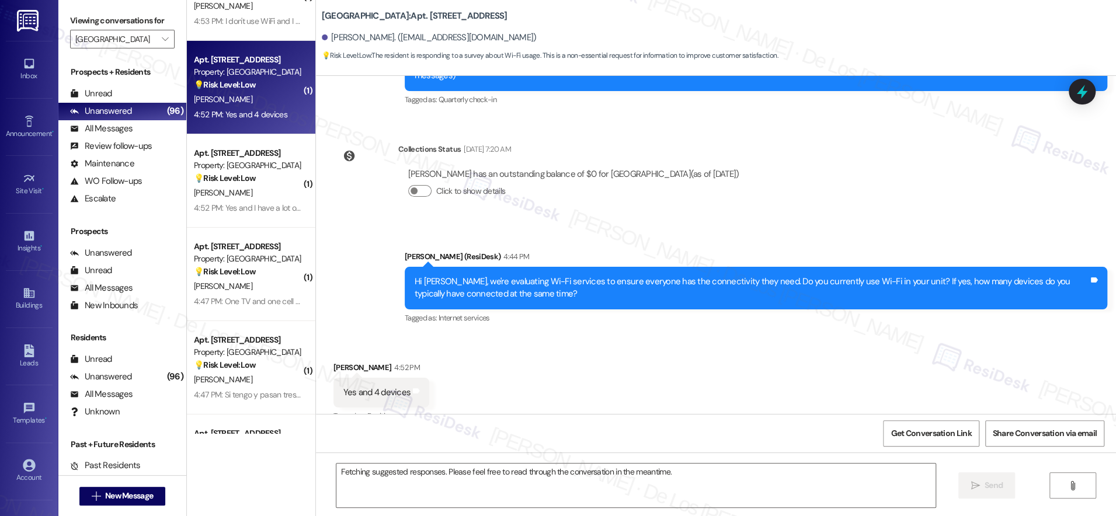
scroll to position [155, 0]
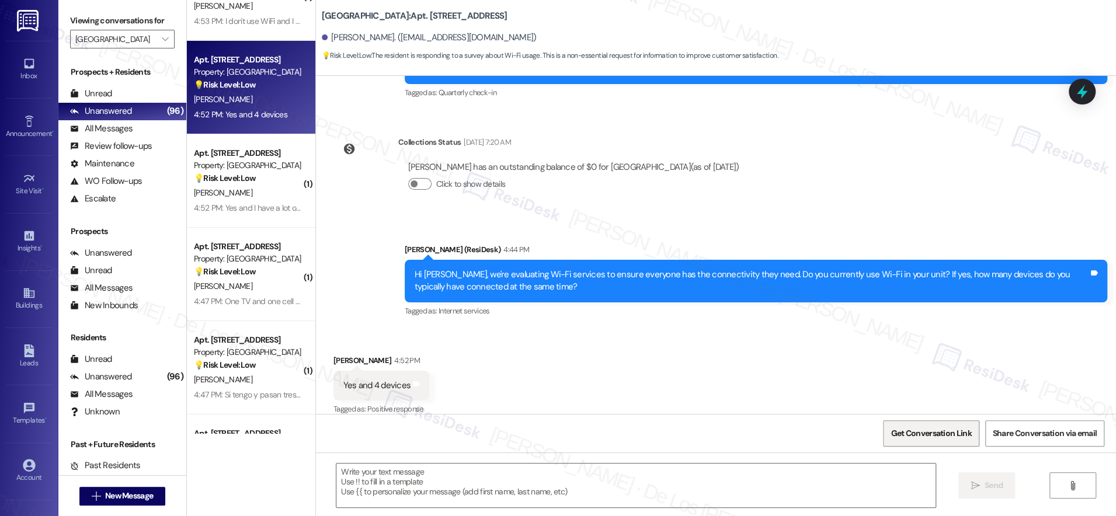
click at [918, 426] on span "Get Conversation Link" at bounding box center [930, 433] width 85 height 25
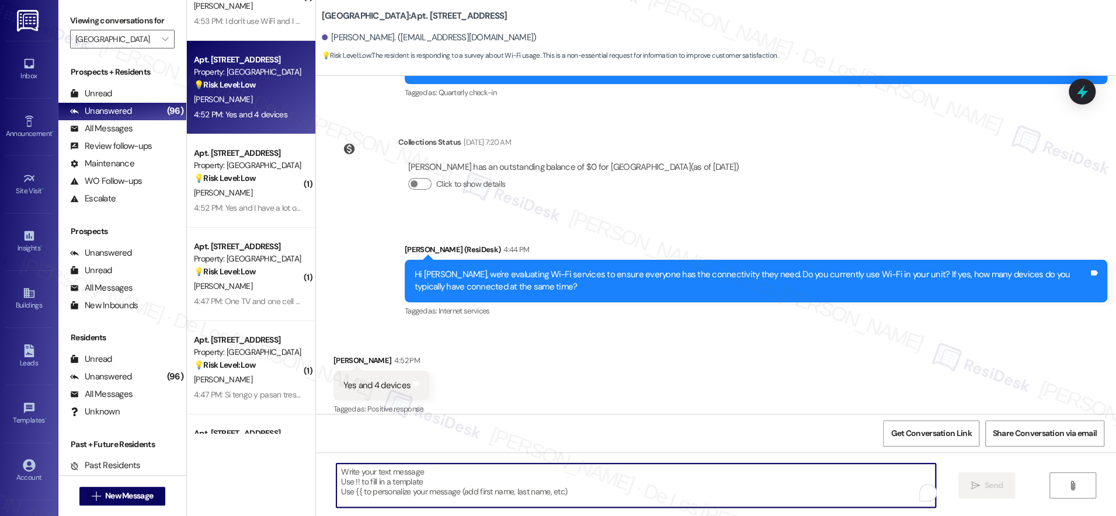
click at [431, 484] on textarea "To enrich screen reader interactions, please activate Accessibility in Grammarl…" at bounding box center [635, 485] width 599 height 44
paste textarea "Thanks {{first_name}}! What types of devices do you connect? Phones, computers,…"
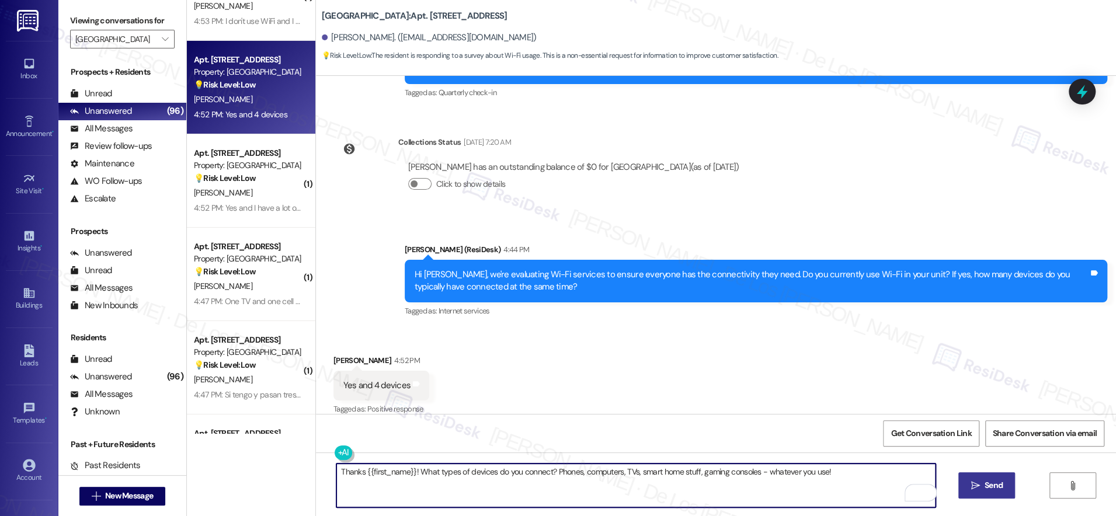
type textarea "Thanks {{first_name}}! What types of devices do you connect? Phones, computers,…"
click at [1005, 480] on button " Send" at bounding box center [986, 485] width 57 height 26
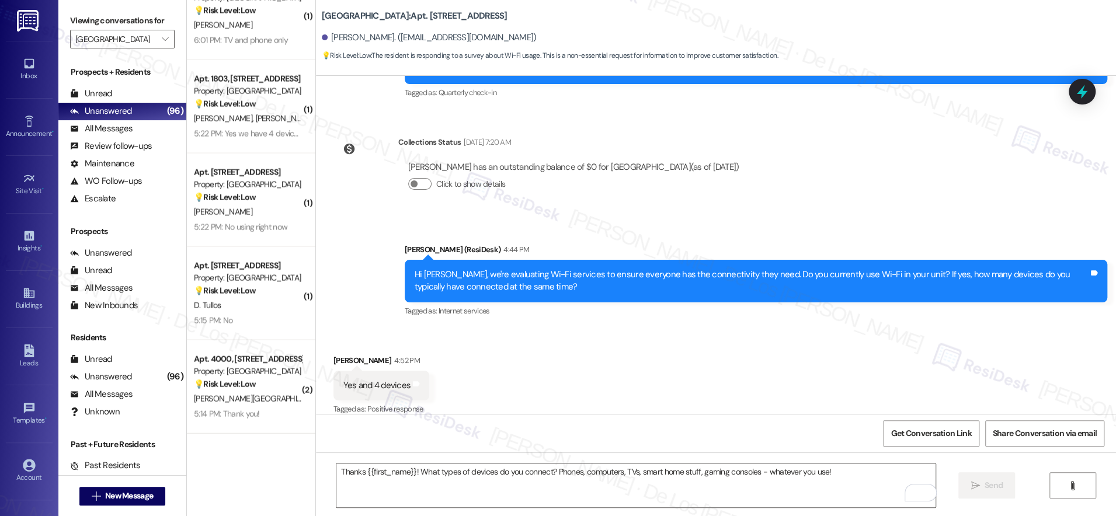
scroll to position [1527, 0]
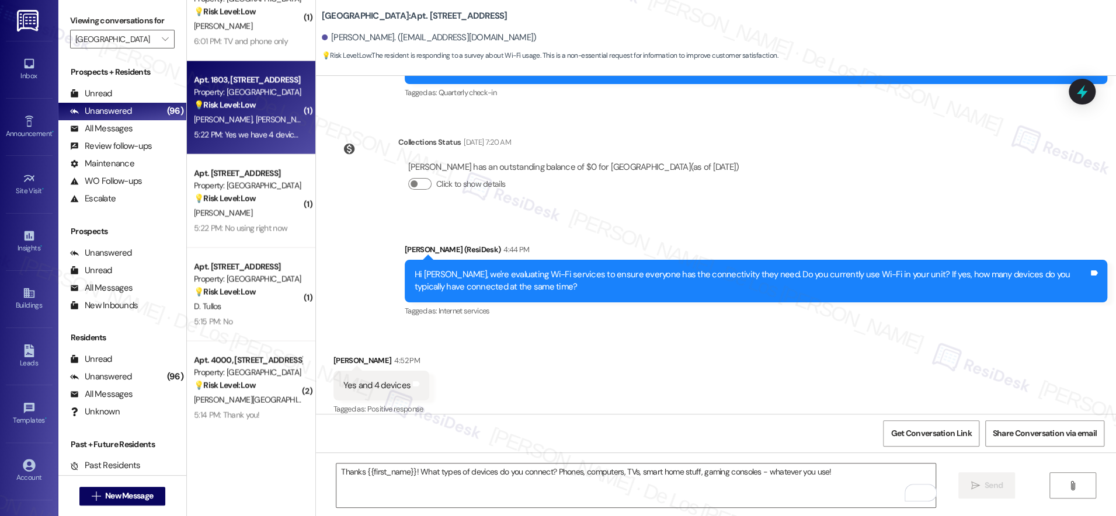
click at [255, 124] on div "[PERSON_NAME] [PERSON_NAME]" at bounding box center [248, 119] width 110 height 15
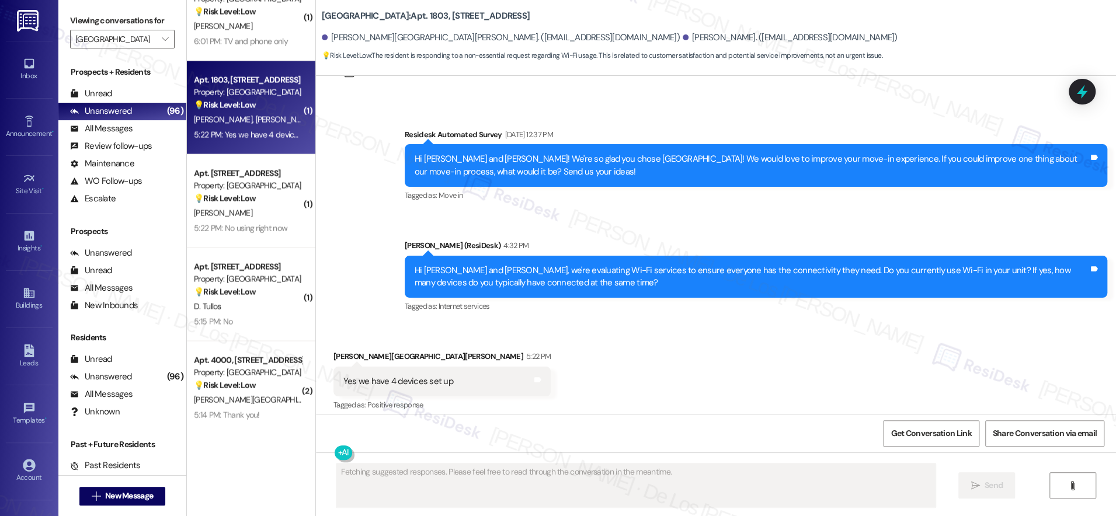
scroll to position [1942, 0]
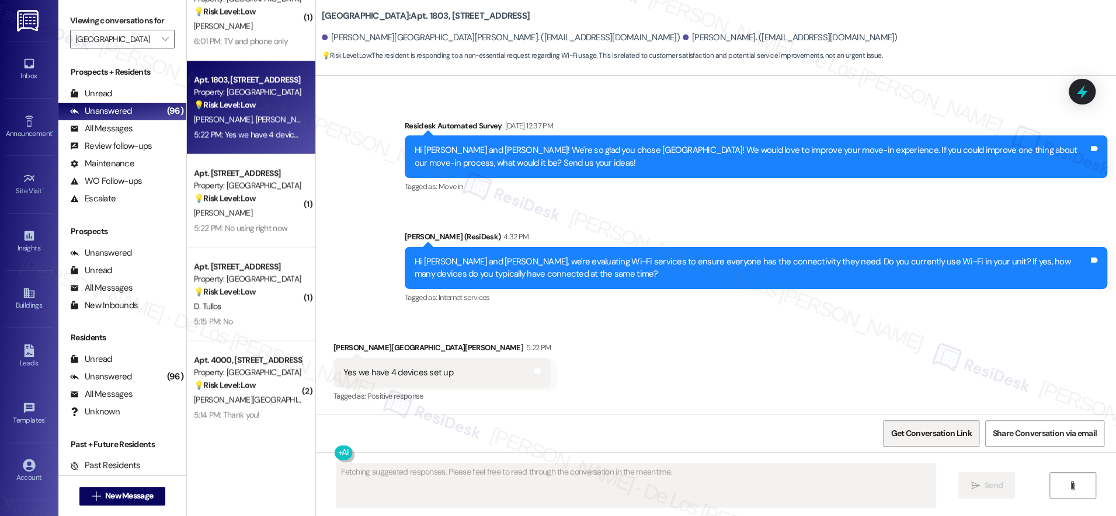
click at [911, 431] on span "Get Conversation Link" at bounding box center [930, 433] width 81 height 12
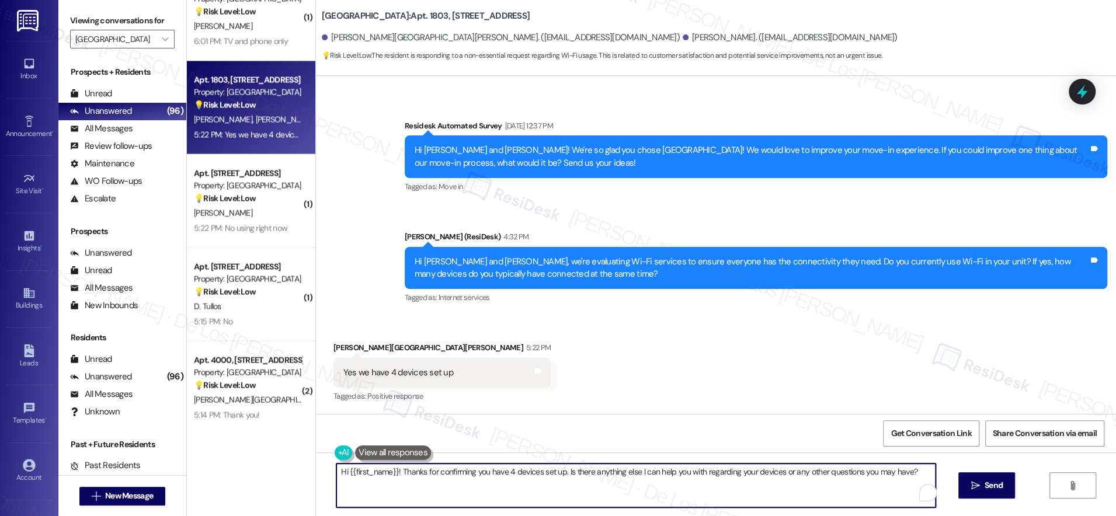
click at [449, 485] on textarea "Hi {{first_name}}! Thanks for confirming you have 4 devices set up. Is there an…" at bounding box center [635, 485] width 599 height 44
paste textarea "Thanks {{first_name}}! What types of devices do you connect? Phones, computers,…"
type textarea "Thanks {{first_name}}! What types of devices do you connect? Phones, computers,…"
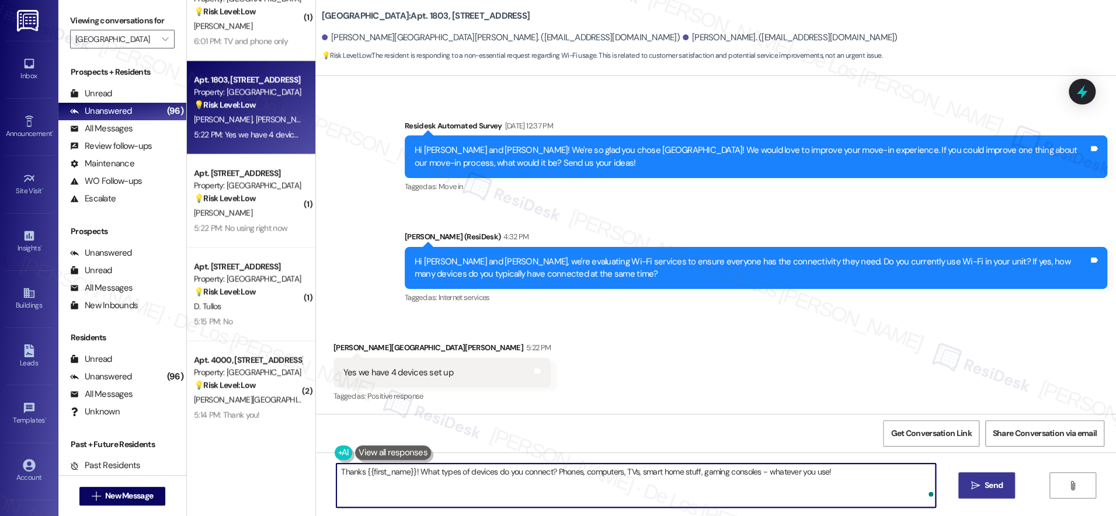
click at [975, 490] on span " Send" at bounding box center [986, 485] width 37 height 12
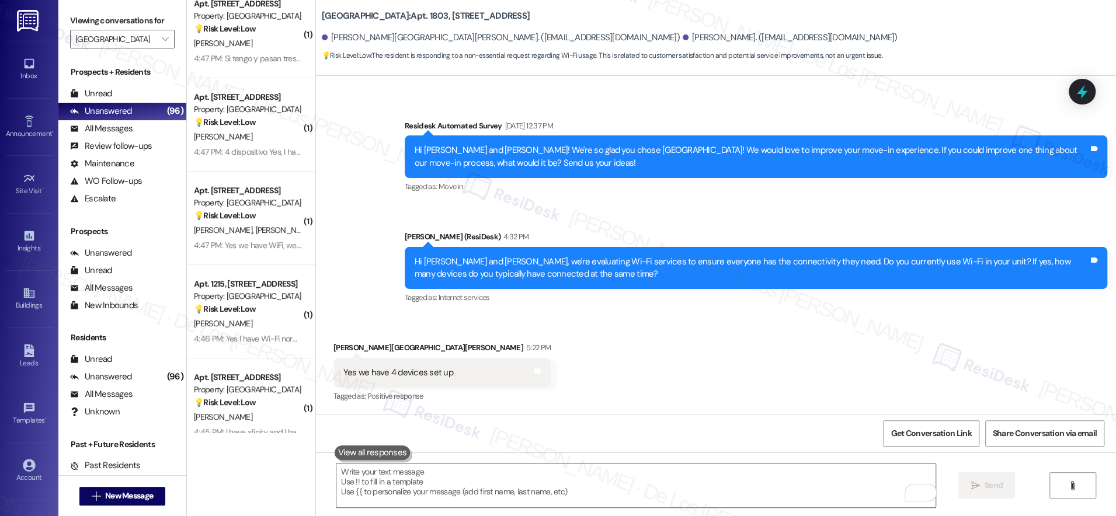
scroll to position [3360, 0]
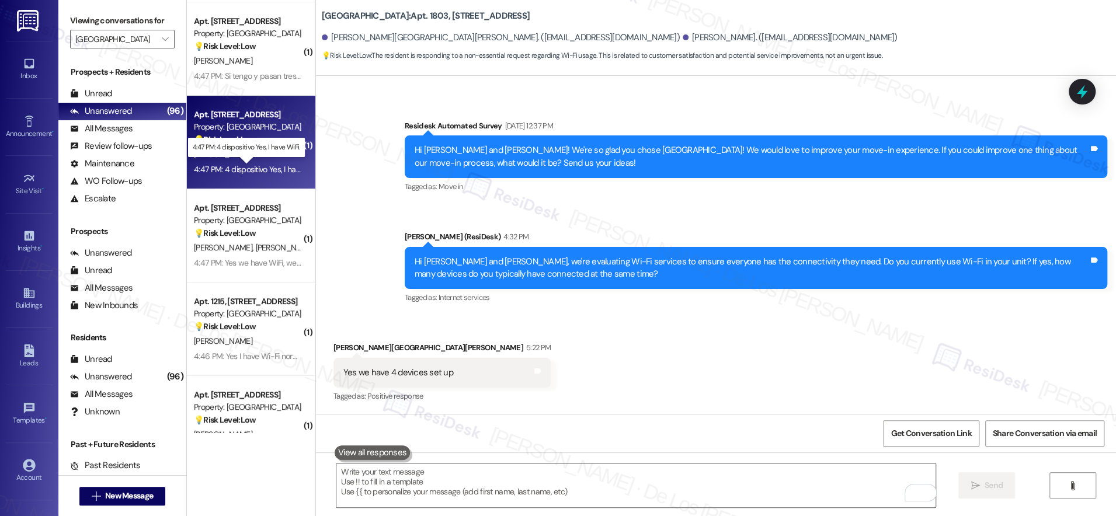
click at [256, 164] on div "4:47 PM: 4 dispositivo Yes, I have WiFi. 4:47 PM: 4 dispositivo Yes, I have WiF…" at bounding box center [257, 169] width 127 height 11
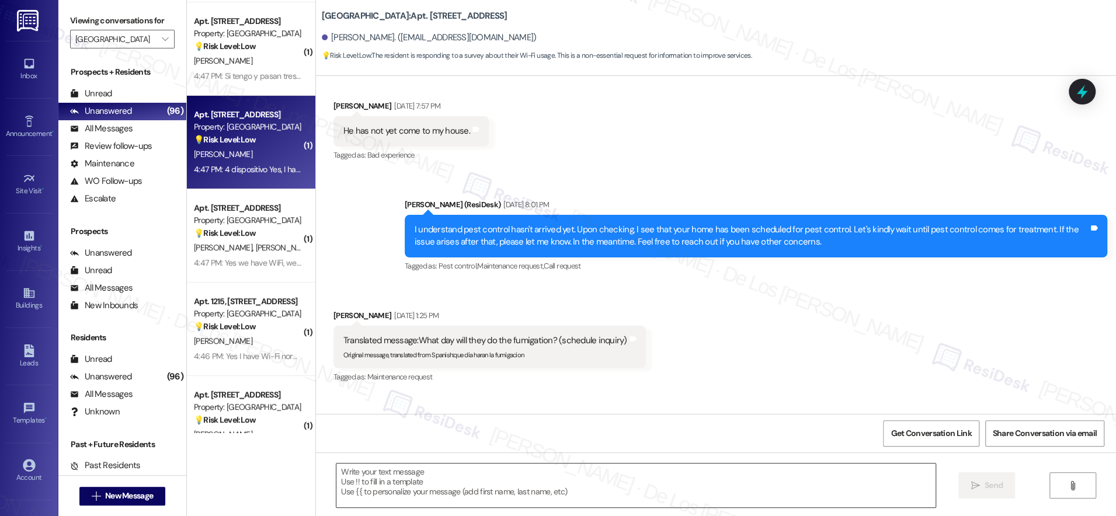
type textarea "Fetching suggested responses. Please feel free to read through the conversation…"
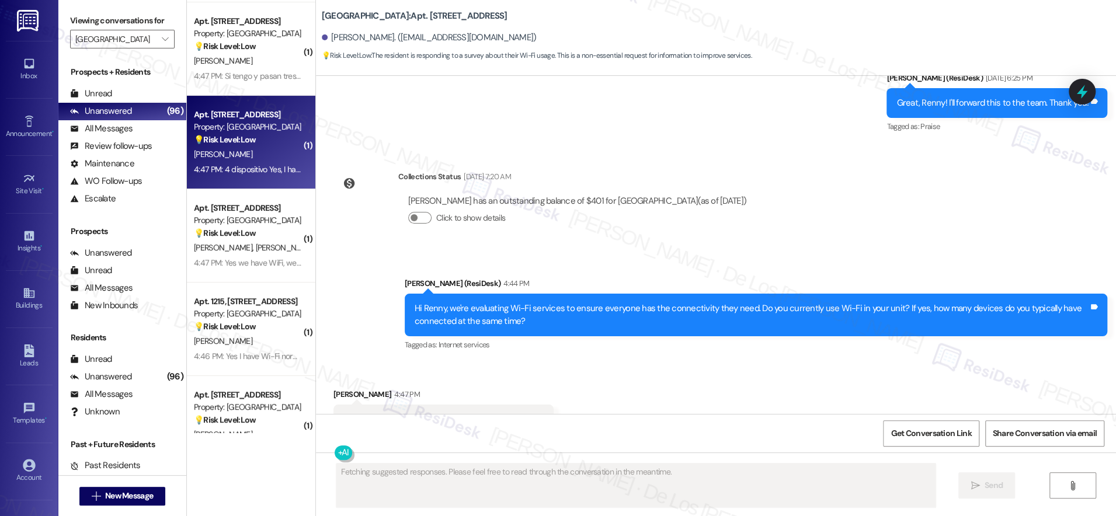
scroll to position [1940, 0]
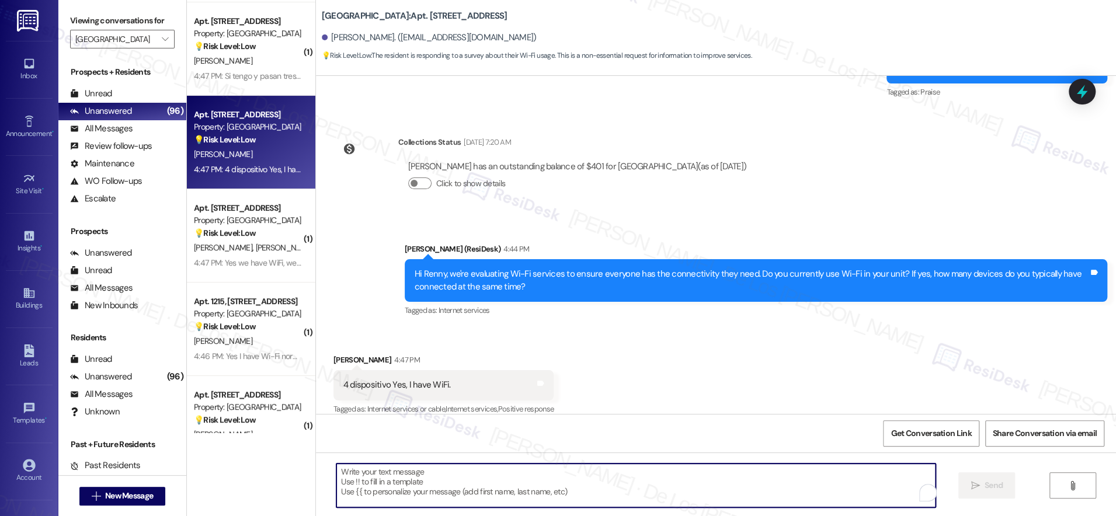
click at [518, 480] on textarea "To enrich screen reader interactions, please activate Accessibility in Grammarl…" at bounding box center [635, 485] width 599 height 44
paste textarea "Thanks {{first_name}}! What types of devices do you connect? Phones, computers,…"
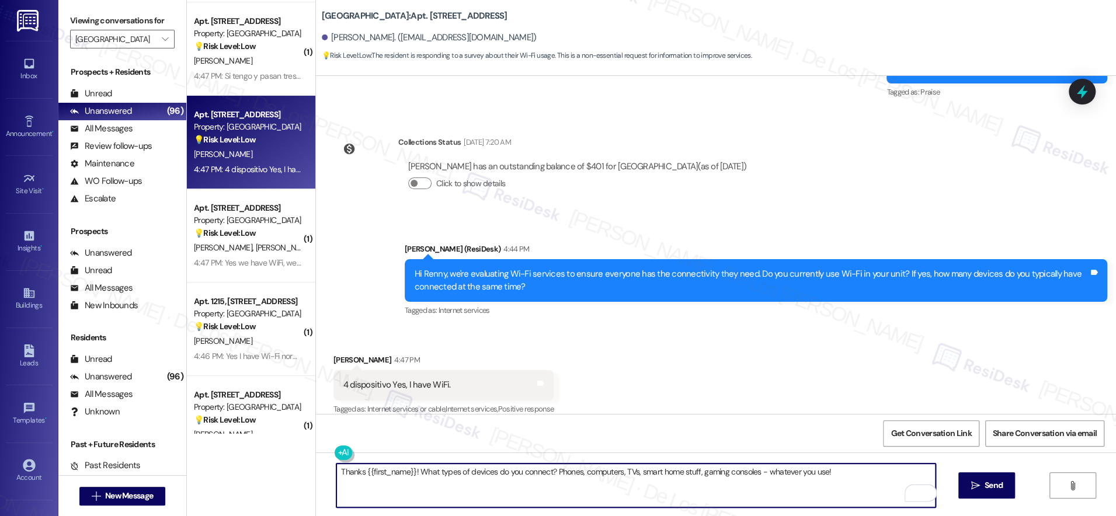
type textarea "Thanks {{first_name}}! What types of devices do you connect? Phones, computers,…"
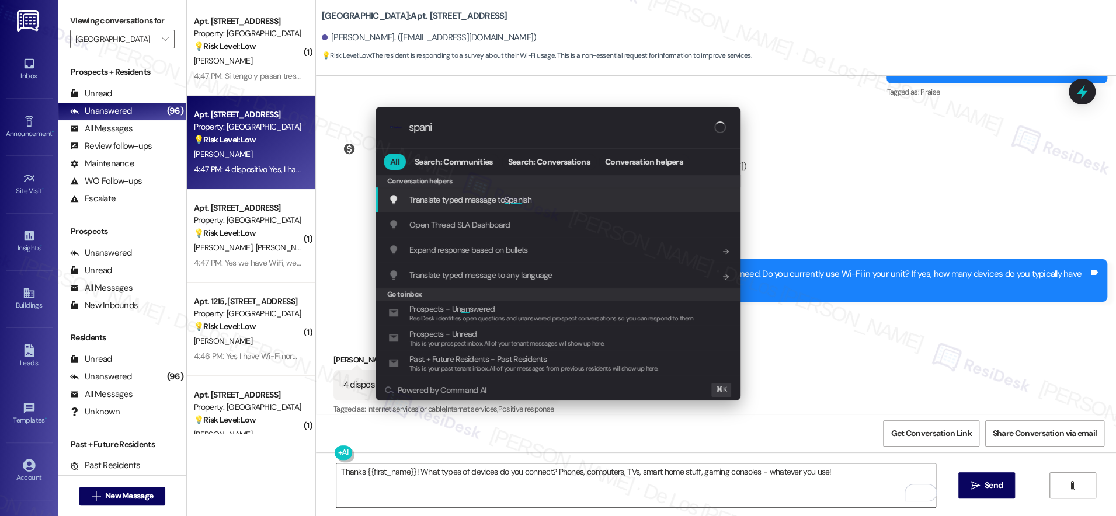
type input "spanis"
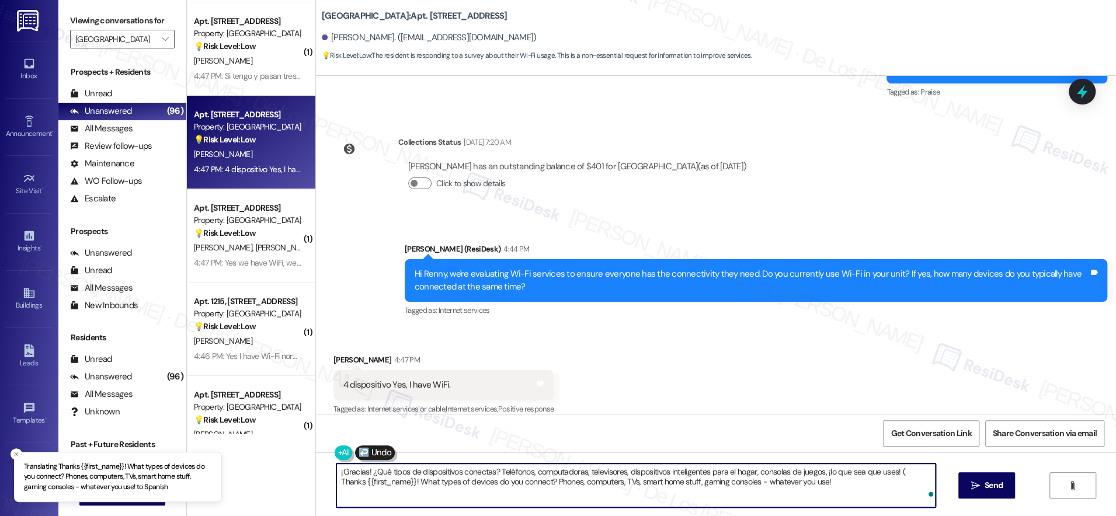
type textarea "¡Gracias! ¿Qué tipos de dispositivos conectas? Teléfonos, computadoras, televis…"
click at [990, 482] on span "Send" at bounding box center [993, 485] width 18 height 12
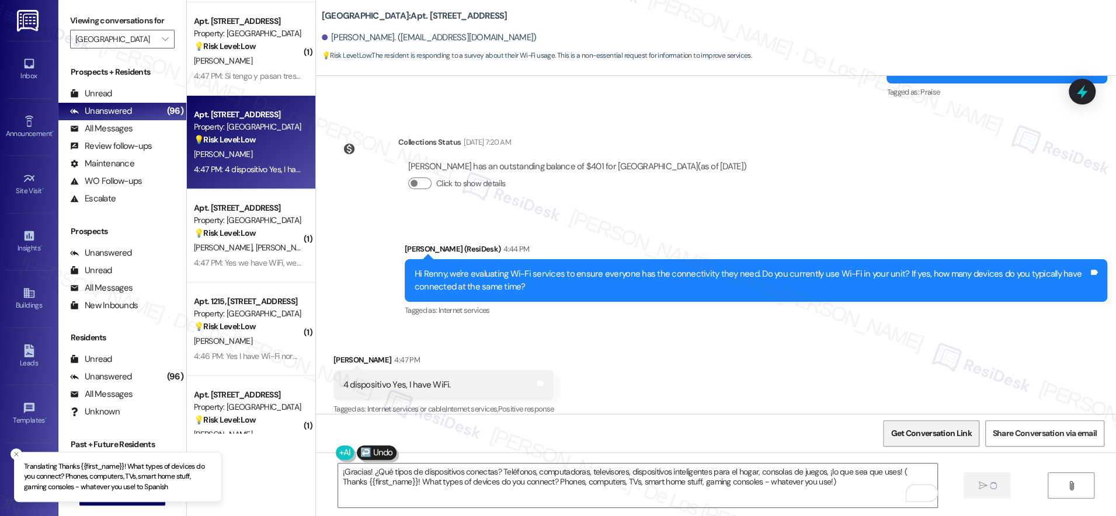
click at [951, 438] on span "Get Conversation Link" at bounding box center [930, 433] width 81 height 12
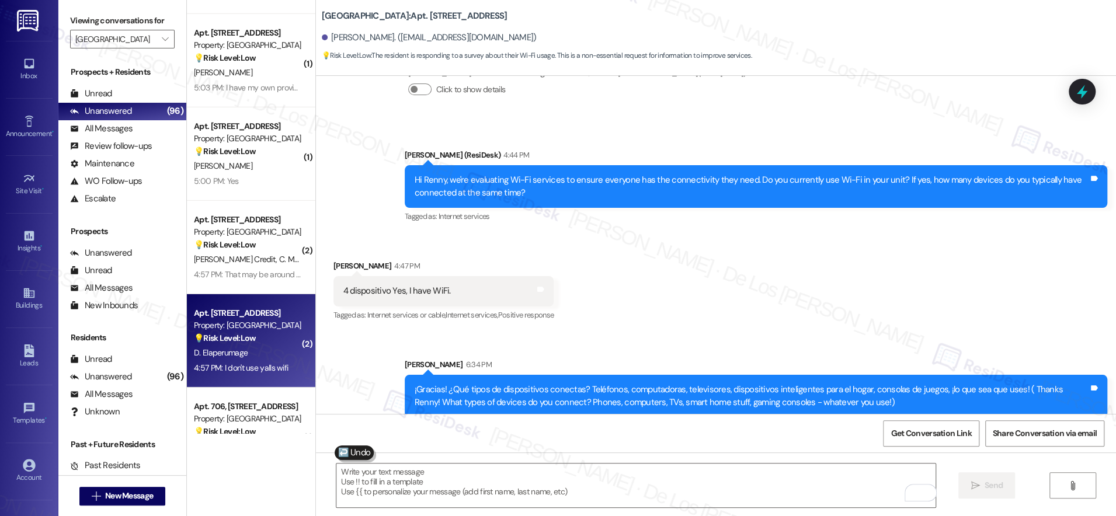
scroll to position [2570, 0]
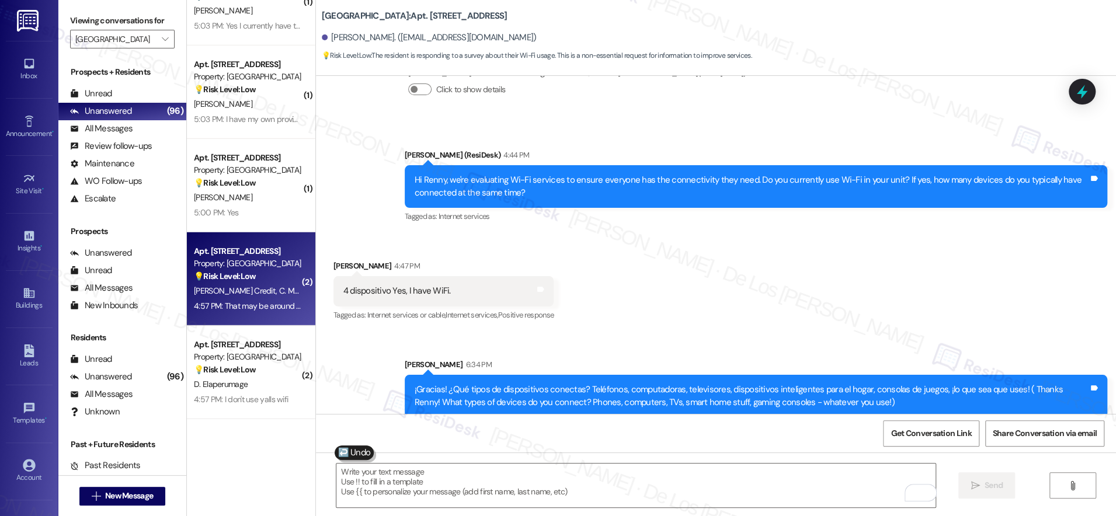
click at [274, 289] on div "[PERSON_NAME] Credit C. Mark" at bounding box center [248, 291] width 110 height 15
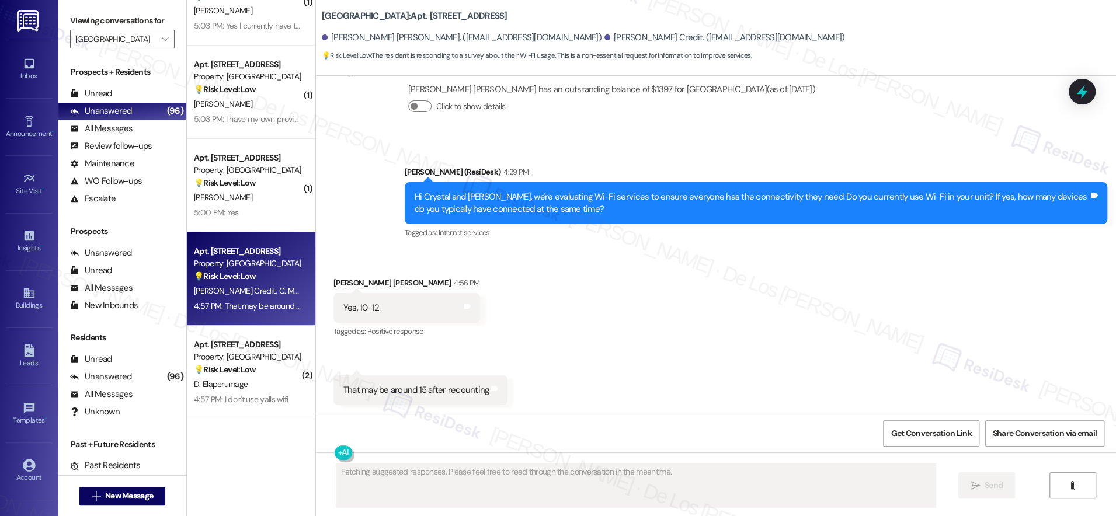
scroll to position [811, 0]
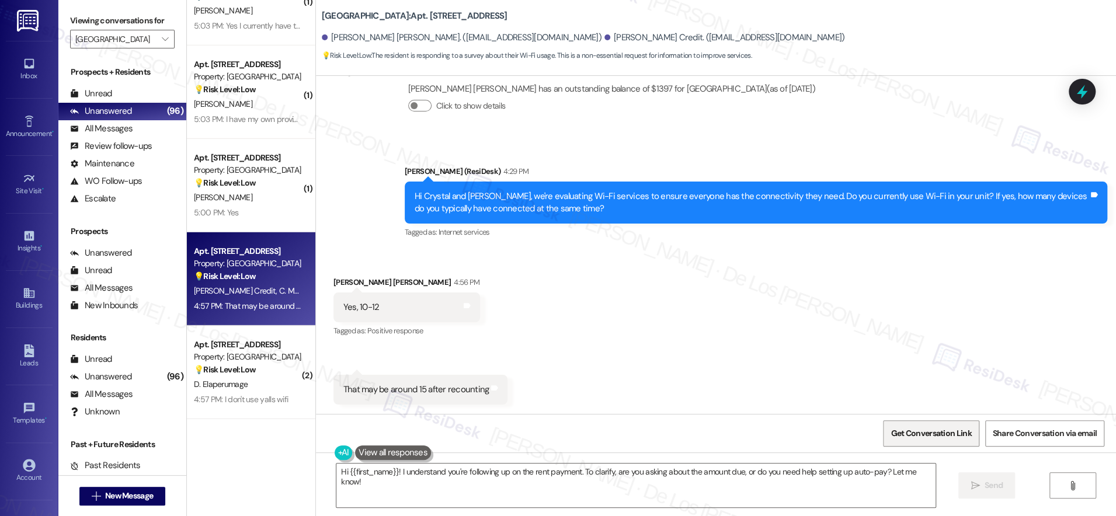
click at [905, 440] on span "Get Conversation Link" at bounding box center [930, 433] width 85 height 25
click at [546, 471] on textarea "Hi {{first_name}}! I understand you're following up on the rent payment. To cla…" at bounding box center [635, 485] width 599 height 44
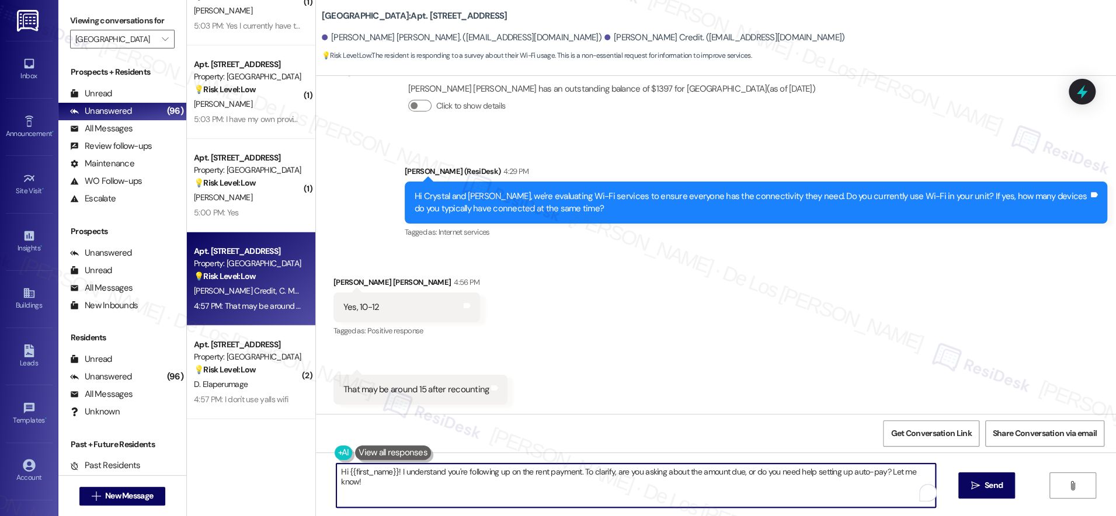
click at [546, 471] on textarea "Hi {{first_name}}! I understand you're following up on the rent payment. To cla…" at bounding box center [635, 485] width 599 height 44
paste textarea "Thanks {{first_name}}! What types of devices do you connect? Phones, computers,…"
type textarea "Thanks {{first_name}}! What types of devices do you connect? Phones, computers,…"
click at [989, 483] on span "Send" at bounding box center [993, 485] width 18 height 12
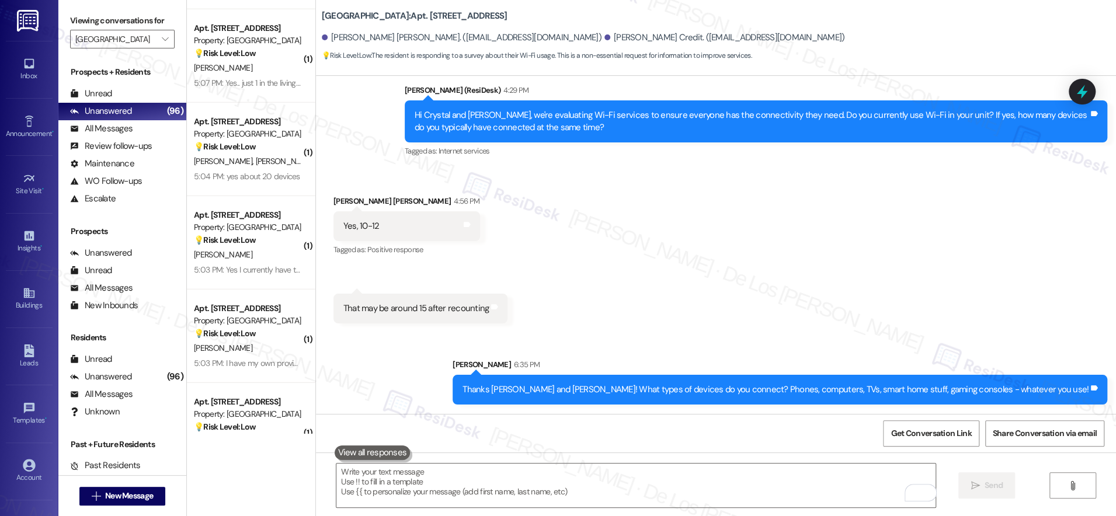
scroll to position [2323, 0]
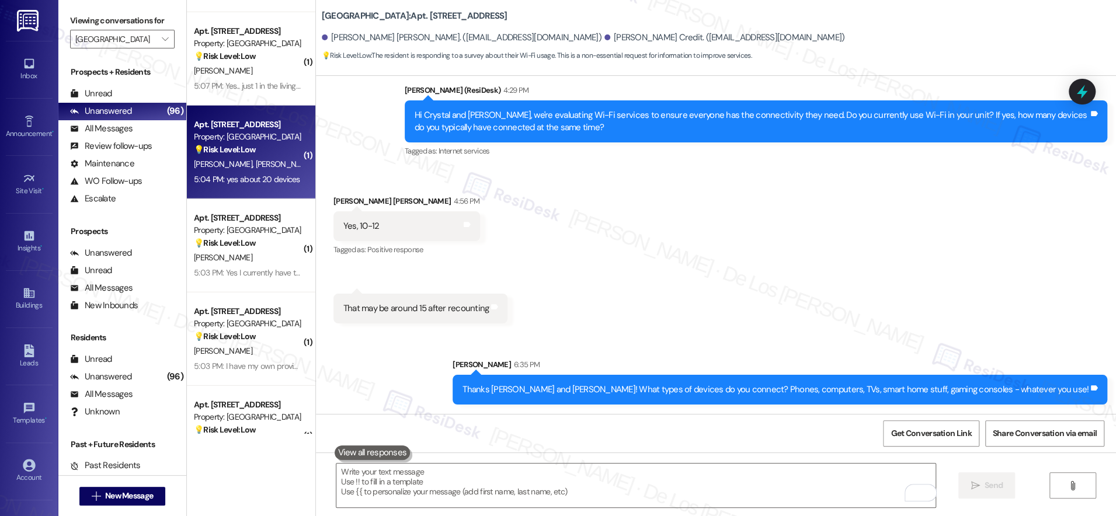
click at [255, 169] on span "[PERSON_NAME]" at bounding box center [284, 164] width 58 height 11
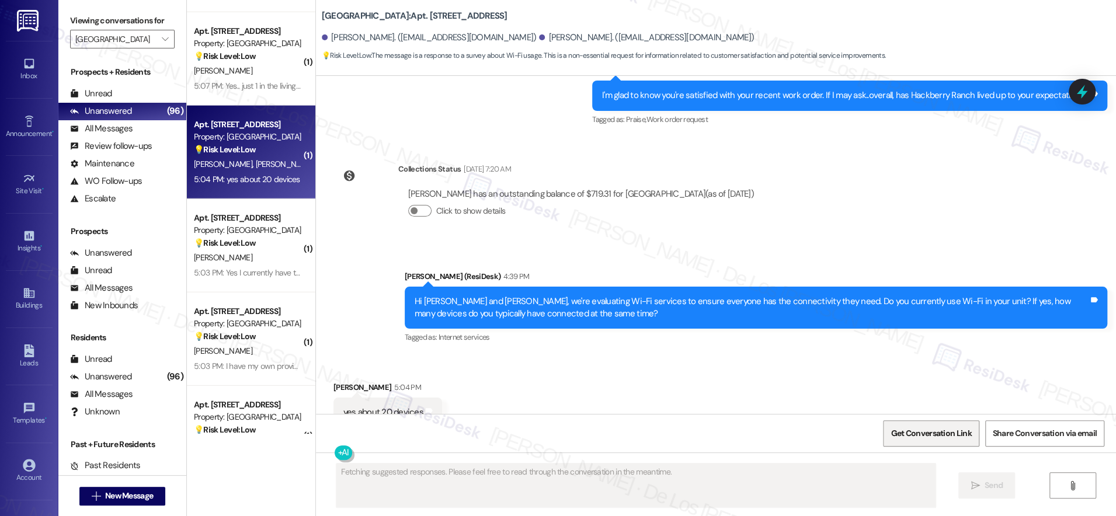
scroll to position [2210, 0]
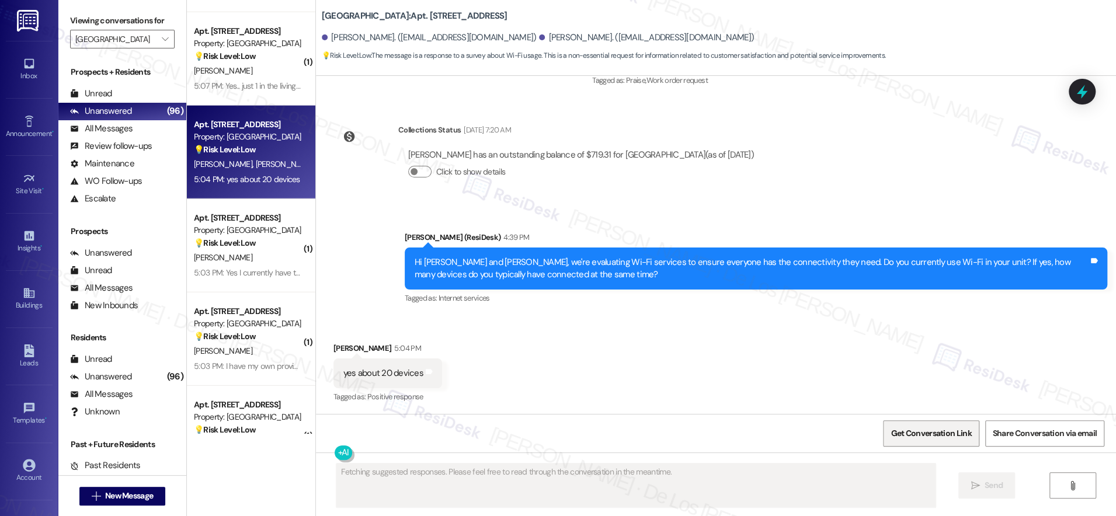
click at [943, 429] on span "Get Conversation Link" at bounding box center [930, 433] width 81 height 12
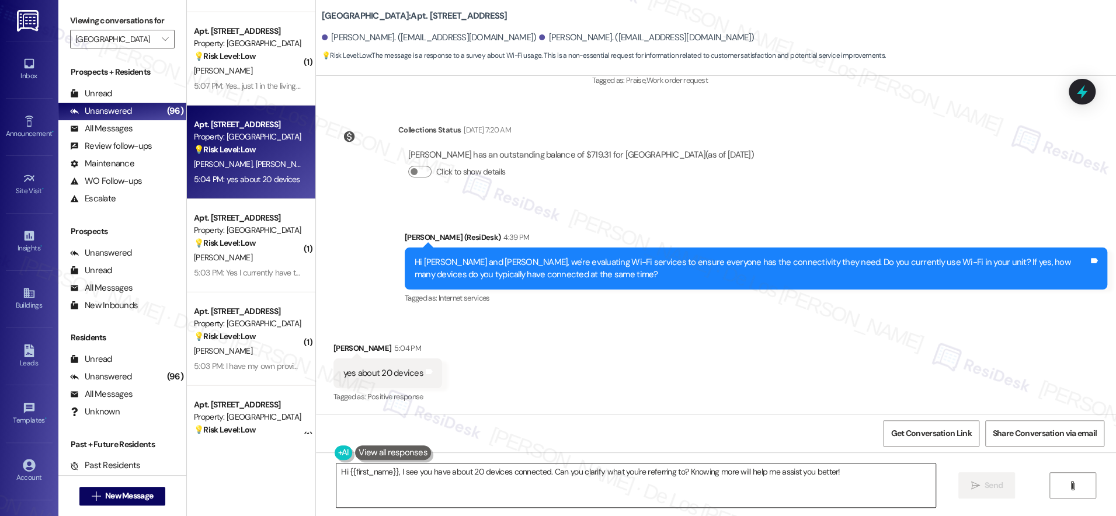
click at [438, 477] on textarea "Hi {{first_name}}, I see you have about 20 devices connected. Can you clarify w…" at bounding box center [635, 485] width 599 height 44
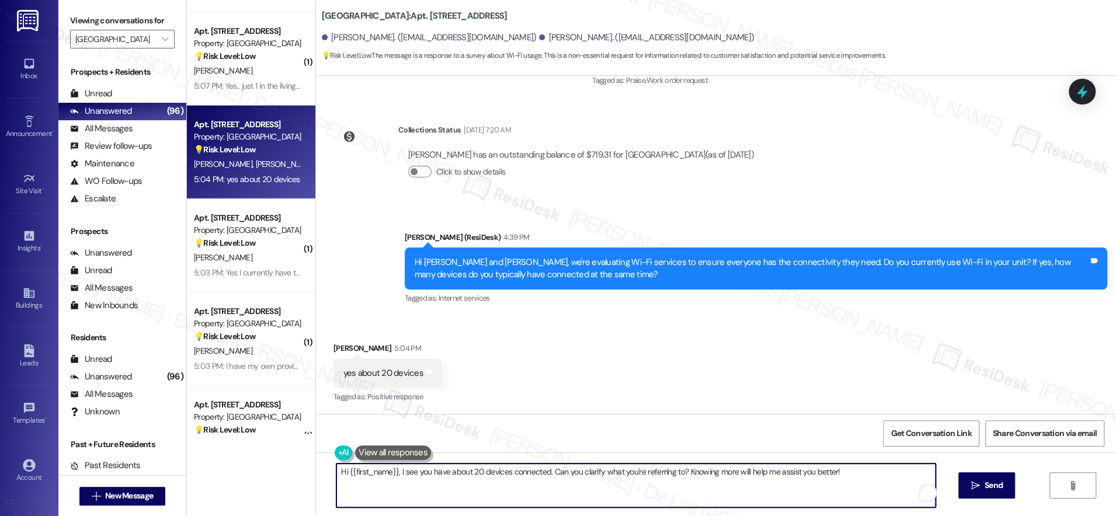
click at [438, 477] on textarea "Hi {{first_name}}, I see you have about 20 devices connected. Can you clarify w…" at bounding box center [635, 485] width 599 height 44
paste textarea "Thanks {{first_name}}! What types of devices do you connect? Phones, computers,…"
type textarea "Thanks {{first_name}}! What types of devices do you connect? Phones, computers,…"
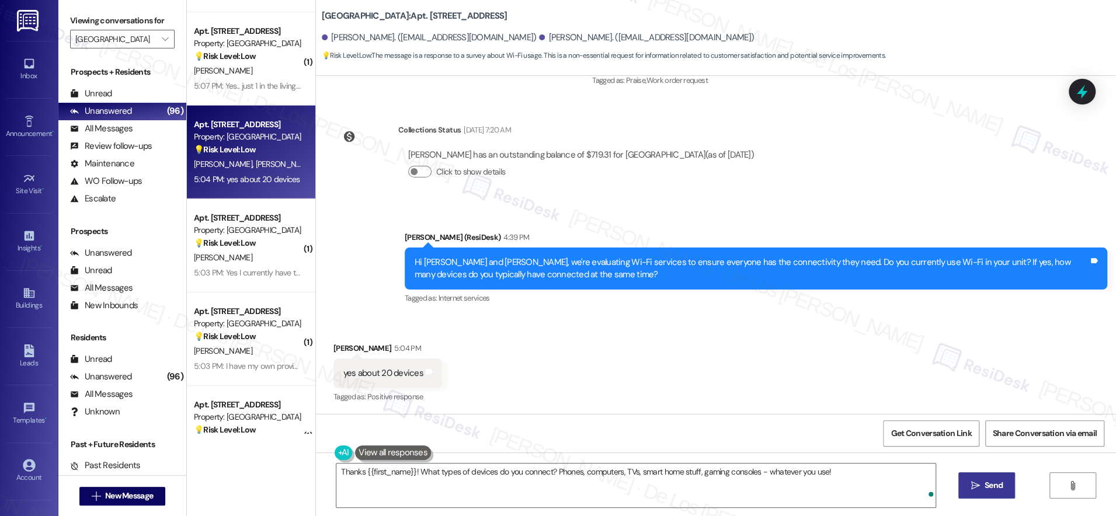
click at [978, 483] on span " Send" at bounding box center [986, 485] width 37 height 12
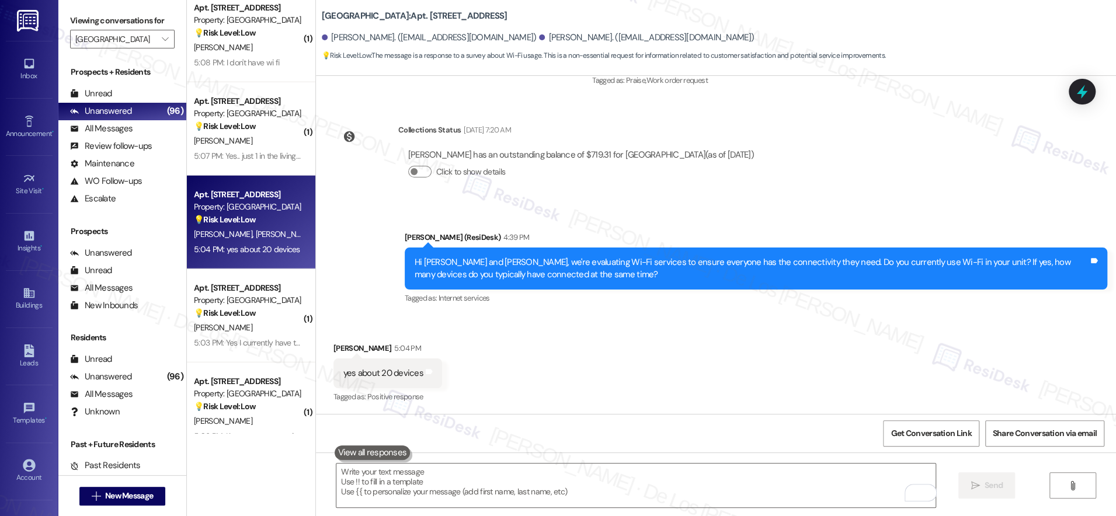
scroll to position [2251, 0]
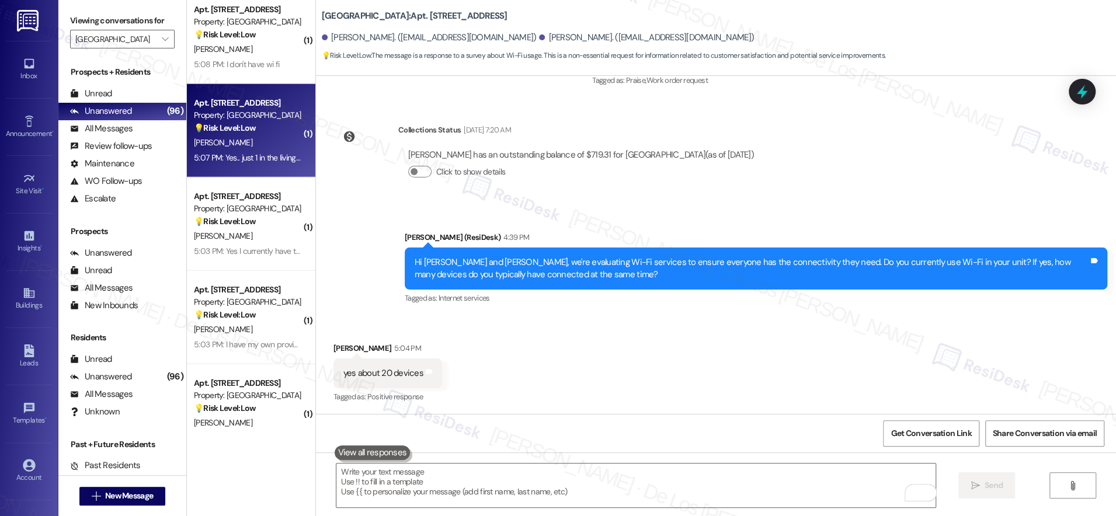
click at [244, 163] on div "5:07 PM: Yes.. just 1 in the living room 5:07 PM: Yes.. just 1 in the living ro…" at bounding box center [248, 158] width 110 height 15
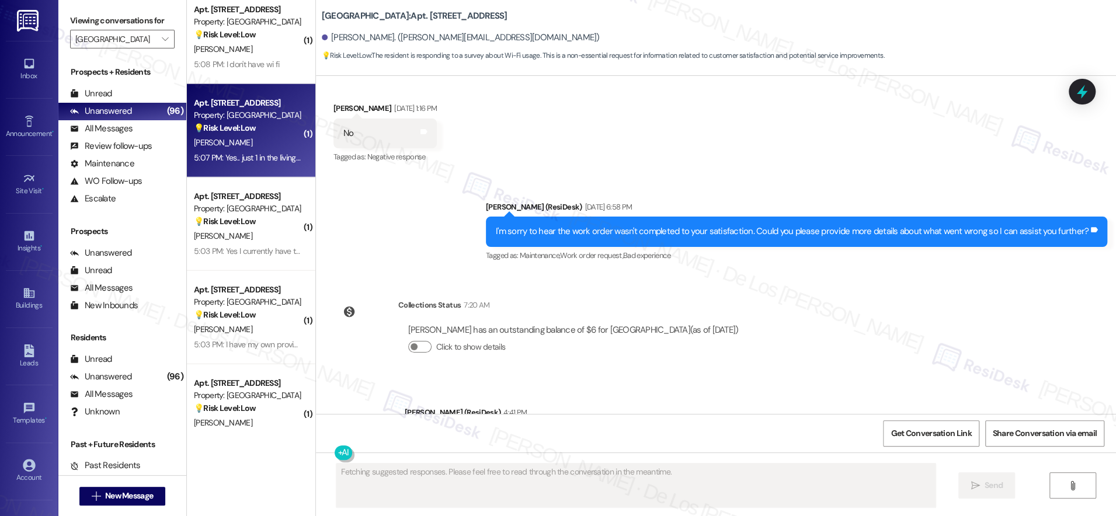
scroll to position [2369, 0]
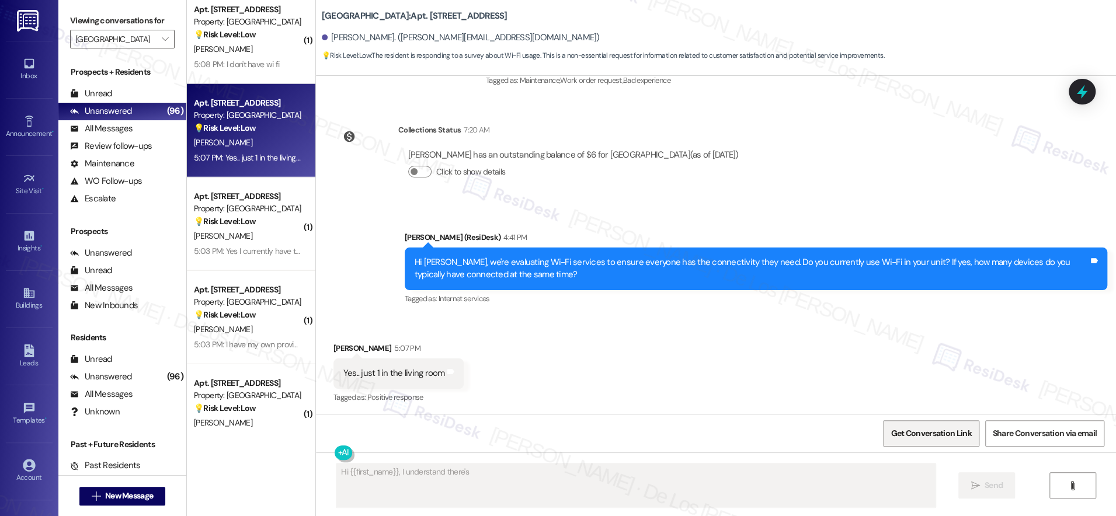
click at [941, 441] on span "Get Conversation Link" at bounding box center [930, 433] width 85 height 25
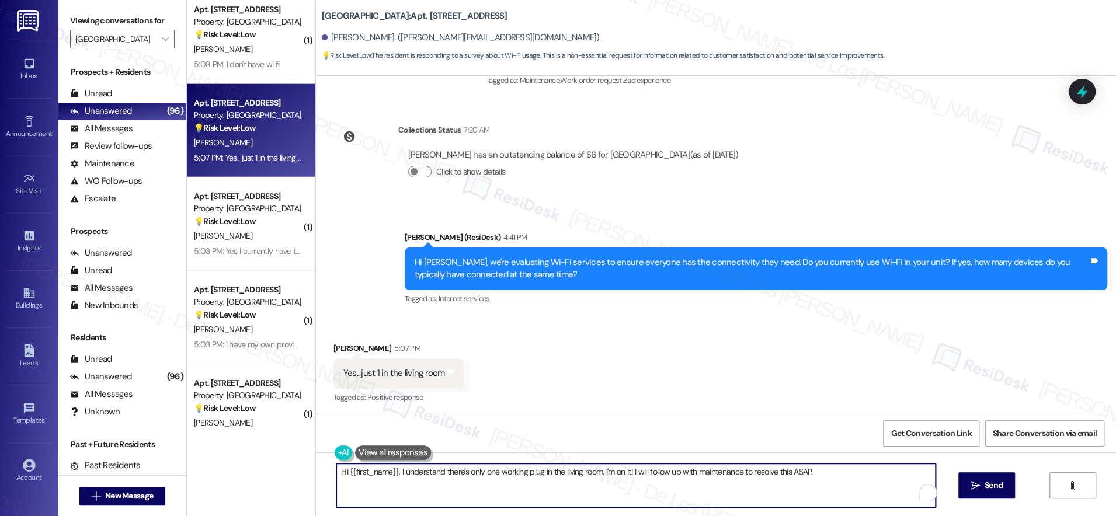
click at [446, 468] on textarea "Hi {{first_name}}, I understand there's only one working plug in the living roo…" at bounding box center [635, 485] width 599 height 44
paste textarea "Thanks {{first_name}}! What types of devices do you connect? Phones, computers,…"
type textarea "Thanks {{first_name}}! What types of devices do you connect? Phones, computers,…"
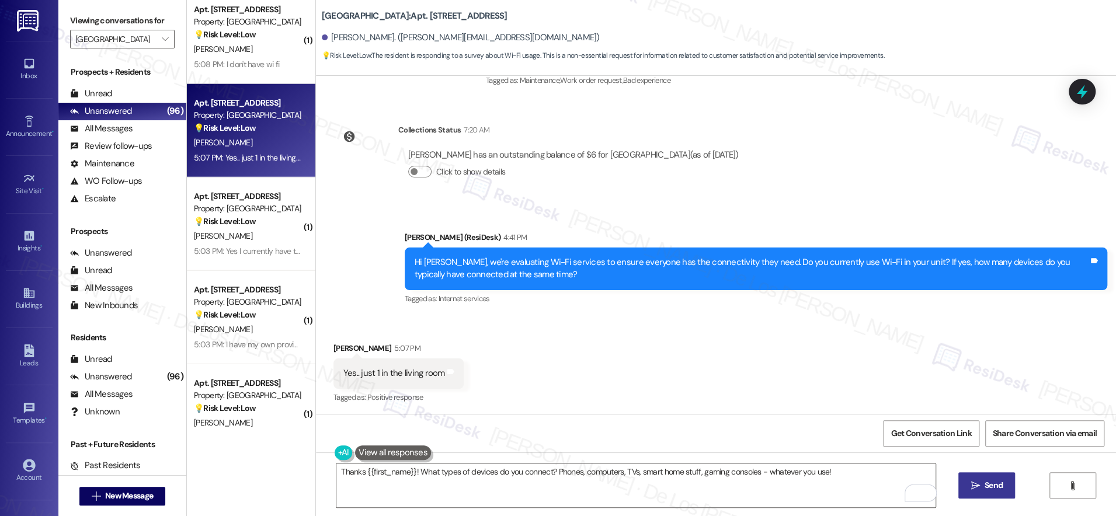
click at [1003, 480] on button " Send" at bounding box center [986, 485] width 57 height 26
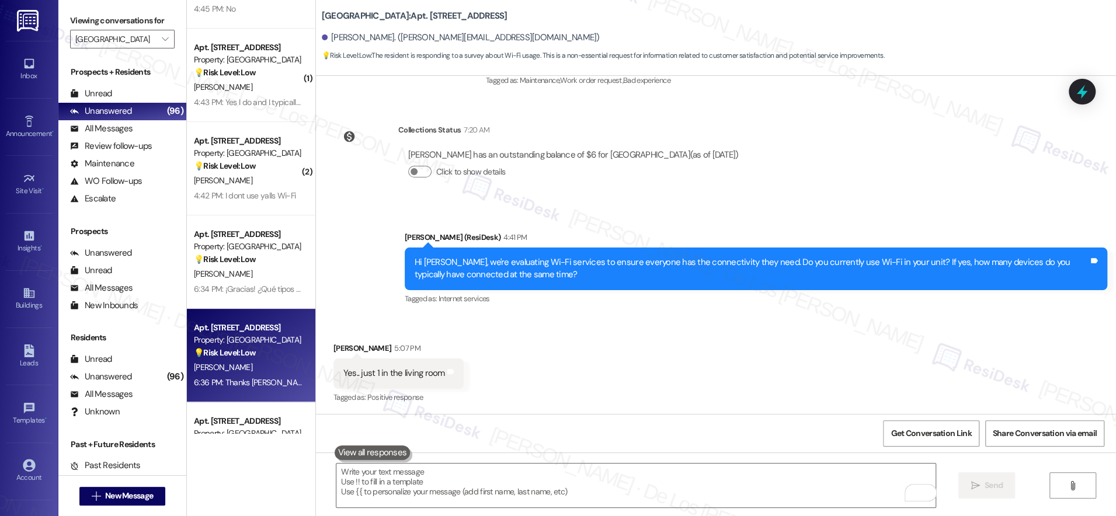
scroll to position [3520, 0]
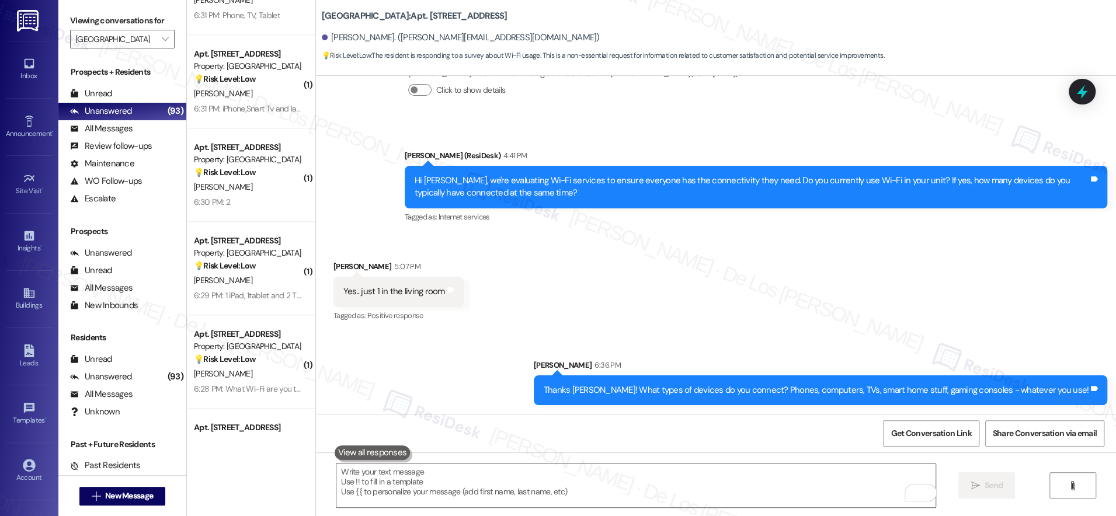
scroll to position [995, 0]
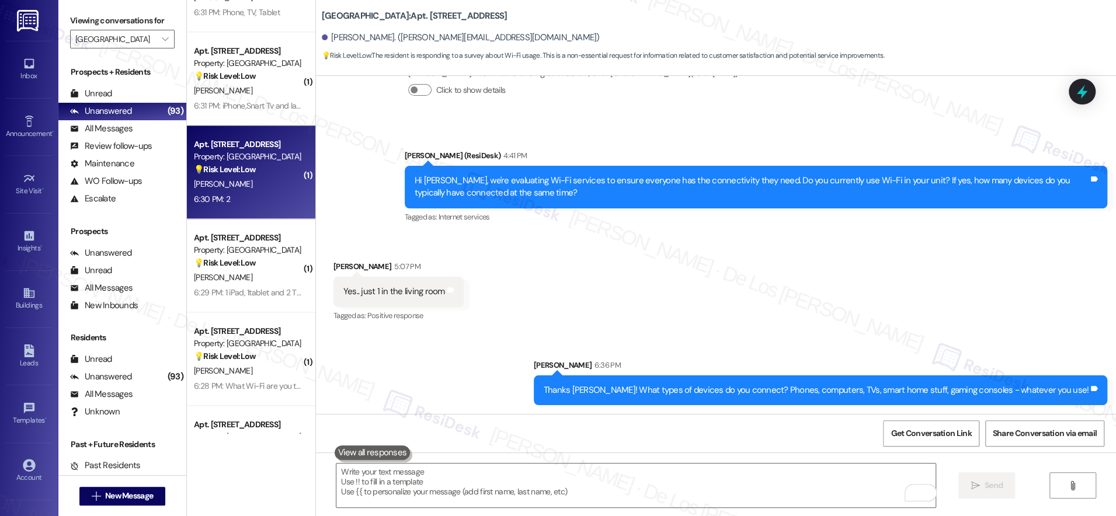
click at [243, 195] on div "6:30 PM: 2 6:30 PM: 2" at bounding box center [248, 199] width 110 height 15
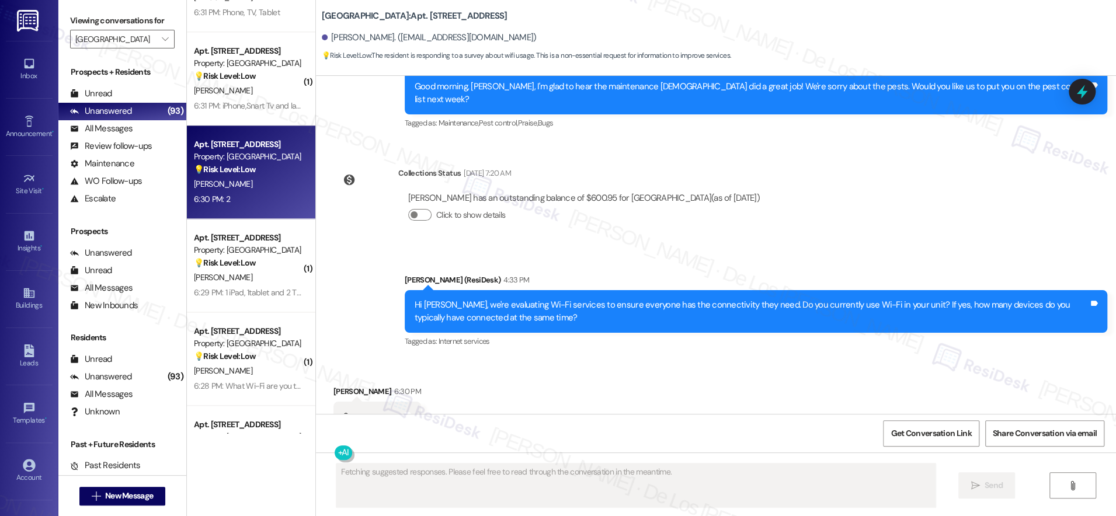
scroll to position [2528, 0]
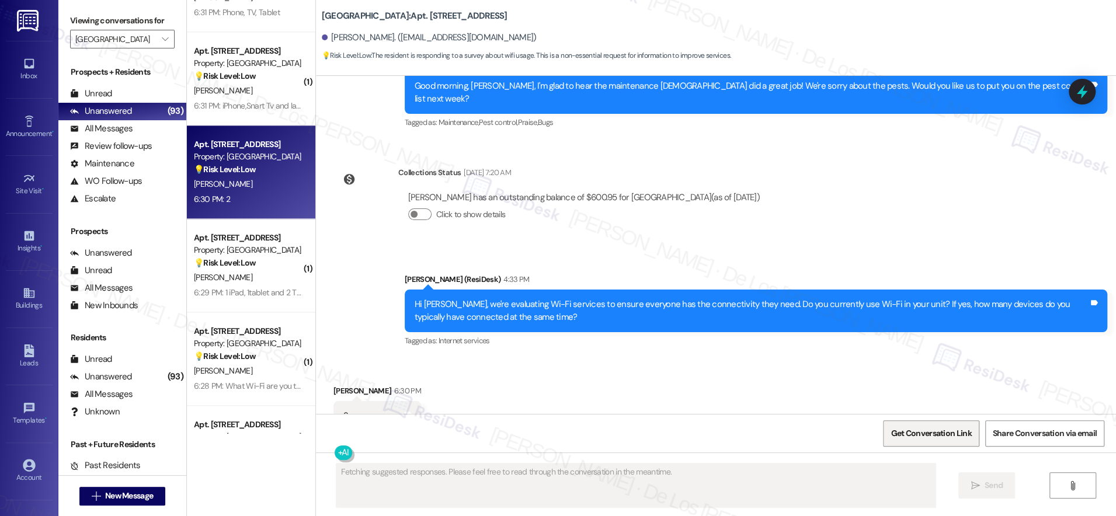
click at [959, 429] on span "Get Conversation Link" at bounding box center [930, 433] width 81 height 12
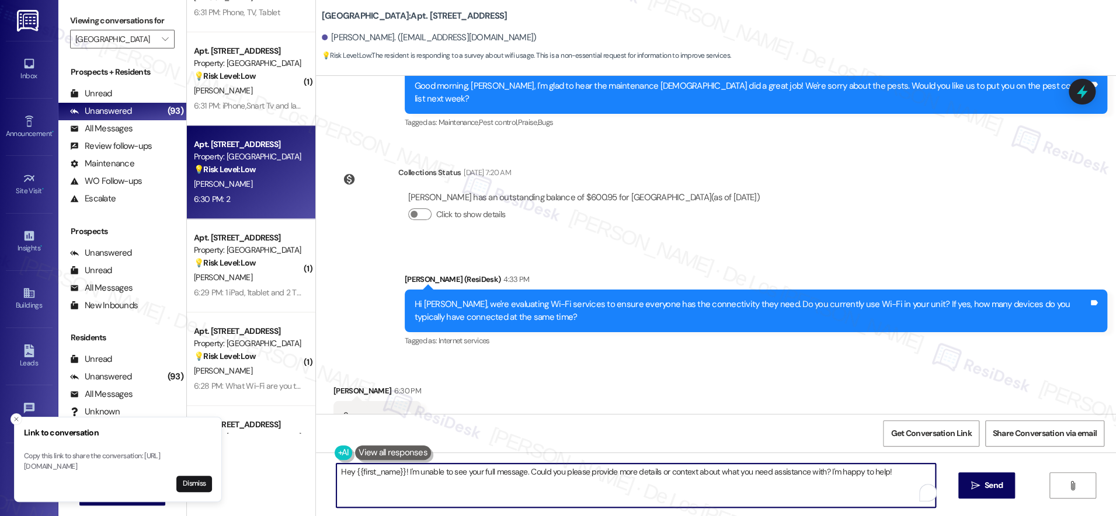
click at [510, 482] on textarea "Hey {{first_name}}! I'm unable to see your full message. Could you please provi…" at bounding box center [635, 485] width 599 height 44
click at [509, 482] on textarea "Hey {{first_name}}! I'm unable to see your full message. Could you please provi…" at bounding box center [635, 485] width 599 height 44
click at [508, 482] on textarea "Hey {{first_name}}! I'm unable to see your full message. Could you please provi…" at bounding box center [635, 485] width 599 height 44
paste textarea "Thanks {{first_name}}! What types of devices do you connect? Phones, computers,…"
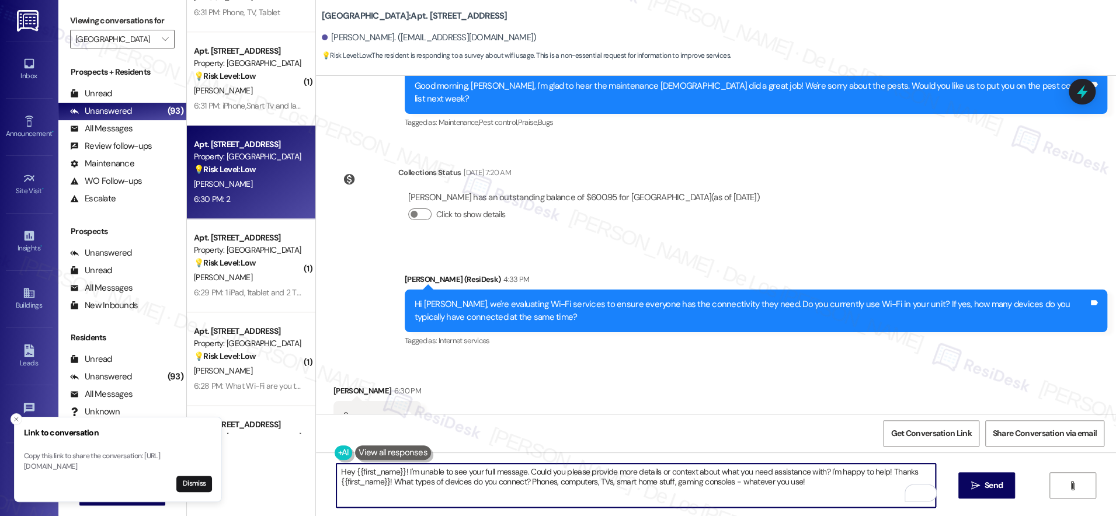
click at [772, 486] on textarea "Hey {{first_name}}! I'm unable to see your full message. Could you please provi…" at bounding box center [635, 485] width 599 height 44
paste textarea "To enrich screen reader interactions, please activate Accessibility in Grammarl…"
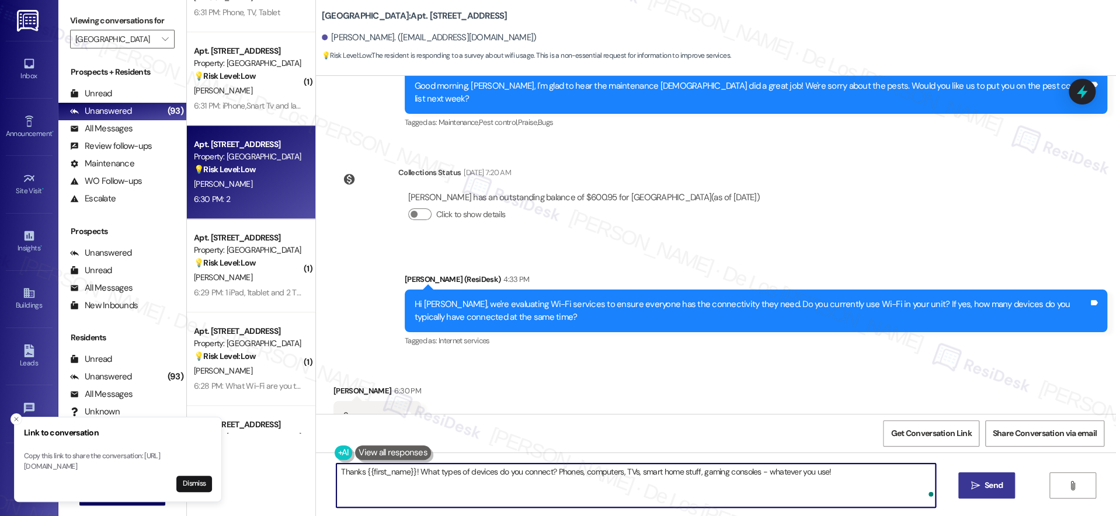
type textarea "Thanks {{first_name}}! What types of devices do you connect? Phones, computers,…"
click at [970, 478] on button " Send" at bounding box center [986, 485] width 57 height 26
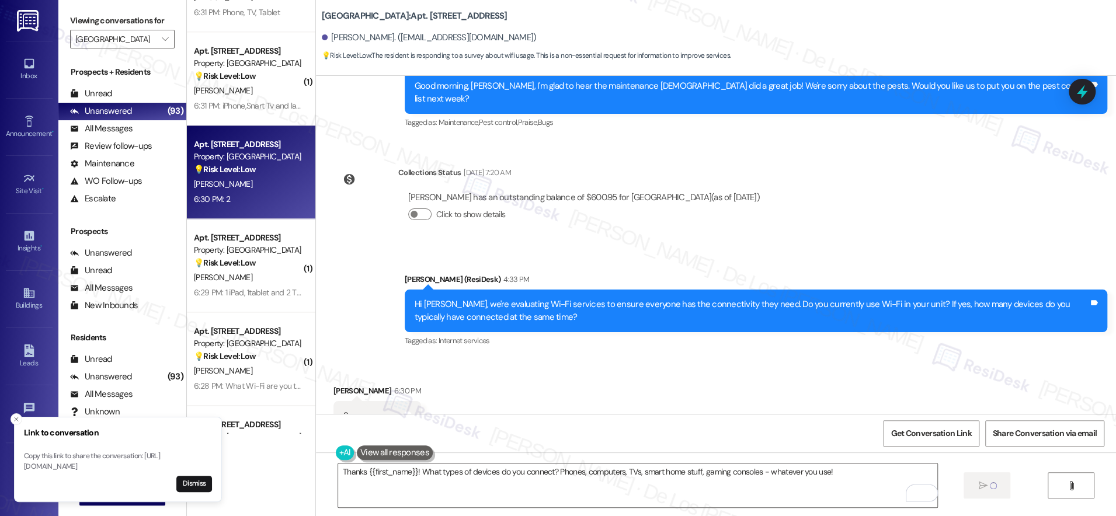
click at [16, 417] on line "Close toast" at bounding box center [17, 419] width 4 height 4
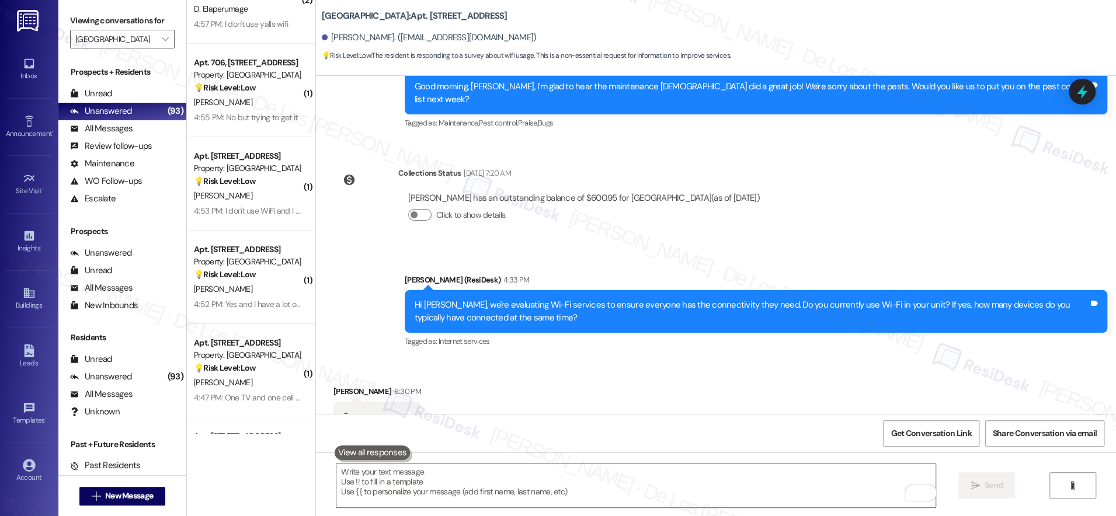
scroll to position [3241, 0]
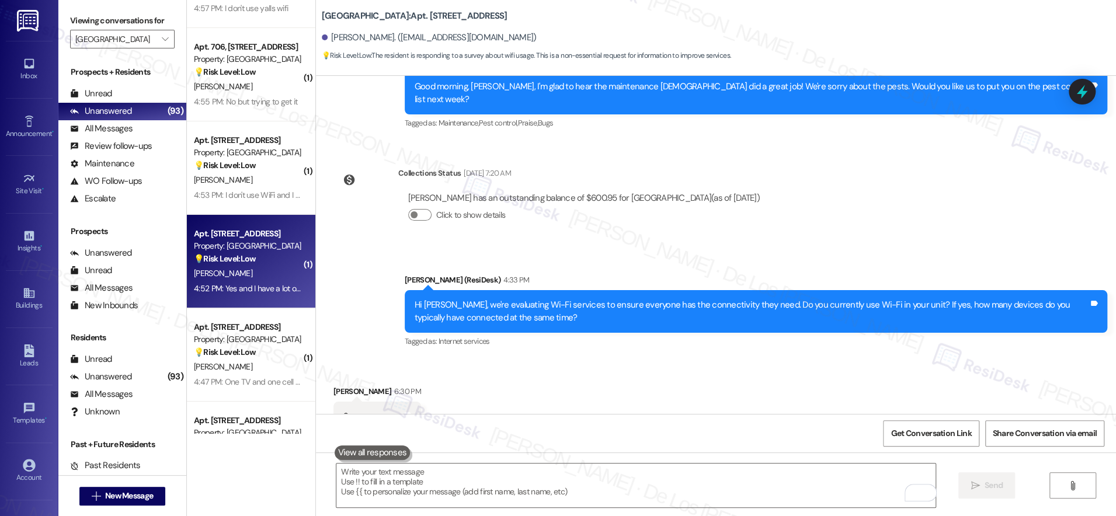
click at [276, 276] on div "[PERSON_NAME]" at bounding box center [248, 273] width 110 height 15
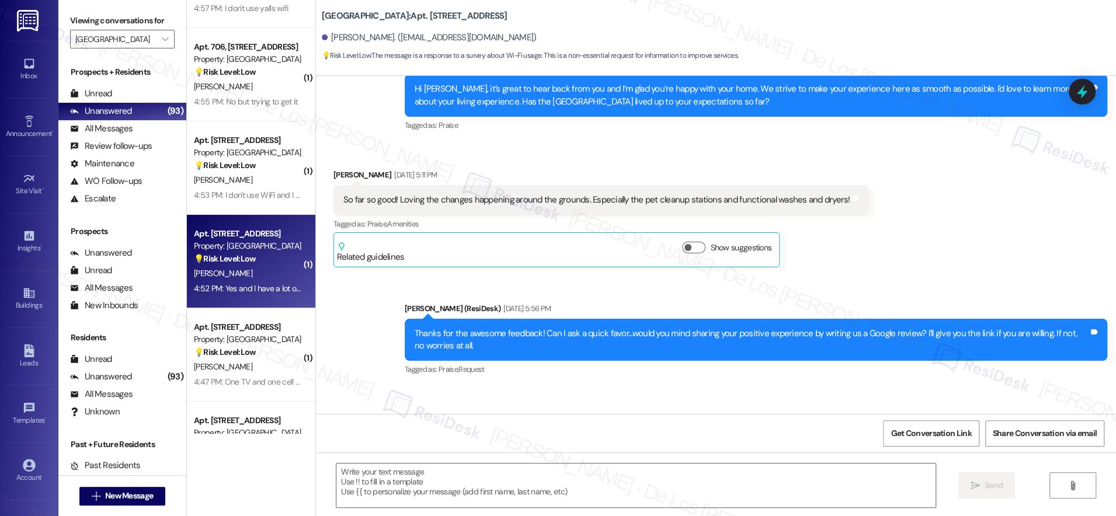
type textarea "Fetching suggested responses. Please feel free to read through the conversation…"
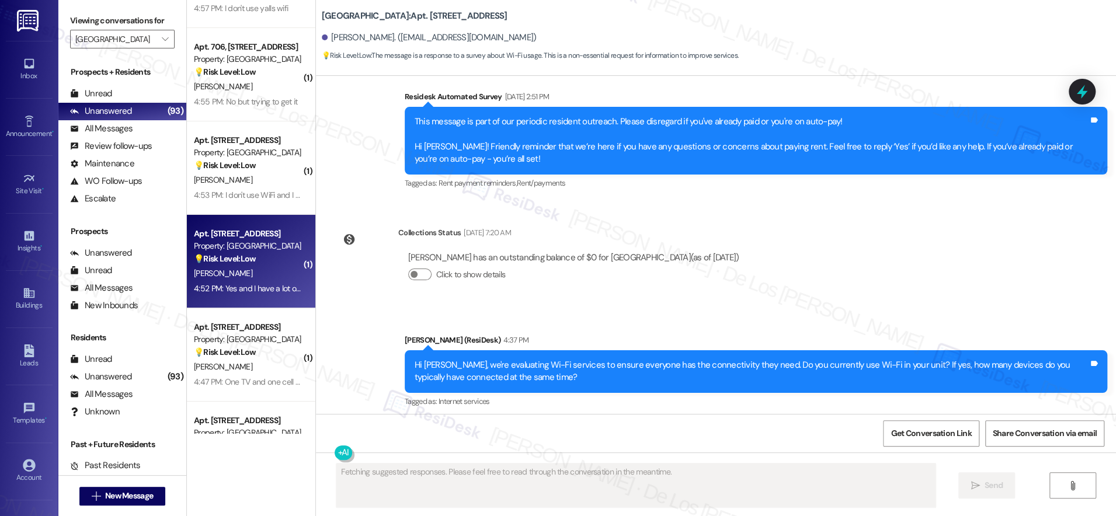
scroll to position [1584, 0]
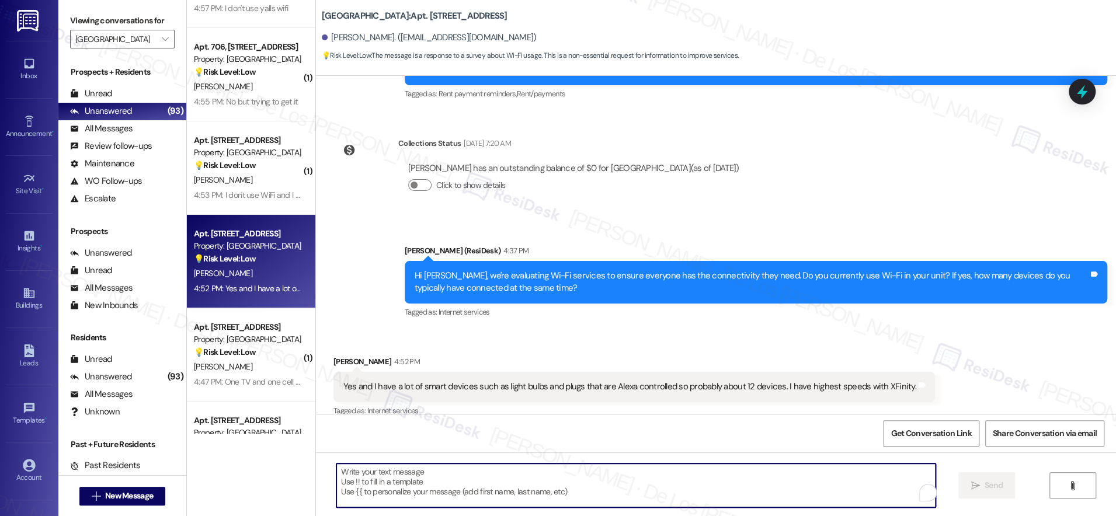
click at [558, 482] on textarea "To enrich screen reader interactions, please activate Accessibility in Grammarl…" at bounding box center [635, 485] width 599 height 44
paste textarea "Thanks {{first_name}}! What types of devices do you connect? Phones, computers,…"
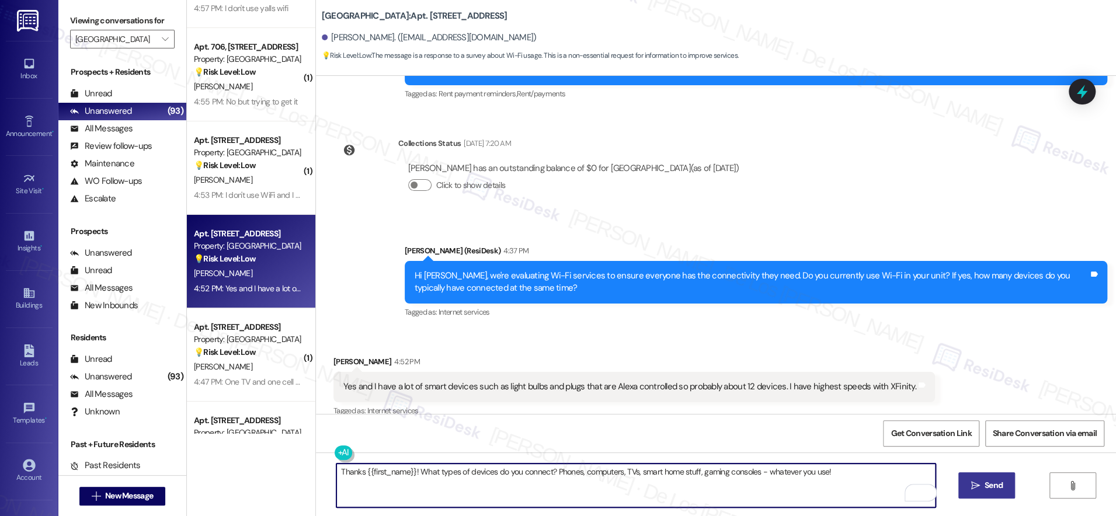
type textarea "Thanks {{first_name}}! What types of devices do you connect? Phones, computers,…"
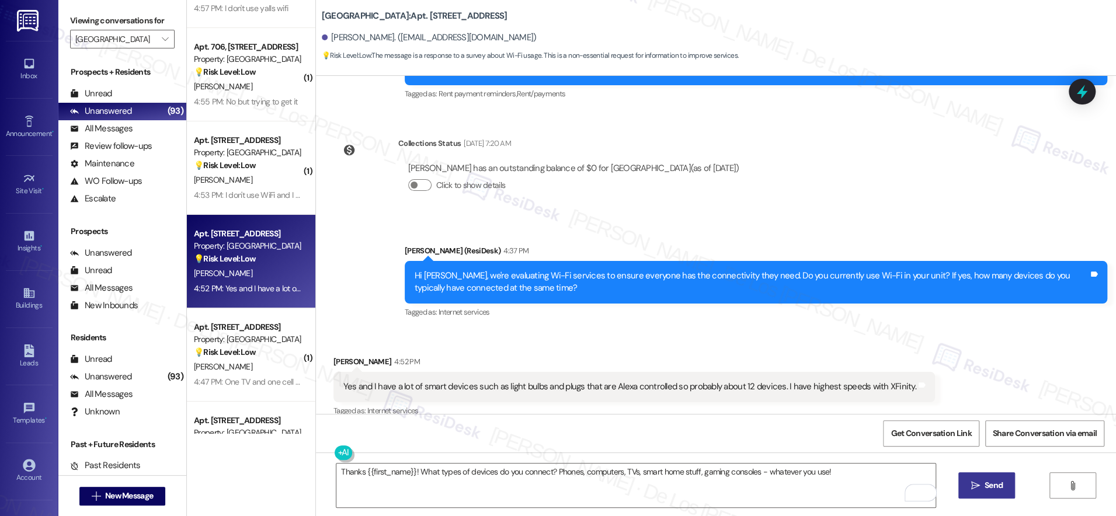
click at [972, 483] on icon "" at bounding box center [974, 485] width 9 height 9
click at [936, 437] on span "Get Conversation Link" at bounding box center [930, 433] width 81 height 12
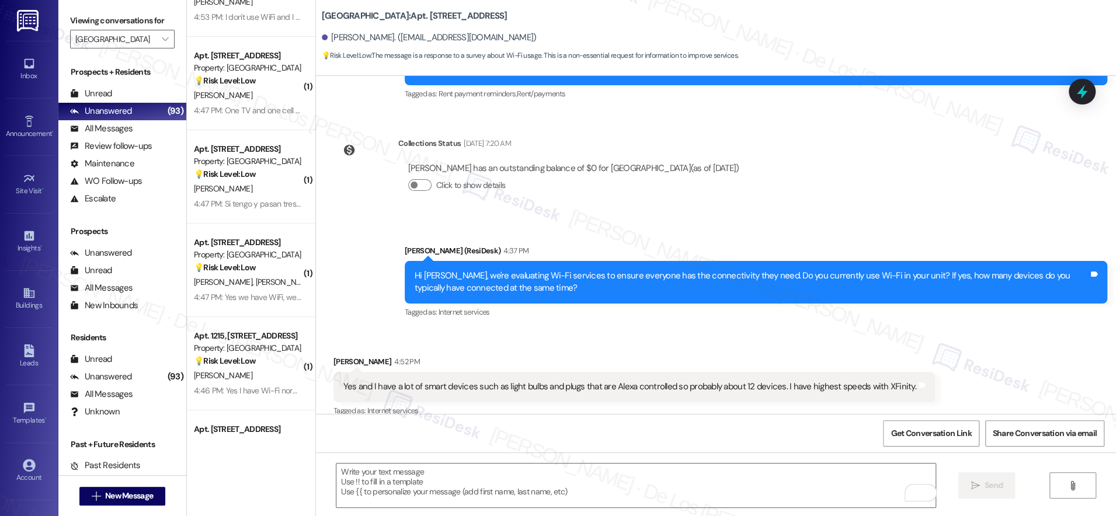
scroll to position [3423, 0]
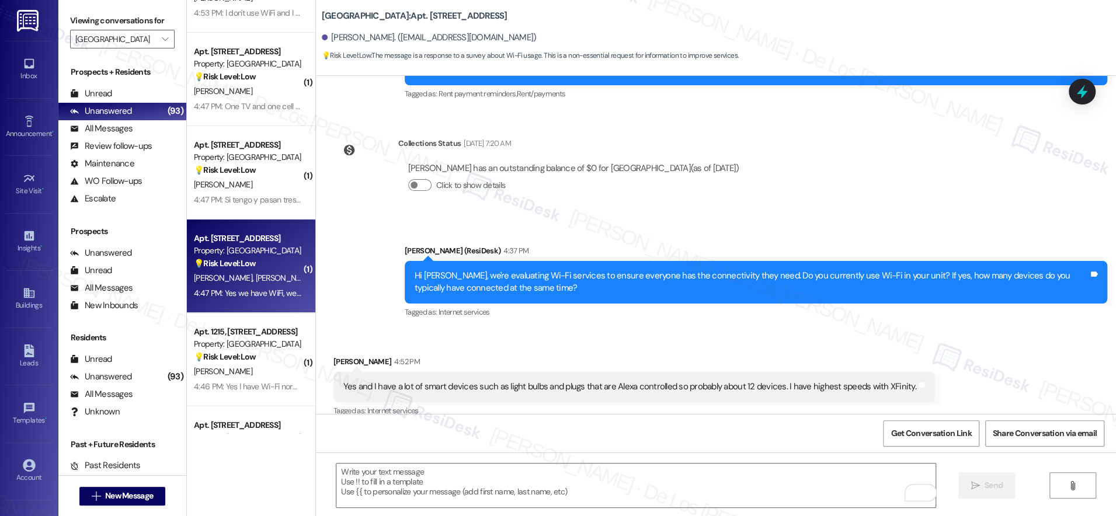
click at [243, 266] on strong "💡 Risk Level: Low" at bounding box center [225, 263] width 62 height 11
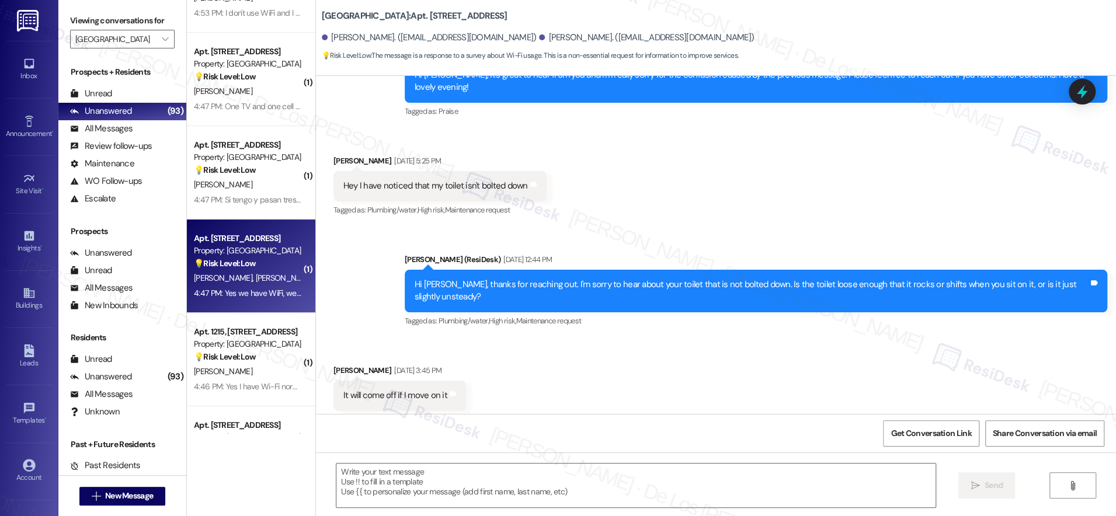
type textarea "Fetching suggested responses. Please feel free to read through the conversation…"
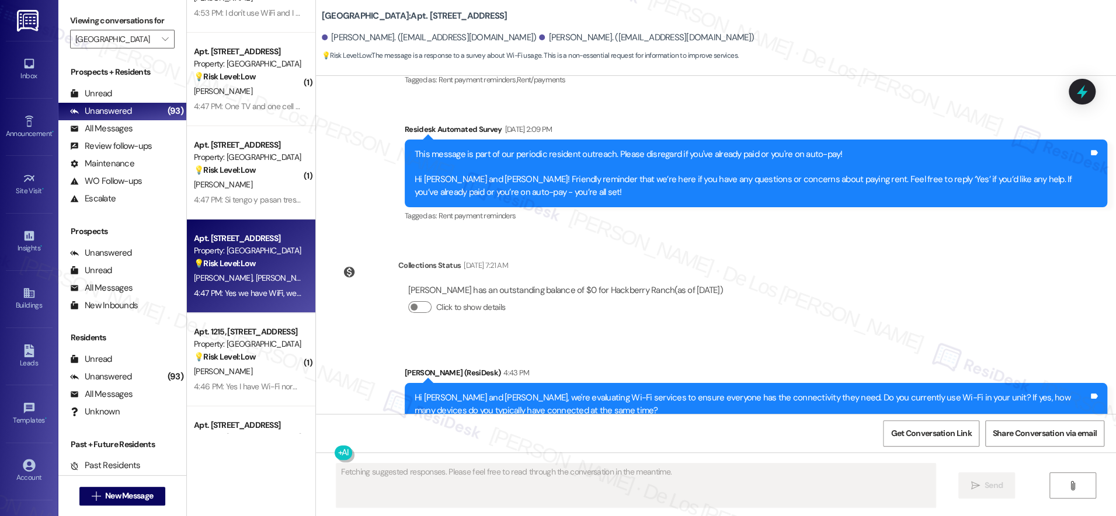
scroll to position [3900, 0]
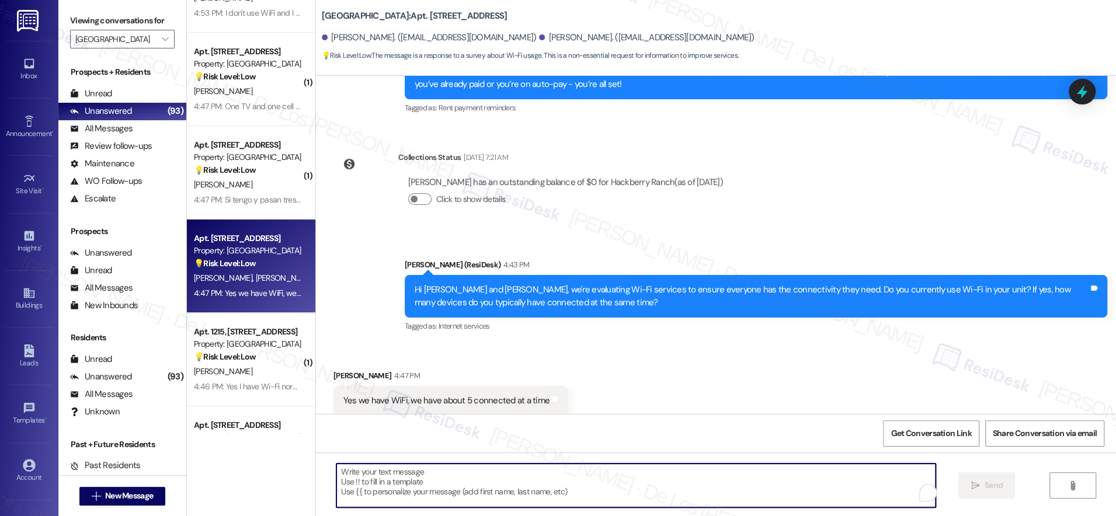
click at [484, 491] on textarea "To enrich screen reader interactions, please activate Accessibility in Grammarl…" at bounding box center [635, 485] width 599 height 44
paste textarea "Thanks {{first_name}}! What types of devices do you connect? Phones, computers,…"
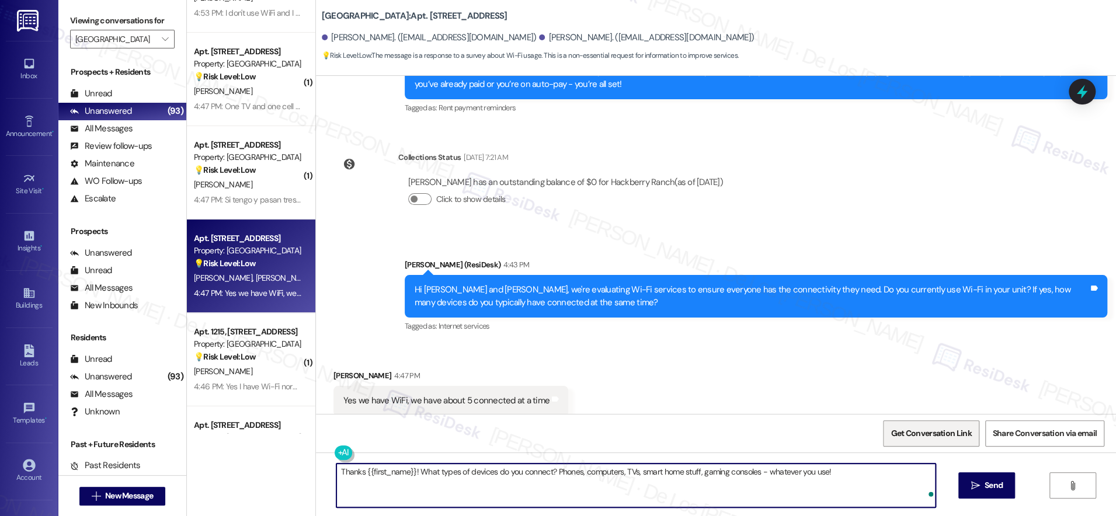
type textarea "Thanks {{first_name}}! What types of devices do you connect? Phones, computers,…"
click at [911, 430] on span "Get Conversation Link" at bounding box center [930, 433] width 81 height 12
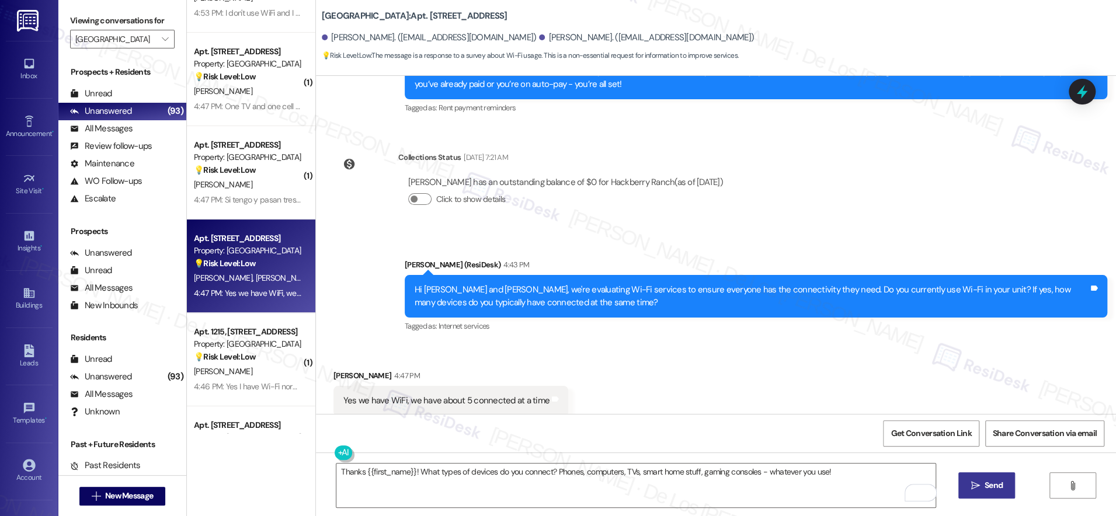
click at [984, 481] on span "Send" at bounding box center [993, 485] width 18 height 12
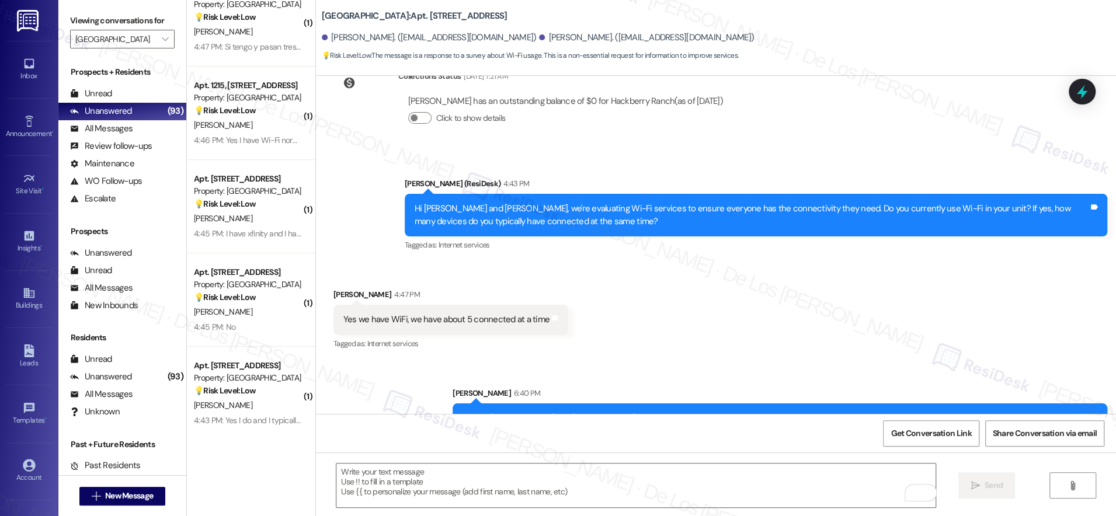
scroll to position [3731, 0]
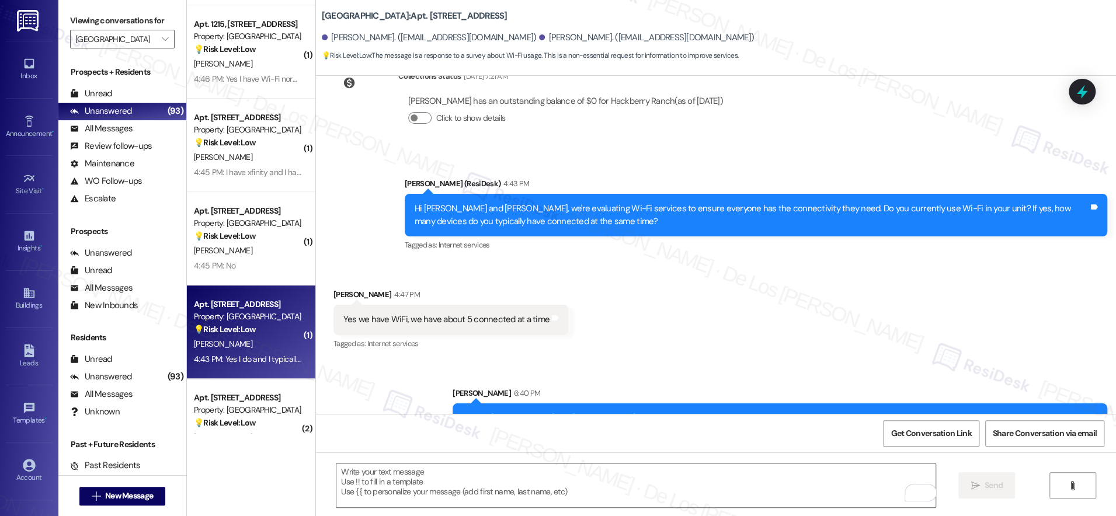
click at [243, 317] on div "Property: [GEOGRAPHIC_DATA]" at bounding box center [248, 317] width 108 height 12
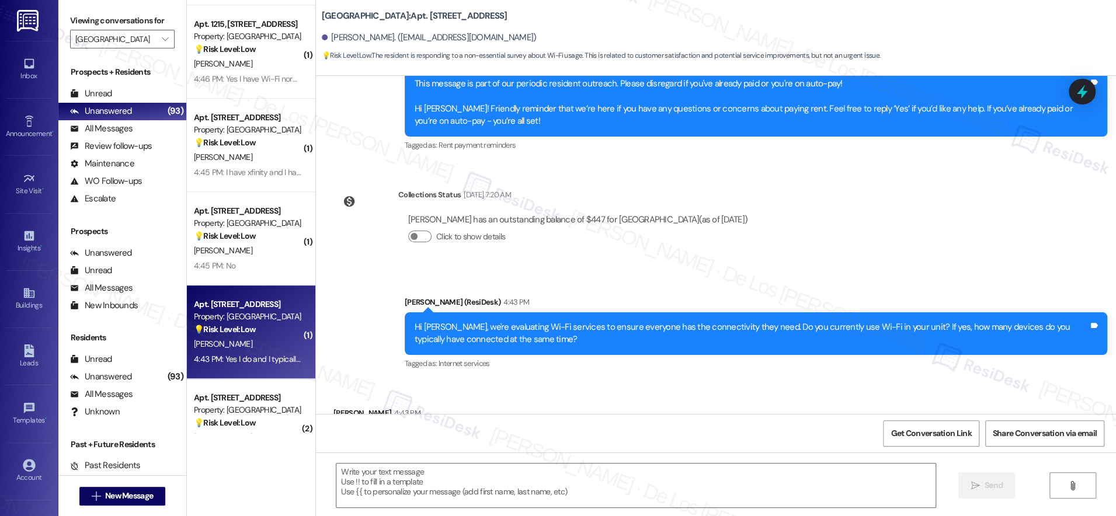
type textarea "Fetching suggested responses. Please feel free to read through the conversation…"
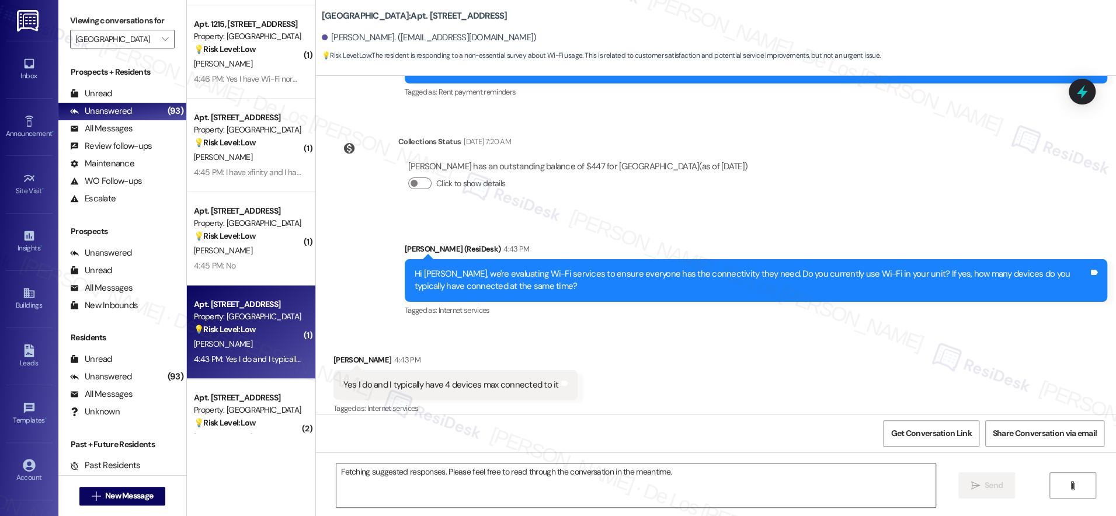
scroll to position [304, 0]
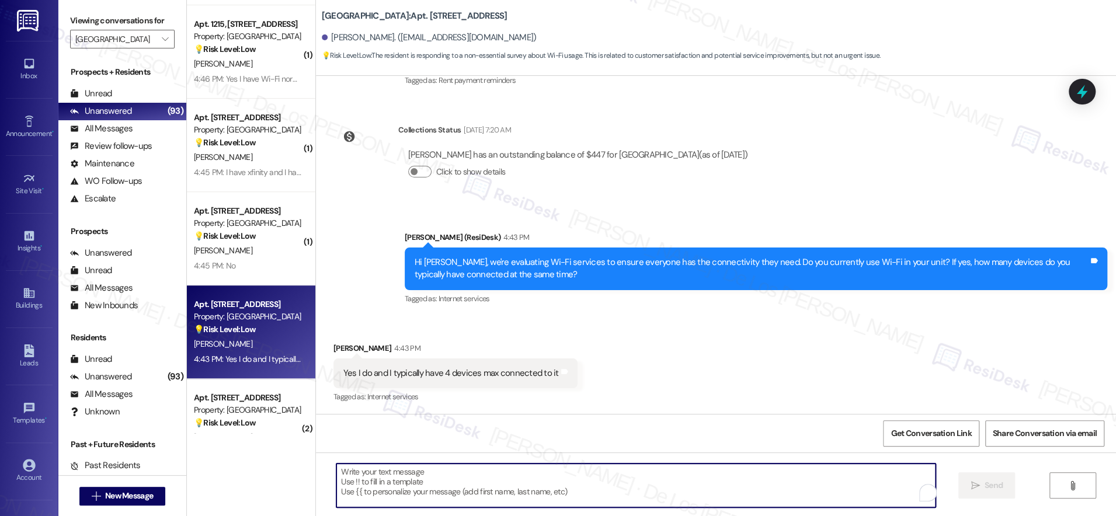
click at [587, 480] on textarea "To enrich screen reader interactions, please activate Accessibility in Grammarl…" at bounding box center [635, 485] width 599 height 44
paste textarea "Thanks {{first_name}}! What types of devices do you connect? Phones, computers,…"
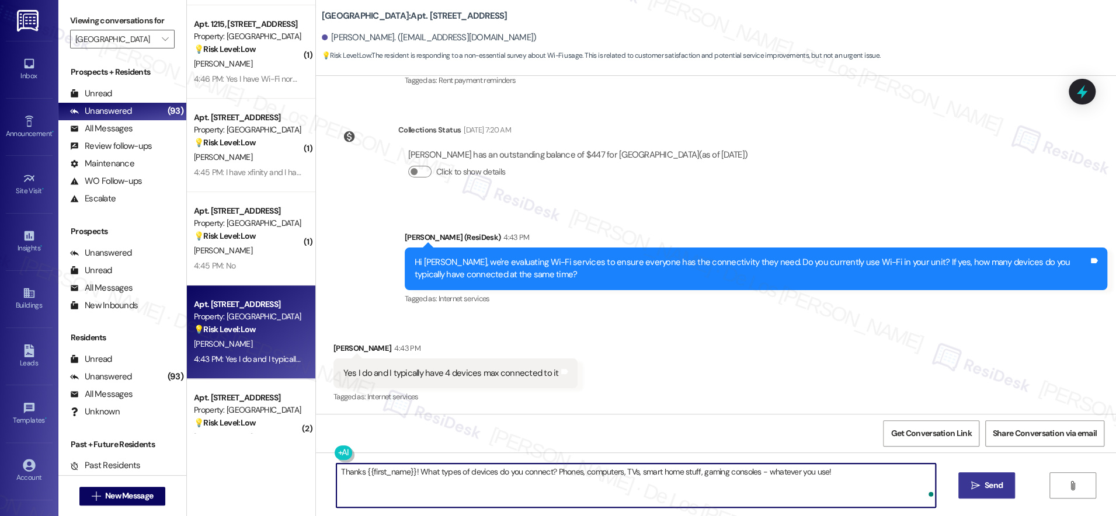
type textarea "Thanks {{first_name}}! What types of devices do you connect? Phones, computers,…"
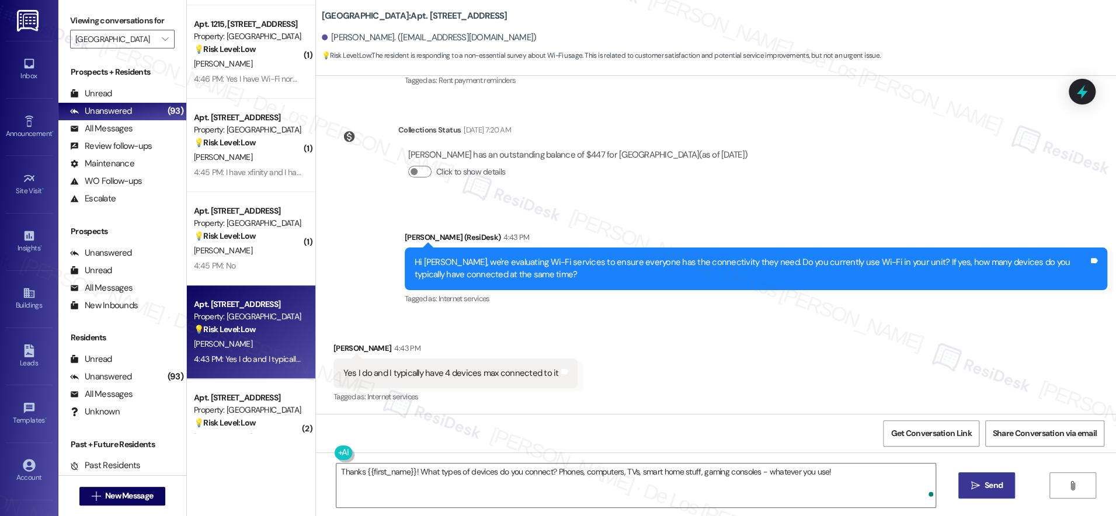
click at [986, 477] on button " Send" at bounding box center [986, 485] width 57 height 26
click at [961, 435] on span "Get Conversation Link" at bounding box center [930, 433] width 81 height 12
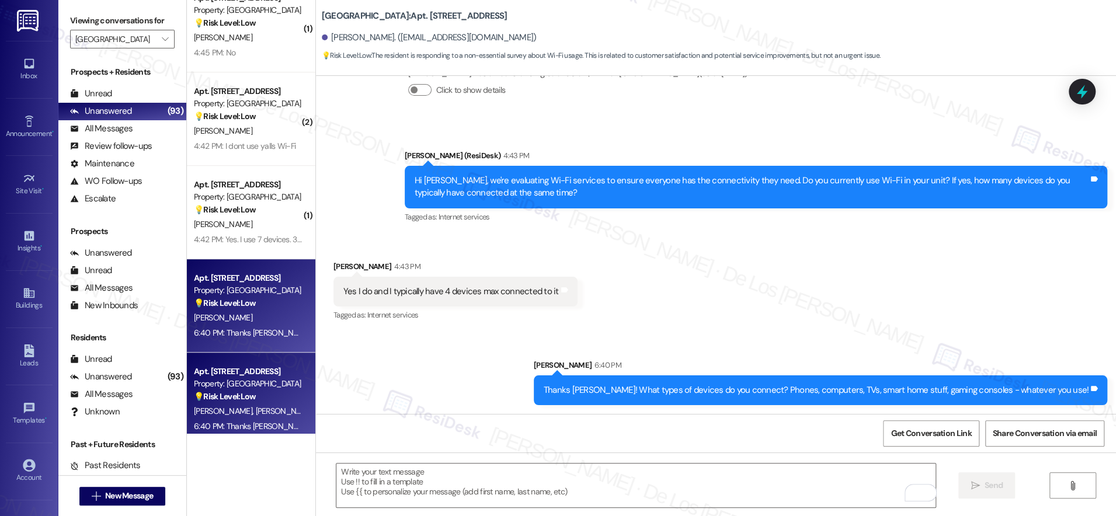
scroll to position [3940, 0]
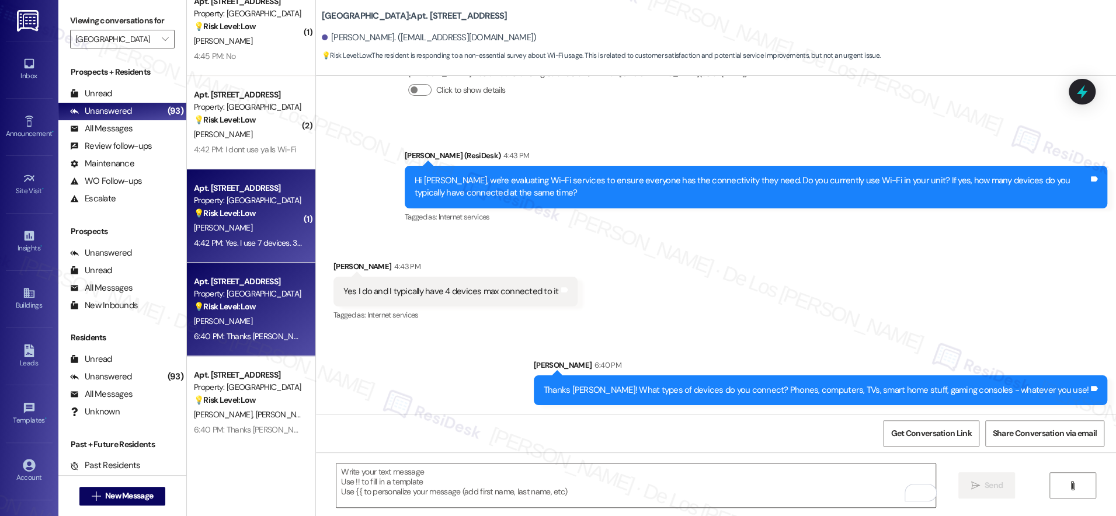
click at [263, 245] on div "4:42 PM: Yes. I use 7 devices. 3 TV's, 2 iPhones, 2 tablets 4:42 PM: Yes. I use…" at bounding box center [287, 243] width 187 height 11
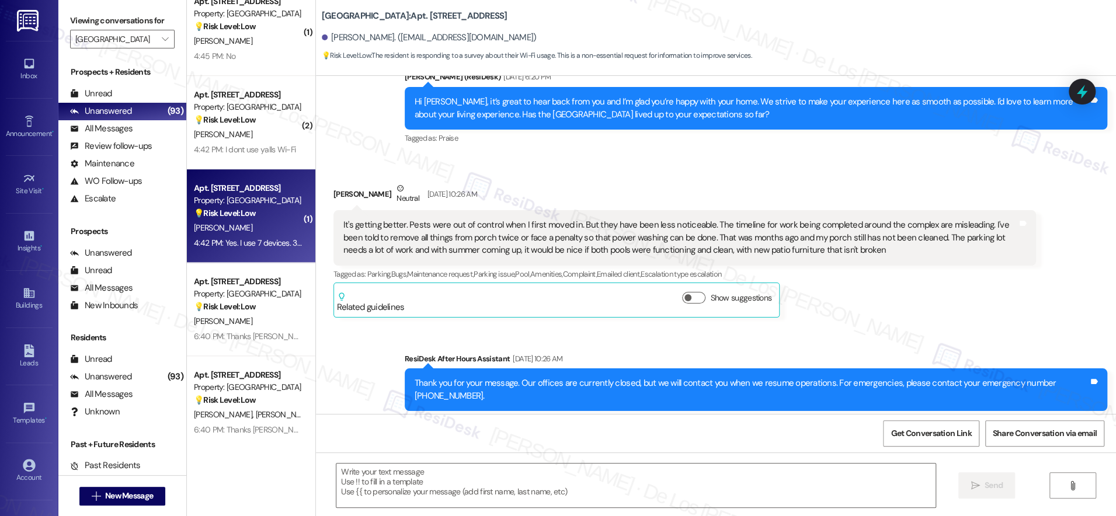
type textarea "Fetching suggested responses. Please feel free to read through the conversation…"
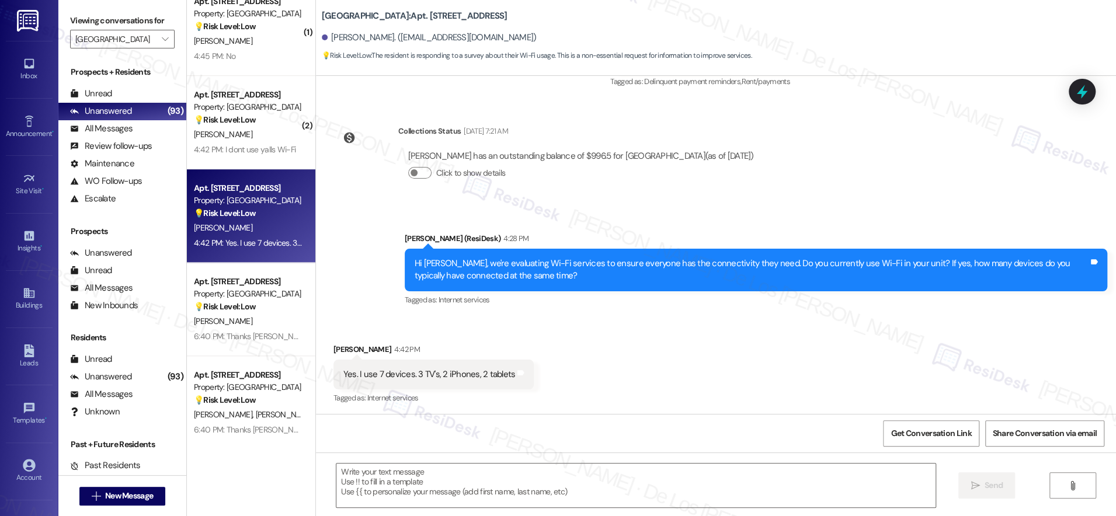
scroll to position [2784, 0]
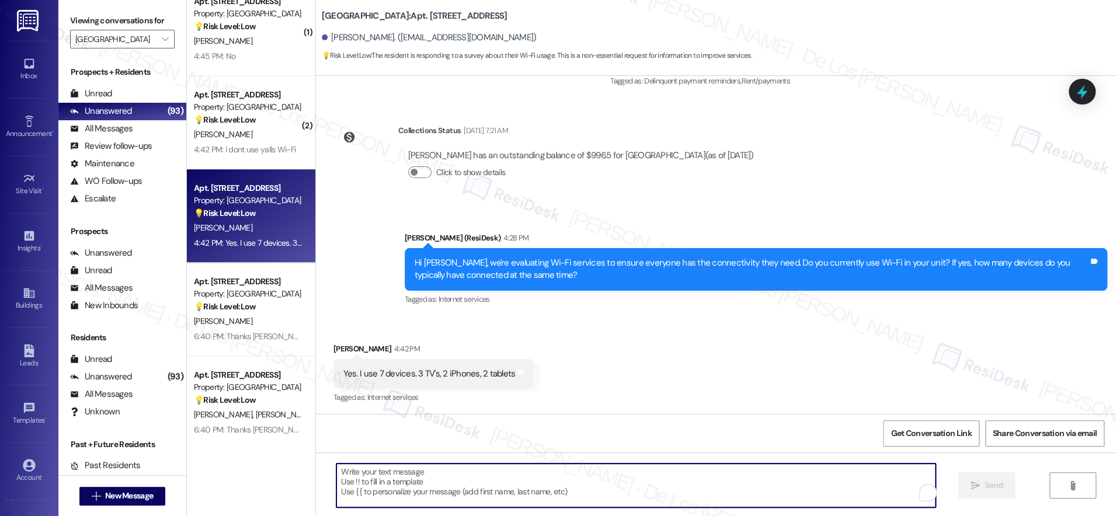
click at [524, 479] on textarea "To enrich screen reader interactions, please activate Accessibility in Grammarl…" at bounding box center [635, 485] width 599 height 44
paste textarea "Thanks {{first_name}}! What types of devices do you connect? Phones, computers,…"
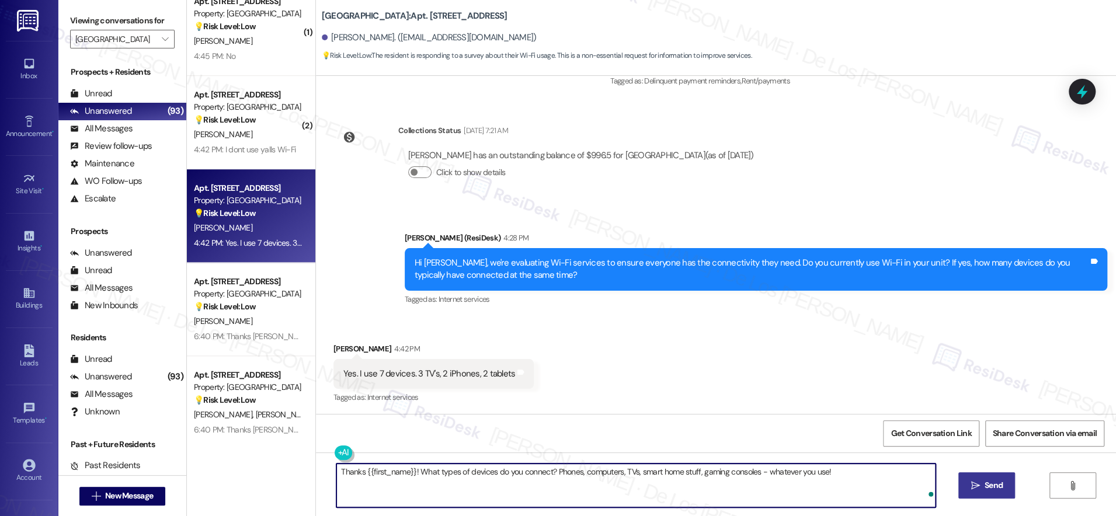
type textarea "Thanks {{first_name}}! What types of devices do you connect? Phones, computers,…"
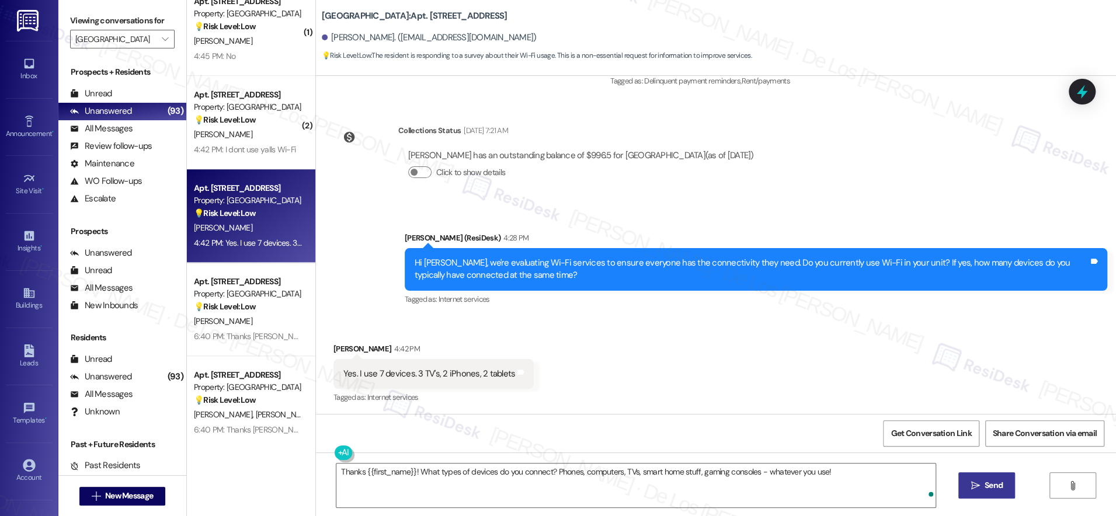
click at [990, 483] on span "Send" at bounding box center [993, 485] width 18 height 12
click at [957, 435] on span "Get Conversation Link" at bounding box center [930, 433] width 81 height 12
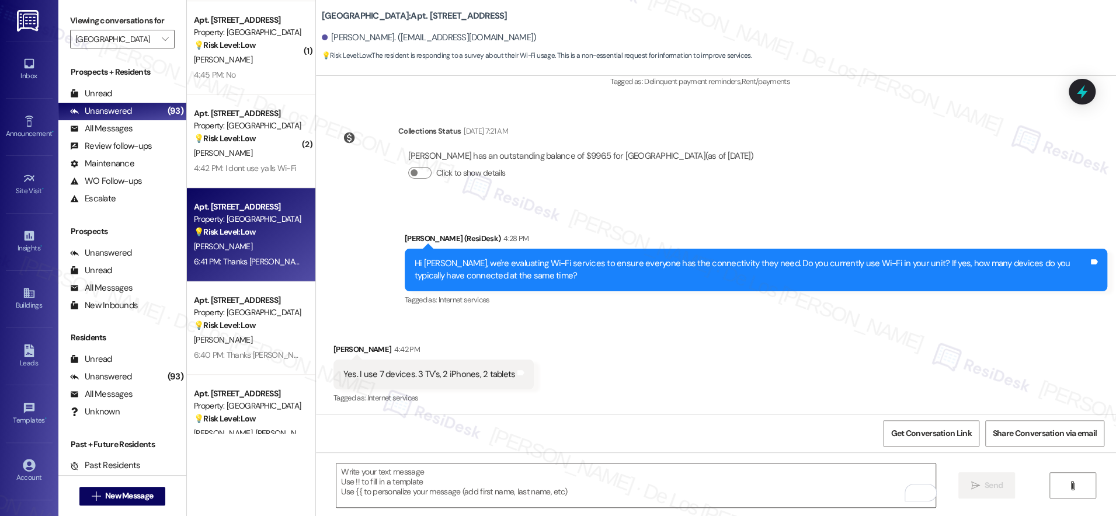
scroll to position [3965, 0]
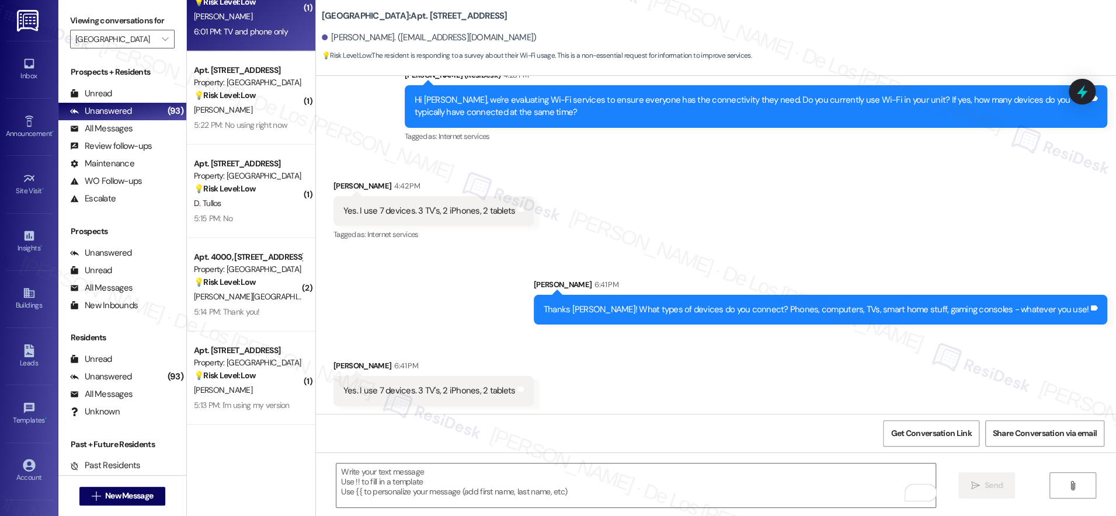
scroll to position [2505, 0]
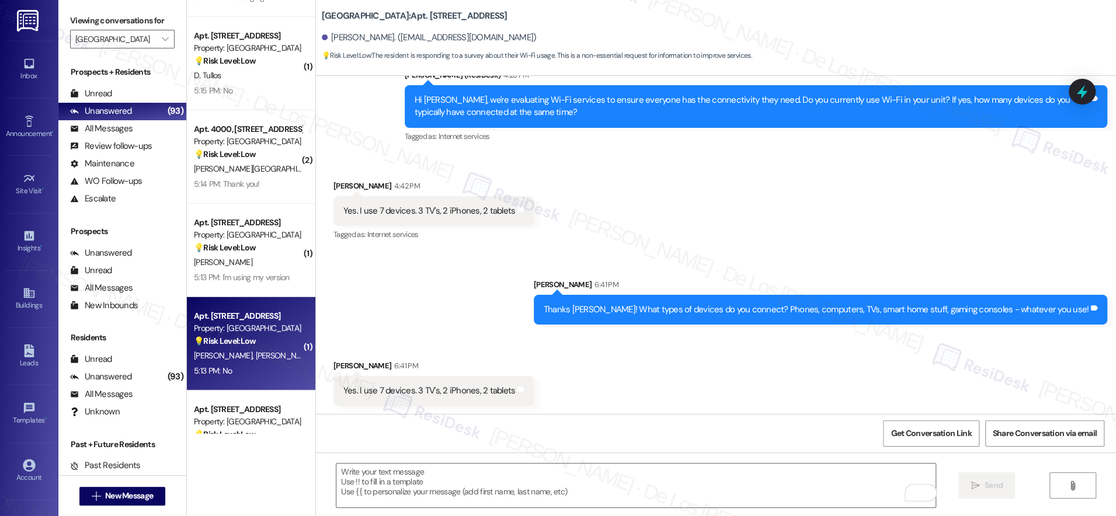
click at [257, 355] on div "S. Herrera L. Herrera" at bounding box center [248, 355] width 110 height 15
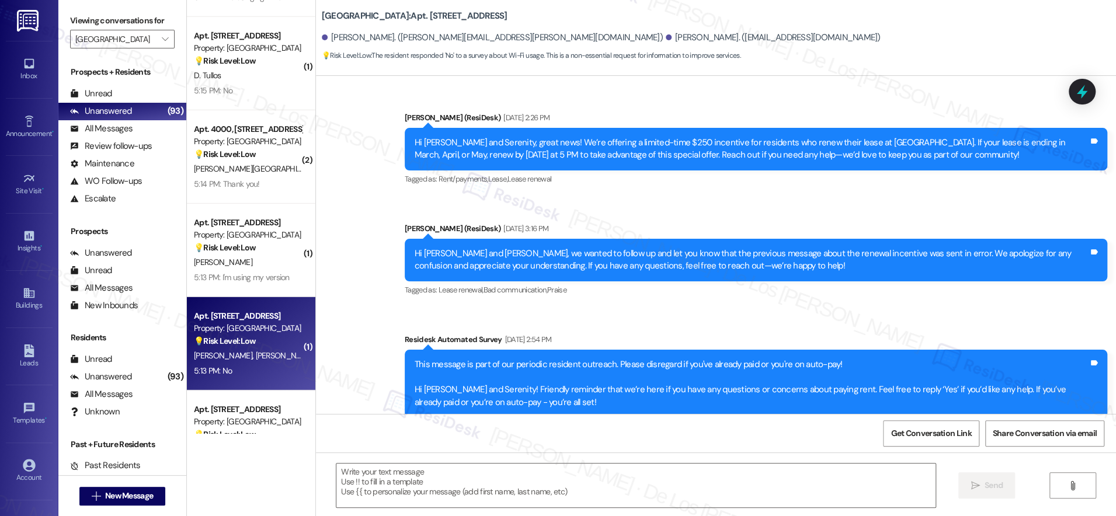
type textarea "Fetching suggested responses. Please feel free to read through the conversation…"
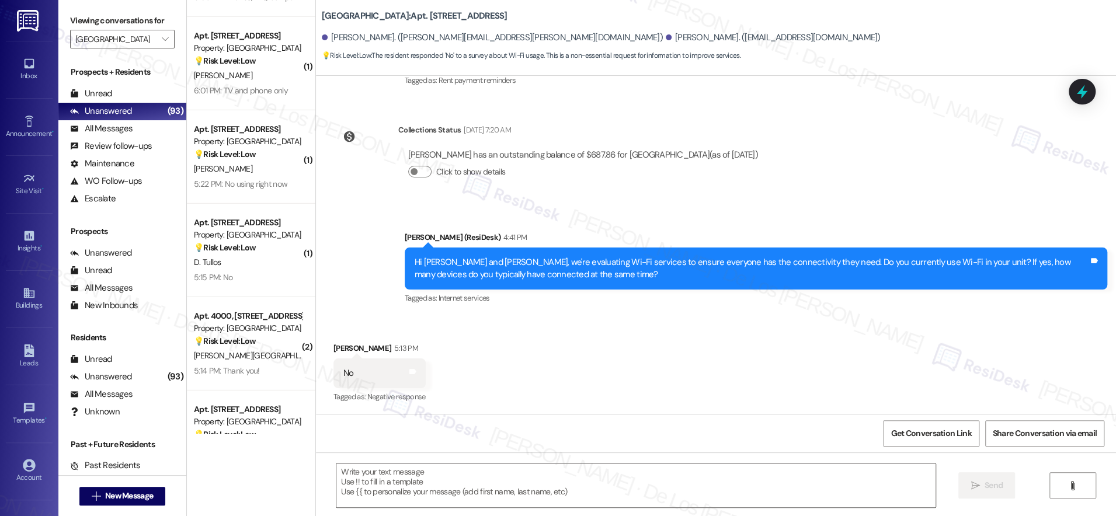
scroll to position [884, 0]
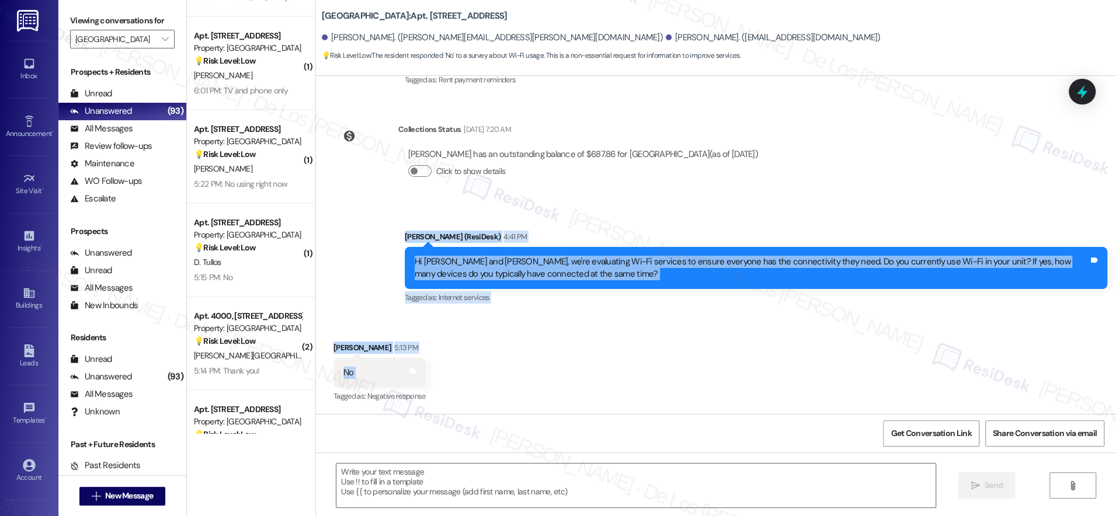
drag, startPoint x: 381, startPoint y: 228, endPoint x: 535, endPoint y: 362, distance: 203.9
click at [536, 365] on div "Lease started Feb 02, 2025 at 7:00 PM Survey, sent via SMS Residesk Automated S…" at bounding box center [716, 245] width 800 height 338
copy div "Sarah (ResiDesk) 4:41 PM Hi Luke and Serenity, we're evaluating Wi-Fi services …"
click at [486, 487] on textarea at bounding box center [635, 485] width 599 height 44
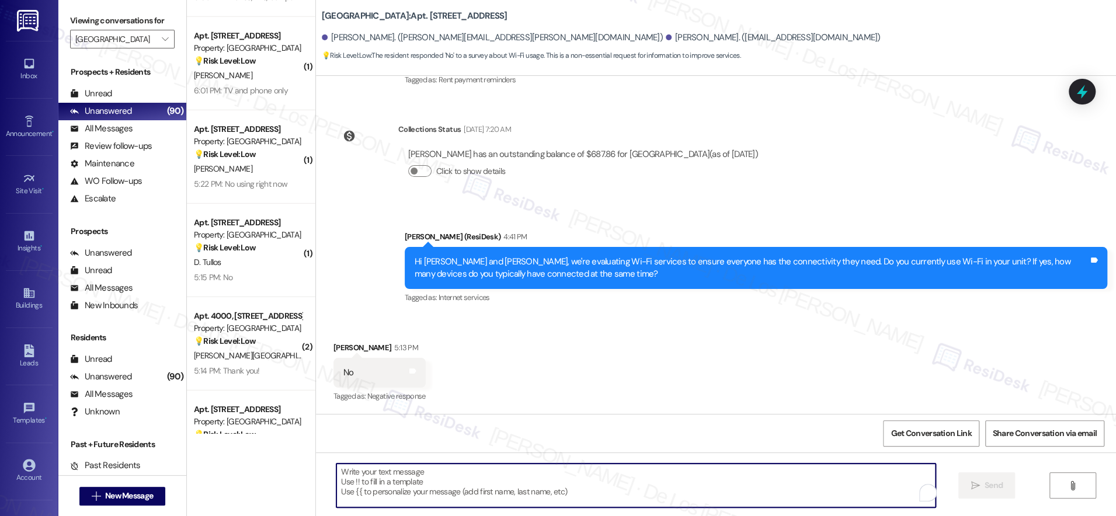
paste textarea "Thanks for your response, Serenity! I really appreciate you taking the time to …"
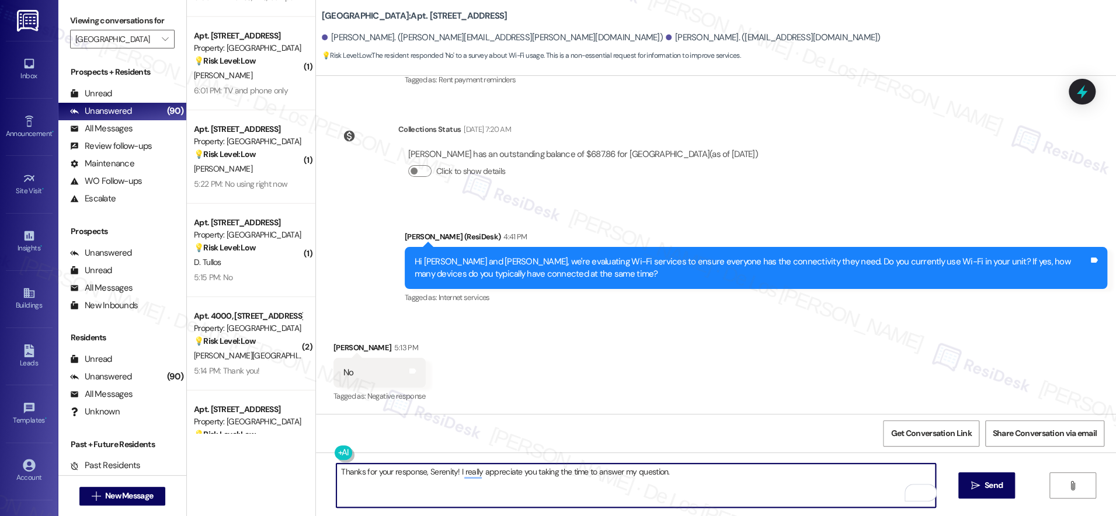
drag, startPoint x: 449, startPoint y: 468, endPoint x: 421, endPoint y: 470, distance: 27.6
click at [421, 470] on textarea "Thanks for your response, Serenity! I really appreciate you taking the time to …" at bounding box center [635, 485] width 599 height 44
paste textarea "{{first_name}}"
click at [616, 480] on textarea "Thanks for your response, {{first_name}}! I really appreciate you taking the ti…" at bounding box center [635, 485] width 599 height 44
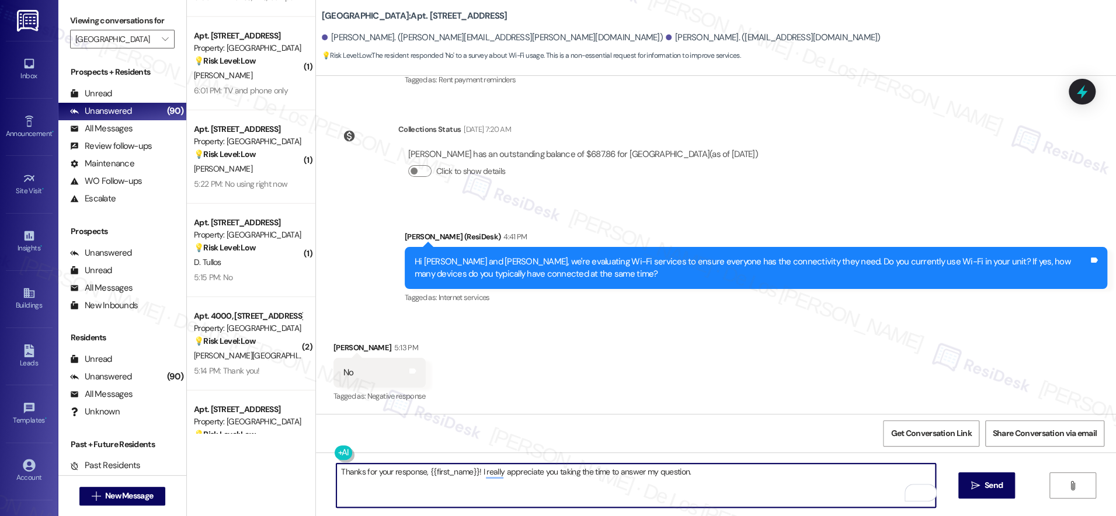
click at [616, 480] on textarea "Thanks for your response, {{first_name}}! I really appreciate you taking the ti…" at bounding box center [635, 485] width 599 height 44
type textarea "Thanks for your response, {{first_name}}! I really appreciate you taking the ti…"
click at [601, 479] on textarea "Thanks for your response, {{first_name}}! I really appreciate you taking the ti…" at bounding box center [635, 485] width 599 height 44
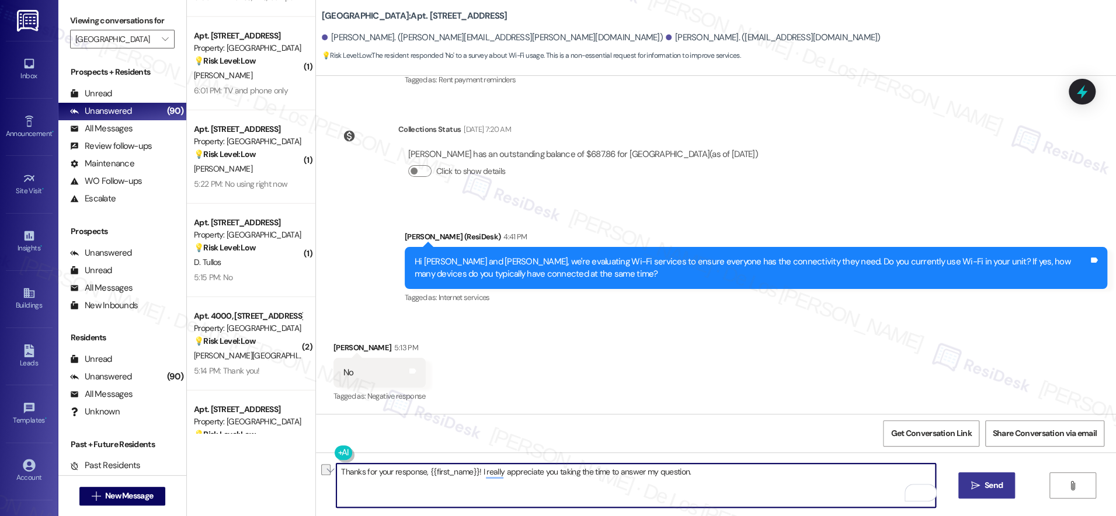
click at [984, 482] on span "Send" at bounding box center [993, 485] width 18 height 12
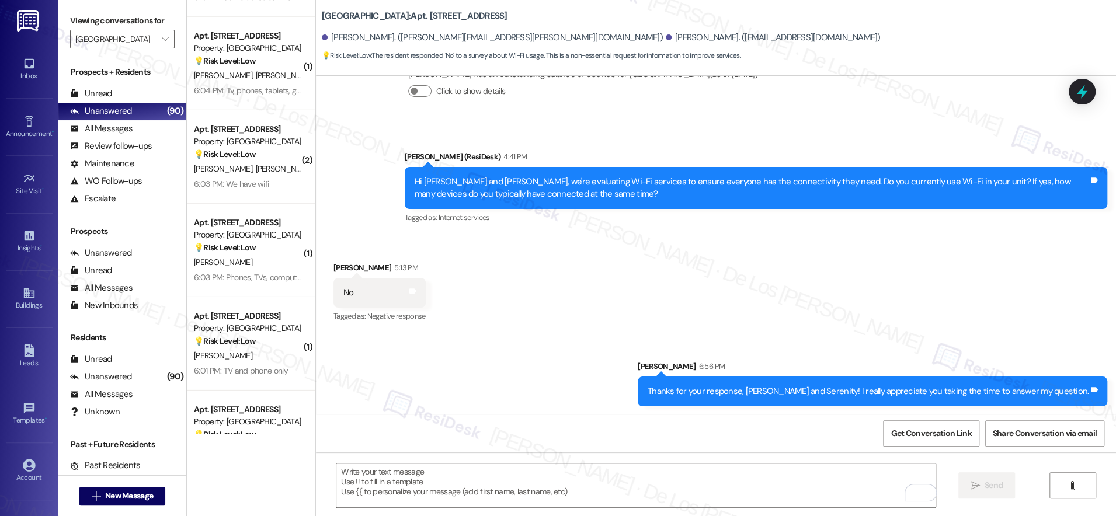
scroll to position [965, 0]
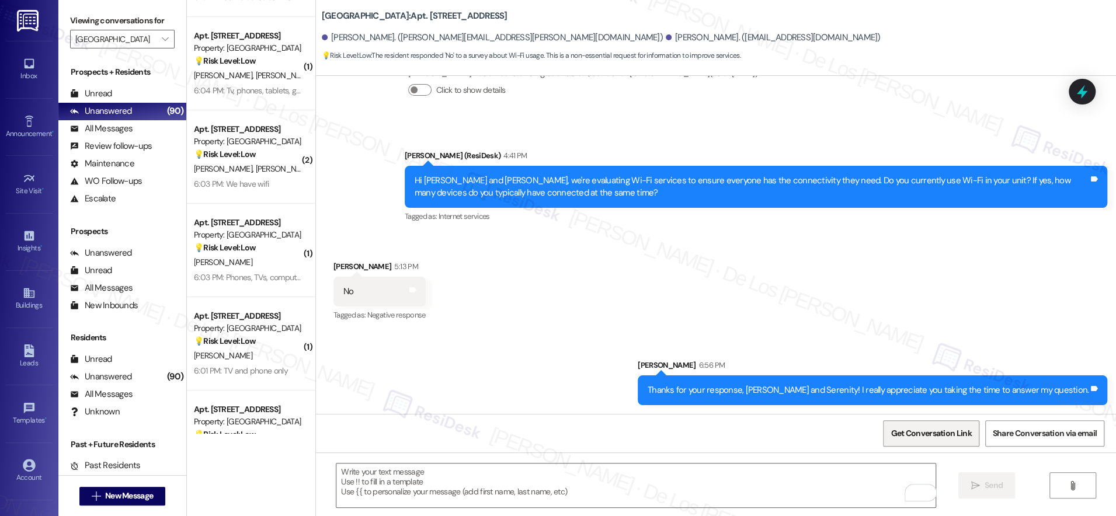
click at [896, 434] on span "Get Conversation Link" at bounding box center [930, 433] width 81 height 12
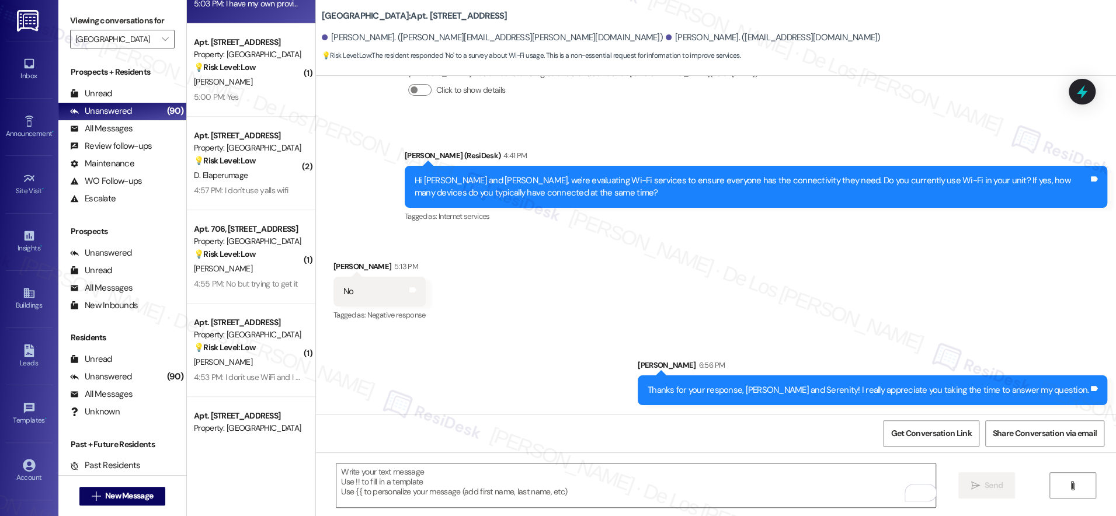
scroll to position [3620, 0]
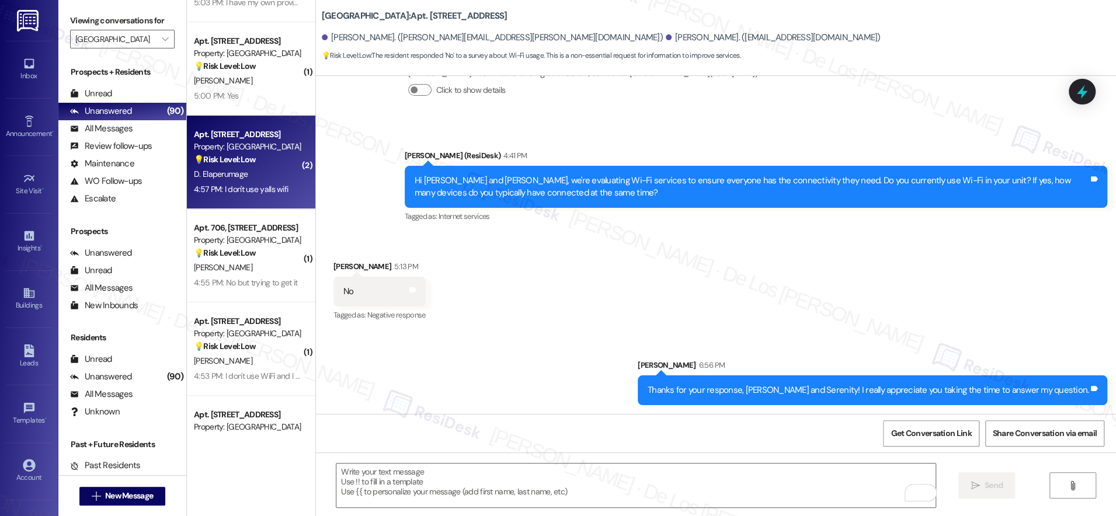
click at [272, 196] on div "4:57 PM: I don't use yalls wifi 4:57 PM: I don't use yalls wifi" at bounding box center [248, 189] width 110 height 15
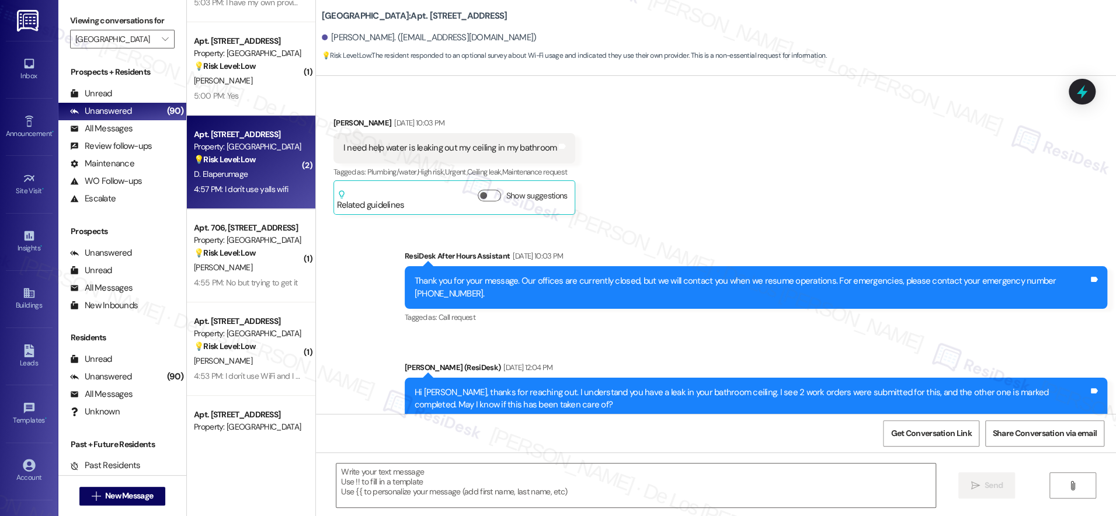
type textarea "Fetching suggested responses. Please feel free to read through the conversation…"
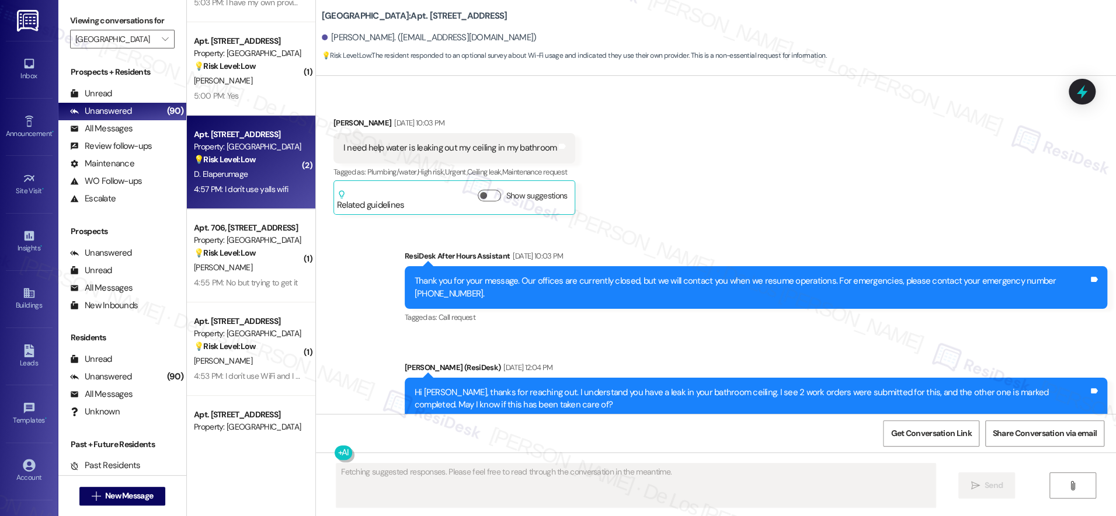
scroll to position [3086, 0]
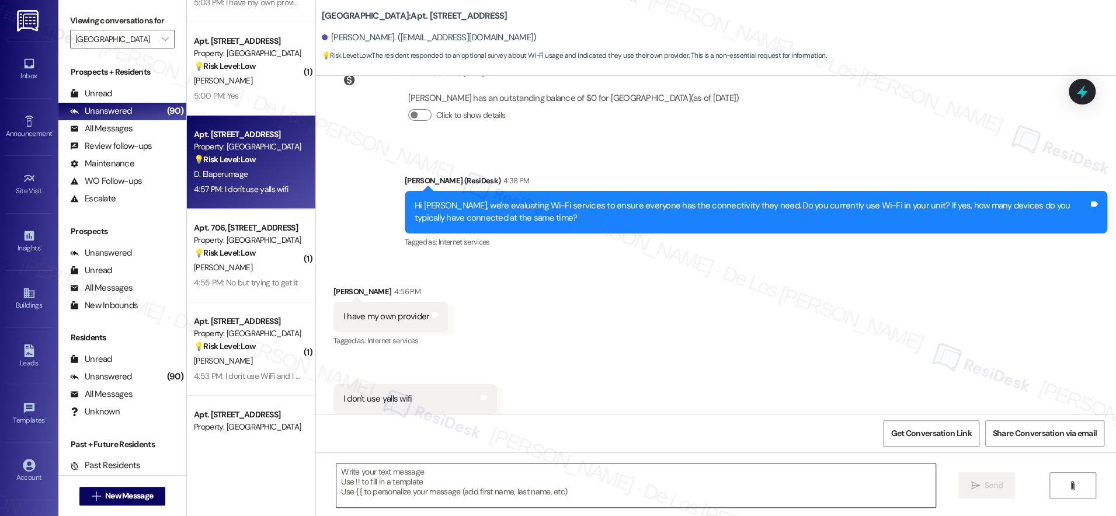
click at [455, 482] on textarea at bounding box center [635, 485] width 599 height 44
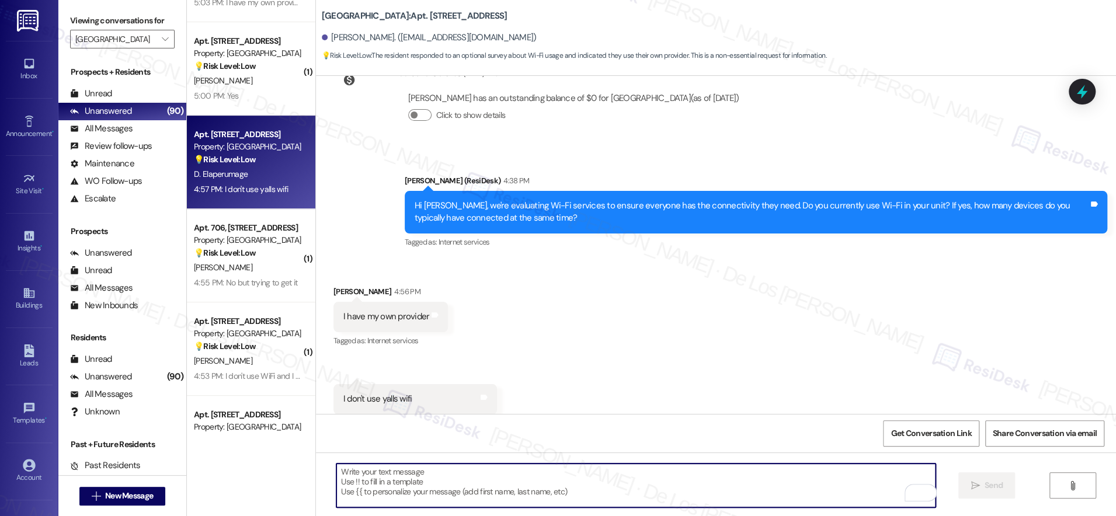
click at [494, 495] on textarea "To enrich screen reader interactions, please activate Accessibility in Grammarl…" at bounding box center [635, 485] width 599 height 44
paste textarea "Thanks {{first_name}}! What types of devices do you connect? Phones, computers,…"
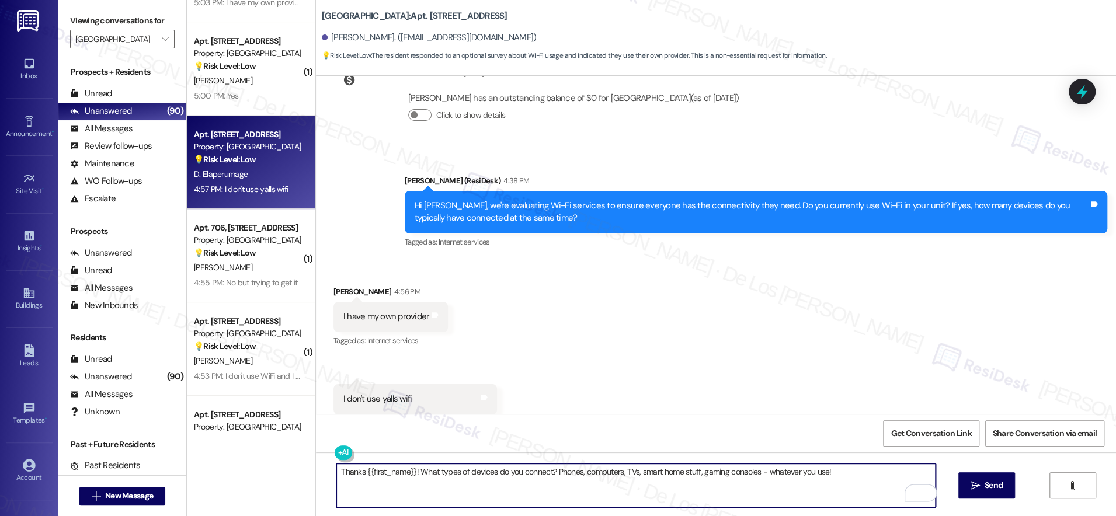
click at [356, 470] on textarea "Thanks {{first_name}}! What types of devices do you connect? Phones, computers,…" at bounding box center [635, 485] width 599 height 44
type textarea "Thanks {{first_name}}! What types of devices do you connect? Phones, computers,…"
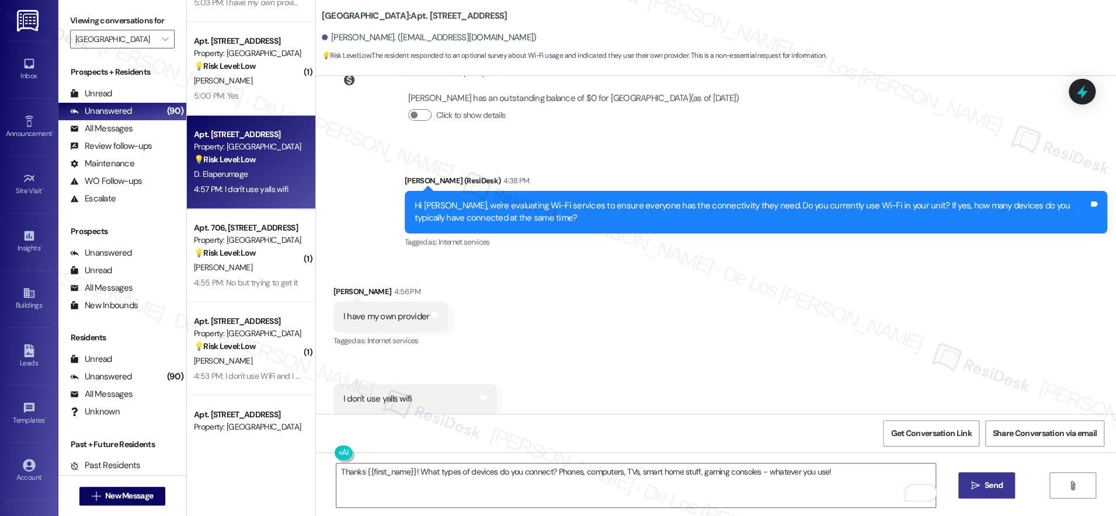
click at [998, 488] on span "Send" at bounding box center [993, 485] width 18 height 12
click at [952, 437] on span "Get Conversation Link" at bounding box center [930, 433] width 81 height 12
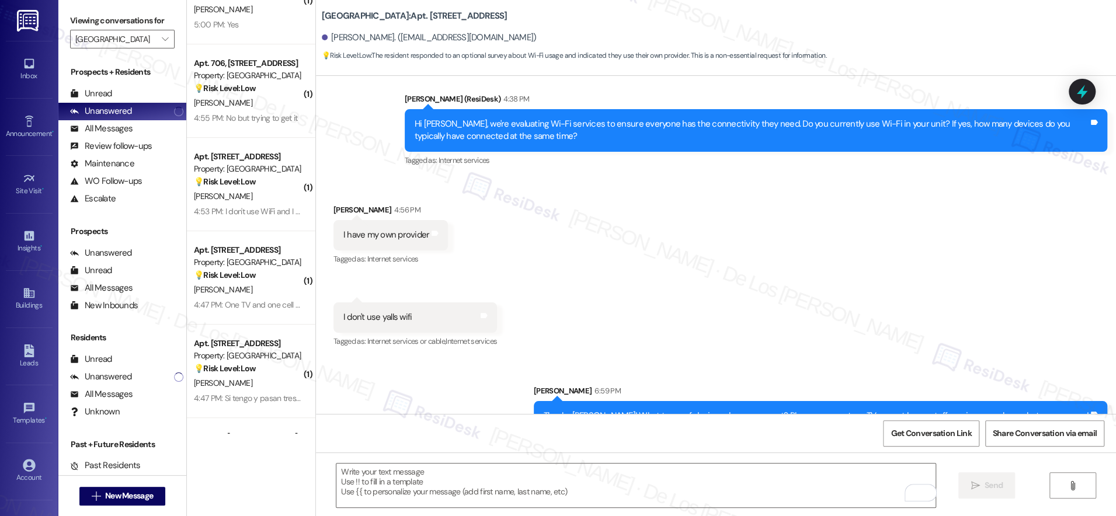
scroll to position [3692, 0]
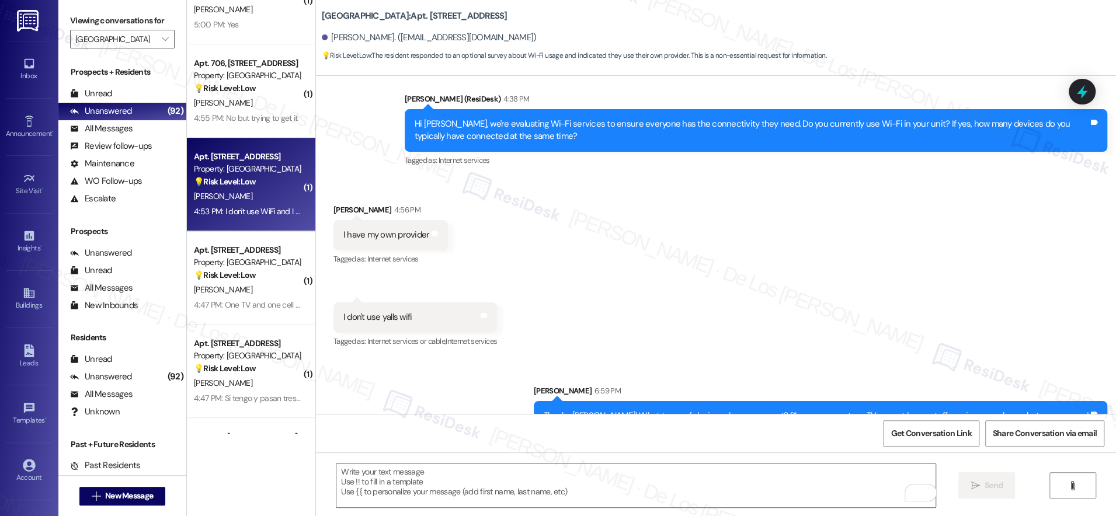
click at [270, 183] on div "💡 Risk Level: Low The resident responded to a survey about Wi-Fi usage and indi…" at bounding box center [248, 182] width 108 height 12
type textarea "Fetching suggested responses. Please feel free to read through the conversation…"
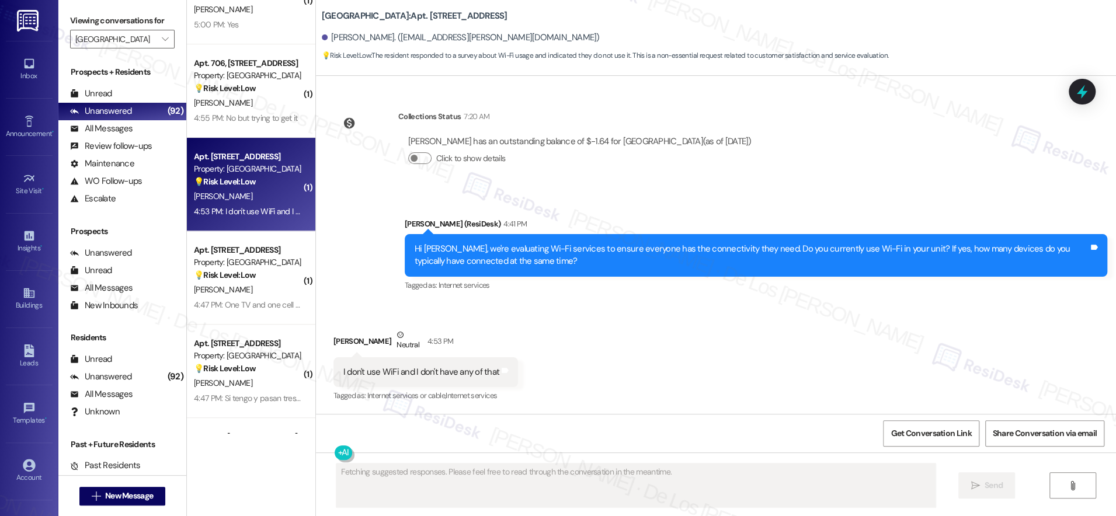
scroll to position [662, 0]
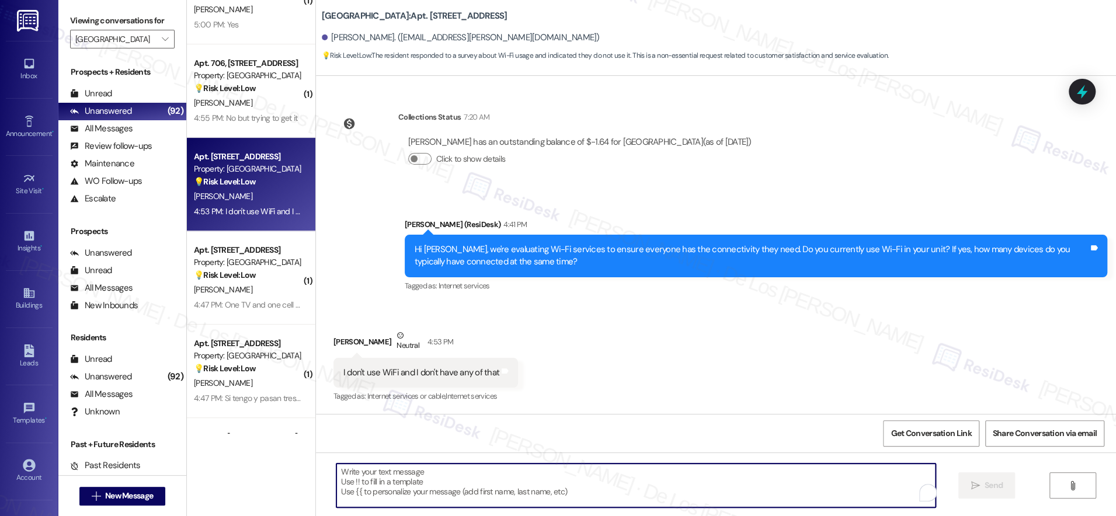
click at [450, 490] on textarea "To enrich screen reader interactions, please activate Accessibility in Grammarl…" at bounding box center [635, 485] width 599 height 44
paste textarea "Thanks for your response, {{first_name}}! I really appreciate you taking the ti…"
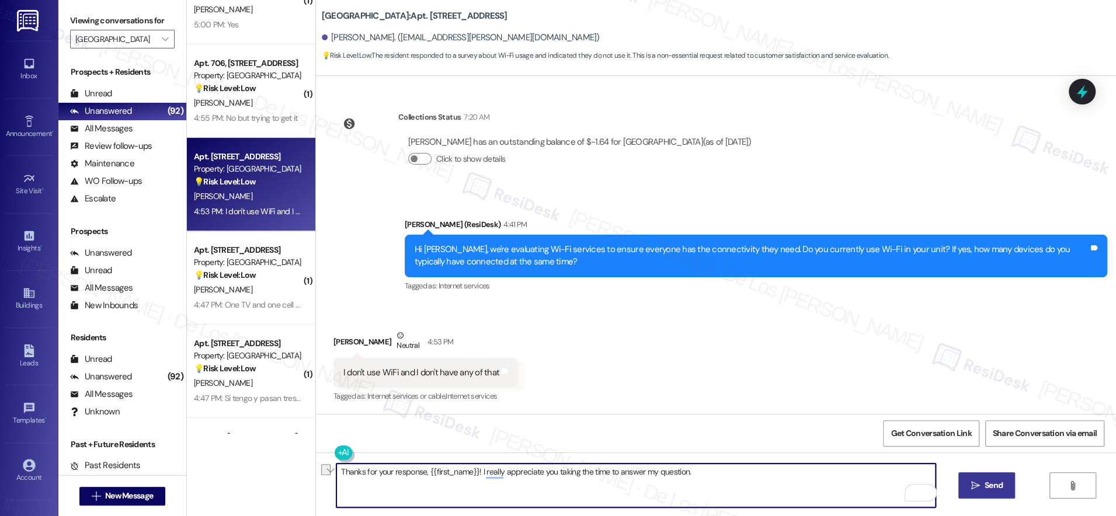
drag, startPoint x: 416, startPoint y: 472, endPoint x: 312, endPoint y: 465, distance: 104.1
click at [316, 465] on div "Thanks for your response, {{first_name}}! I really appreciate you taking the ti…" at bounding box center [716, 496] width 800 height 88
click at [336, 469] on textarea "Thanks for your response, {{first_name}}! I really appreciate you taking the ti…" at bounding box center [635, 485] width 599 height 44
type textarea "No worries, thanks for your response, {{first_name}}! I really appreciate you t…"
click at [773, 471] on textarea "No worries, thanks for your response, {{first_name}}! I really appreciate you t…" at bounding box center [635, 485] width 599 height 44
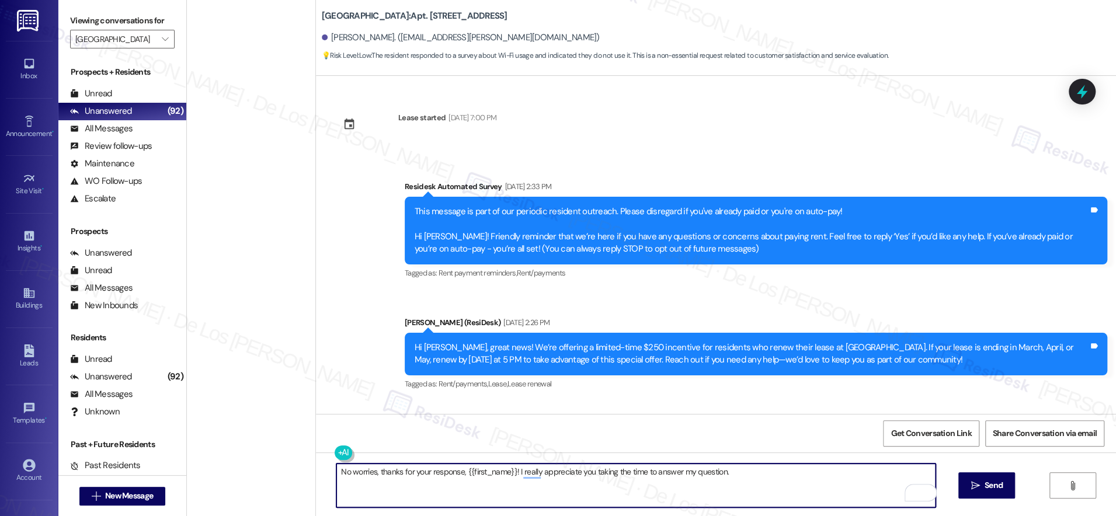
scroll to position [662, 0]
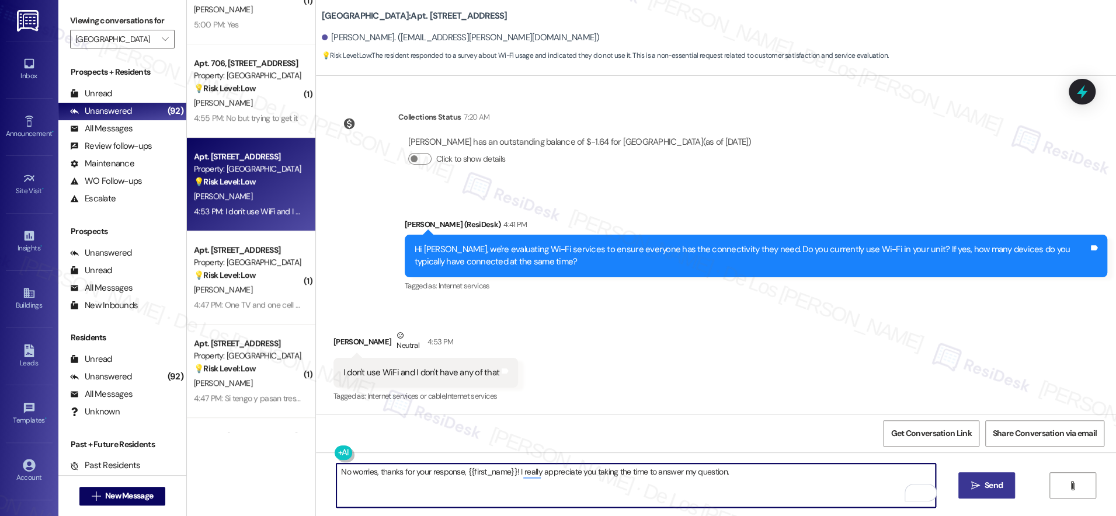
type textarea "No worries, thanks for your response, {{first_name}}! I really appreciate you t…"
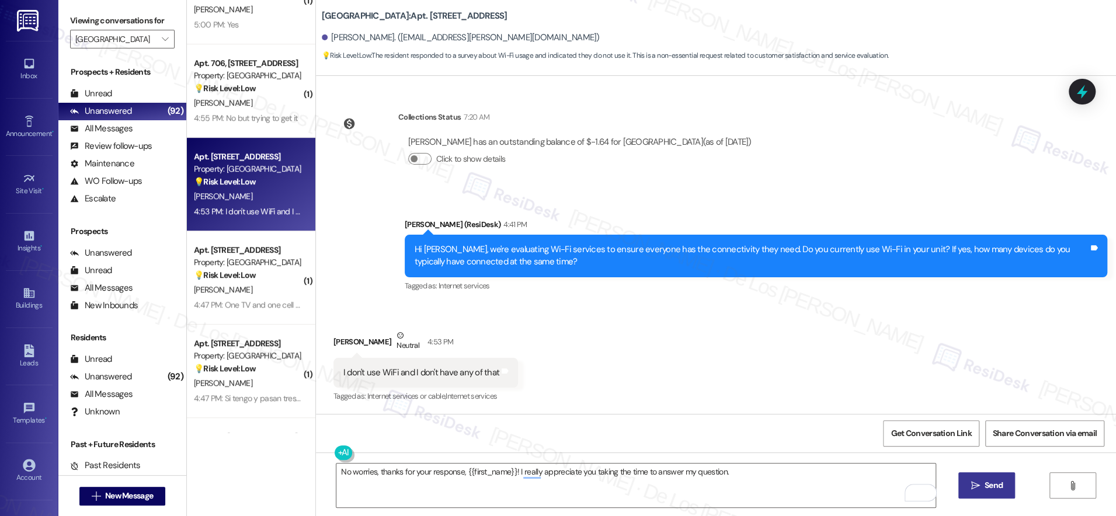
click at [970, 481] on icon "" at bounding box center [974, 485] width 9 height 9
click at [940, 424] on span "Get Conversation Link" at bounding box center [930, 433] width 85 height 25
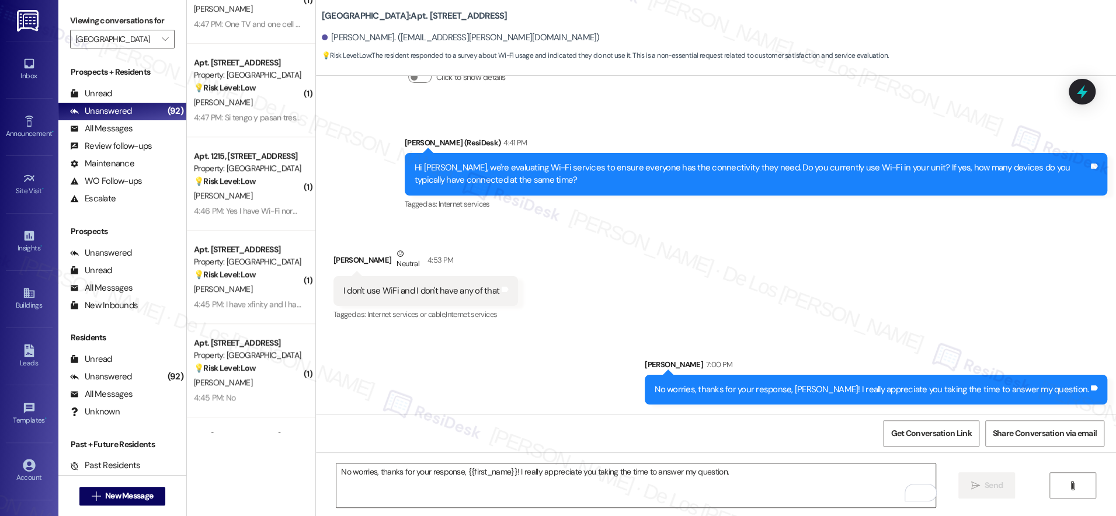
scroll to position [3958, 0]
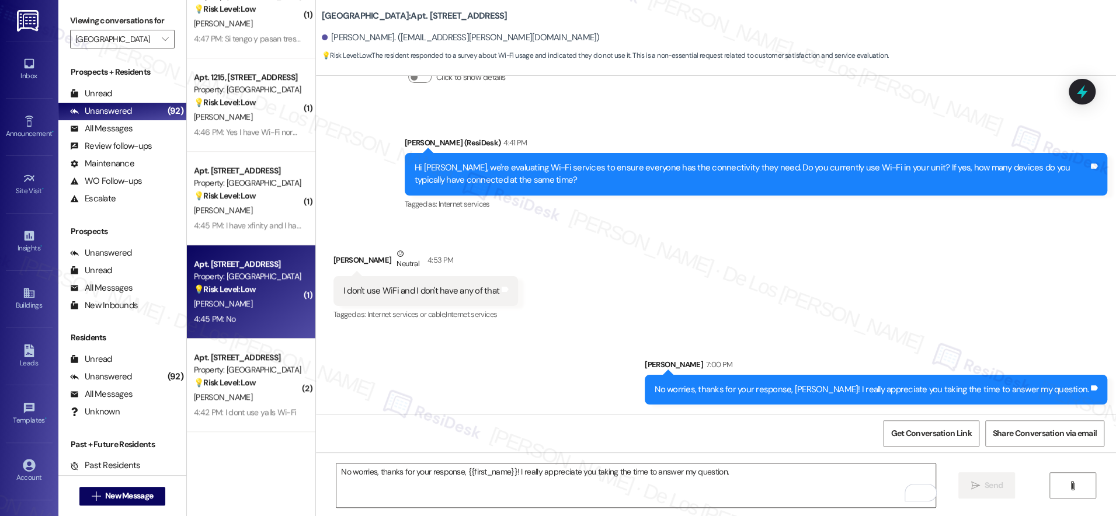
click at [267, 277] on div "Property: [GEOGRAPHIC_DATA]" at bounding box center [248, 276] width 108 height 12
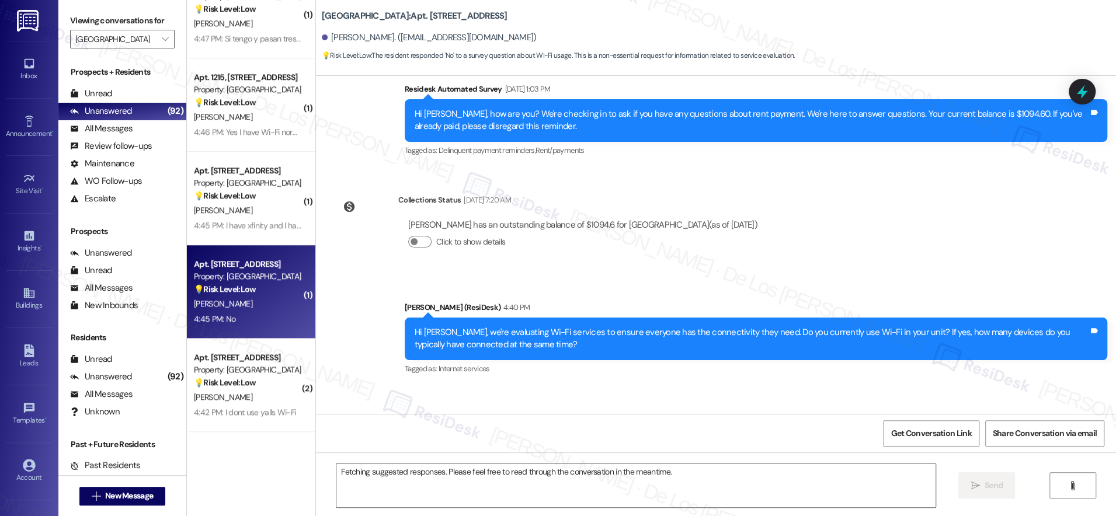
scroll to position [1031, 0]
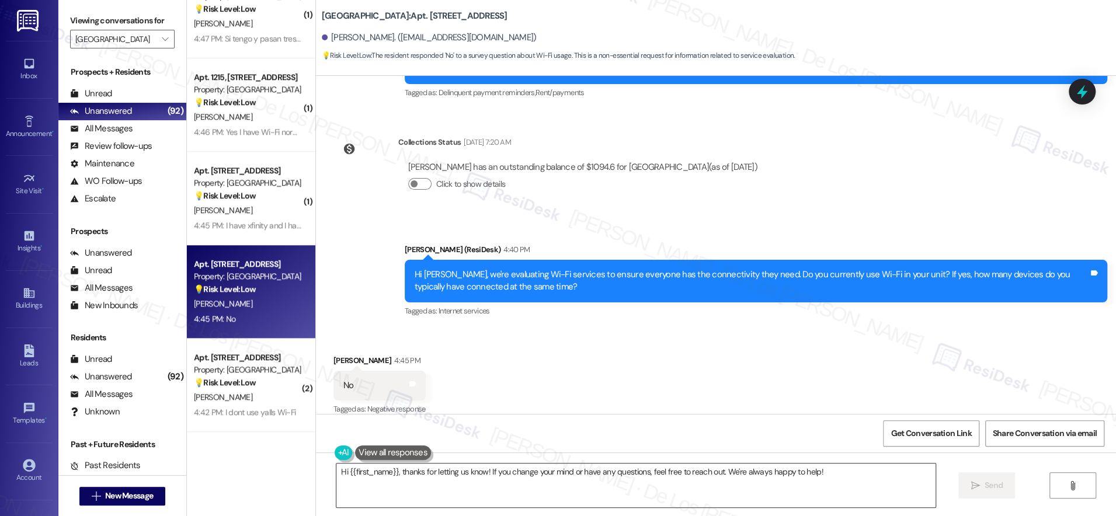
click at [637, 474] on textarea "Hi {{first_name}}, thanks for letting us know! If you change your mind or have …" at bounding box center [635, 485] width 599 height 44
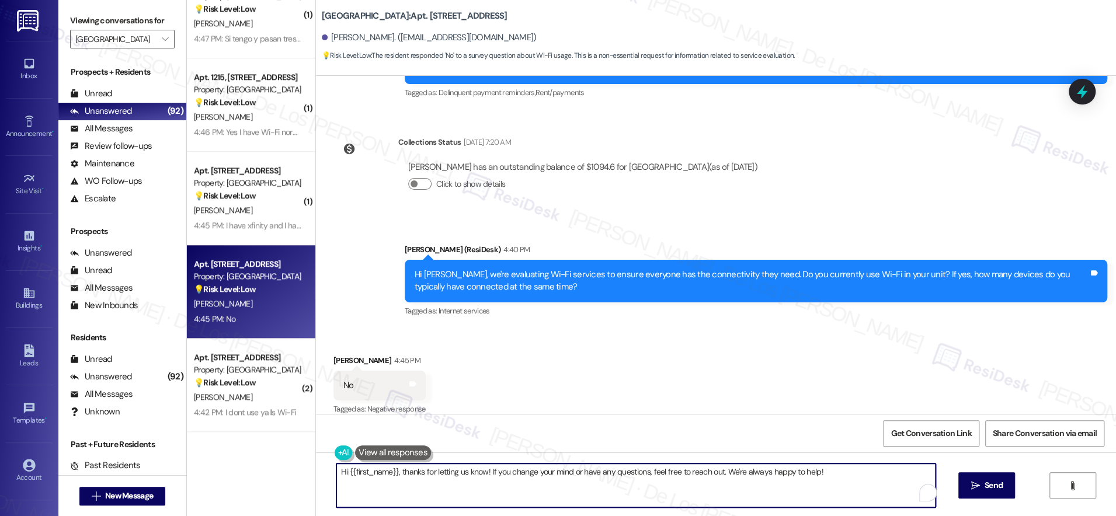
click at [637, 474] on textarea "Hi {{first_name}}, thanks for letting us know! If you change your mind or have …" at bounding box center [635, 485] width 599 height 44
paste textarea "https://www.theresidesk.com/text/insights-conversations/1347862/share-conversat…"
click at [467, 479] on textarea "https://www.theresidesk.com/text/insights-conversations/1347862/share-conversat…" at bounding box center [635, 485] width 599 height 44
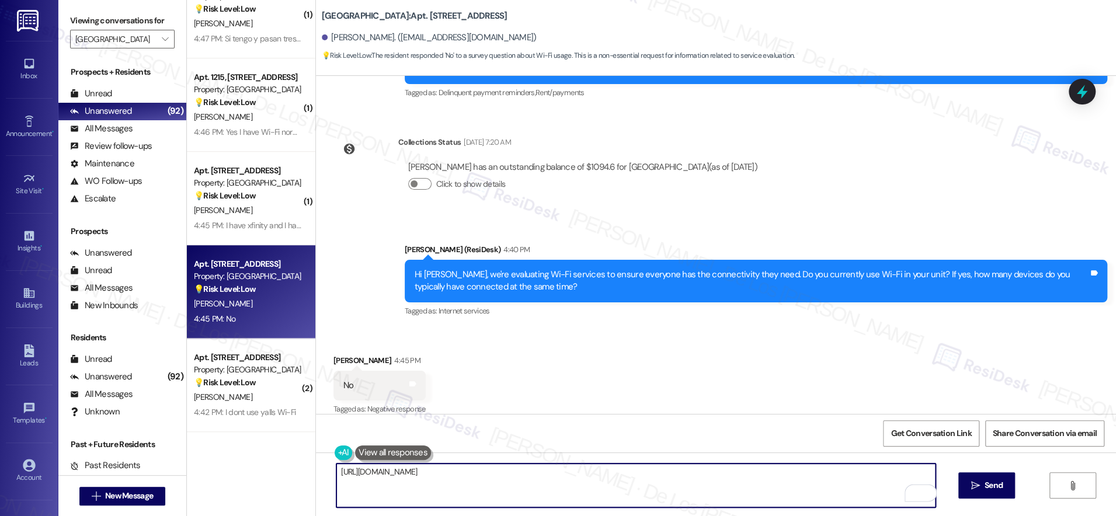
click at [467, 479] on textarea "https://www.theresidesk.com/text/insights-conversations/1347862/share-conversat…" at bounding box center [635, 485] width 599 height 44
paste textarea "Thanks for your response, {{first_name}}! I really appreciate you taking the ti…"
type textarea "Thanks for your response, {{first_name}}! I really appreciate you taking the ti…"
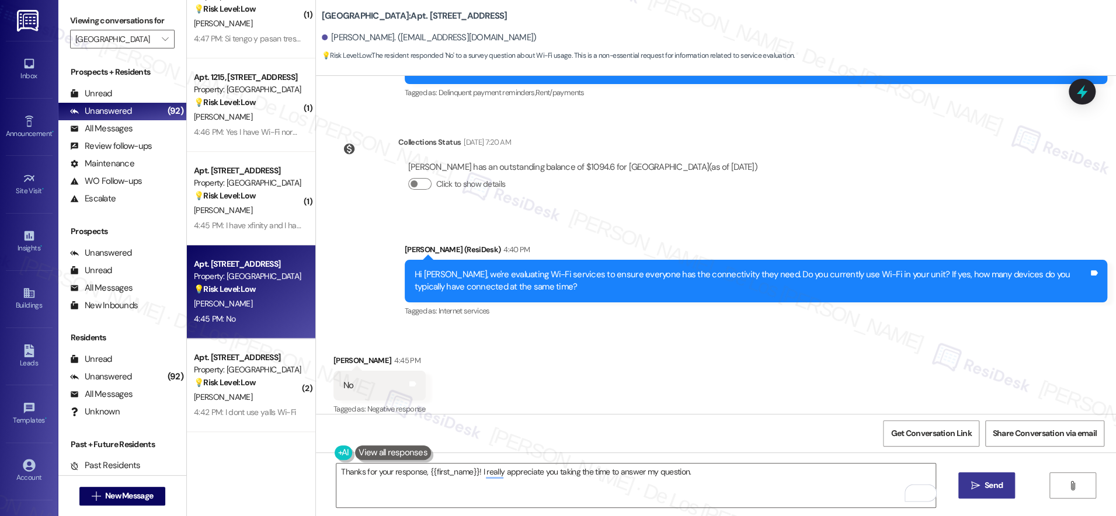
click at [977, 476] on button " Send" at bounding box center [986, 485] width 57 height 26
click at [947, 431] on span "Get Conversation Link" at bounding box center [930, 433] width 81 height 12
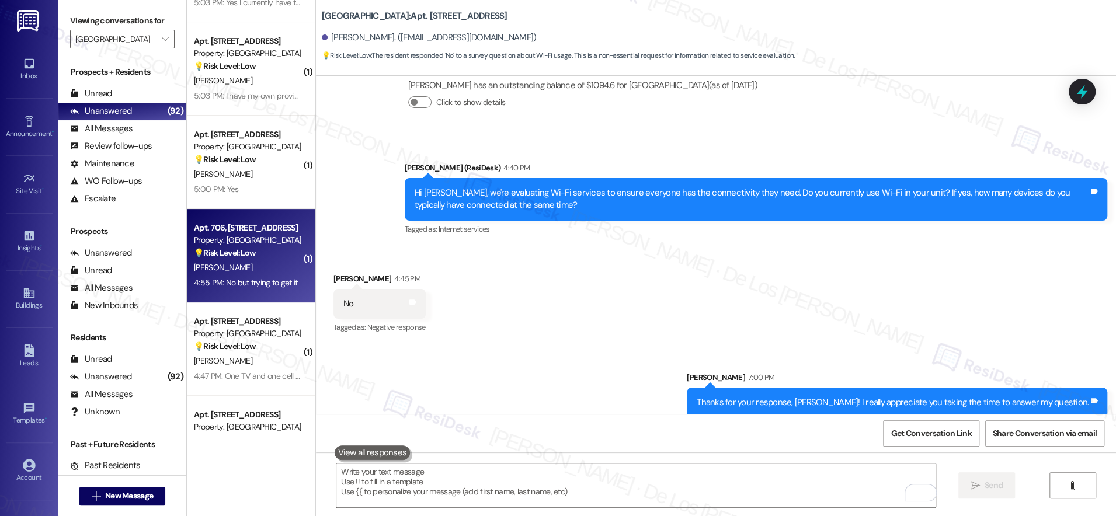
scroll to position [3523, 0]
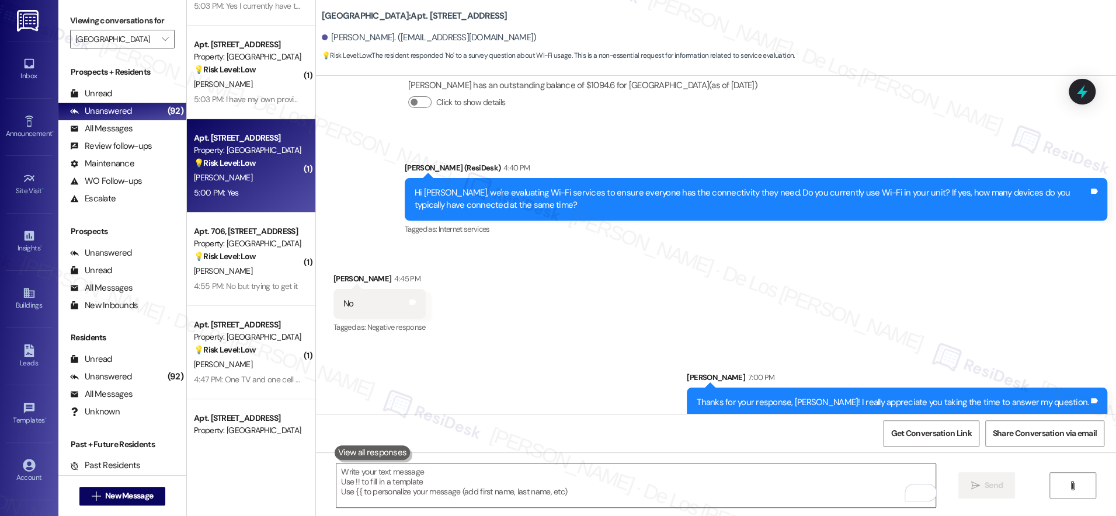
click at [232, 171] on div "[PERSON_NAME]" at bounding box center [248, 177] width 110 height 15
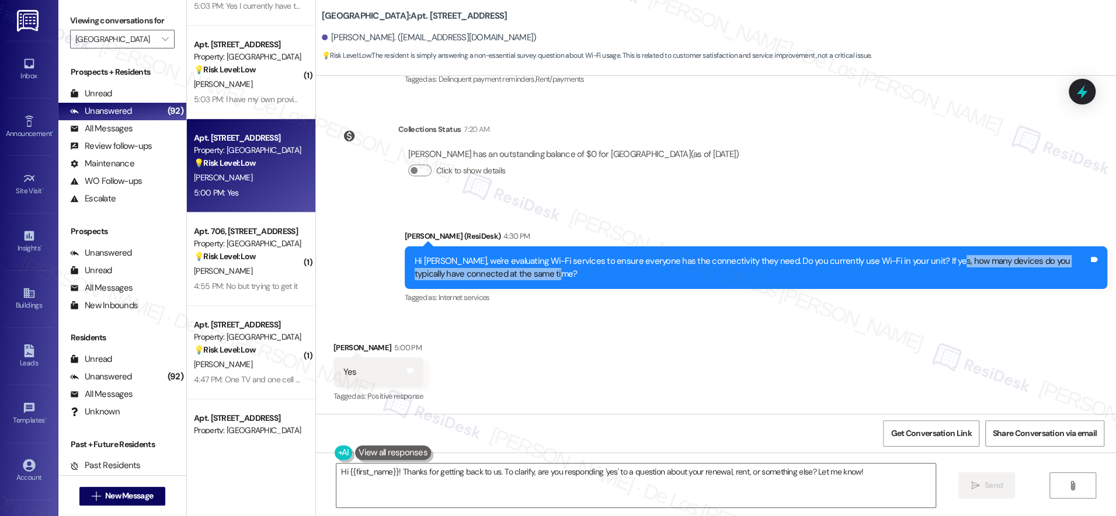
drag, startPoint x: 919, startPoint y: 263, endPoint x: 938, endPoint y: 284, distance: 28.1
click at [938, 284] on div "Hi Sherancia, we're evaluating Wi-Fi services to ensure everyone has the connec…" at bounding box center [756, 267] width 702 height 43
copy div "how many devices do you typically have connected at the same time?"
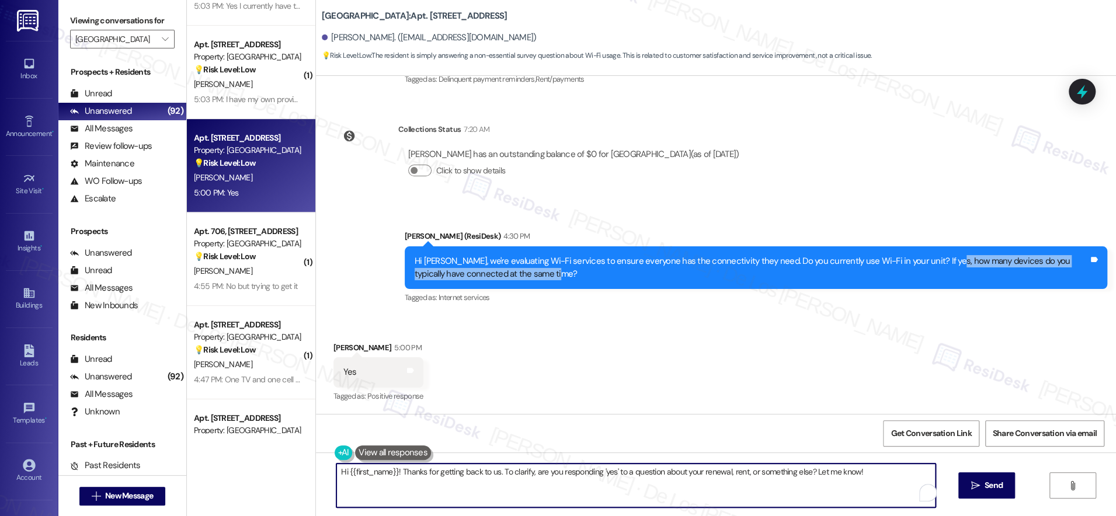
click at [500, 484] on textarea "Hi {{first_name}}! Thanks for getting back to us. To clarify, are you respondin…" at bounding box center [635, 485] width 599 height 44
paste textarea "how many devices do you typically have connected at the same time?"
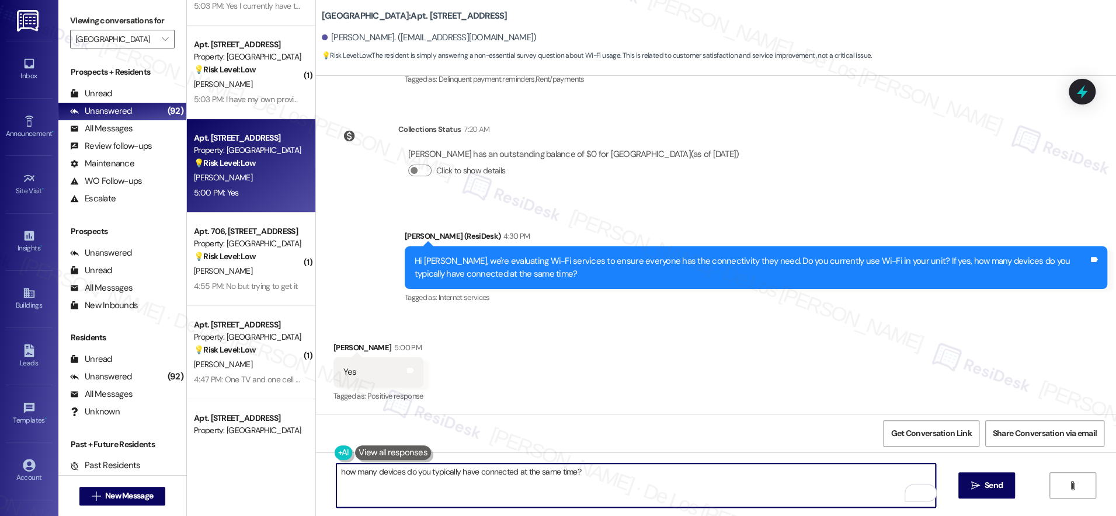
drag, startPoint x: 332, startPoint y: 472, endPoint x: 397, endPoint y: 468, distance: 65.0
click at [336, 472] on textarea "how many devices do you typically have connected at the same time?" at bounding box center [635, 485] width 599 height 44
click at [714, 475] on textarea "Good to know! May I know how many devices do you typically have connected at th…" at bounding box center [635, 485] width 599 height 44
type textarea "Good to know! May I know how many devices do you typically have connected at th…"
click at [990, 493] on button " Send" at bounding box center [986, 485] width 57 height 26
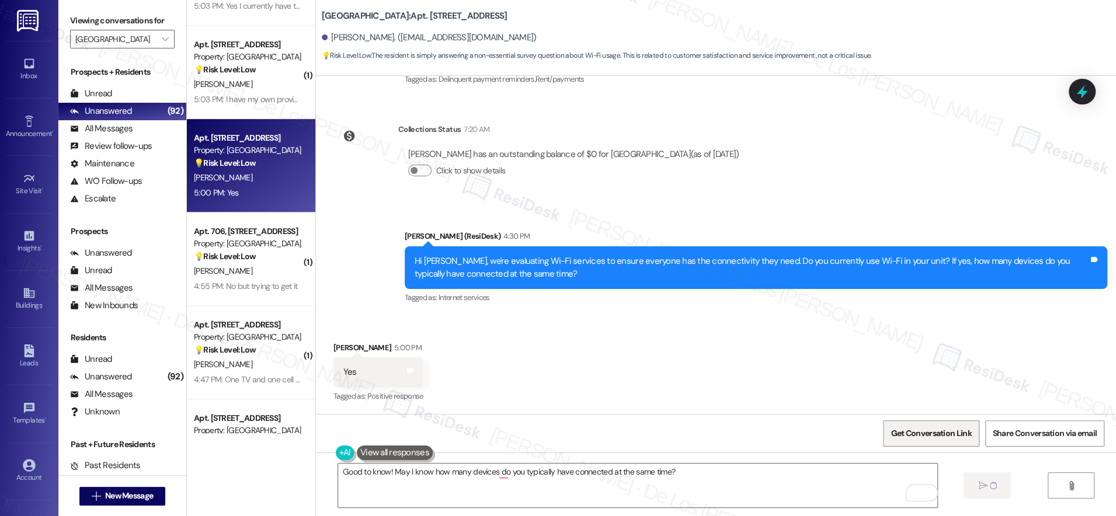
click at [933, 431] on span "Get Conversation Link" at bounding box center [930, 433] width 81 height 12
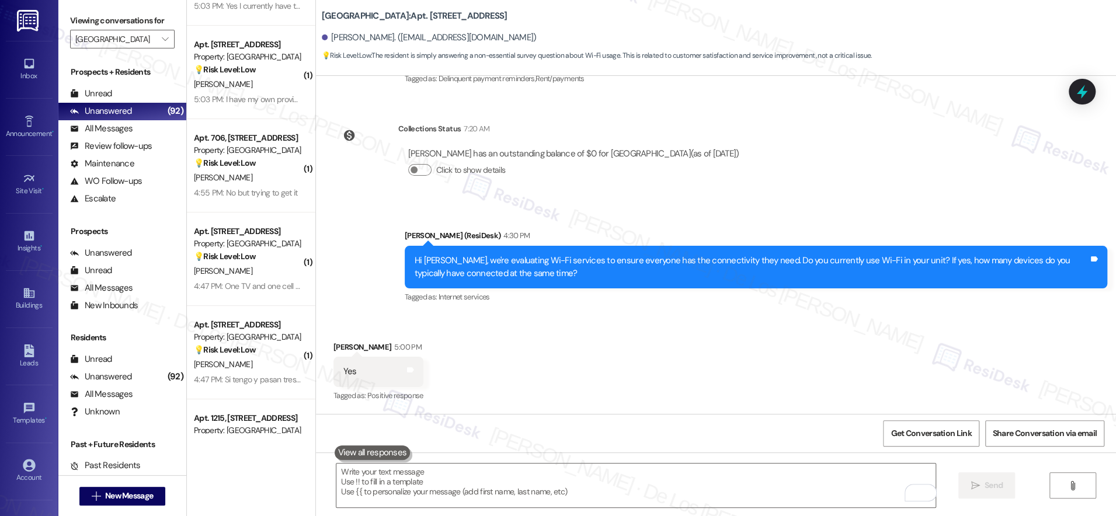
scroll to position [4398, 0]
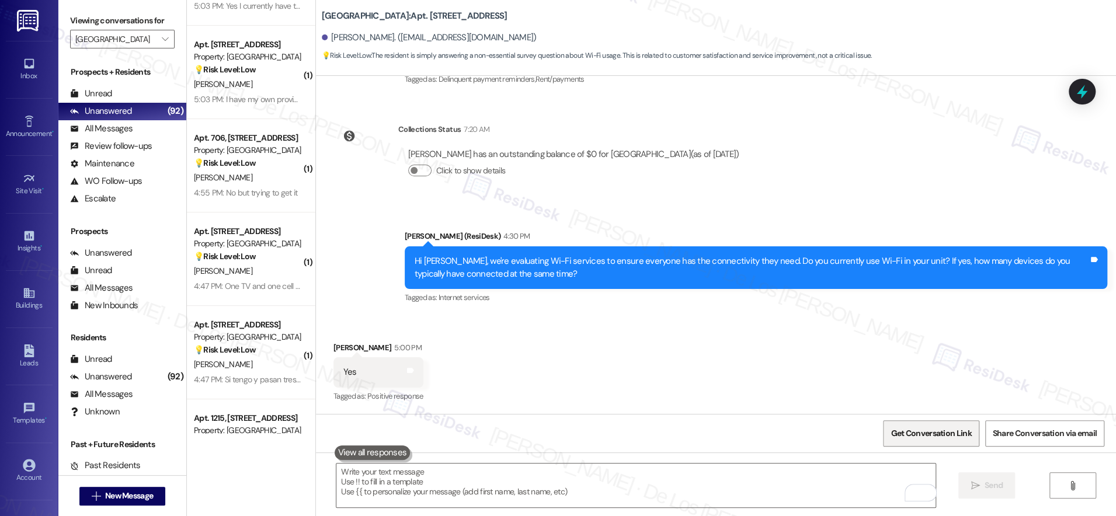
click at [923, 441] on span "Get Conversation Link" at bounding box center [930, 433] width 85 height 25
click at [642, 471] on textarea "To enrich screen reader interactions, please activate Accessibility in Grammarl…" at bounding box center [635, 485] width 599 height 44
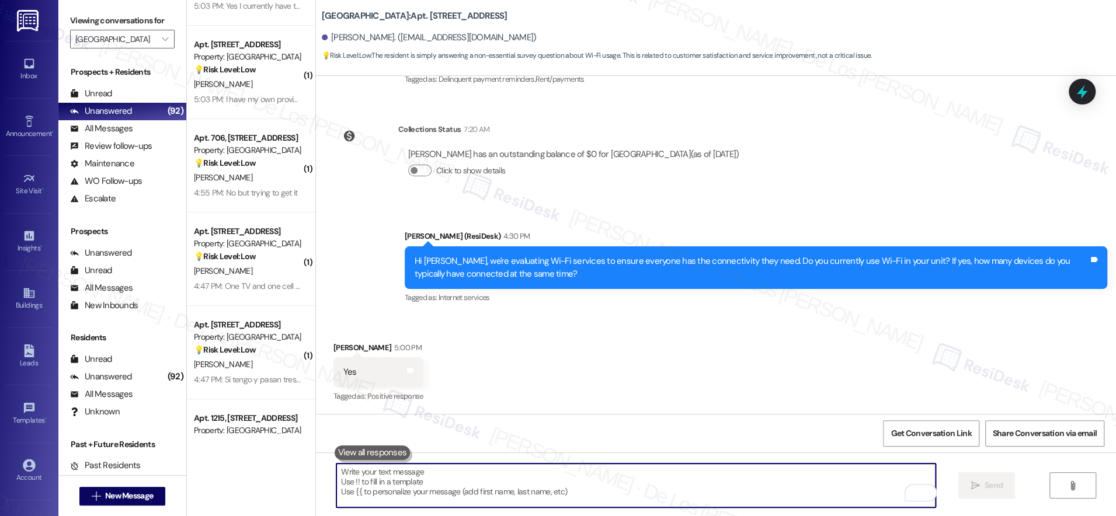
paste textarea "https://www.theresidesk.com/text/insights-conversations/1323496/share-conversat…"
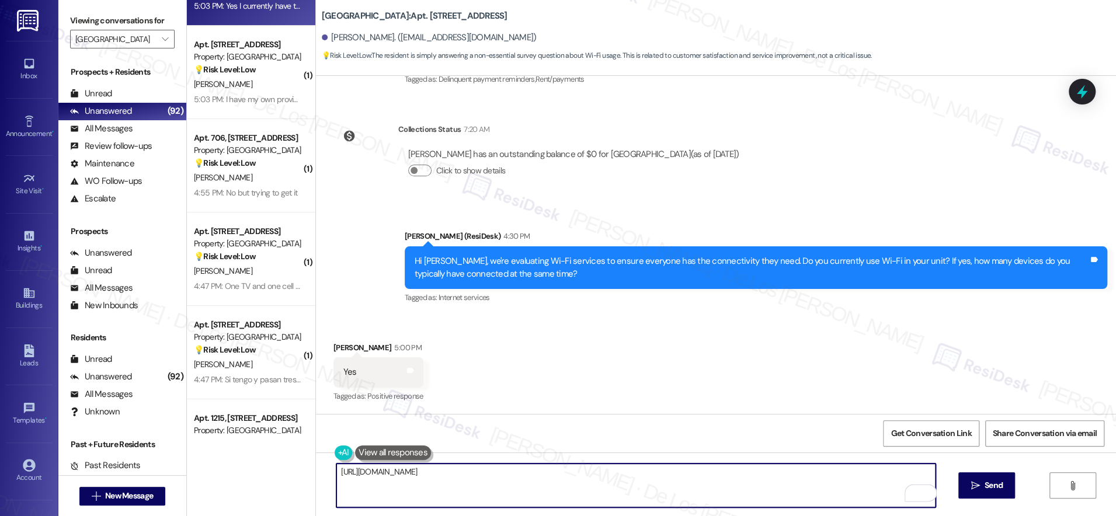
type textarea "https://www.theresidesk.com/text/insights-conversations/1323496/share-conversat…"
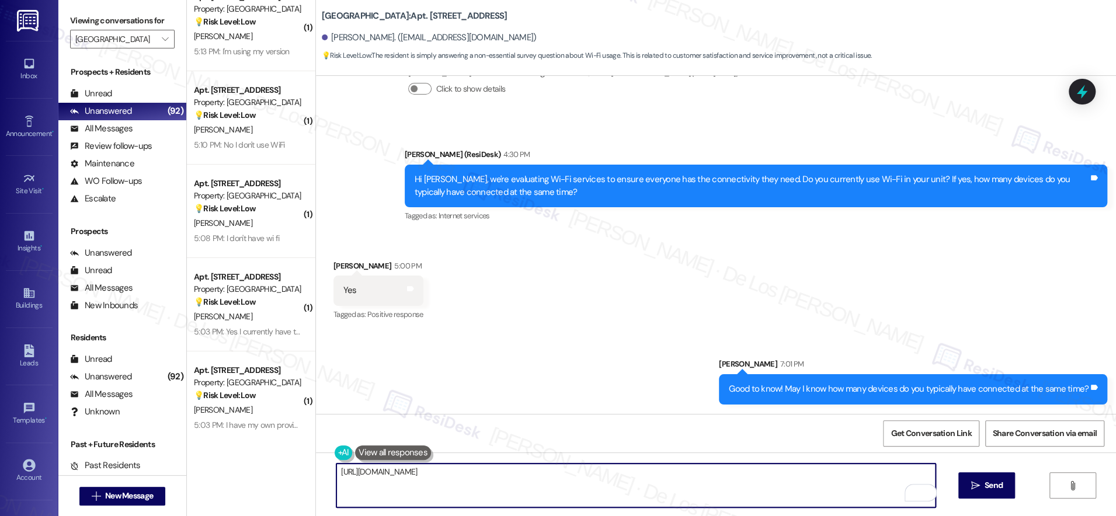
scroll to position [3125, 0]
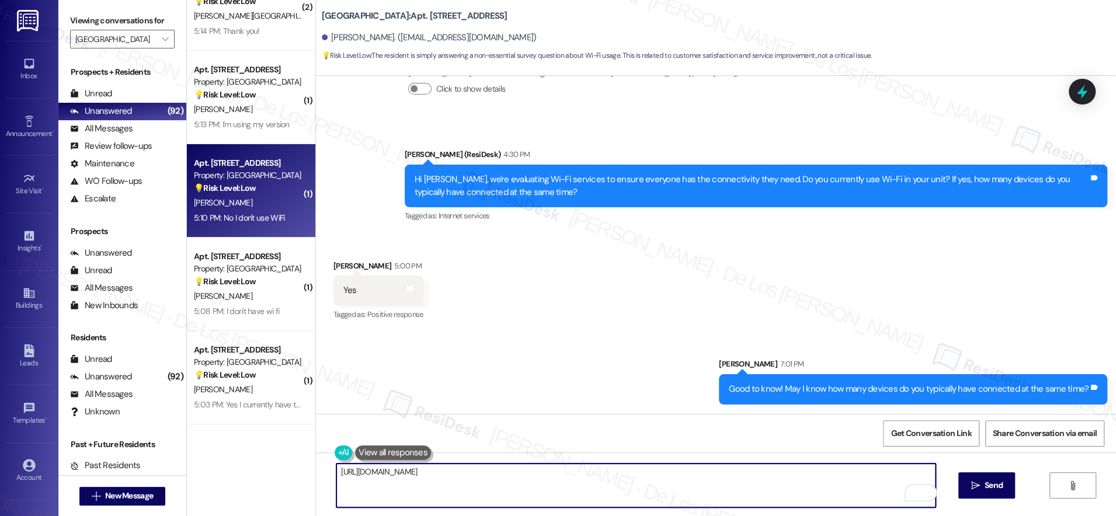
click at [271, 209] on div "J. Steward" at bounding box center [248, 203] width 110 height 15
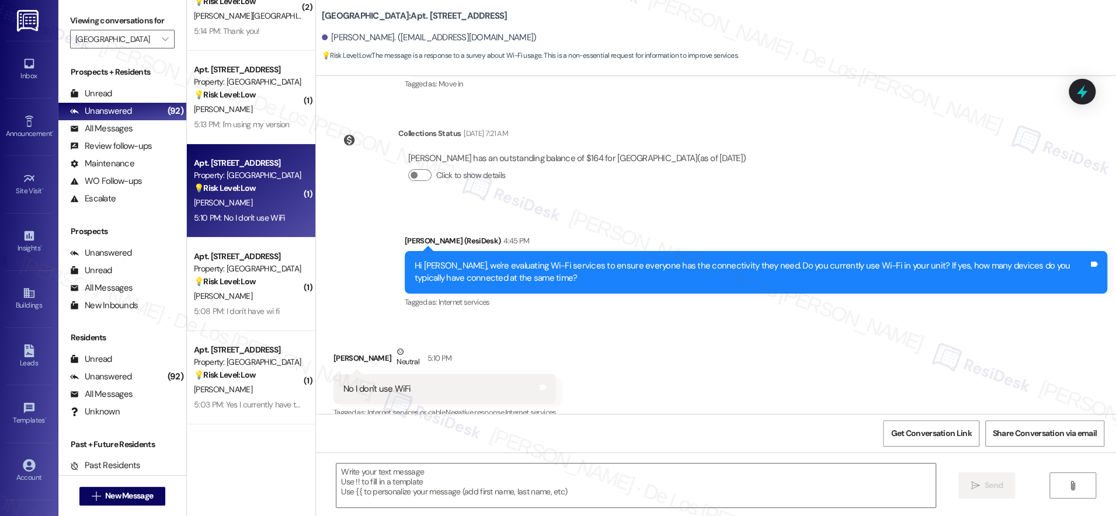
type textarea "Fetching suggested responses. Please feel free to read through the conversation…"
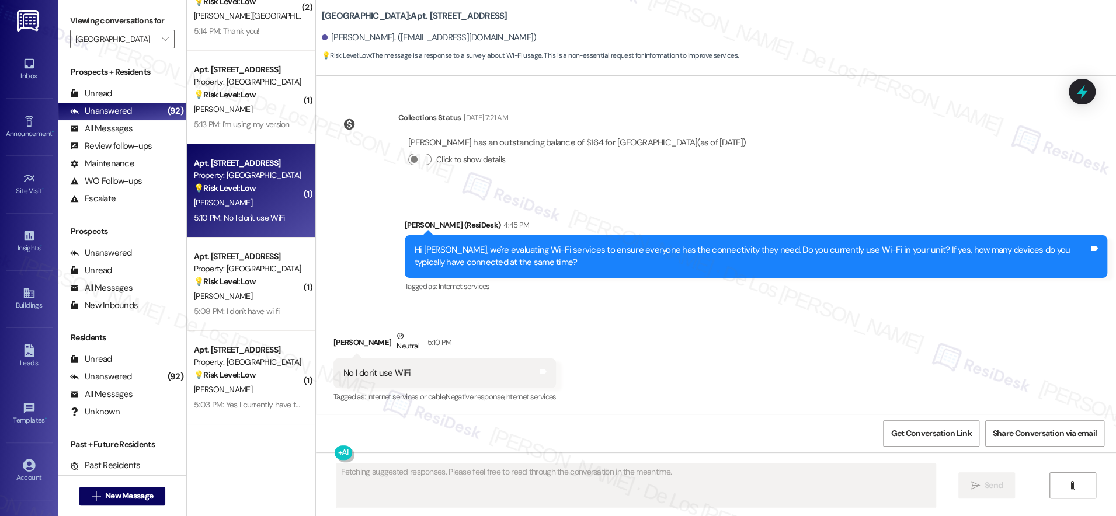
scroll to position [180, 0]
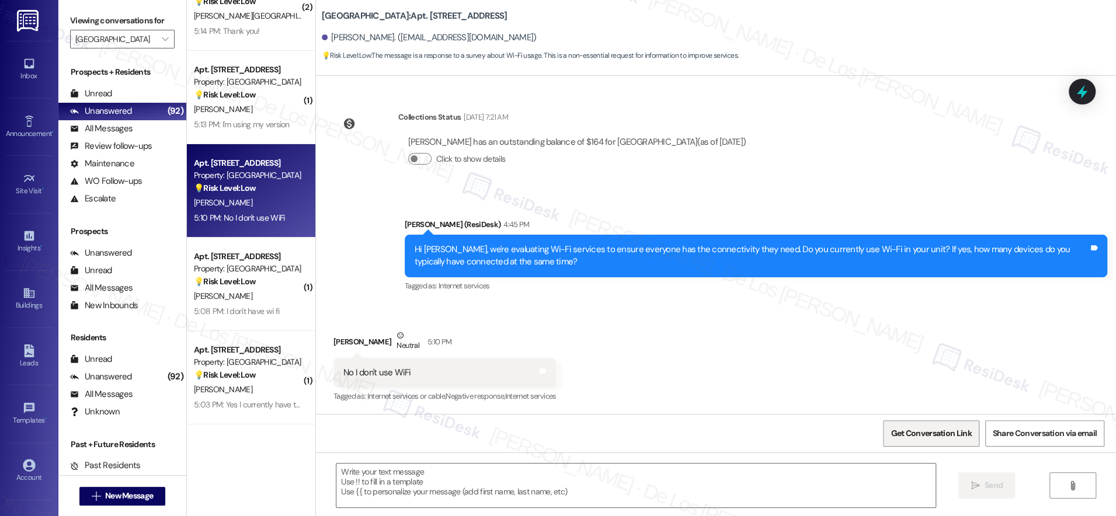
click at [947, 435] on span "Get Conversation Link" at bounding box center [930, 433] width 81 height 12
click at [531, 487] on textarea at bounding box center [635, 485] width 599 height 44
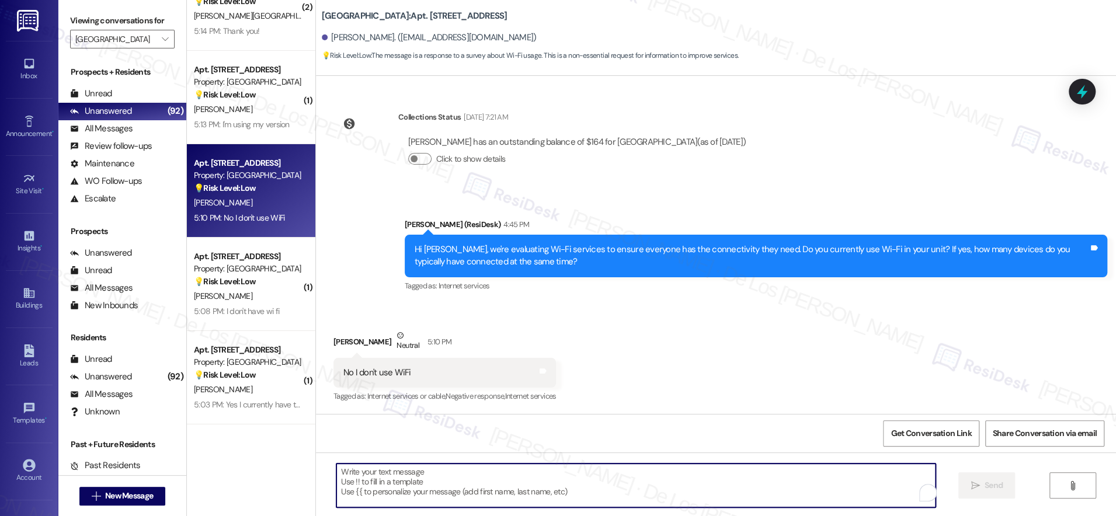
paste textarea "Thanks for your response, {{first_name}}! I really appreciate you taking the ti…"
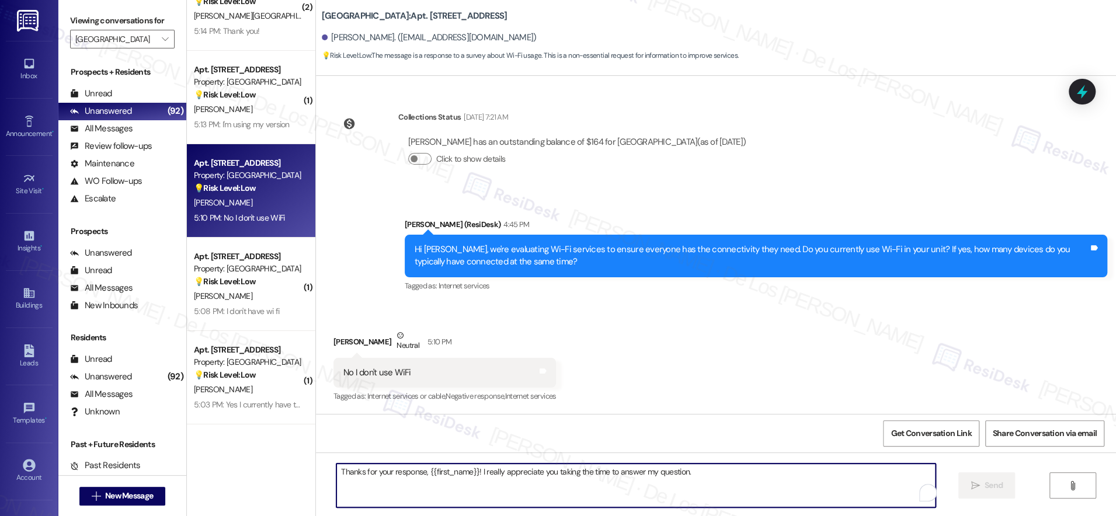
paste textarea "Thanks for your response, {{first_name}}! I really appreciate you taking the ti…"
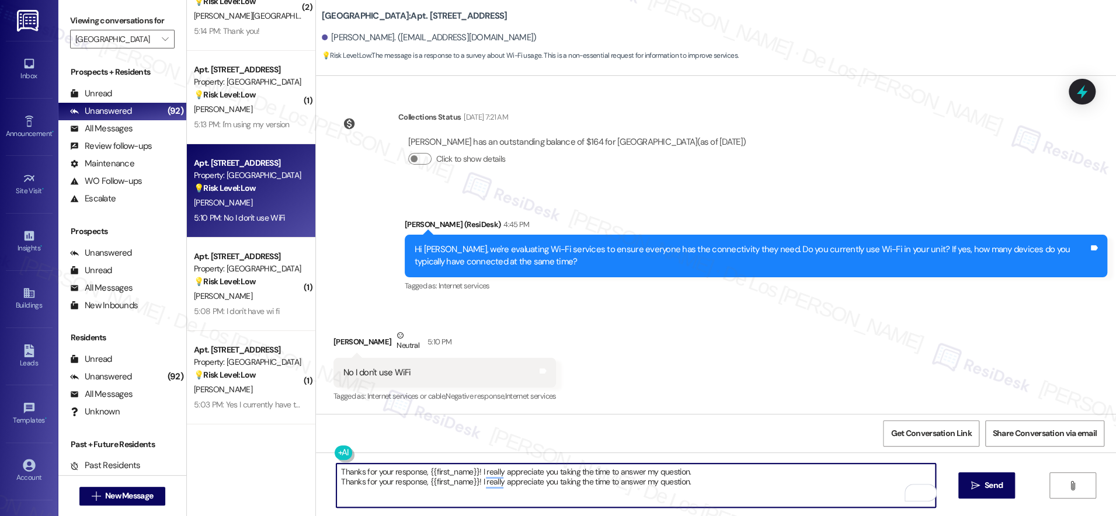
click at [430, 476] on textarea "Thanks for your response, {{first_name}}! I really appreciate you taking the ti…" at bounding box center [635, 485] width 599 height 44
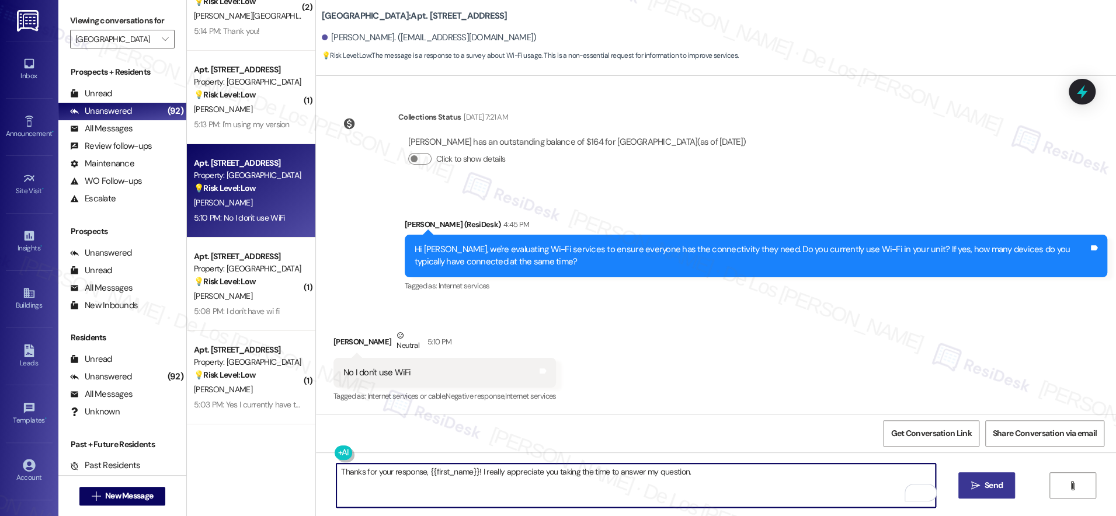
type textarea "Thanks for your response, {{first_name}}! I really appreciate you taking the ti…"
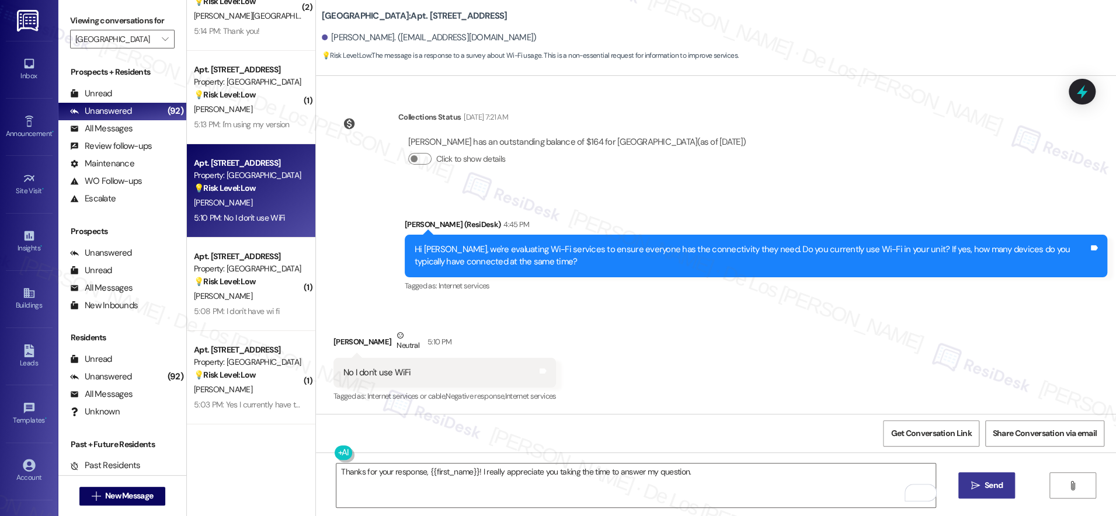
click at [977, 476] on button " Send" at bounding box center [986, 485] width 57 height 26
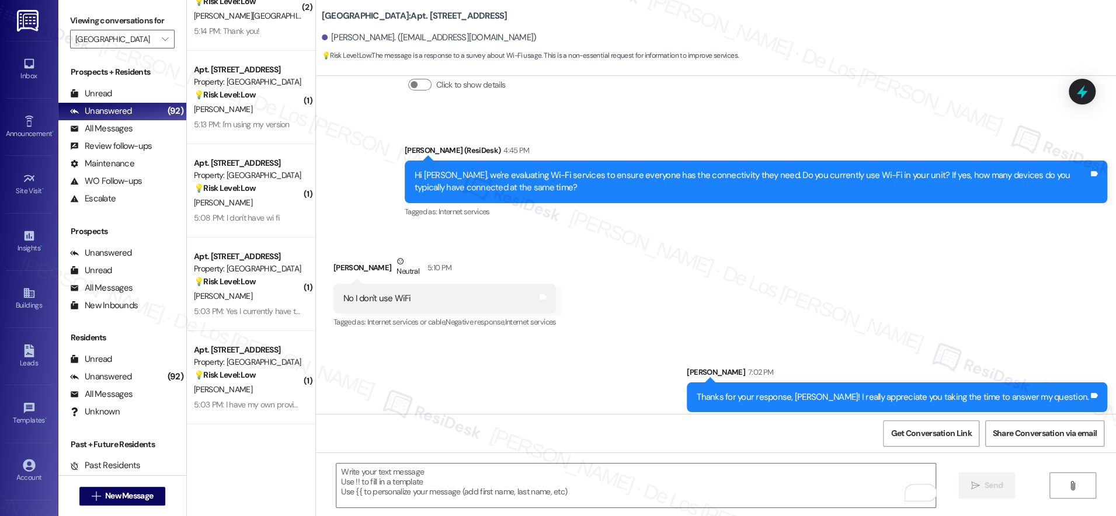
scroll to position [262, 0]
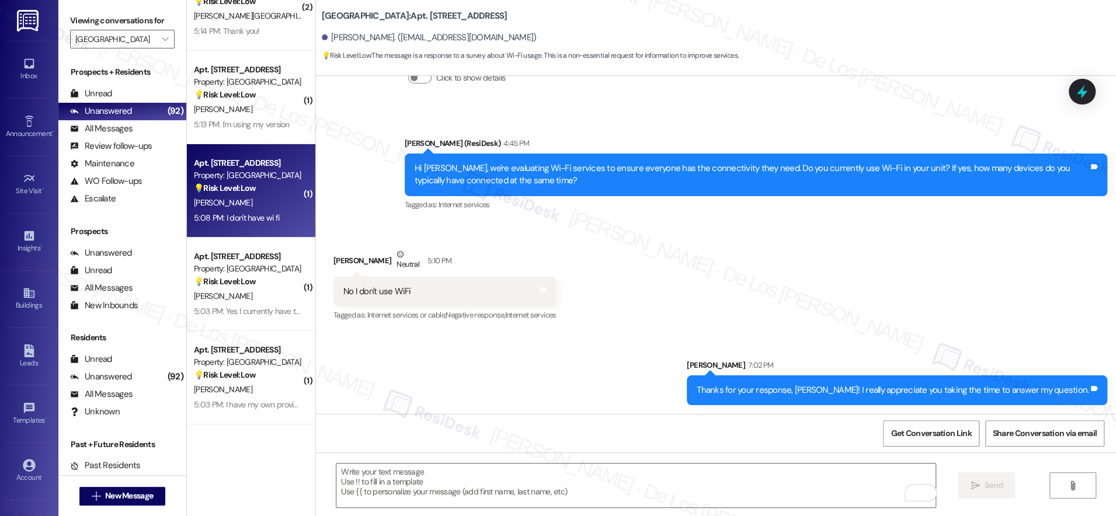
click at [258, 207] on div "R. Toscano" at bounding box center [248, 203] width 110 height 15
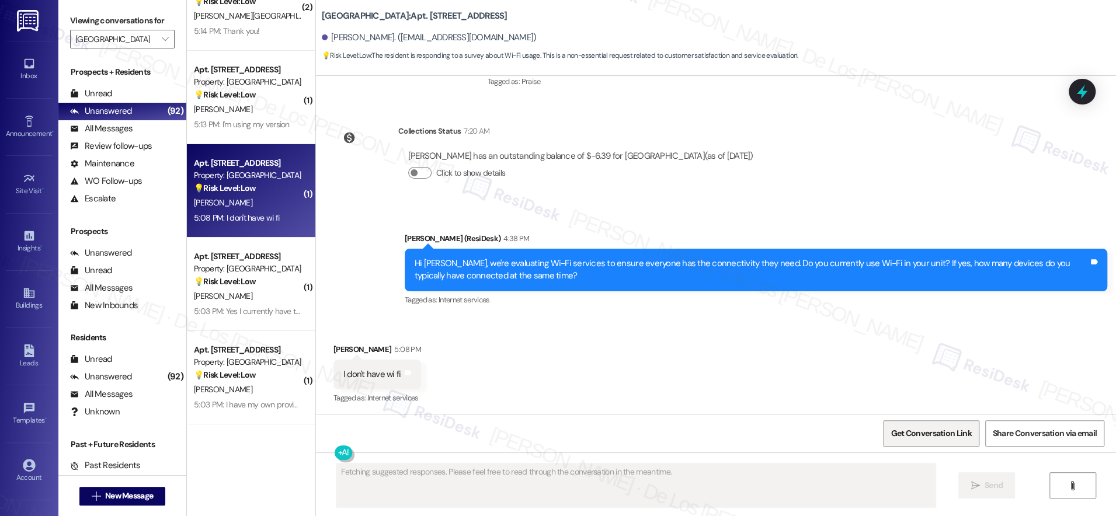
click at [905, 431] on span "Get Conversation Link" at bounding box center [930, 433] width 81 height 12
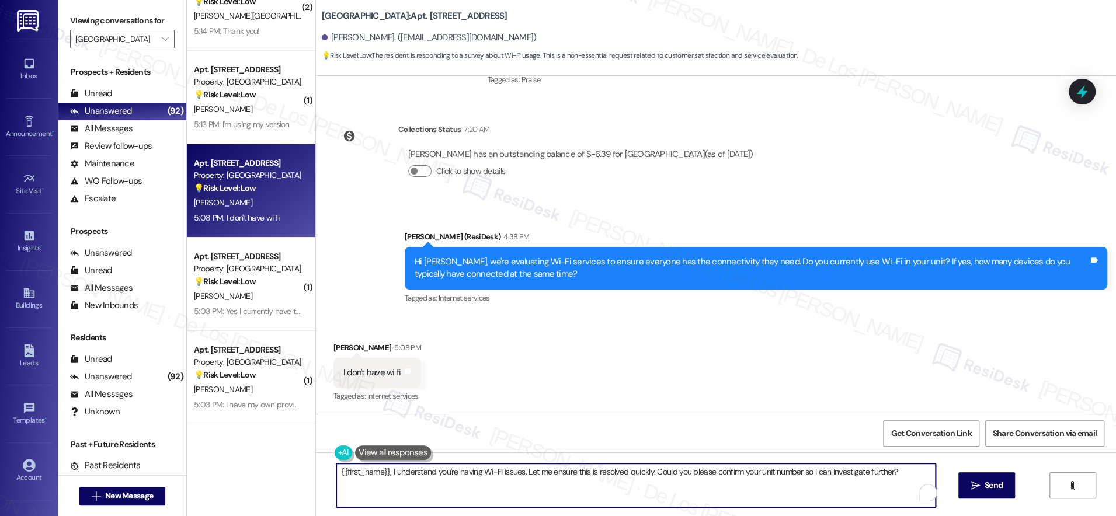
click at [431, 479] on textarea "{{first_name}}, I understand you're having Wi-Fi issues. Let me ensure this is …" at bounding box center [635, 485] width 599 height 44
paste textarea "Thanks for your response, {{first_name}}! I really appreciate you taking the ti…"
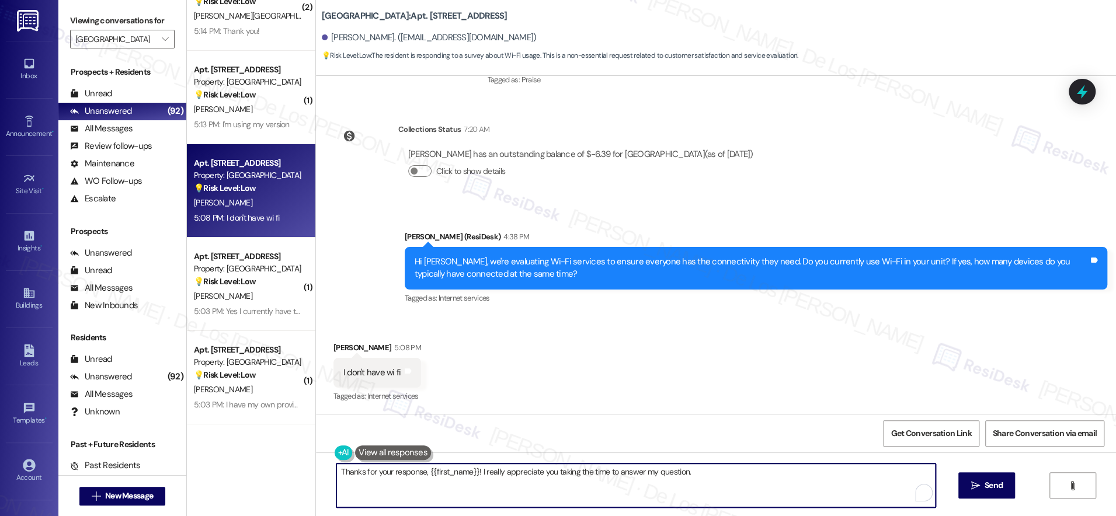
scroll to position [29, 0]
paste textarea "Thanks for your response, {{first_name}}! I really appreciate you taking the ti…"
type textarea "Thanks for your response, {{first_name}}! I really appreciate you taking the ti…"
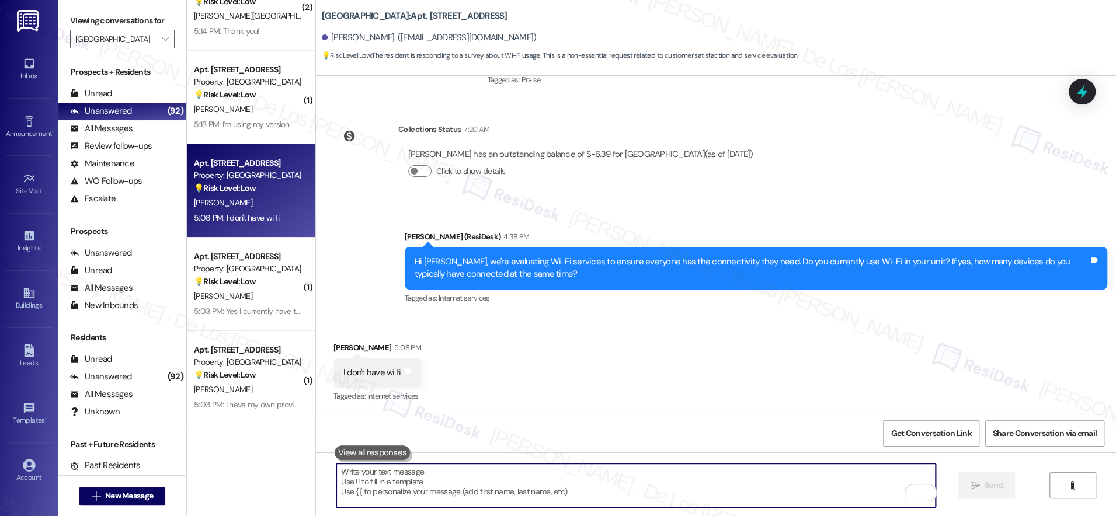
paste textarea "Thanks for your response, {{first_name}}! I really appreciate you taking the ti…"
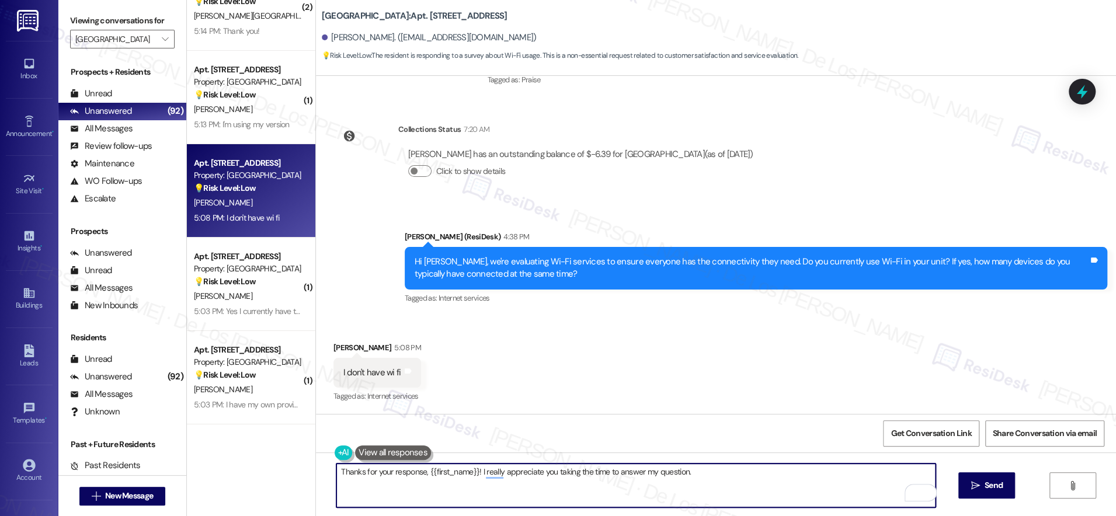
drag, startPoint x: 731, startPoint y: 490, endPoint x: 858, endPoint y: 489, distance: 127.3
click at [731, 490] on textarea "Thanks for your response, {{first_name}}! I really appreciate you taking the ti…" at bounding box center [635, 485] width 599 height 44
type textarea "Thanks for your response, {{first_name}}! I really appreciate you taking the ti…"
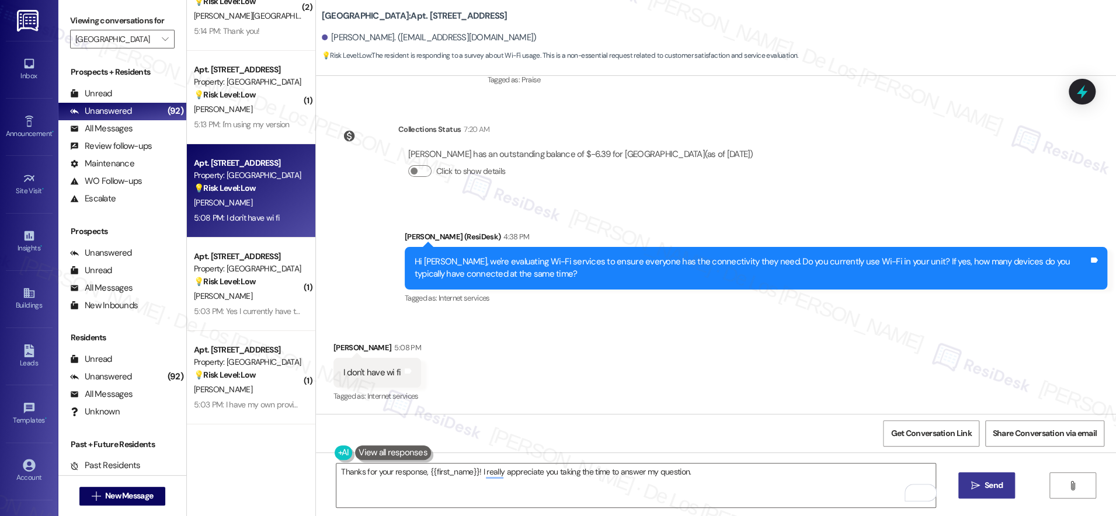
click at [1001, 476] on button " Send" at bounding box center [986, 485] width 57 height 26
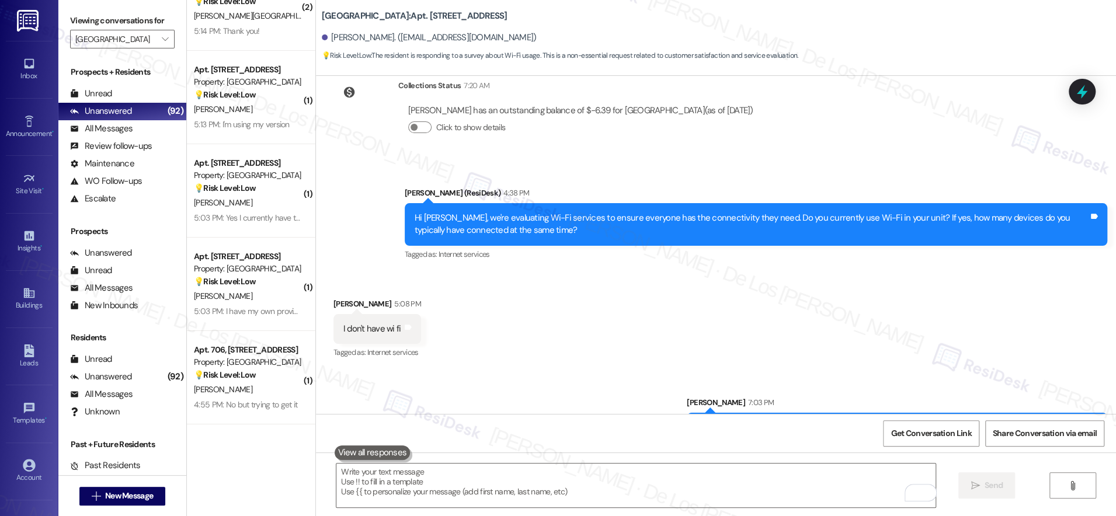
scroll to position [1496, 0]
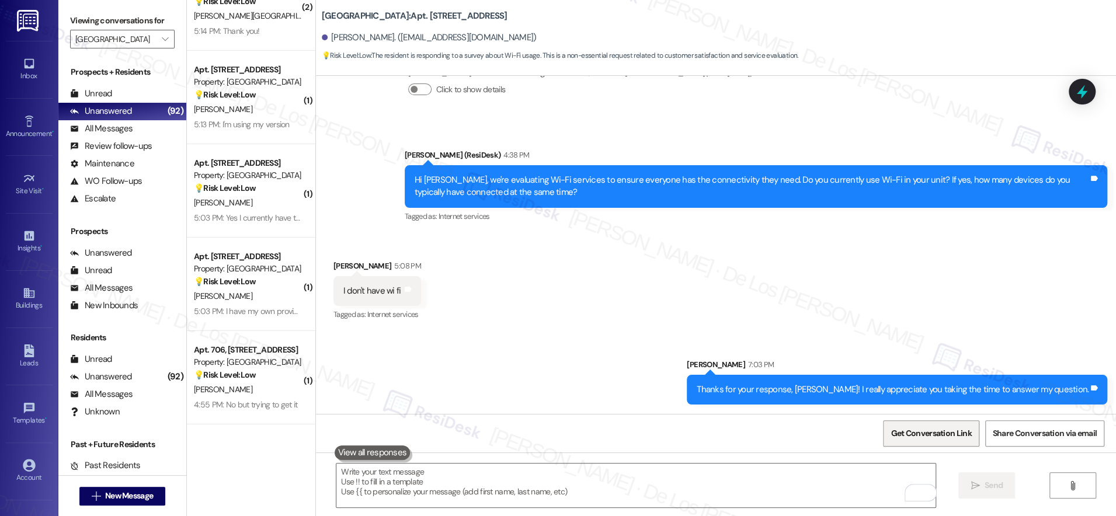
click at [911, 426] on span "Get Conversation Link" at bounding box center [930, 433] width 85 height 25
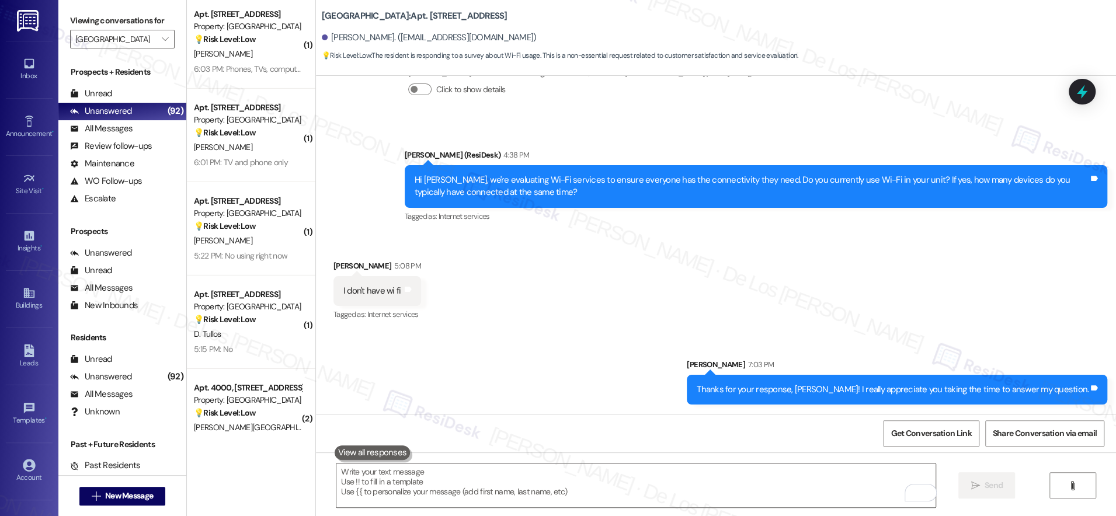
scroll to position [2732, 0]
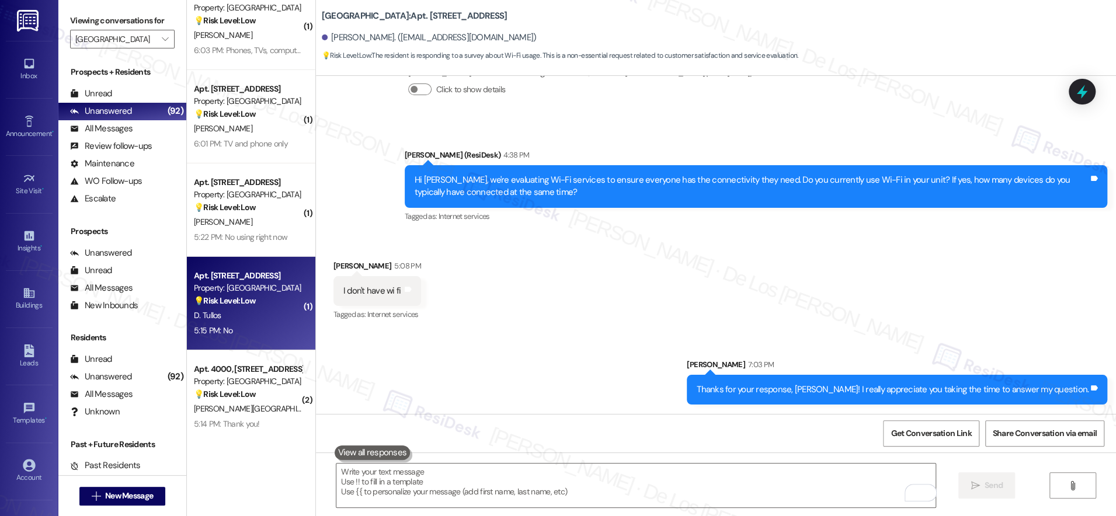
click at [277, 305] on div "💡 Risk Level: Low The resident responded 'No' to a question about Wi-Fi usage. …" at bounding box center [248, 301] width 108 height 12
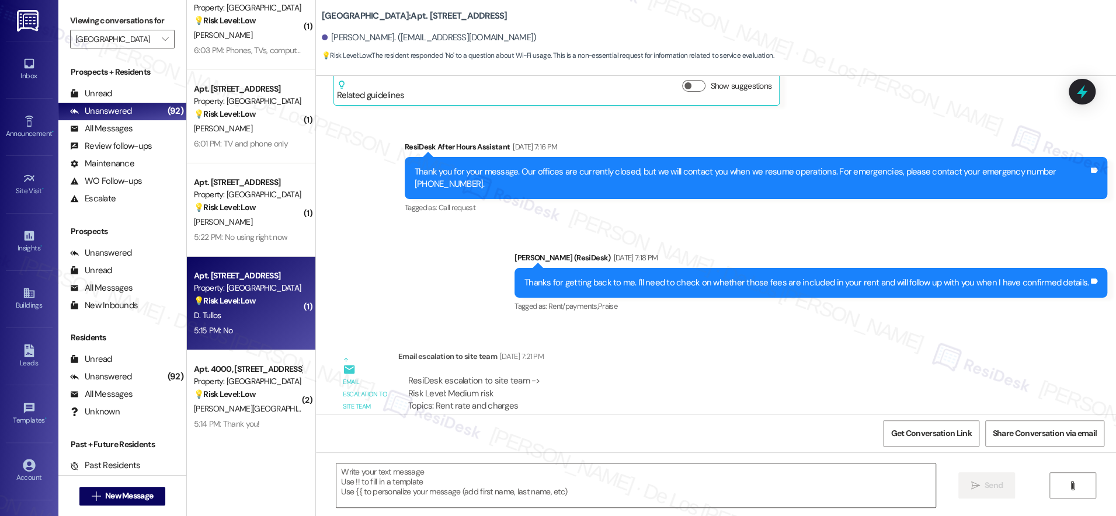
type textarea "Fetching suggested responses. Please feel free to read through the conversation…"
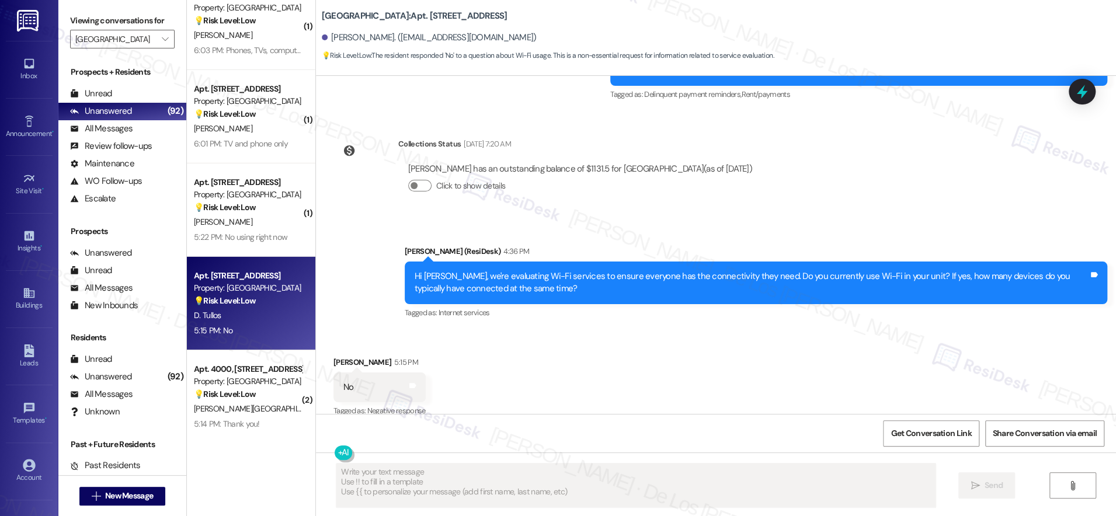
scroll to position [3969, 0]
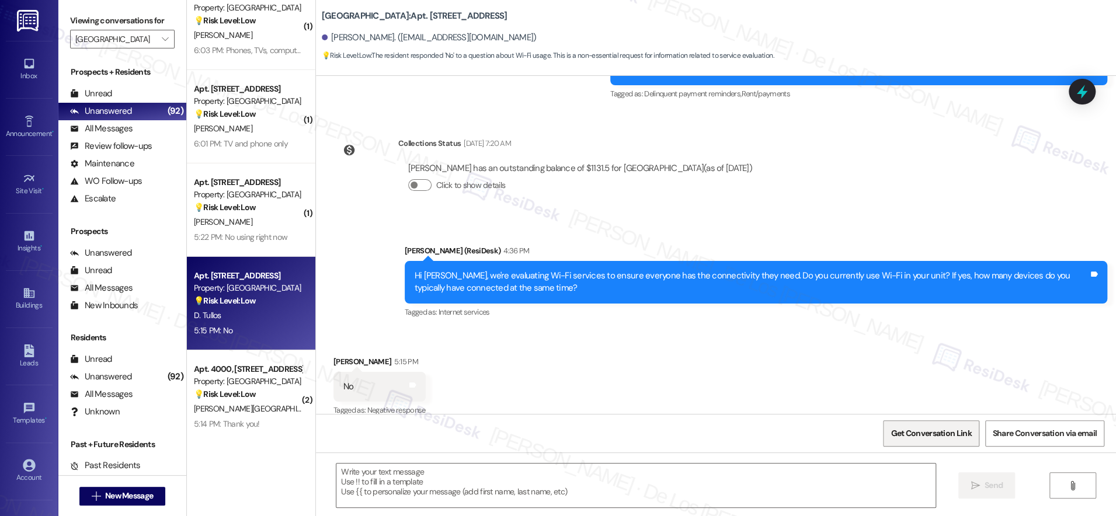
click at [911, 435] on span "Get Conversation Link" at bounding box center [930, 433] width 81 height 12
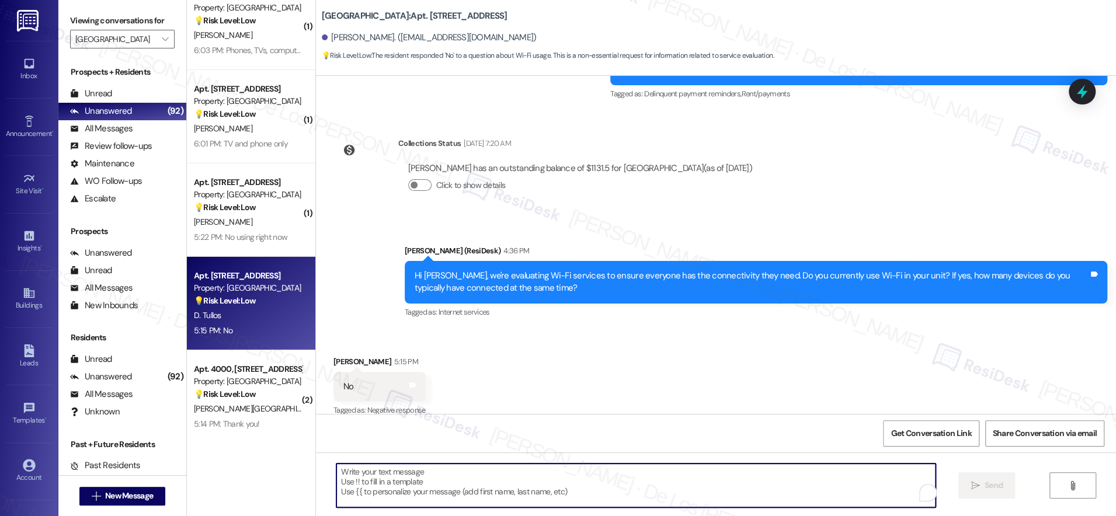
click at [520, 481] on textarea "To enrich screen reader interactions, please activate Accessibility in Grammarl…" at bounding box center [635, 485] width 599 height 44
paste textarea "Thanks for your response, {{first_name}}! I really appreciate you taking the ti…"
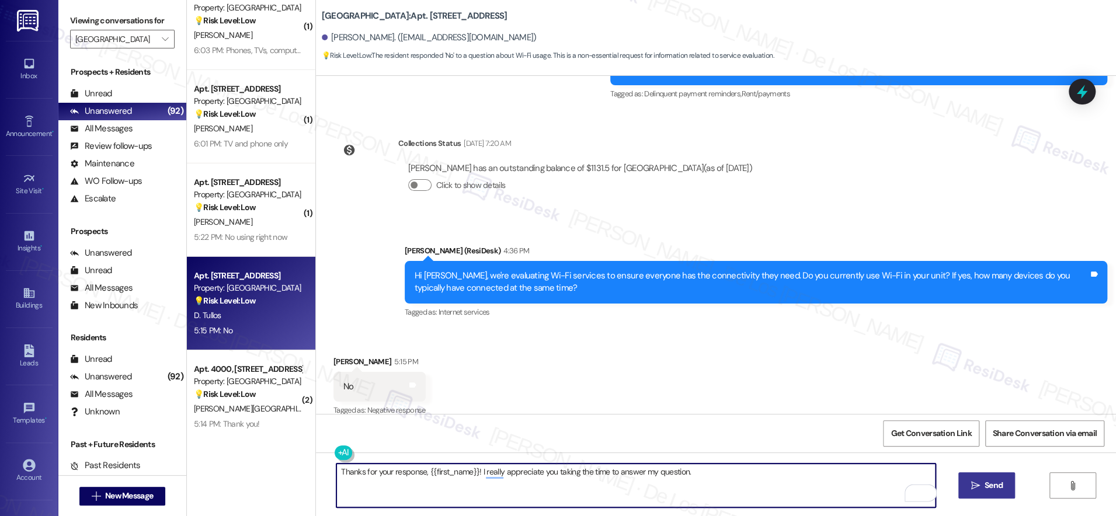
type textarea "Thanks for your response, {{first_name}}! I really appreciate you taking the ti…"
click at [996, 481] on span "Send" at bounding box center [993, 485] width 18 height 12
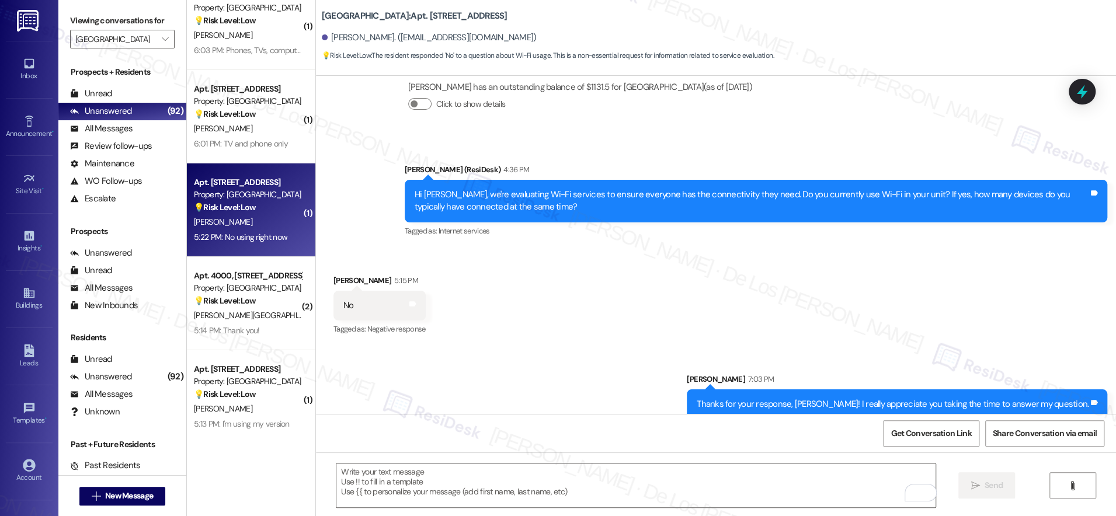
click at [258, 219] on div "L. Krenek" at bounding box center [248, 222] width 110 height 15
type textarea "Fetching suggested responses. Please feel free to read through the conversation…"
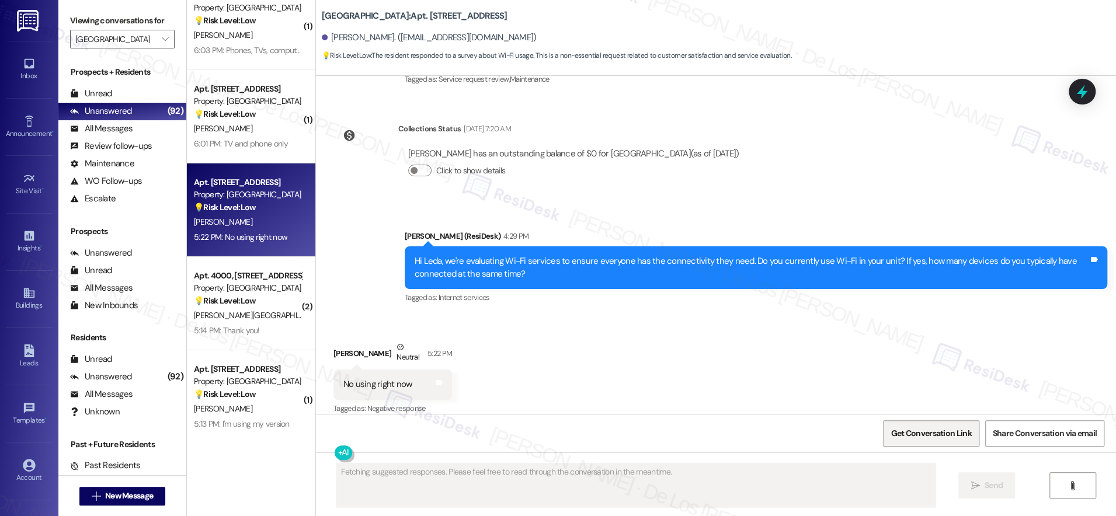
click at [909, 432] on span "Get Conversation Link" at bounding box center [930, 433] width 81 height 12
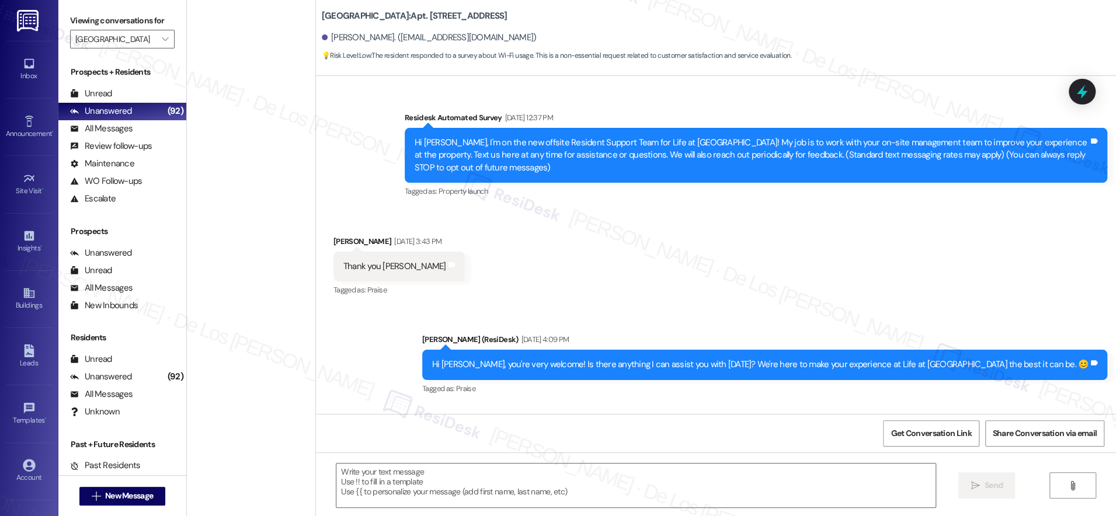
scroll to position [3600, 0]
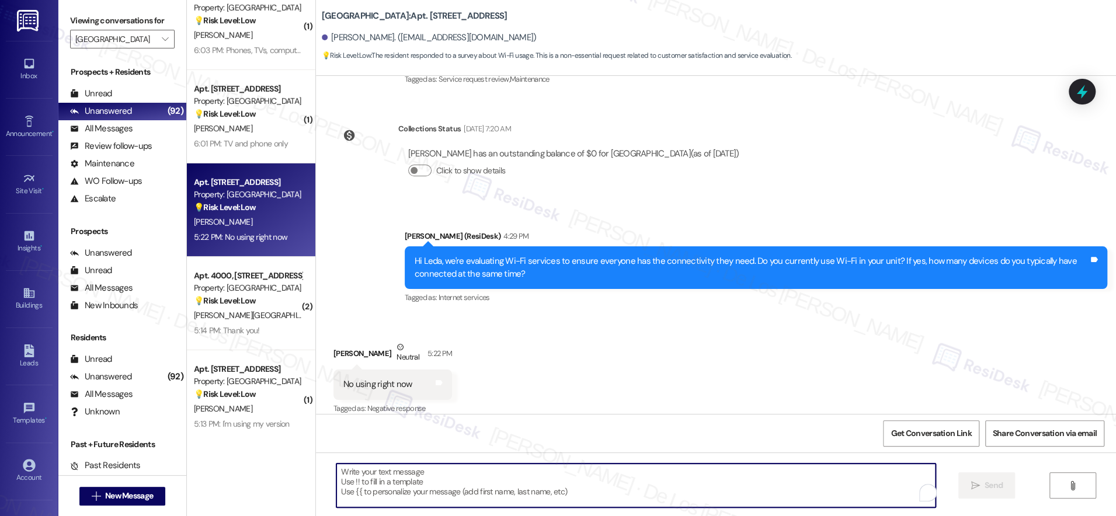
click at [405, 487] on textarea "To enrich screen reader interactions, please activate Accessibility in Grammarl…" at bounding box center [635, 485] width 599 height 44
paste textarea "Thanks for your response, {{first_name}}! I really appreciate you taking the ti…"
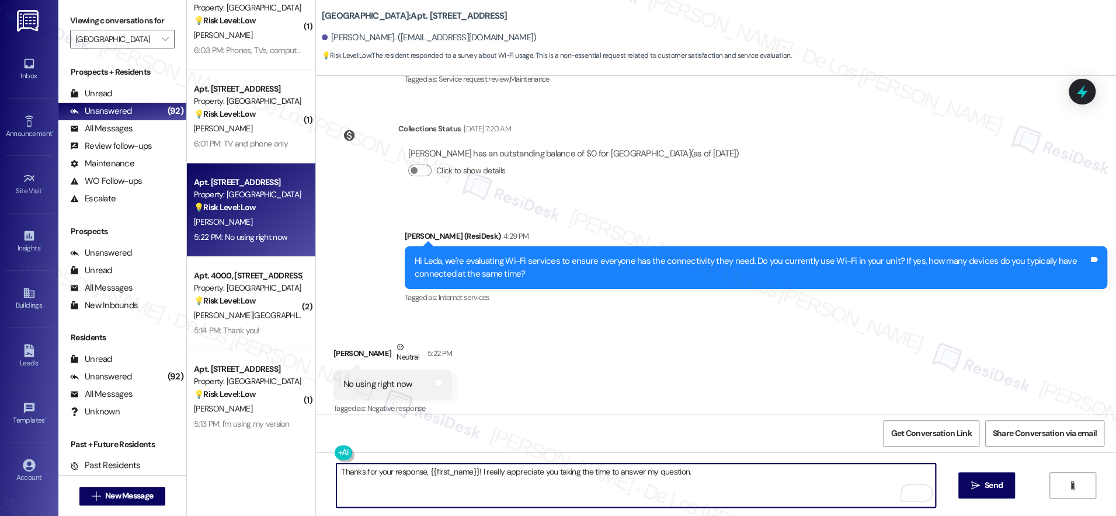
scroll to position [0, 0]
type textarea "Thanks for your response, {{first_name}}! I really appreciate you taking the ti…"
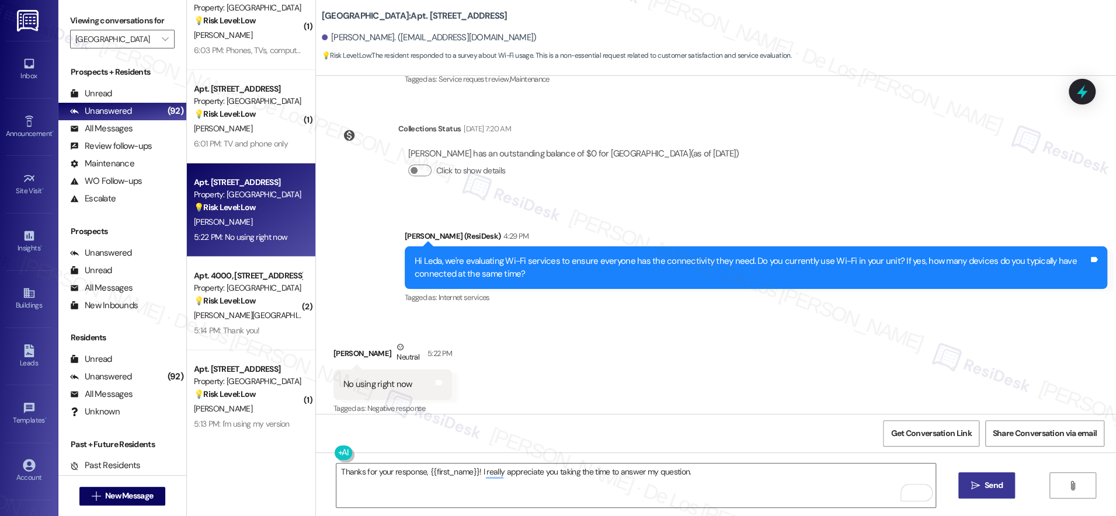
click at [982, 484] on span "Send" at bounding box center [993, 485] width 23 height 12
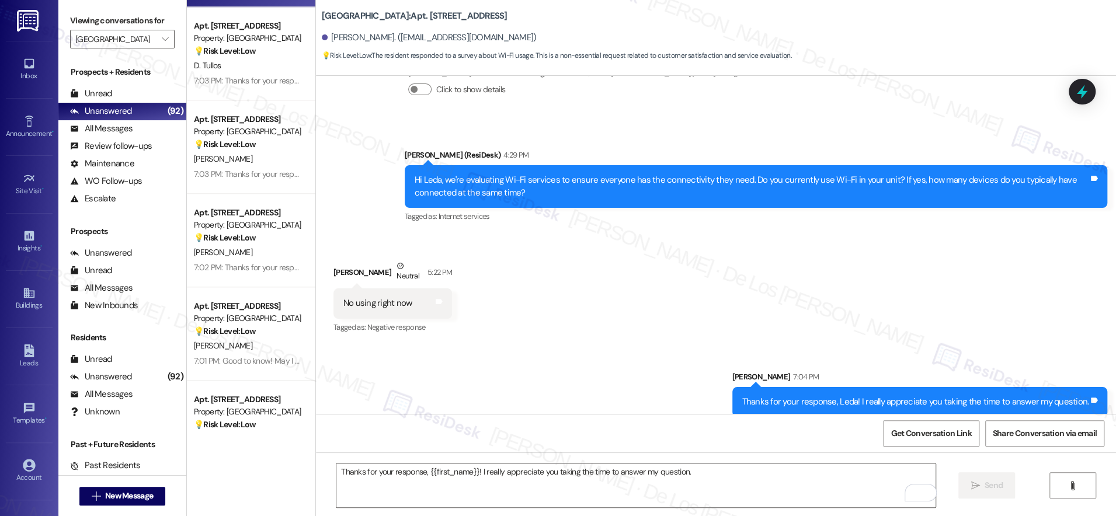
scroll to position [4237, 0]
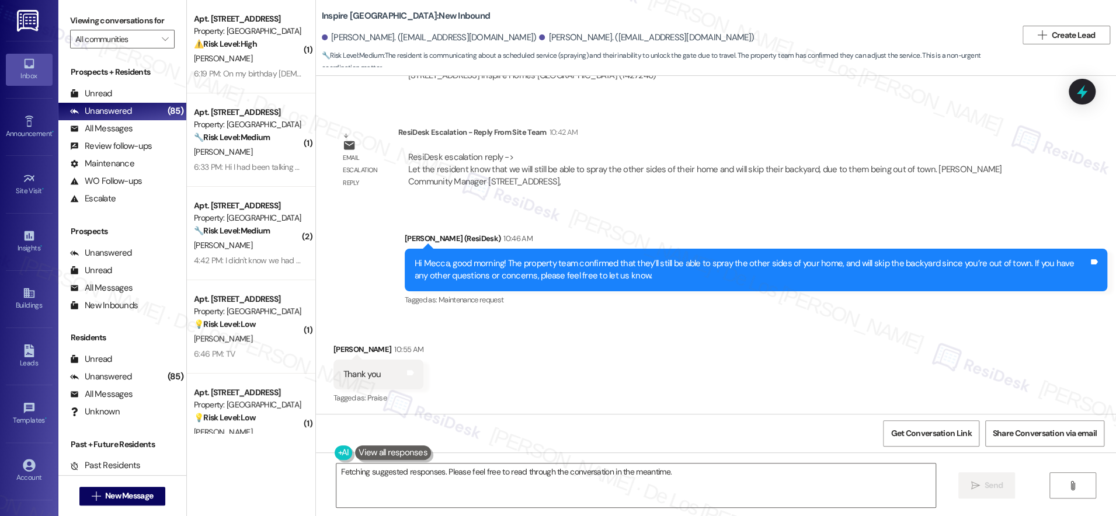
scroll to position [4146, 0]
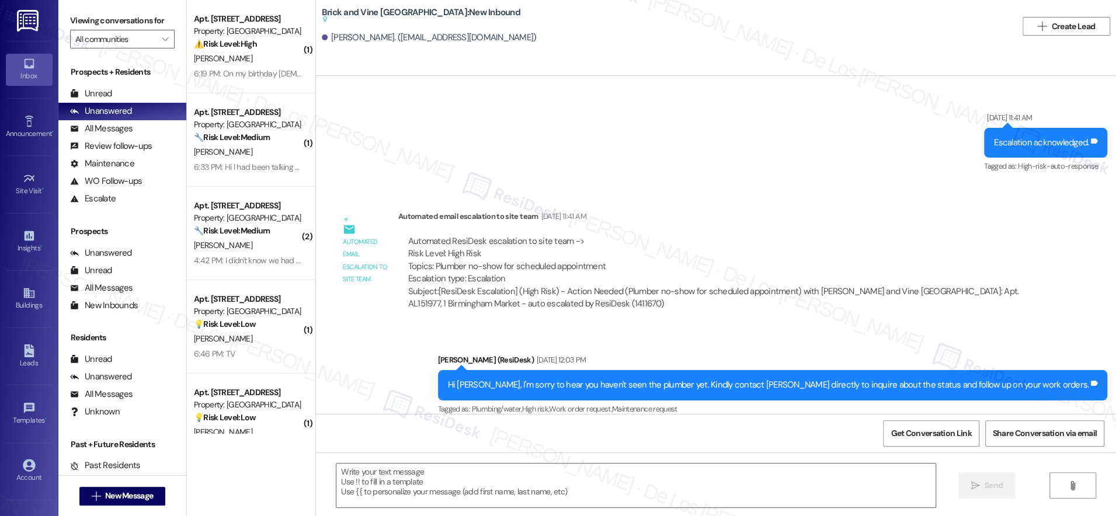
type textarea "Fetching suggested responses. Please feel free to read through the conversation…"
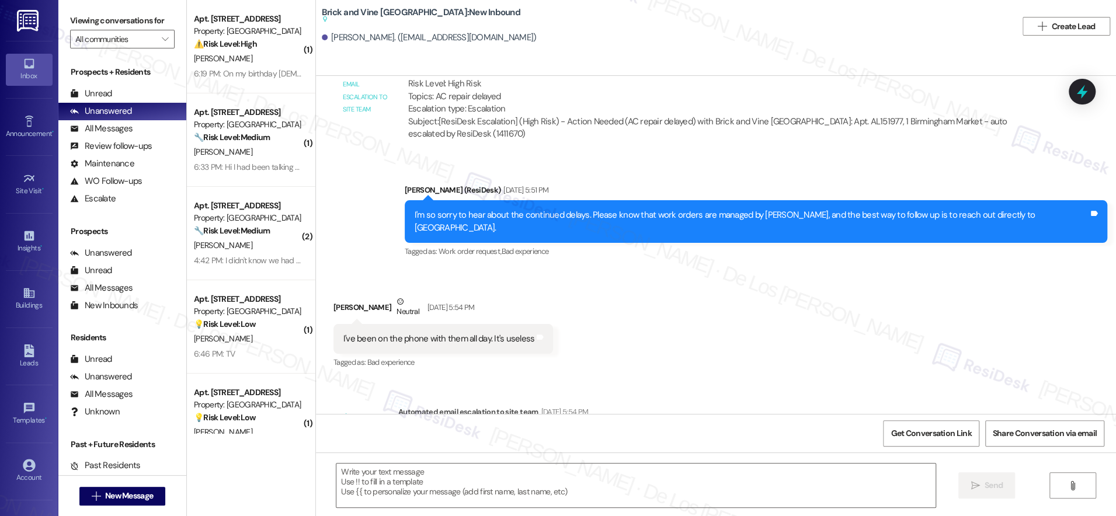
scroll to position [4959, 0]
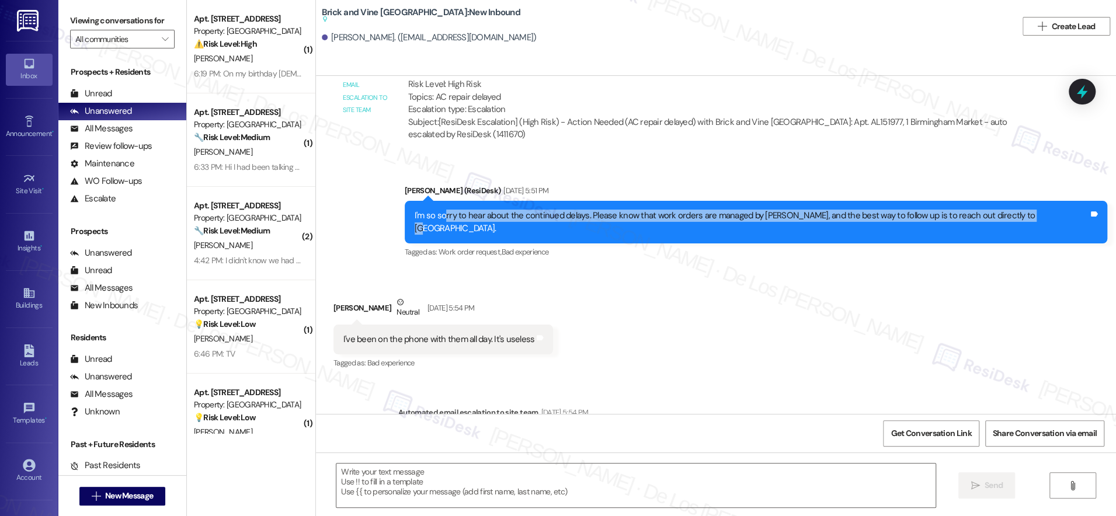
drag, startPoint x: 512, startPoint y: 217, endPoint x: 753, endPoint y: 221, distance: 241.1
click at [753, 221] on div "I'm so sorry to hear about the continued delays. Please know that work orders a…" at bounding box center [756, 222] width 702 height 43
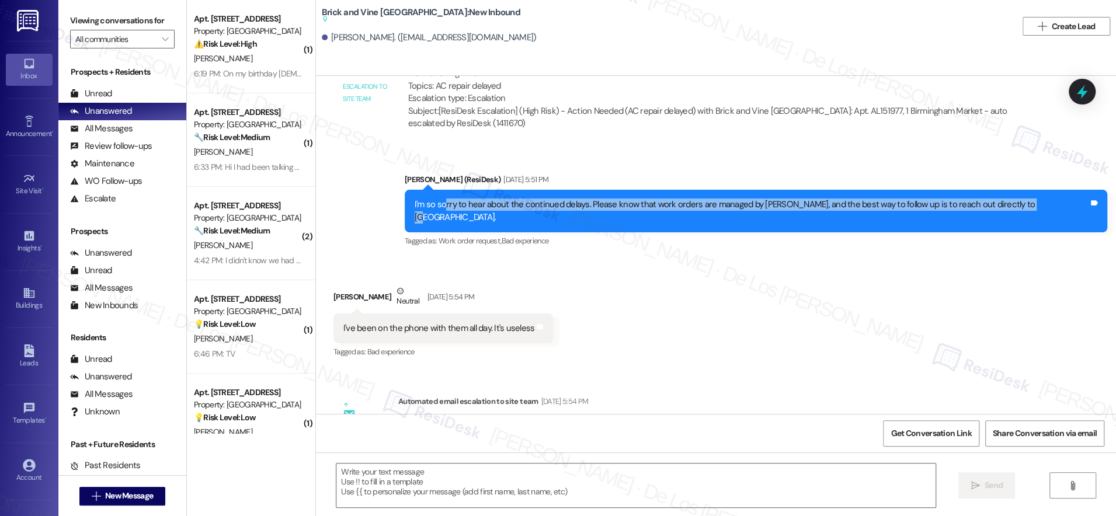
scroll to position [4966, 0]
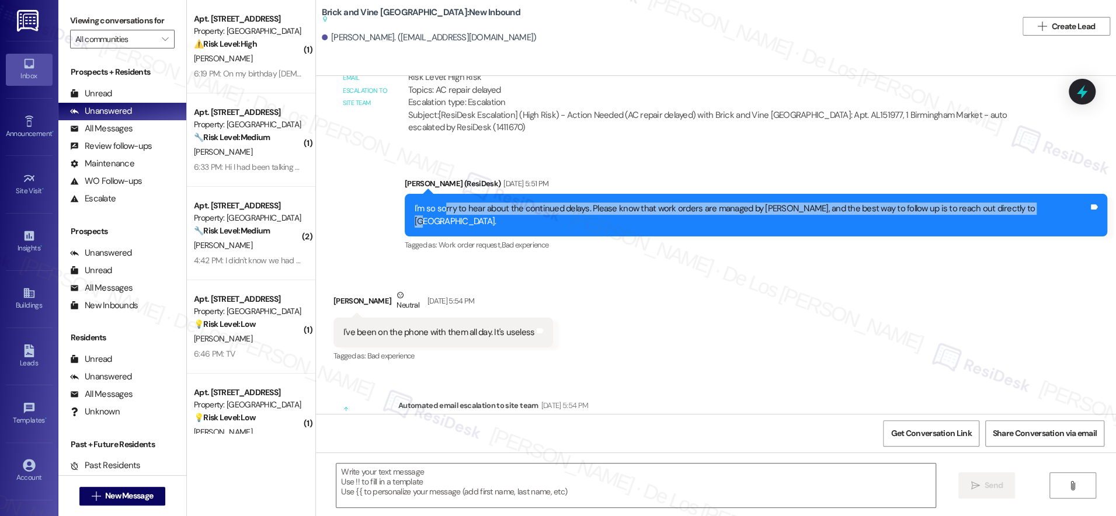
click at [699, 210] on div "I'm so sorry to hear about the continued delays. Please know that work orders a…" at bounding box center [751, 215] width 674 height 25
drag, startPoint x: 484, startPoint y: 205, endPoint x: 878, endPoint y: 215, distance: 394.1
click at [876, 215] on div "I'm so sorry to hear about the continued delays. Please know that work orders a…" at bounding box center [756, 215] width 702 height 43
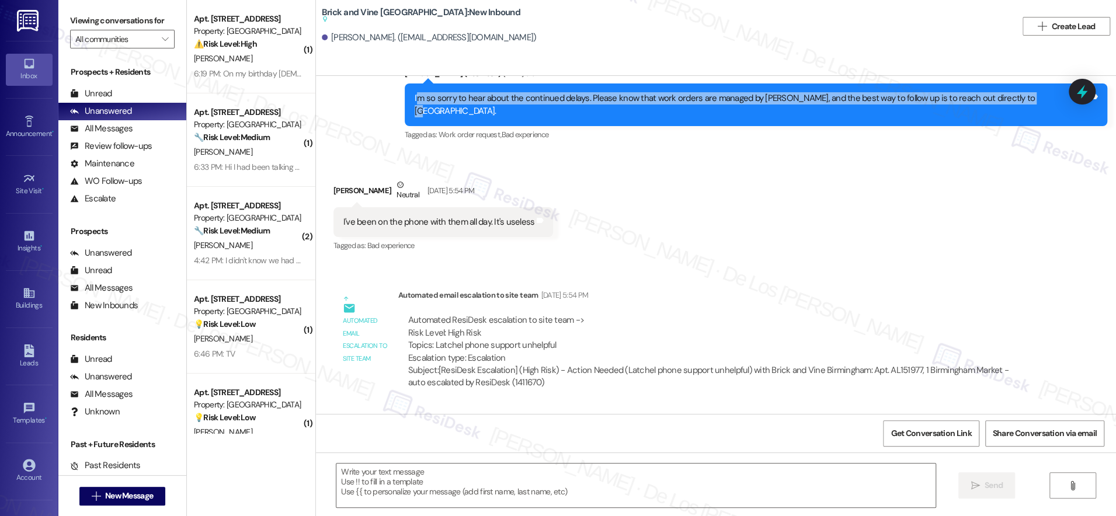
scroll to position [5076, 0]
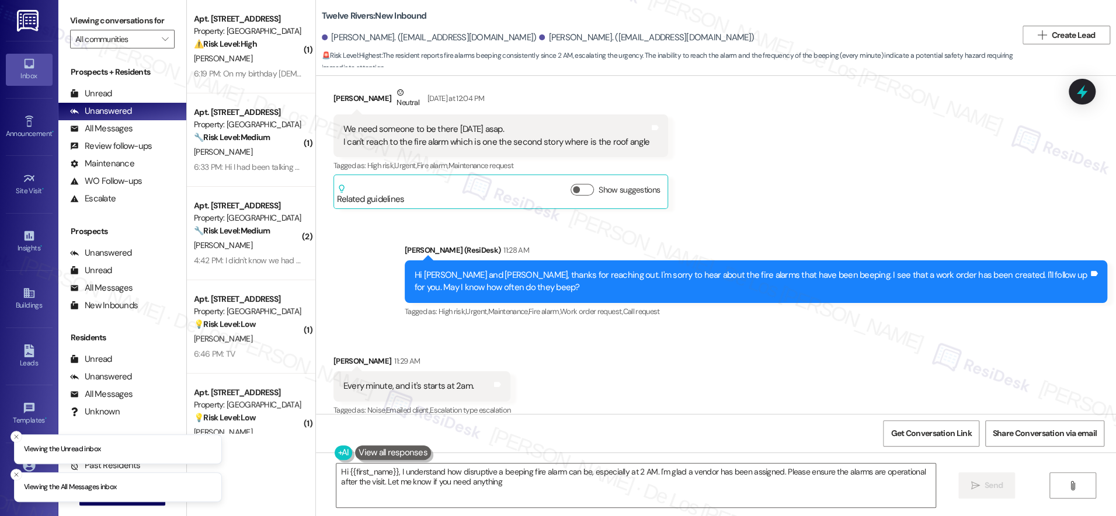
scroll to position [1554, 0]
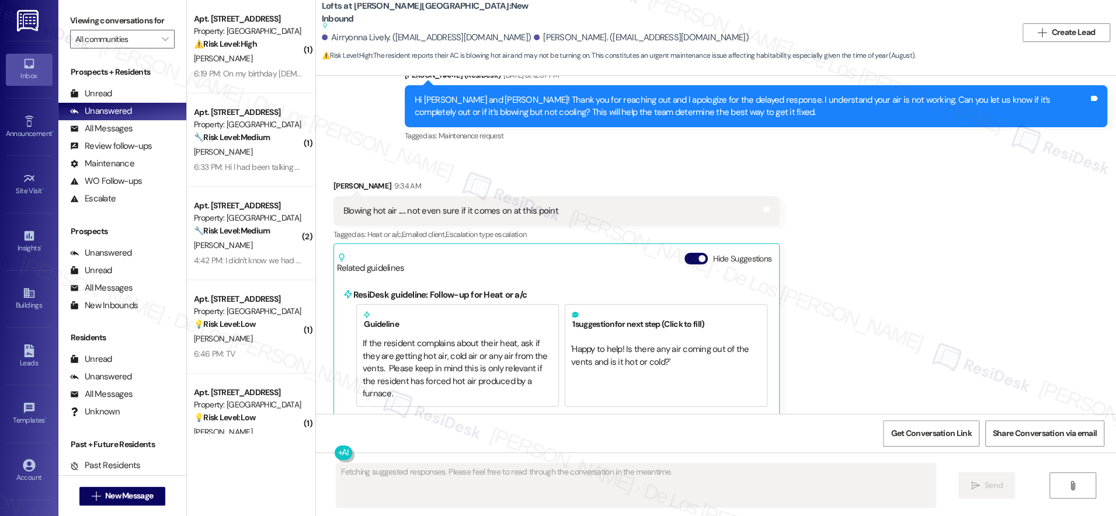
scroll to position [5452, 0]
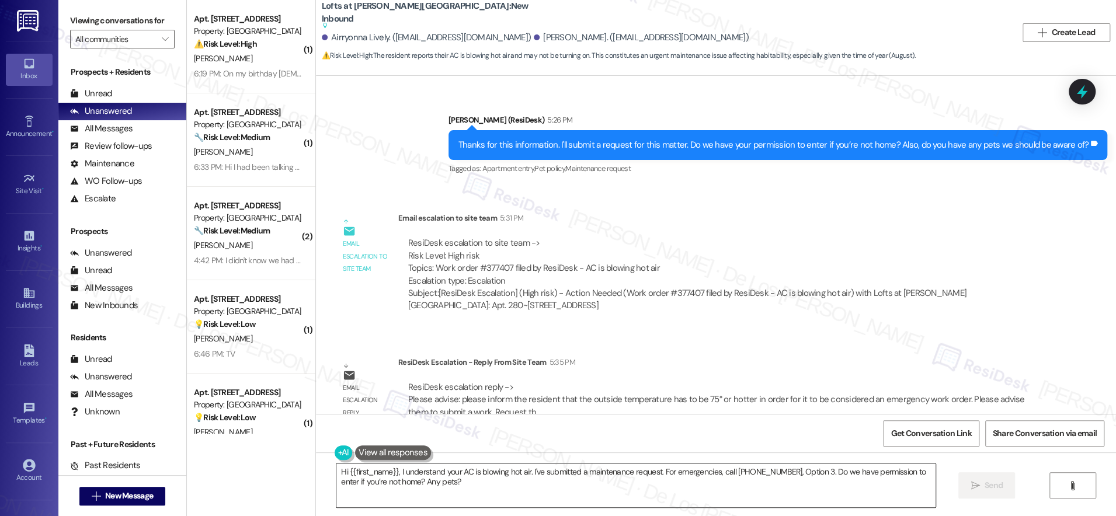
click at [480, 480] on textarea "Hi {{first_name}}, I understand your AC is blowing hot air. I've submitted a ma…" at bounding box center [635, 485] width 599 height 44
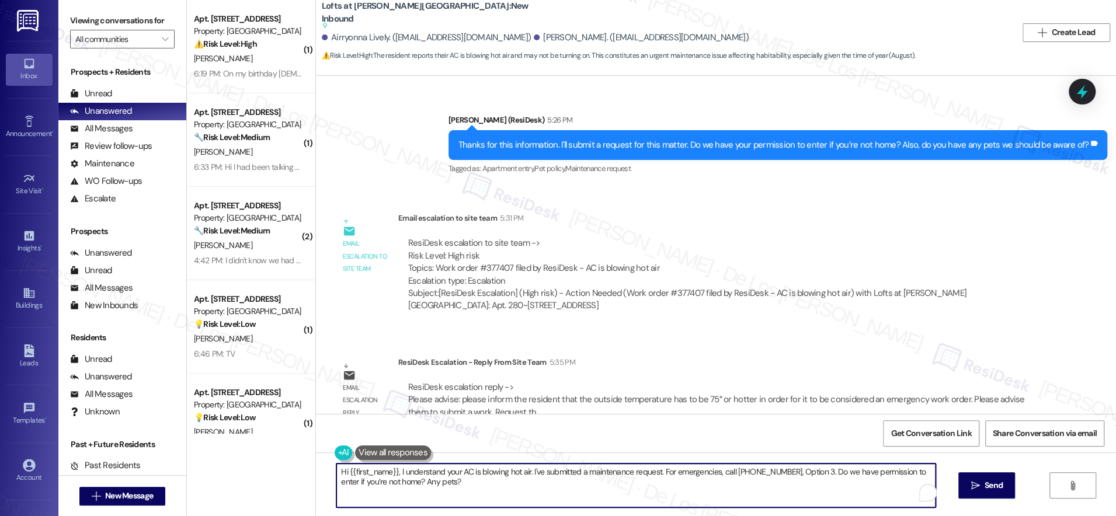
click at [480, 480] on textarea "Hi {{first_name}}, I understand your AC is blowing hot air. I've submitted a ma…" at bounding box center [635, 485] width 599 height 44
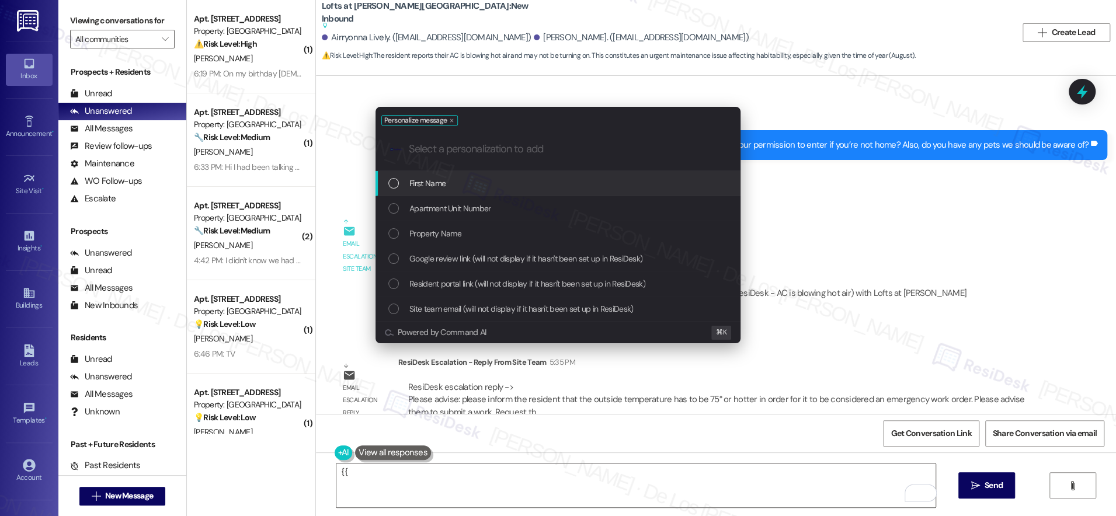
click at [485, 183] on div "First Name" at bounding box center [558, 183] width 341 height 13
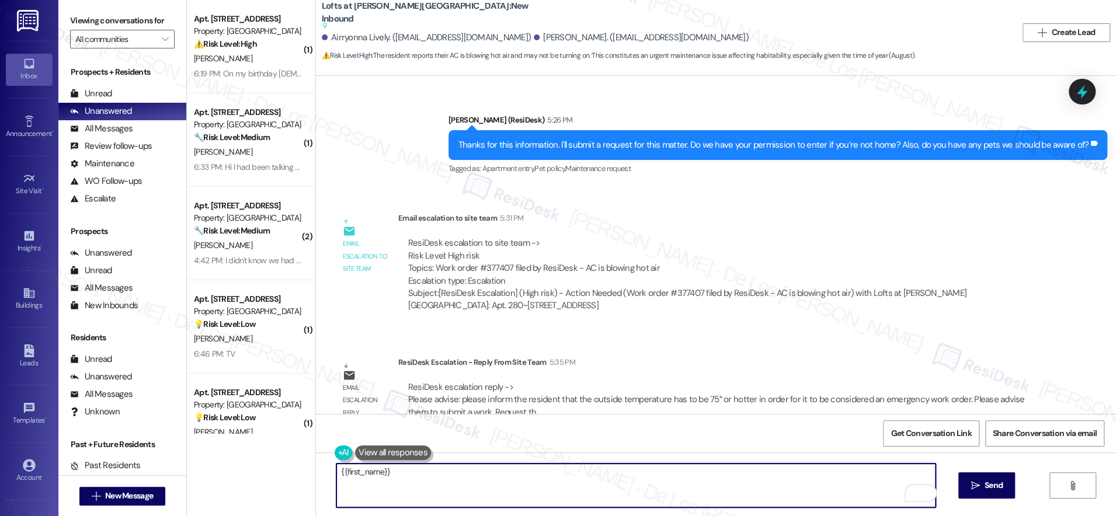
paste textarea "please inform the resident that the outside temperature has to be 75° or hotter…"
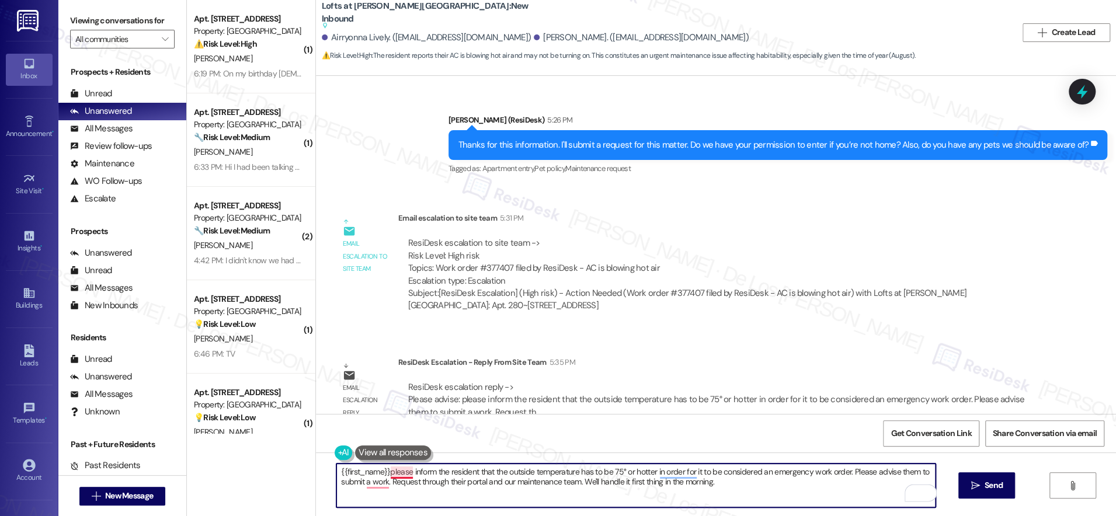
drag, startPoint x: 382, startPoint y: 475, endPoint x: 389, endPoint y: 472, distance: 8.1
click at [382, 475] on textarea "{{first_name}}please inform the resident that the outside temperature has to be…" at bounding box center [635, 485] width 599 height 44
drag, startPoint x: 660, startPoint y: 468, endPoint x: 524, endPoint y: 472, distance: 135.5
click at [524, 472] on textarea "{{first_name}}, I got a response from the team. They said that please inform th…" at bounding box center [635, 485] width 599 height 44
click at [776, 482] on textarea "{{first_name}}, I got a response from the team. They said that the outside temp…" at bounding box center [635, 485] width 599 height 44
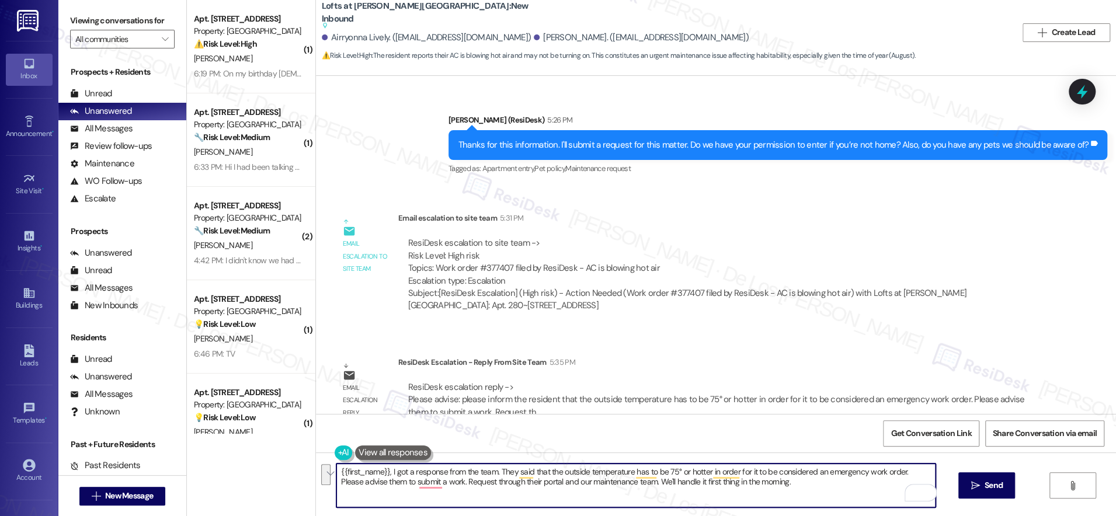
drag, startPoint x: 897, startPoint y: 472, endPoint x: 632, endPoint y: 482, distance: 265.8
click at [632, 482] on textarea "{{first_name}}, I got a response from the team. They said that the outside temp…" at bounding box center [635, 485] width 599 height 44
click at [629, 483] on textarea "{{first_name}}, I got a response from the team. They said that the outside temp…" at bounding box center [635, 485] width 599 height 44
drag, startPoint x: 629, startPoint y: 483, endPoint x: 325, endPoint y: 483, distance: 304.1
click at [324, 482] on div "{{first_name}}, I got a response from the team. They said that the outside temp…" at bounding box center [716, 496] width 800 height 88
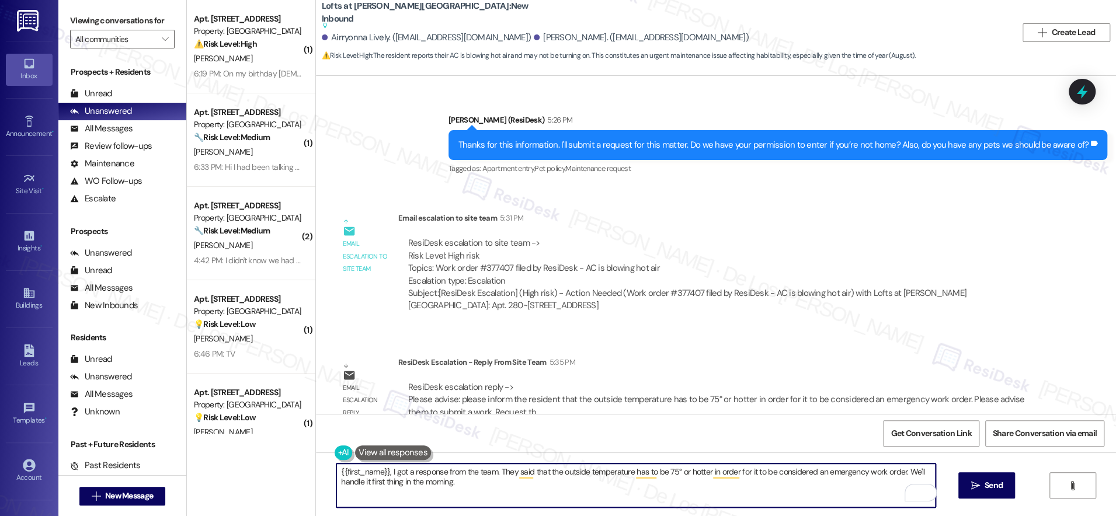
click at [458, 482] on textarea "{{first_name}}, I got a response from the team. They said that the outside temp…" at bounding box center [635, 485] width 599 height 44
click at [836, 484] on textarea "{{first_name}}, I got a response from the team. They said that the outside temp…" at bounding box center [635, 485] width 599 height 44
click at [907, 471] on textarea "{{first_name}}, I got a response from the team. They said that the outside temp…" at bounding box center [635, 485] width 599 height 44
click at [663, 490] on textarea "{{first_name}}, I got a response from the team. They said that the outside temp…" at bounding box center [635, 485] width 599 height 44
type textarea "{{first_name}}, I got a response from the team. They said that the outside temp…"
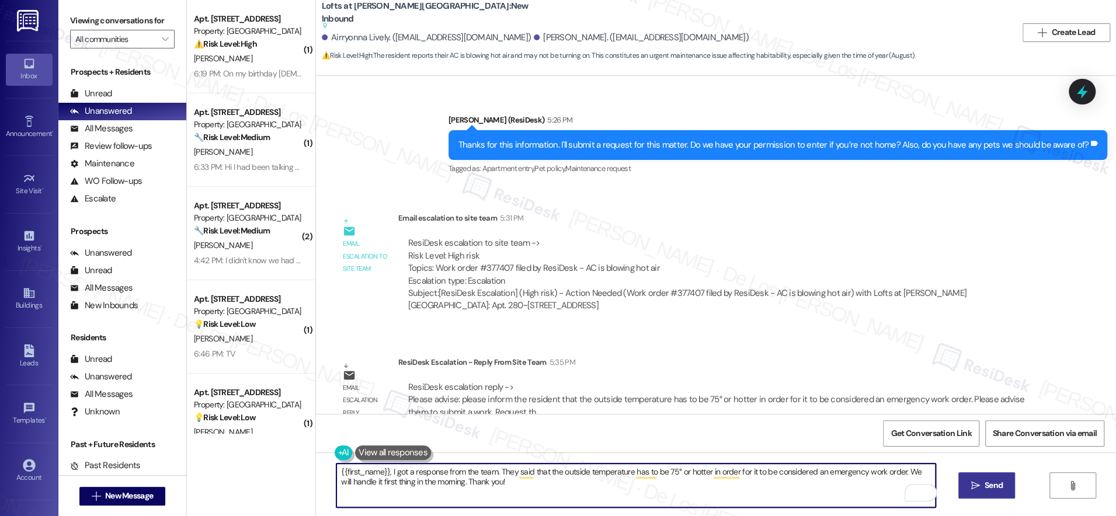
click at [994, 489] on span "Send" at bounding box center [993, 485] width 18 height 12
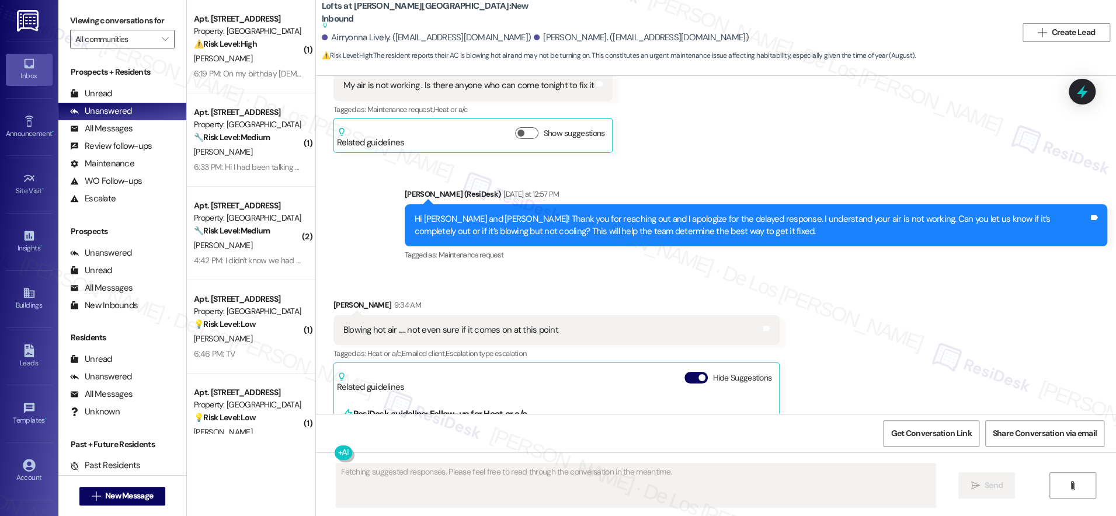
scroll to position [4819, 0]
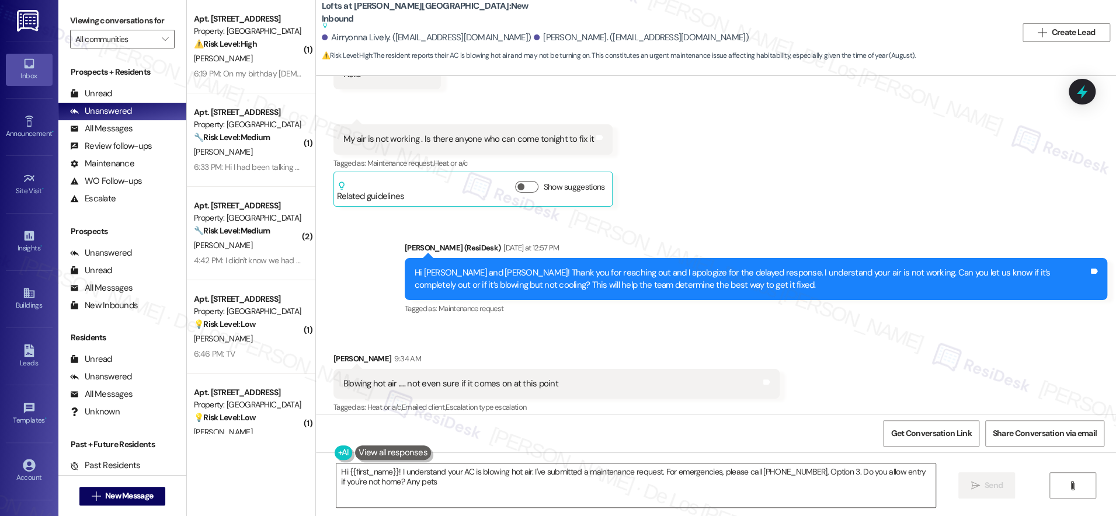
type textarea "Hi {{first_name}}! I understand your AC is blowing hot air. I've submitted a ma…"
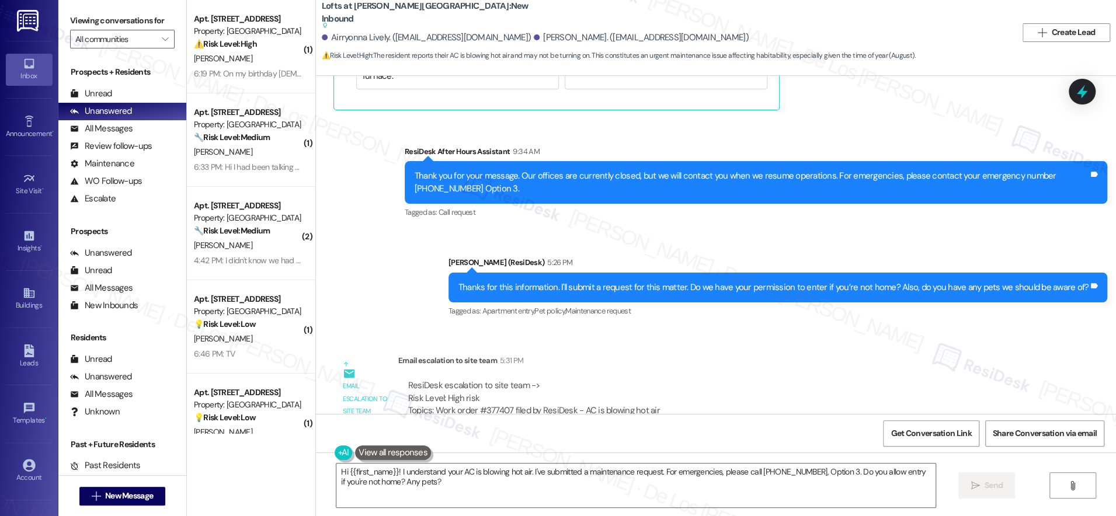
scroll to position [5322, 0]
